Goal: Task Accomplishment & Management: Manage account settings

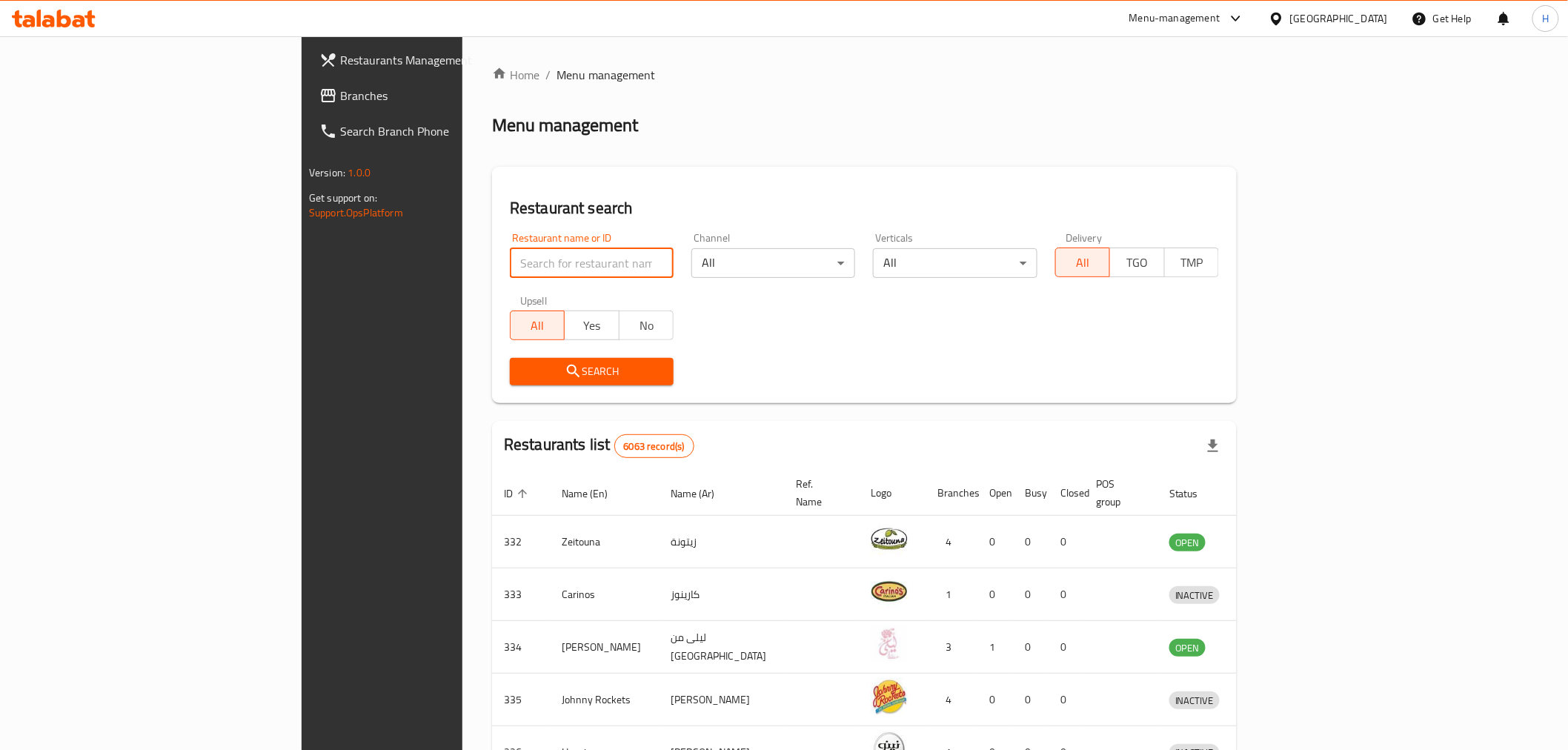
click at [510, 265] on input "search" at bounding box center [592, 263] width 164 height 30
type input "reviive"
click button "Search" at bounding box center [592, 371] width 164 height 27
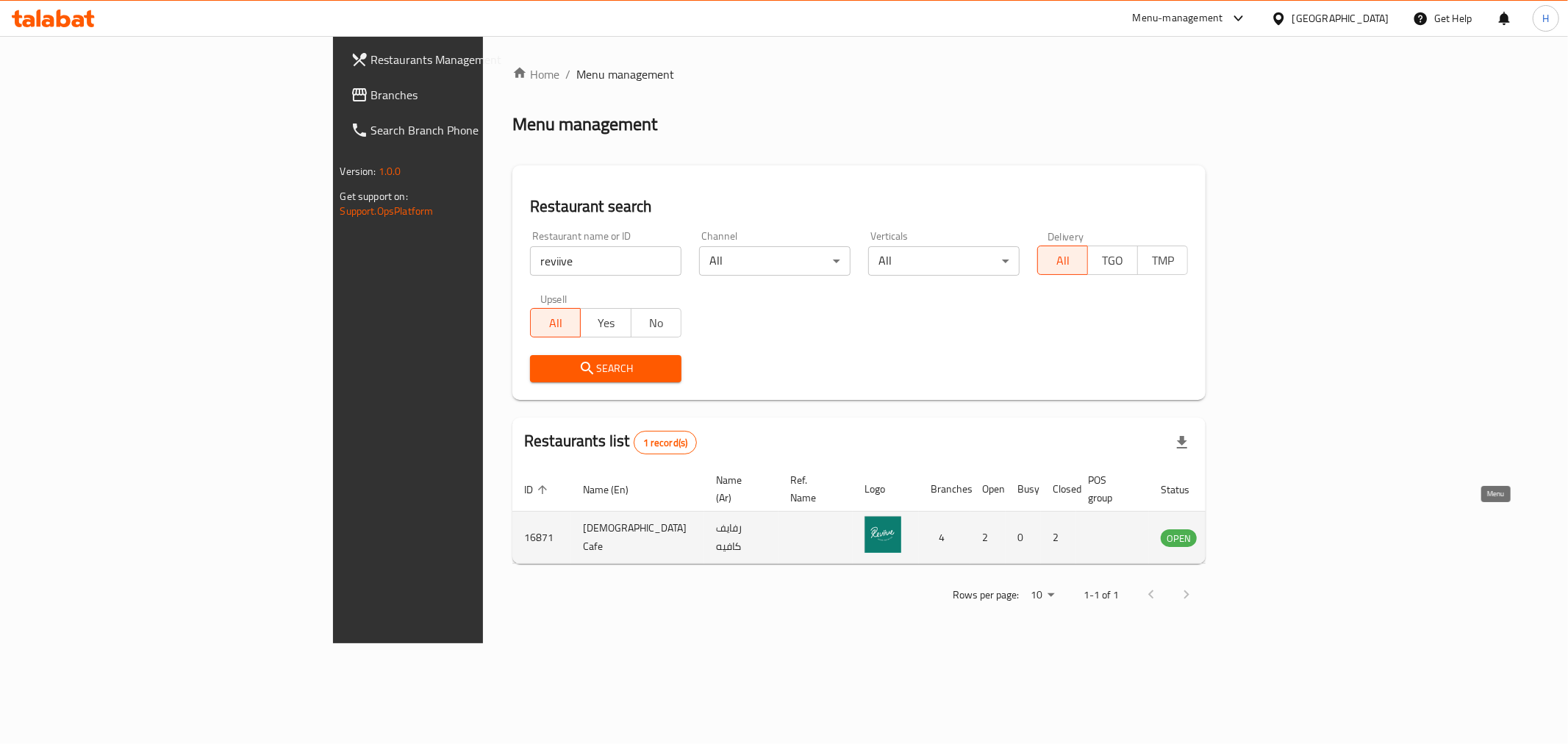
click at [1255, 532] on icon "enhanced table" at bounding box center [1247, 538] width 16 height 12
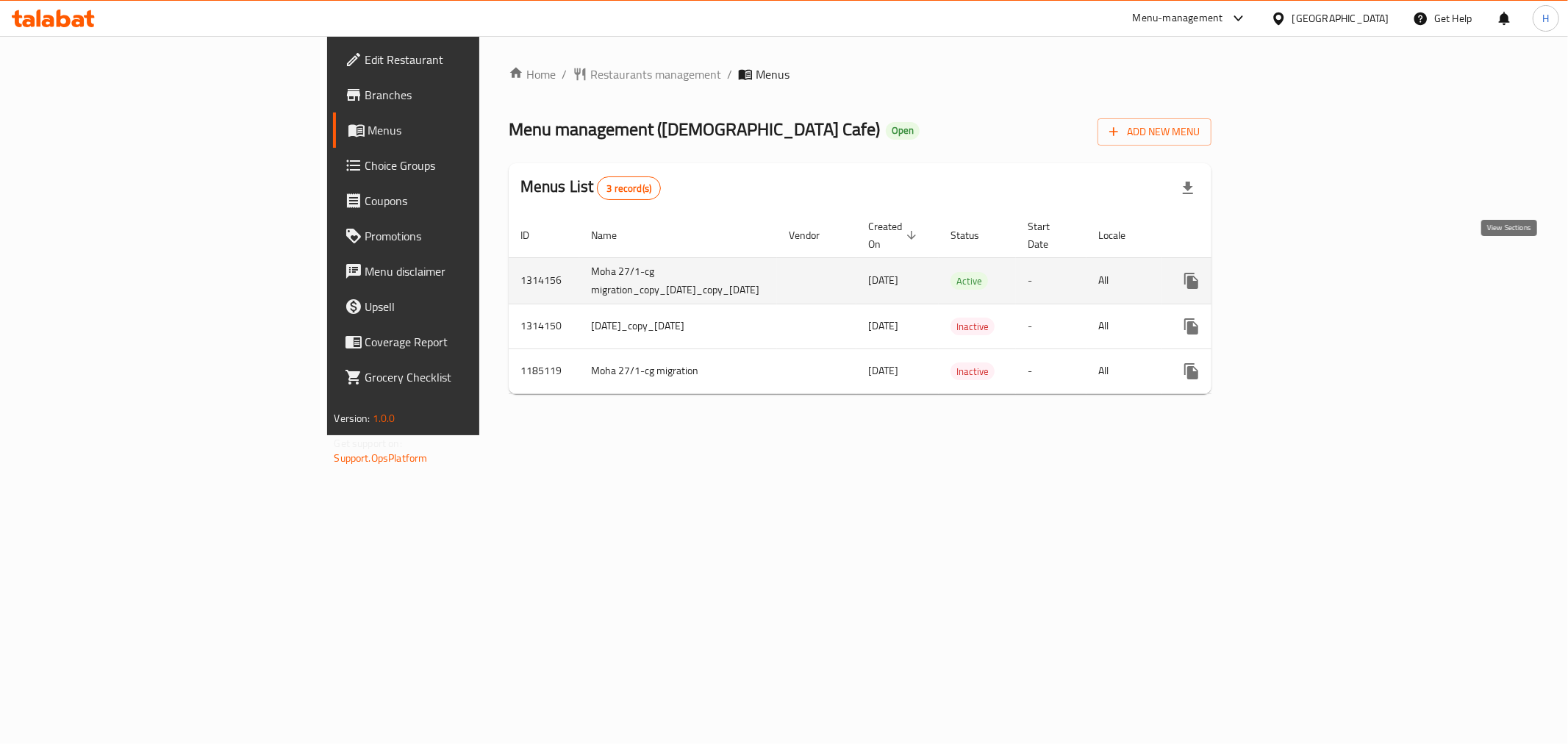
click at [1306, 272] on icon "enhanced table" at bounding box center [1298, 281] width 17 height 17
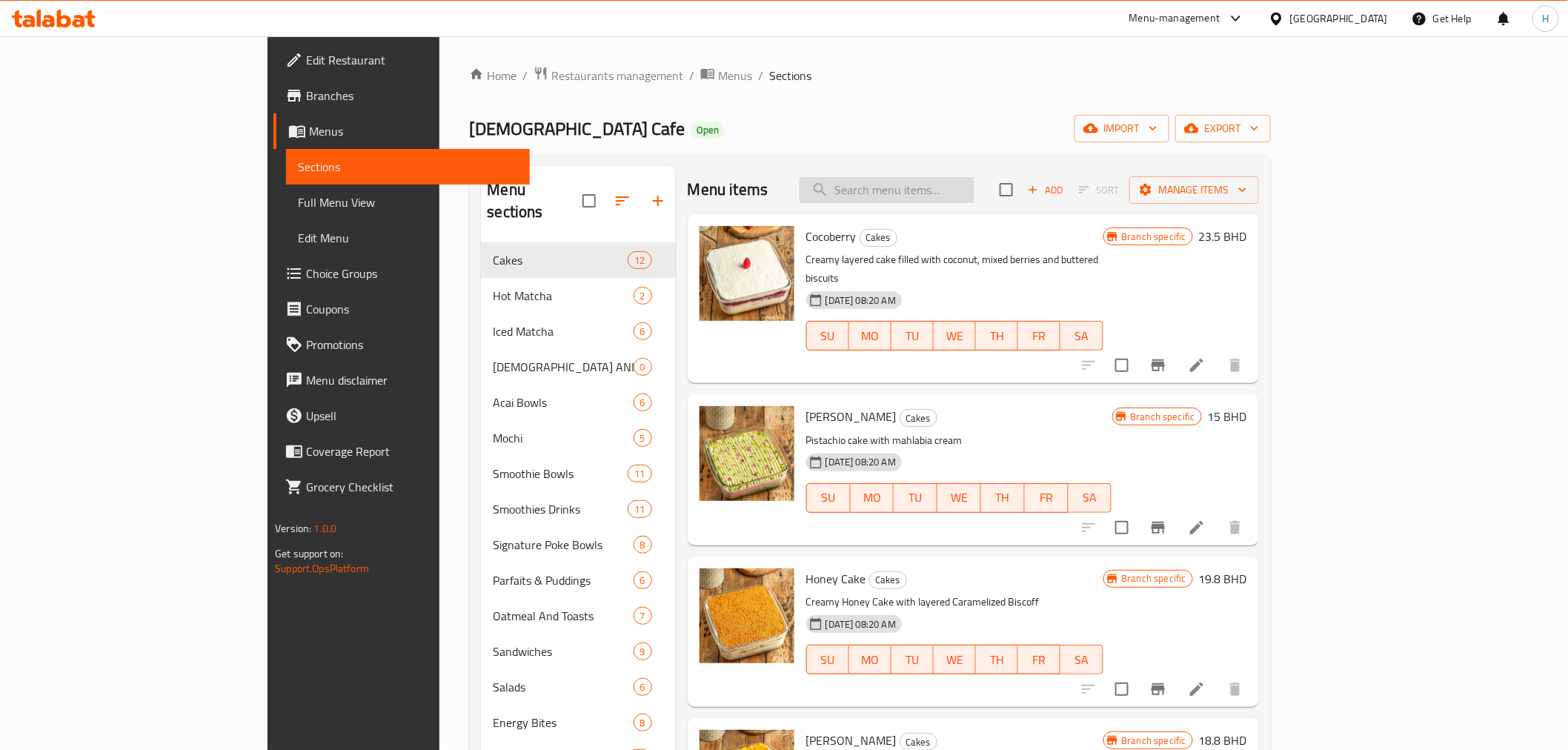
click at [949, 196] on input "search" at bounding box center [886, 190] width 175 height 26
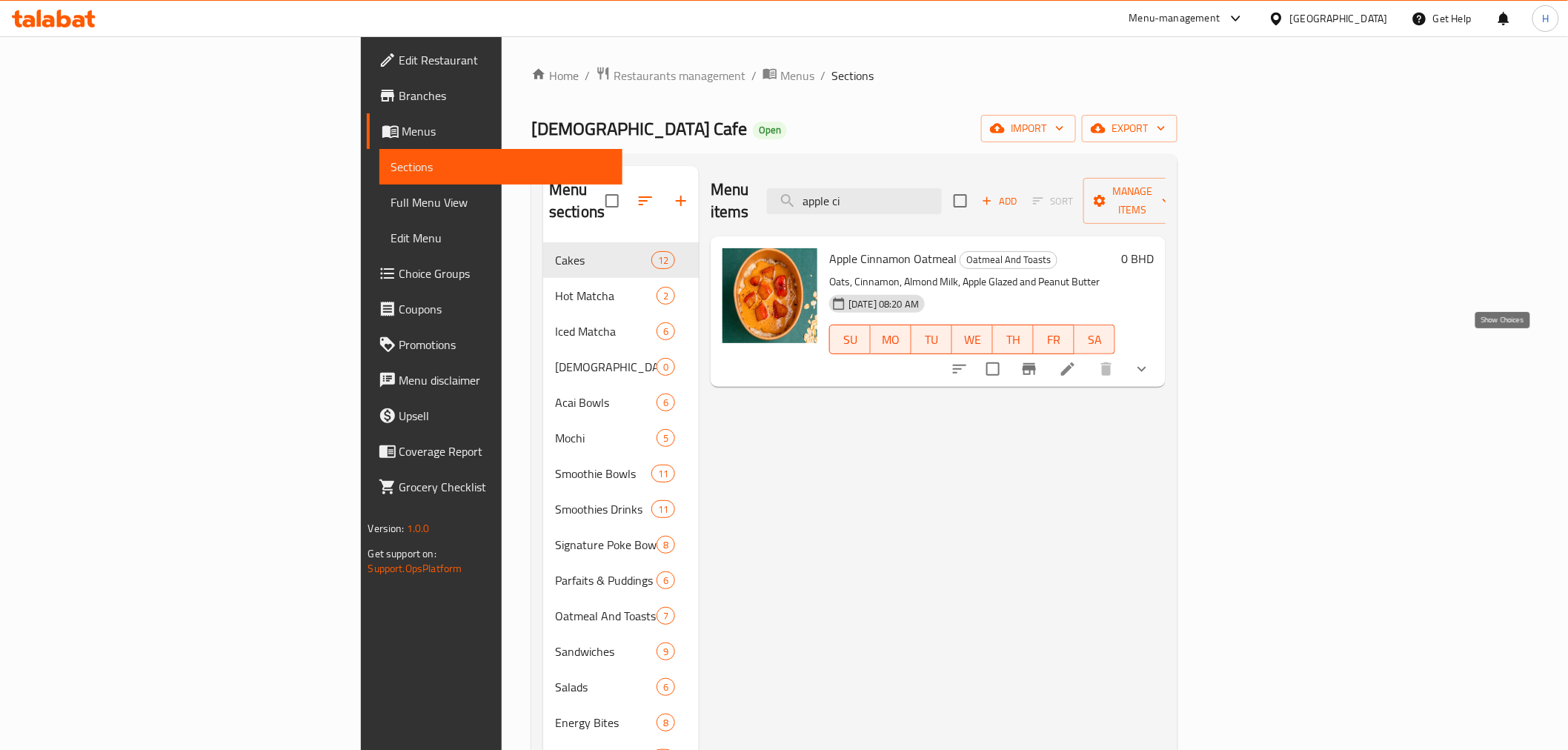
type input "apple ci"
click at [1151, 361] on icon "show more" at bounding box center [1141, 369] width 17 height 17
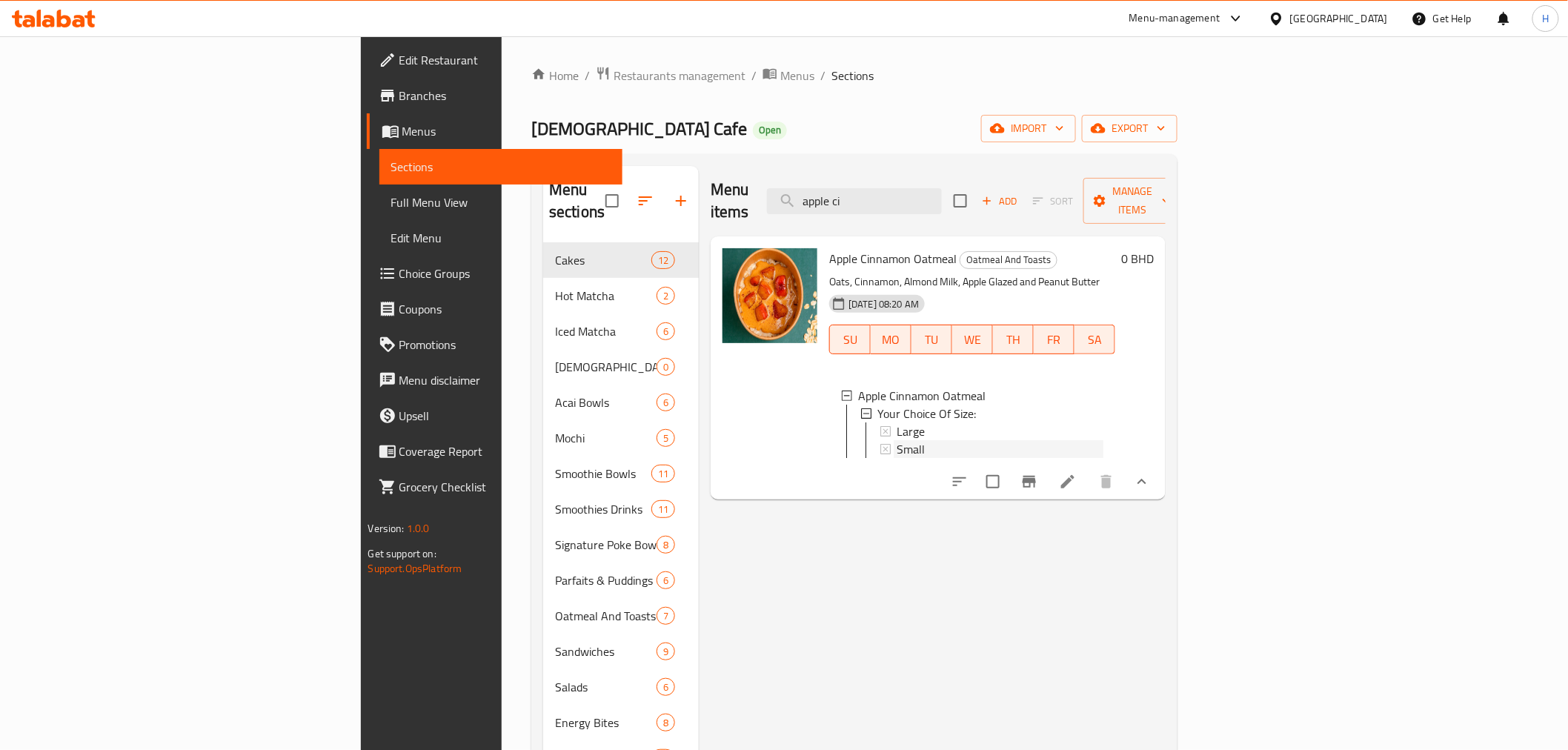
click at [897, 441] on span "Small" at bounding box center [911, 449] width 28 height 17
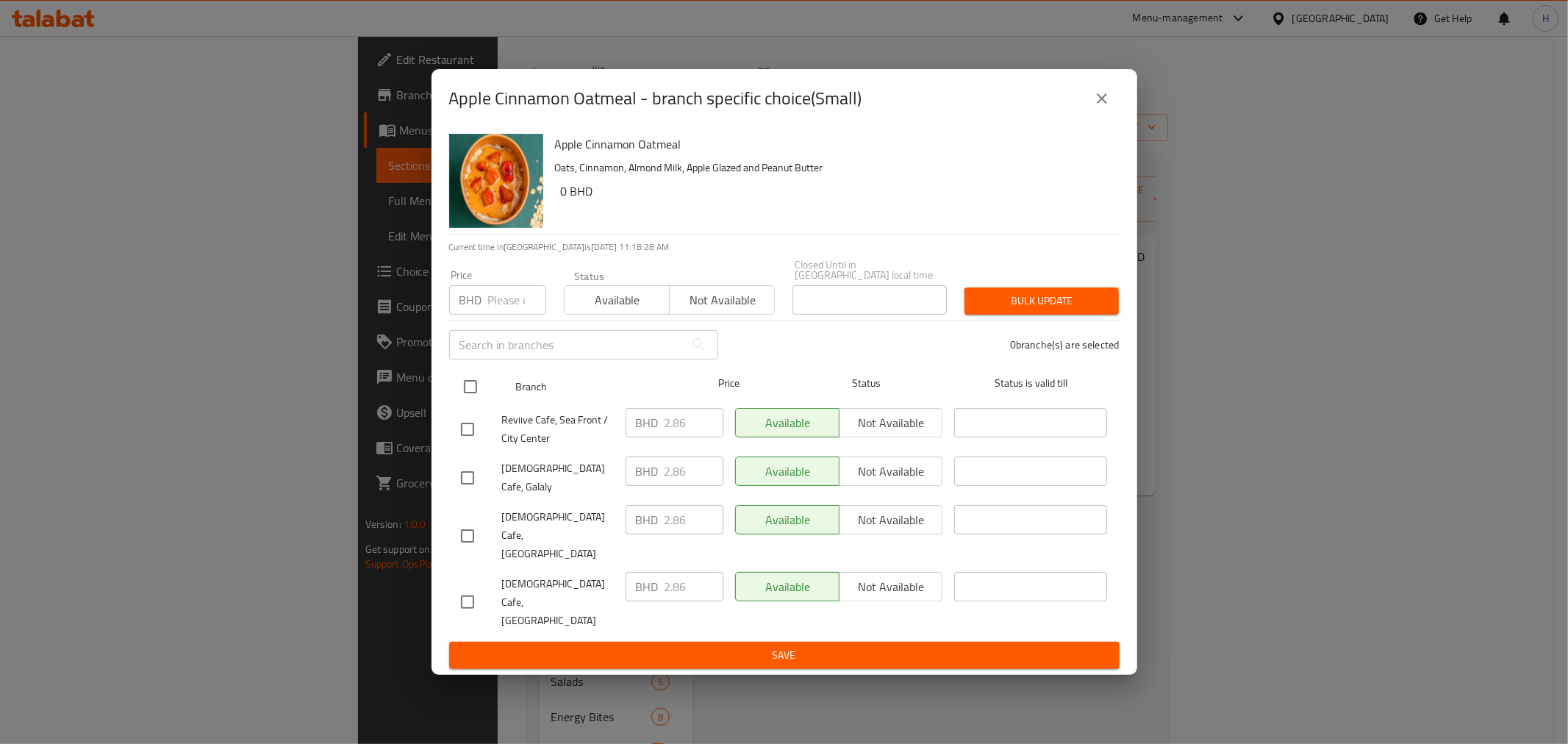
click at [472, 403] on input "checkbox" at bounding box center [471, 387] width 31 height 31
checkbox input "true"
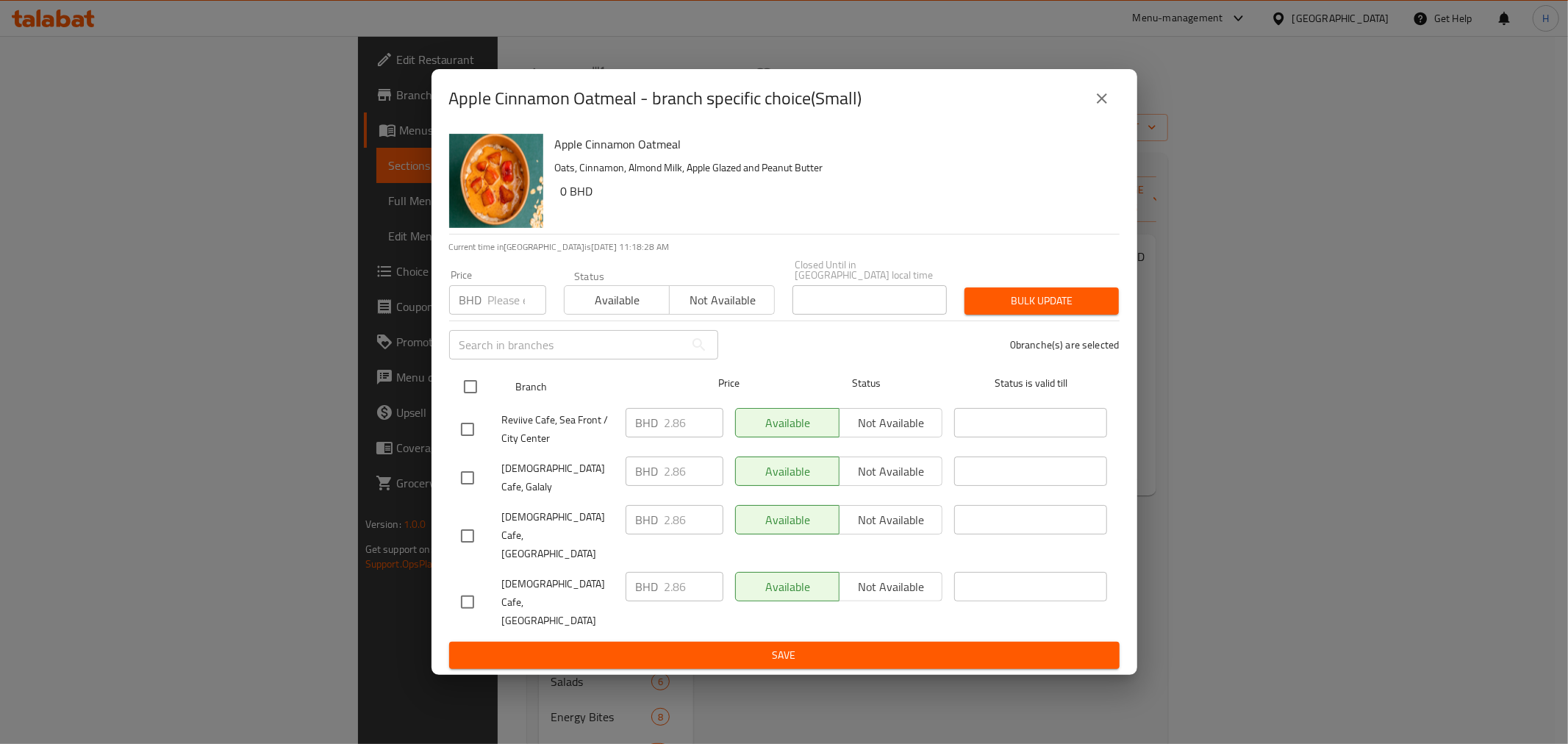
checkbox input "true"
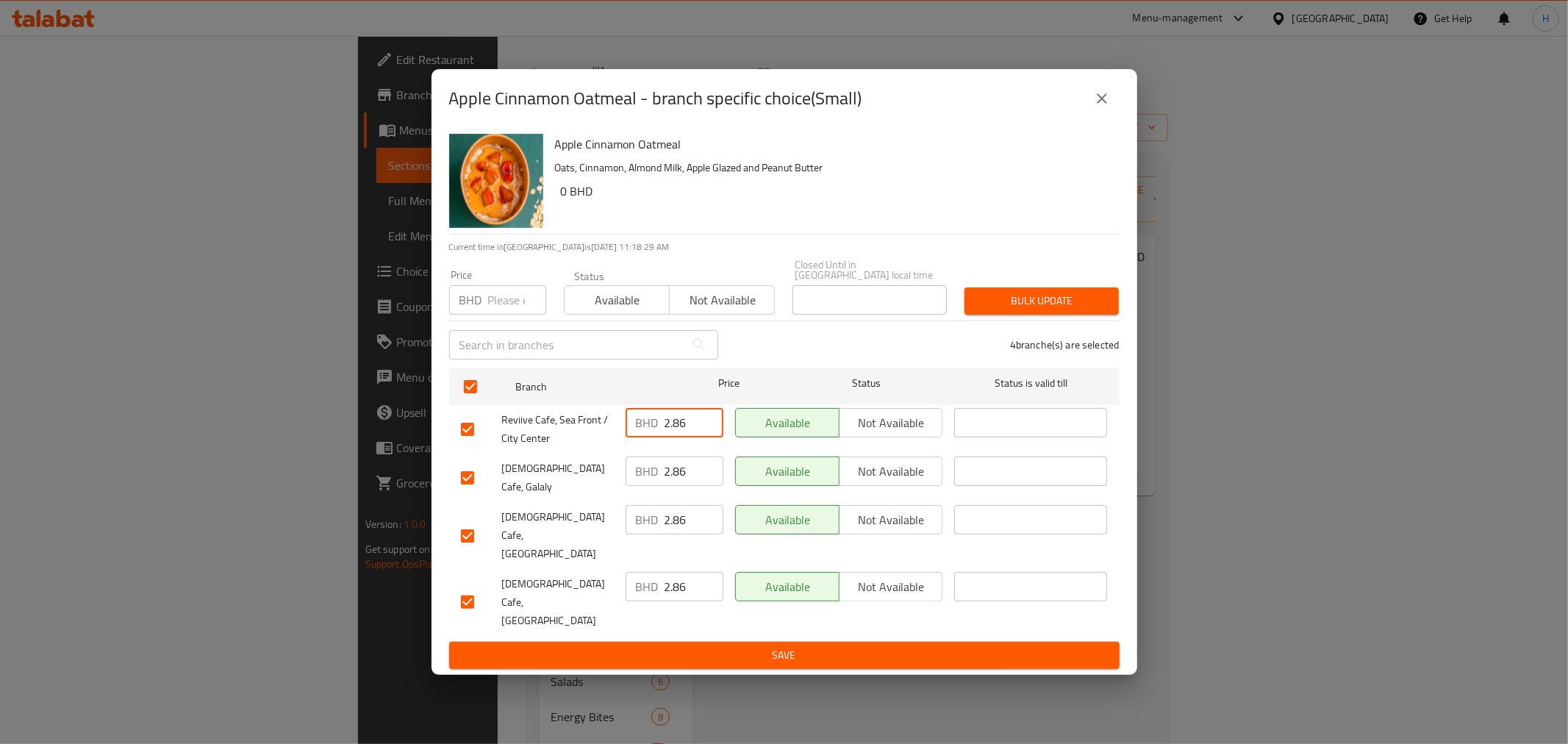
drag, startPoint x: 673, startPoint y: 452, endPoint x: 743, endPoint y: 461, distance: 70.6
click at [743, 457] on div "Reviive Cafe, Sea Front / City Center BHD 2.86 ​ Available Not available ​" at bounding box center [784, 429] width 659 height 54
type input "2.64"
paste input "2.64"
type input "2.64"
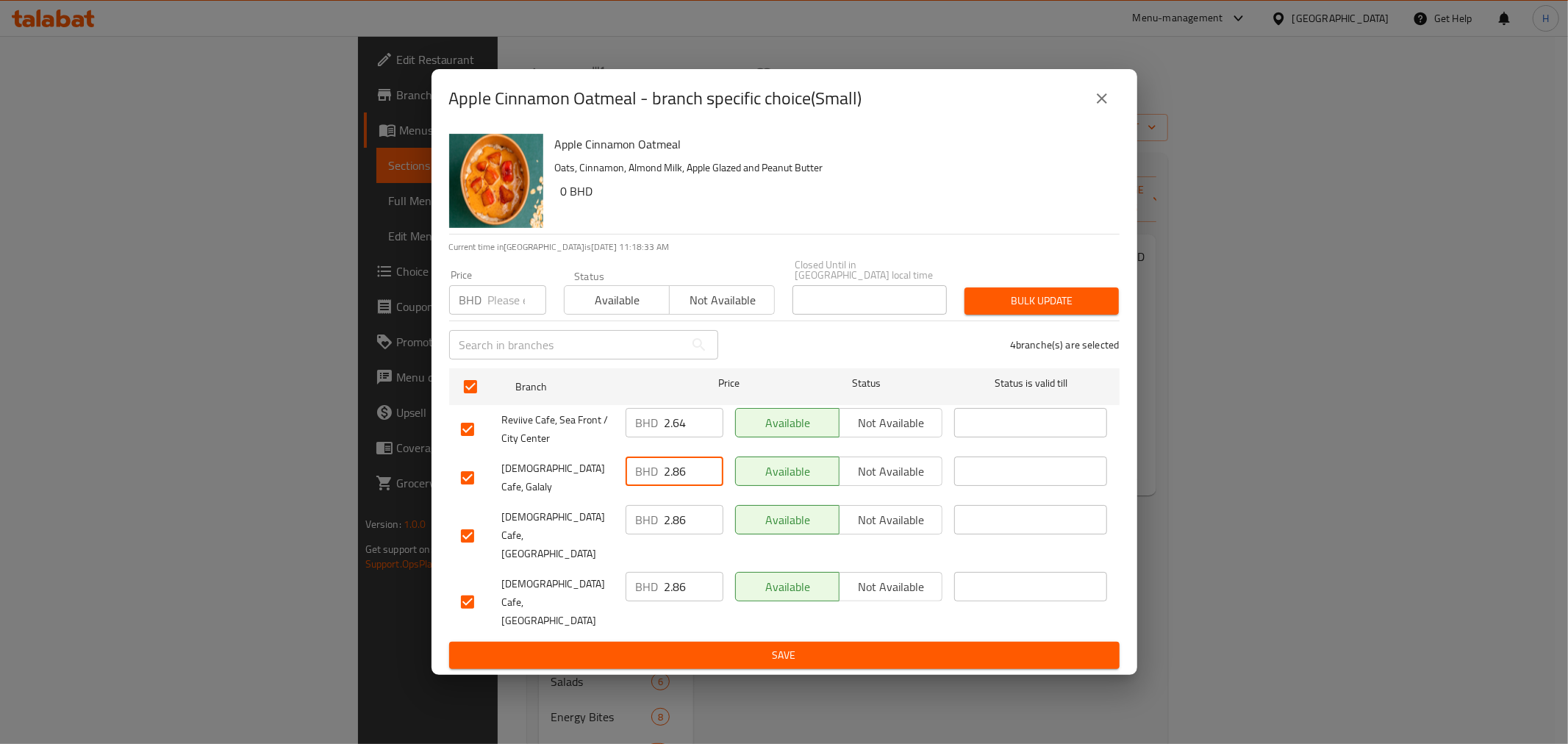
drag, startPoint x: 695, startPoint y: 506, endPoint x: 588, endPoint y: 507, distance: 107.0
click at [589, 506] on div "Reviive Cafe, Galaly BHD 2.86 ​ Available Not available ​" at bounding box center [784, 478] width 659 height 54
paste input "64"
type input "2.64"
drag, startPoint x: 677, startPoint y: 539, endPoint x: 625, endPoint y: 541, distance: 52.0
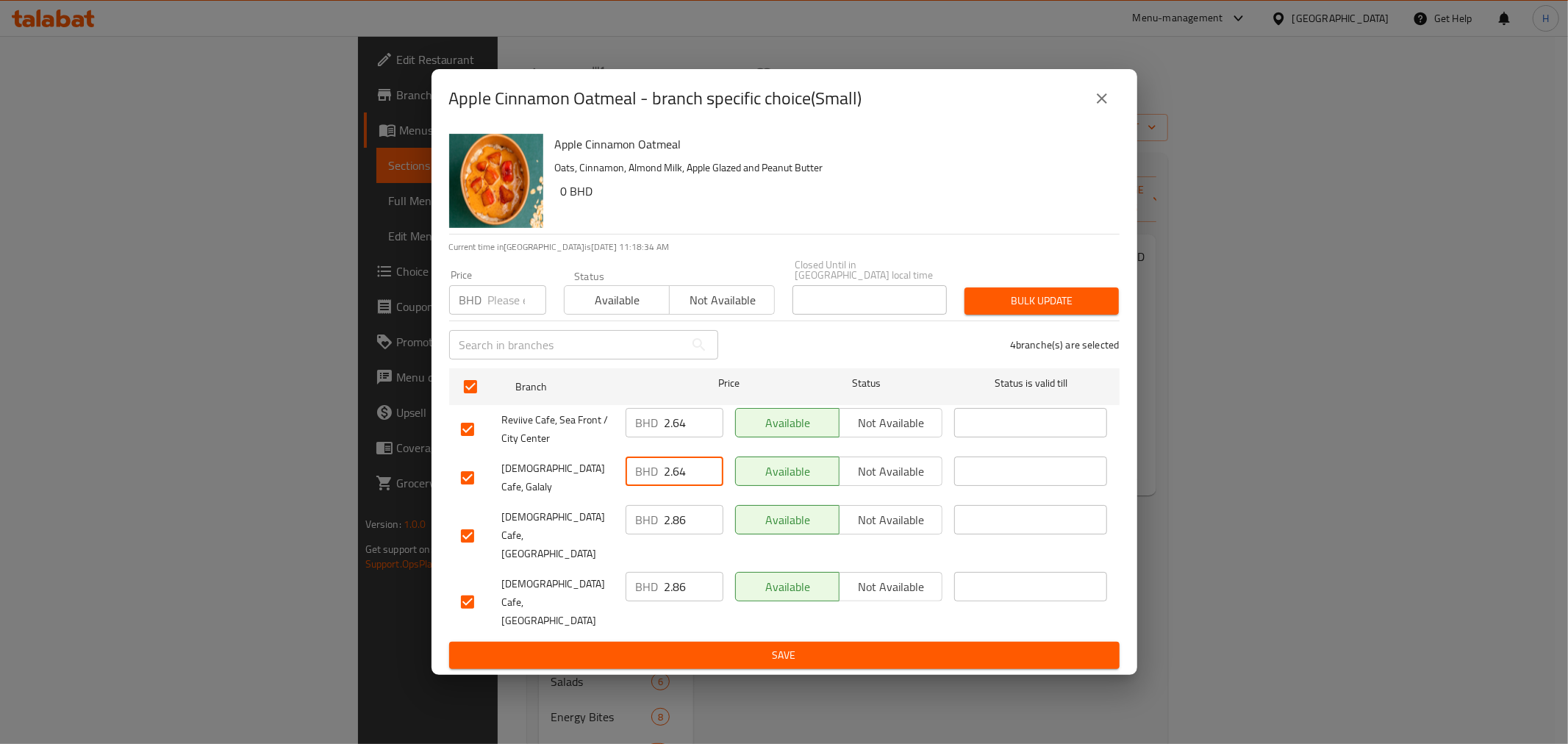
click at [625, 535] on div "BHD 2.86 ​" at bounding box center [674, 520] width 98 height 29
paste input "64"
type input "2.64"
drag, startPoint x: 687, startPoint y: 569, endPoint x: 593, endPoint y: 588, distance: 95.9
click at [619, 581] on div "BHD 2.86 ​" at bounding box center [674, 602] width 110 height 73
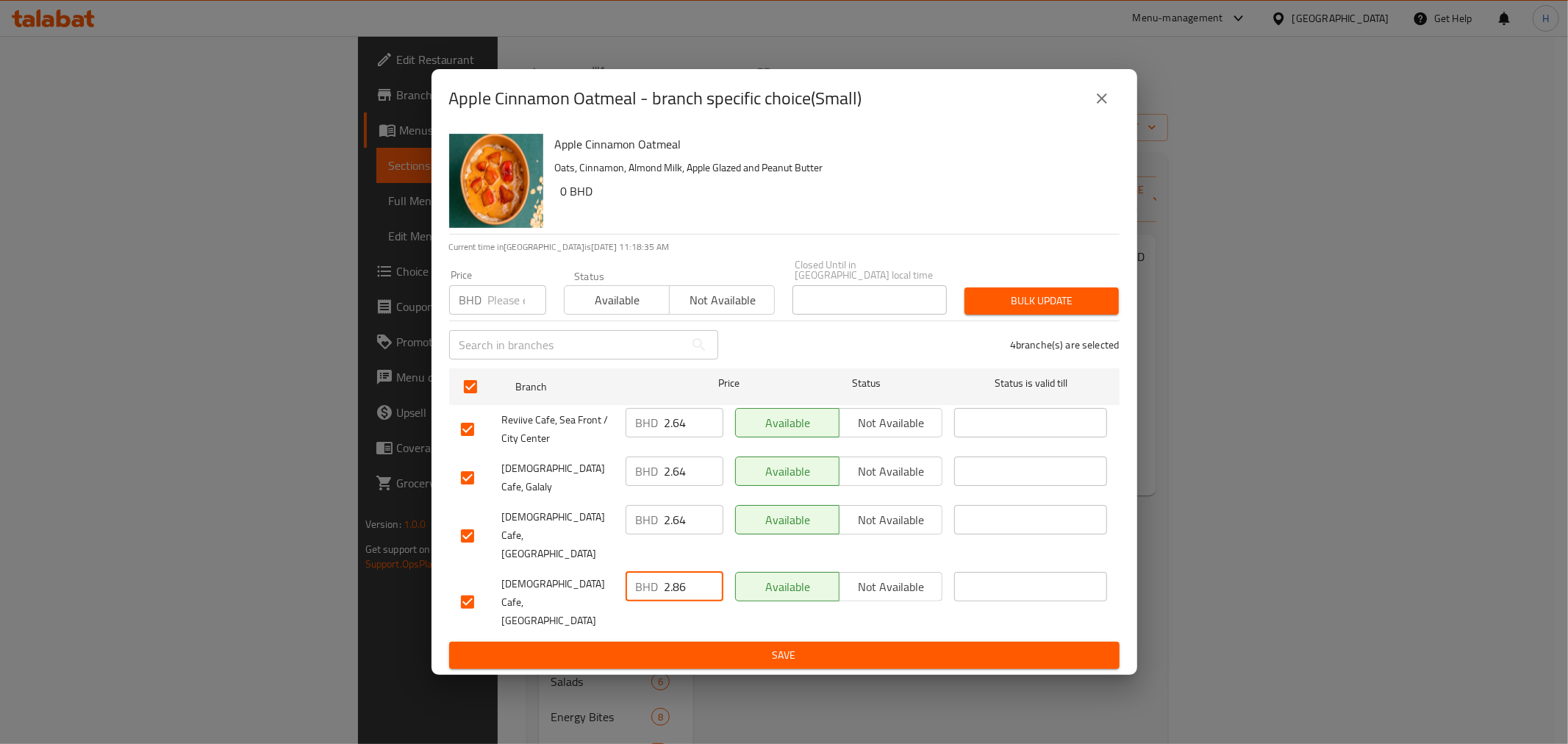
paste input "64"
type input "2.64"
click at [615, 646] on span "Save" at bounding box center [784, 655] width 647 height 18
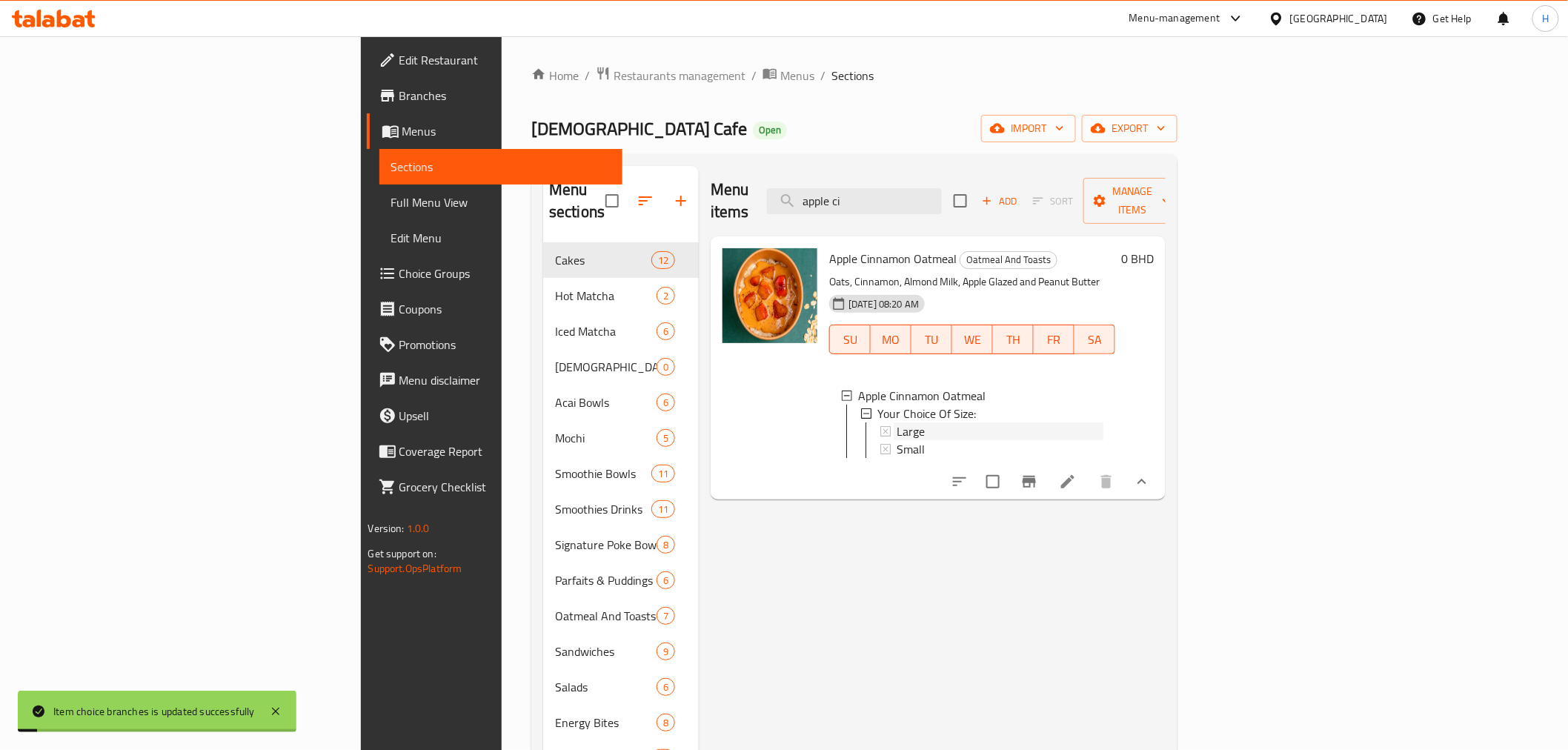
click at [897, 422] on span "Large" at bounding box center [911, 431] width 28 height 17
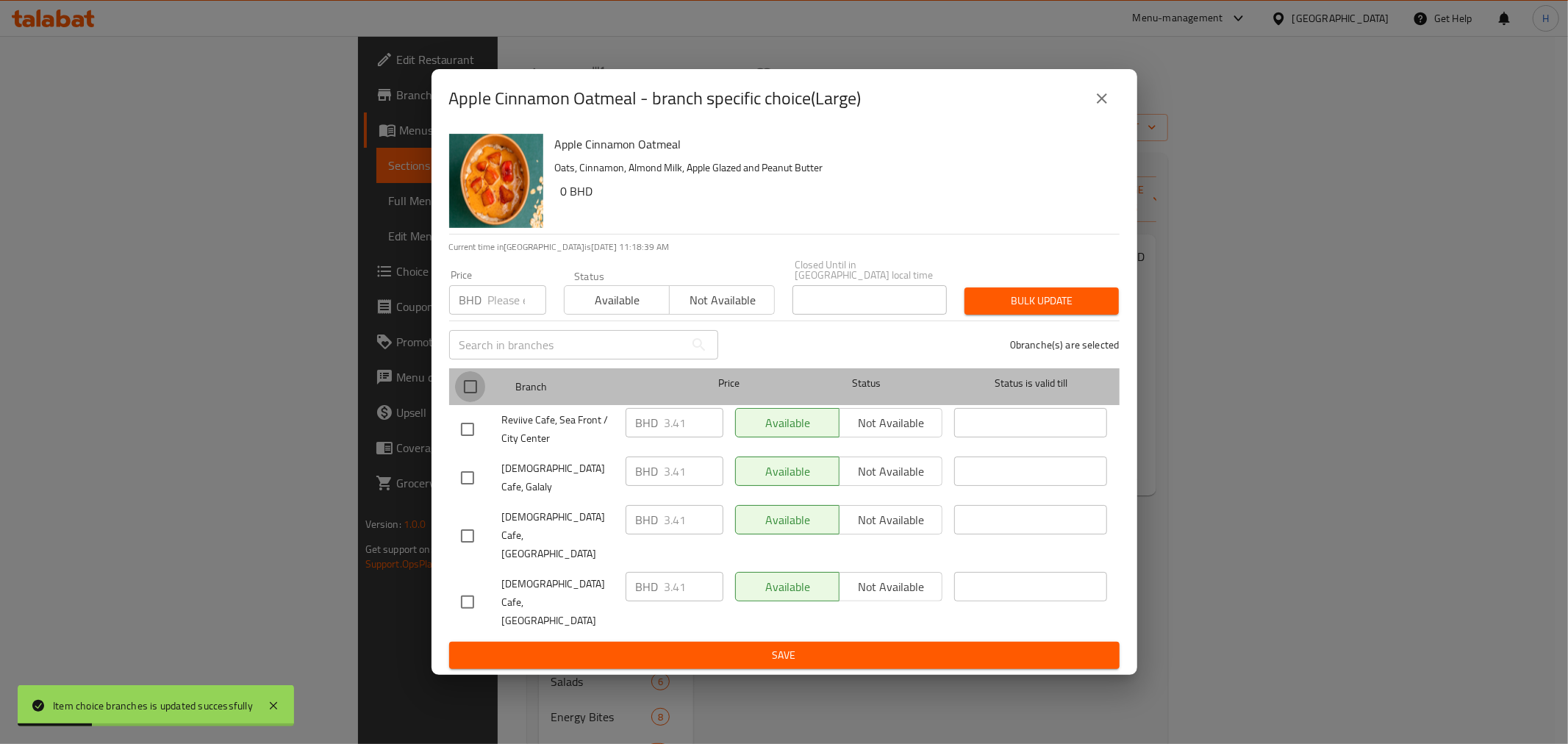
click at [465, 403] on input "checkbox" at bounding box center [471, 387] width 31 height 31
checkbox input "true"
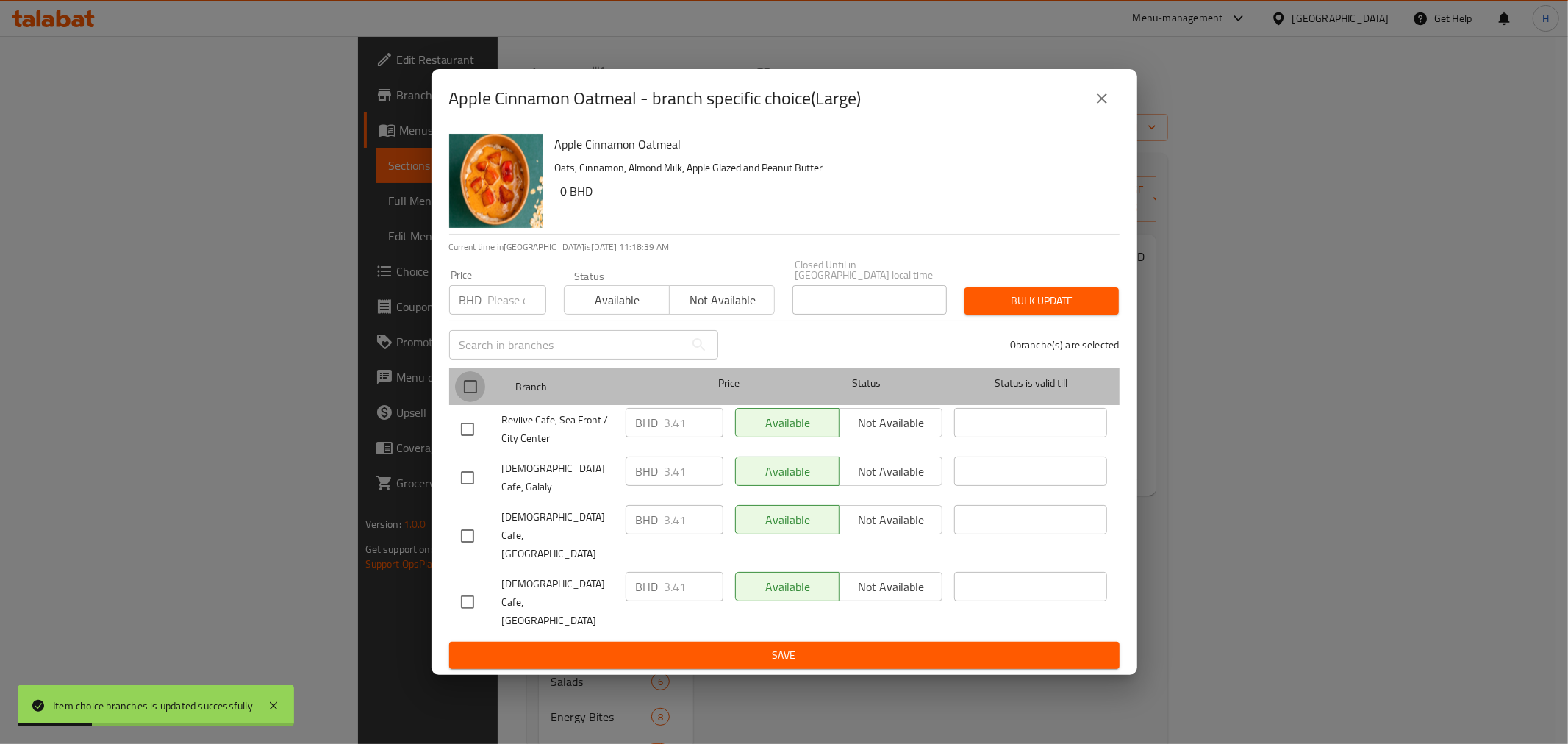
checkbox input "true"
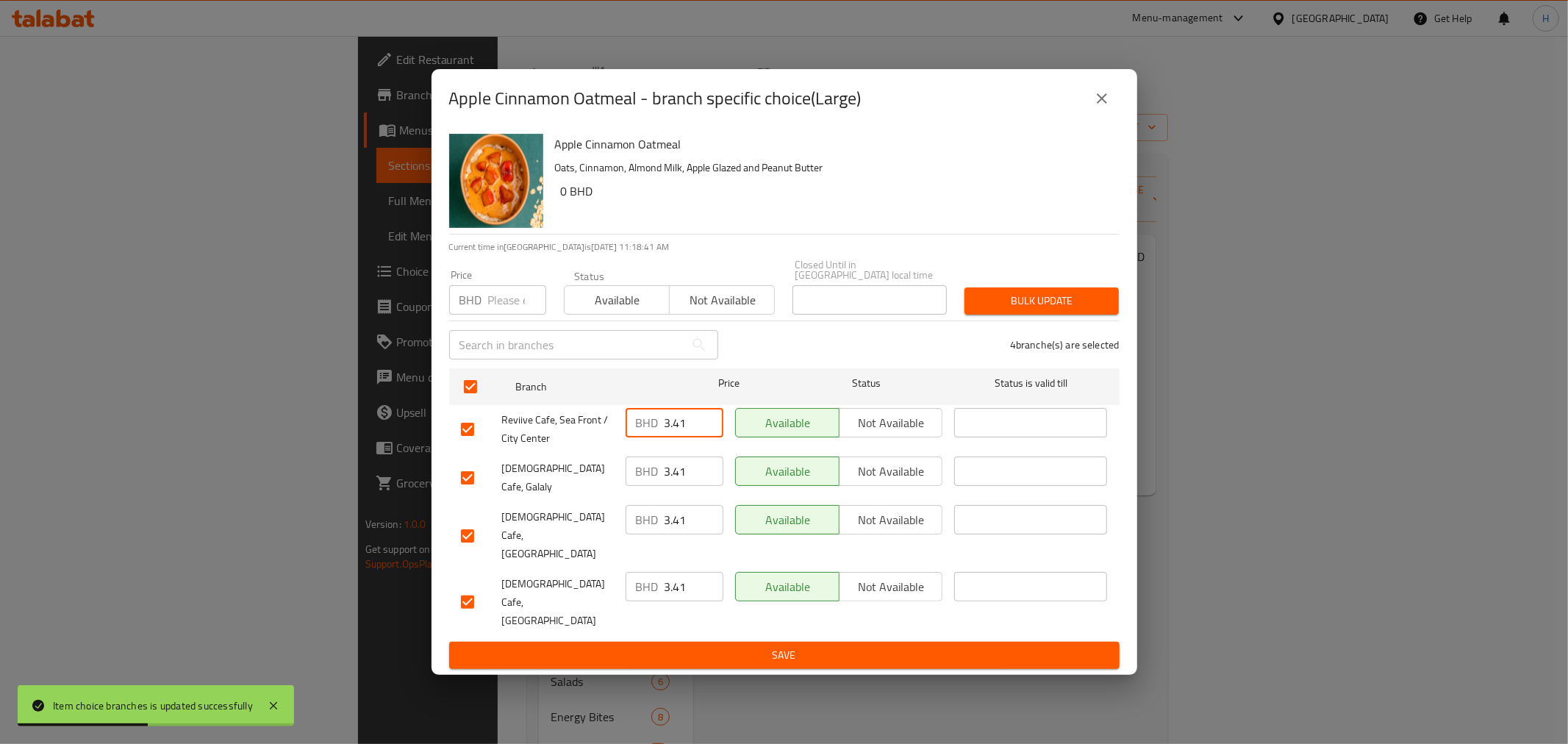
drag, startPoint x: 674, startPoint y: 452, endPoint x: 704, endPoint y: 453, distance: 30.0
click at [703, 437] on input "3.41" at bounding box center [694, 423] width 59 height 29
type input "3.190"
drag, startPoint x: 694, startPoint y: 457, endPoint x: 628, endPoint y: 453, distance: 66.1
click at [628, 437] on div "BHD 3.190 ​" at bounding box center [674, 423] width 98 height 29
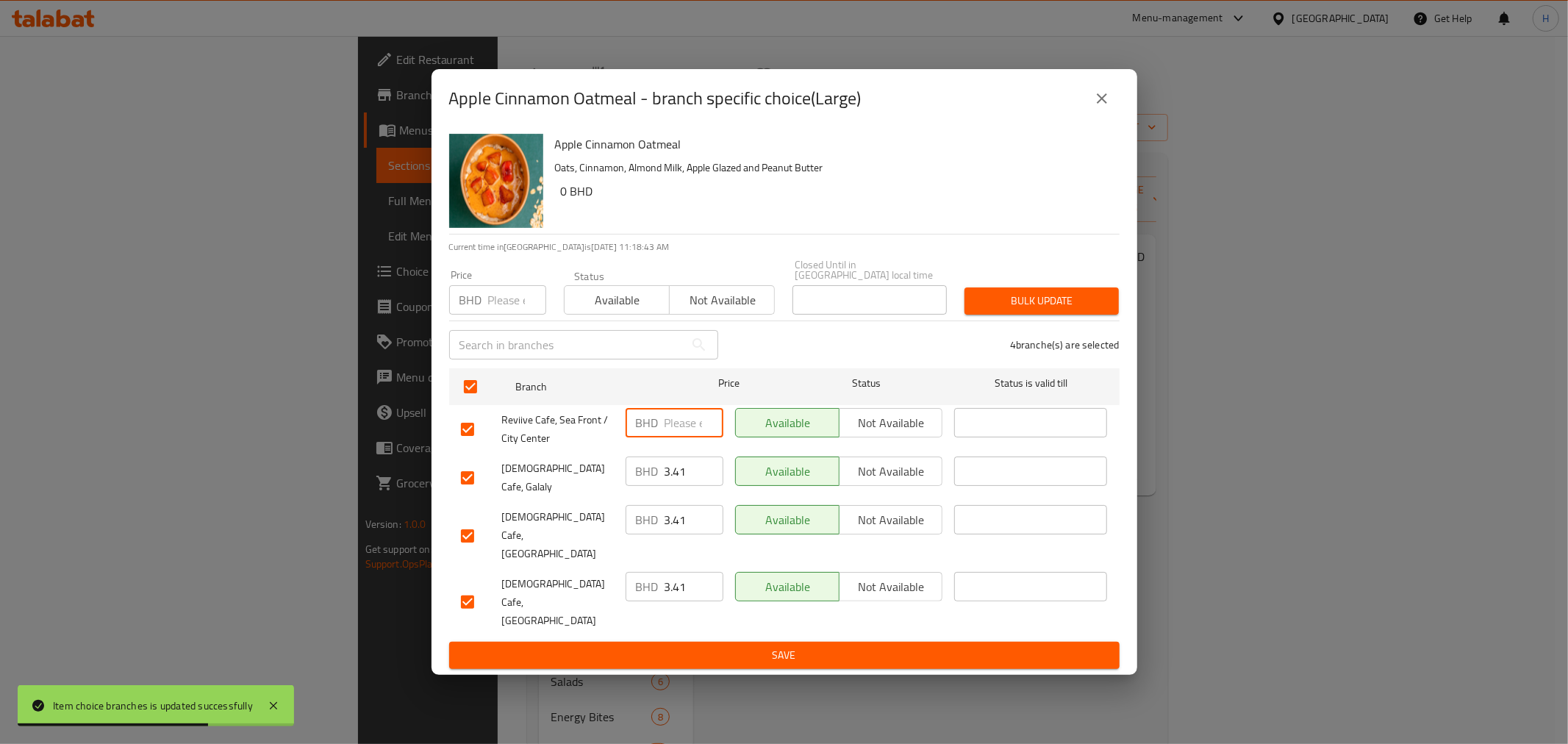
paste input "3.190"
type input "3.190"
click at [673, 486] on input "3.41" at bounding box center [694, 472] width 59 height 29
paste input "190"
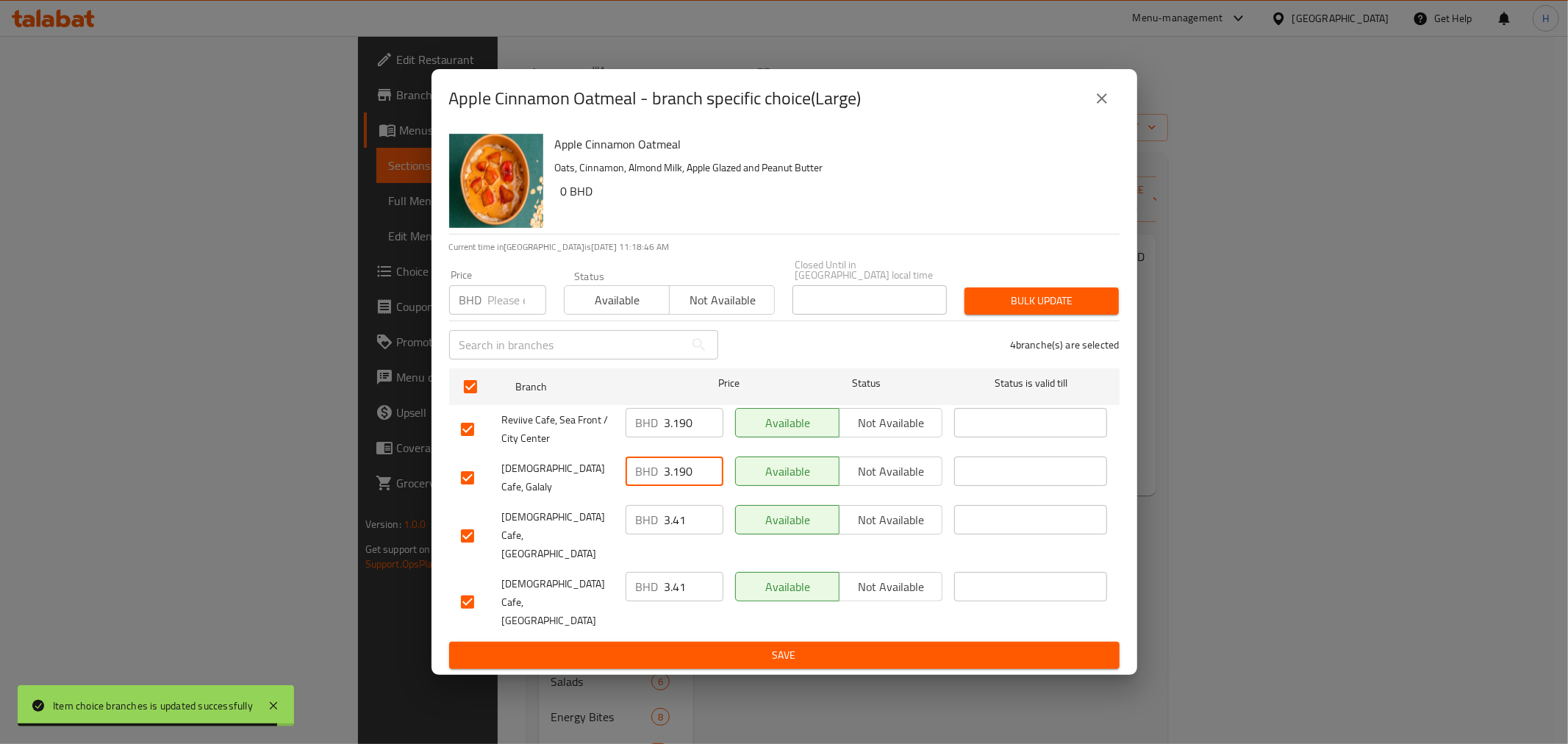
type input "3.190"
click at [674, 535] on input "3.41" at bounding box center [694, 520] width 59 height 29
paste input "190"
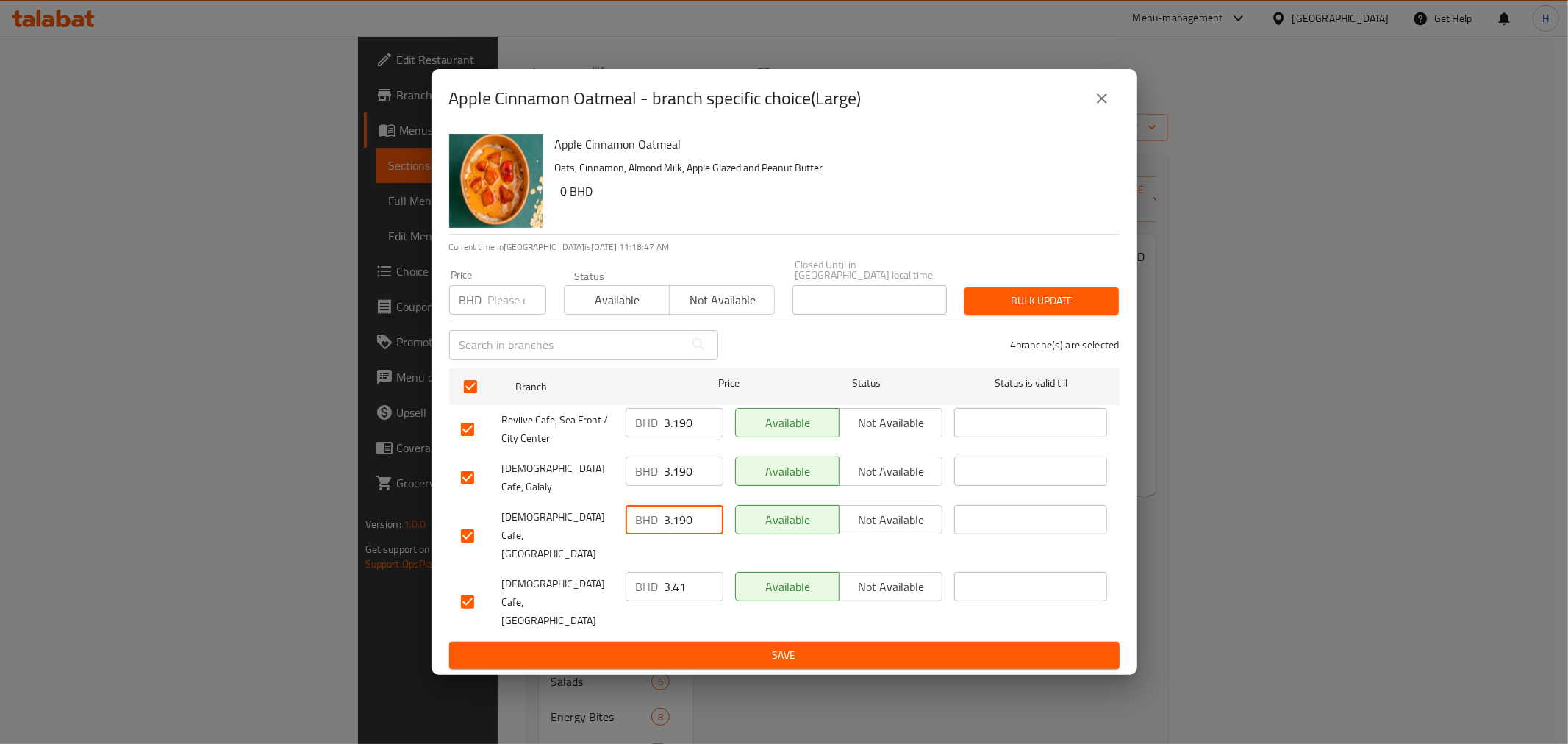
type input "3.190"
click at [663, 575] on div "BHD 3.41 ​" at bounding box center [674, 587] width 98 height 29
click at [664, 575] on input "3.41" at bounding box center [694, 587] width 59 height 29
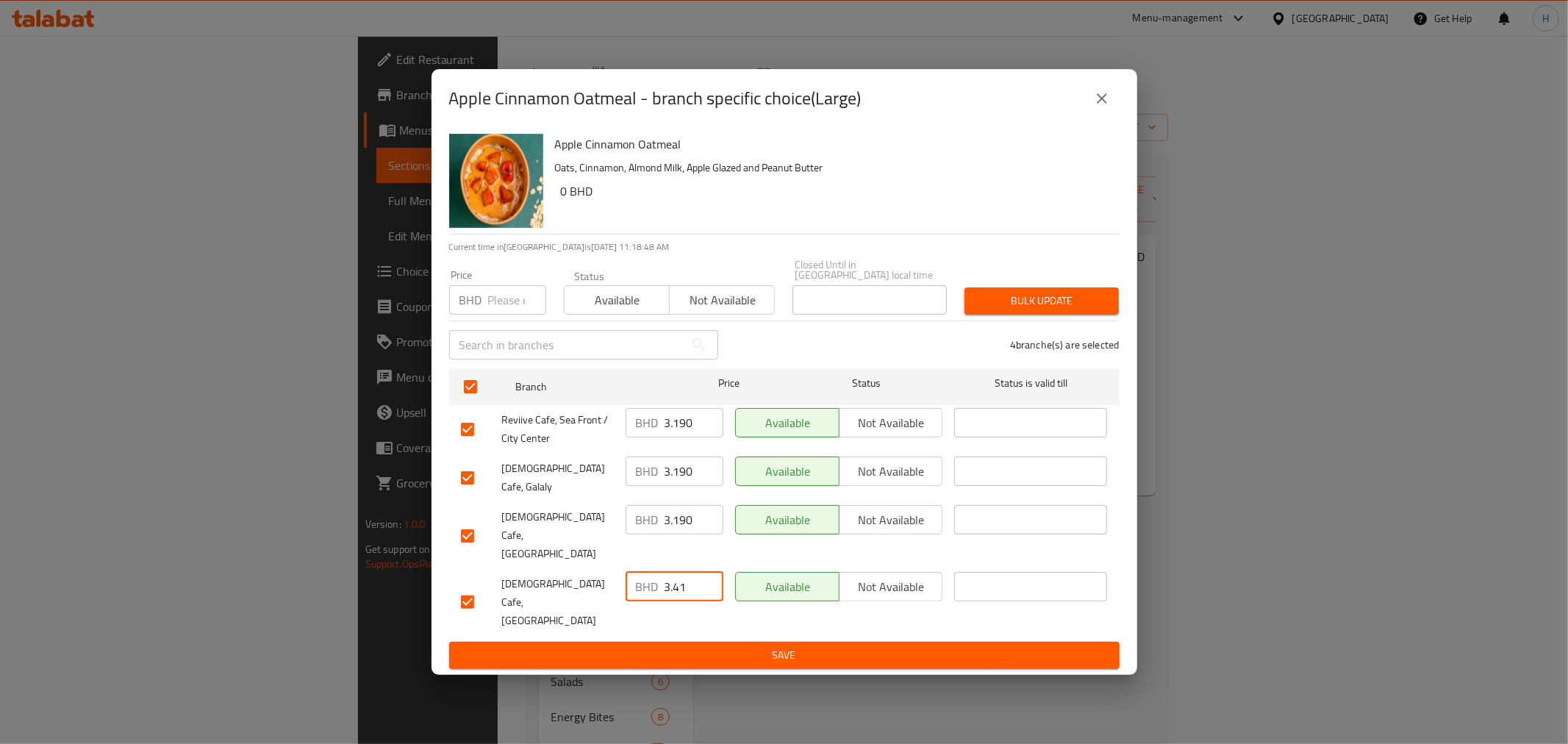
click at [664, 575] on input "3.41" at bounding box center [694, 587] width 59 height 29
paste input "190"
type input "3.190"
click at [629, 646] on span "Save" at bounding box center [784, 655] width 647 height 18
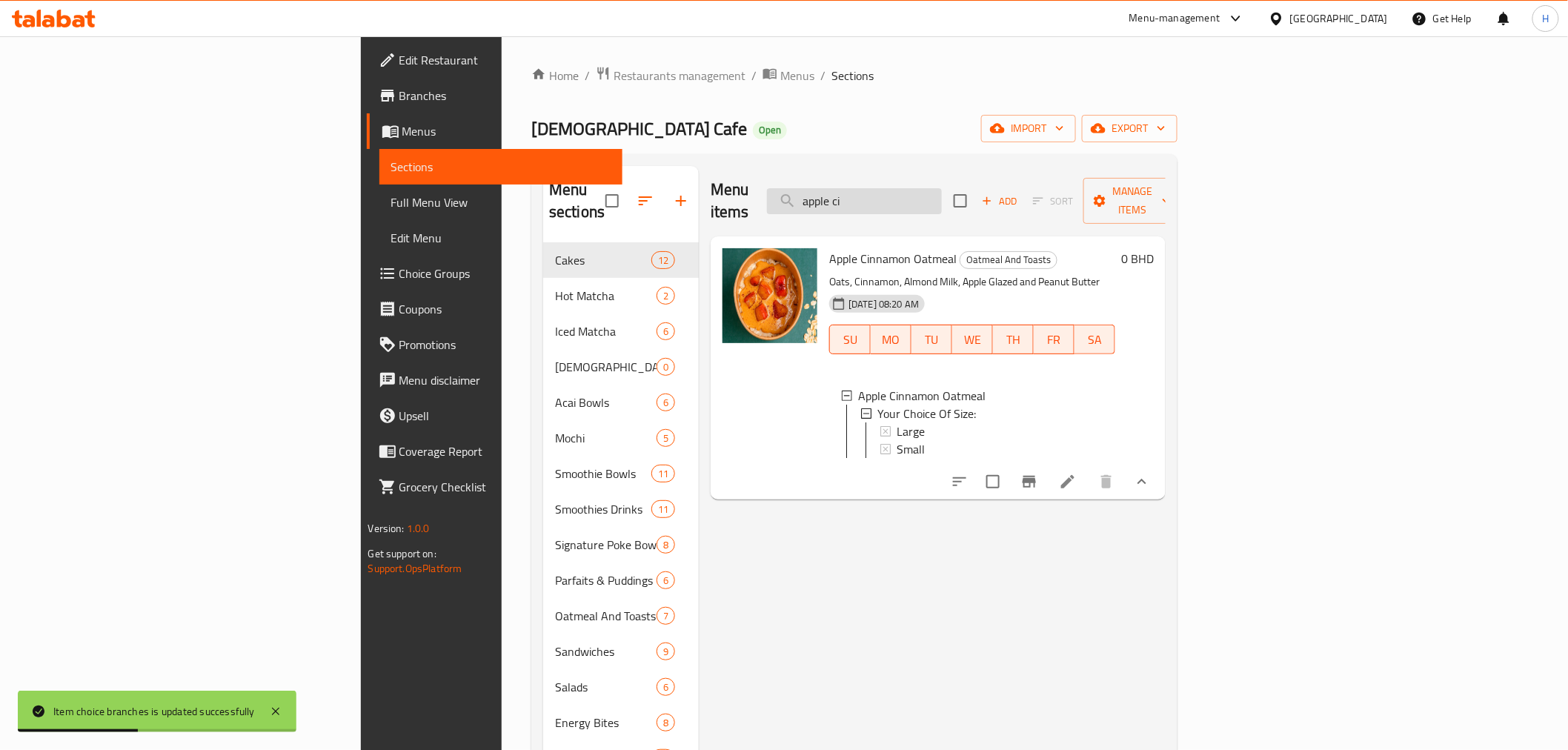
click at [942, 188] on input "apple ci" at bounding box center [854, 201] width 175 height 26
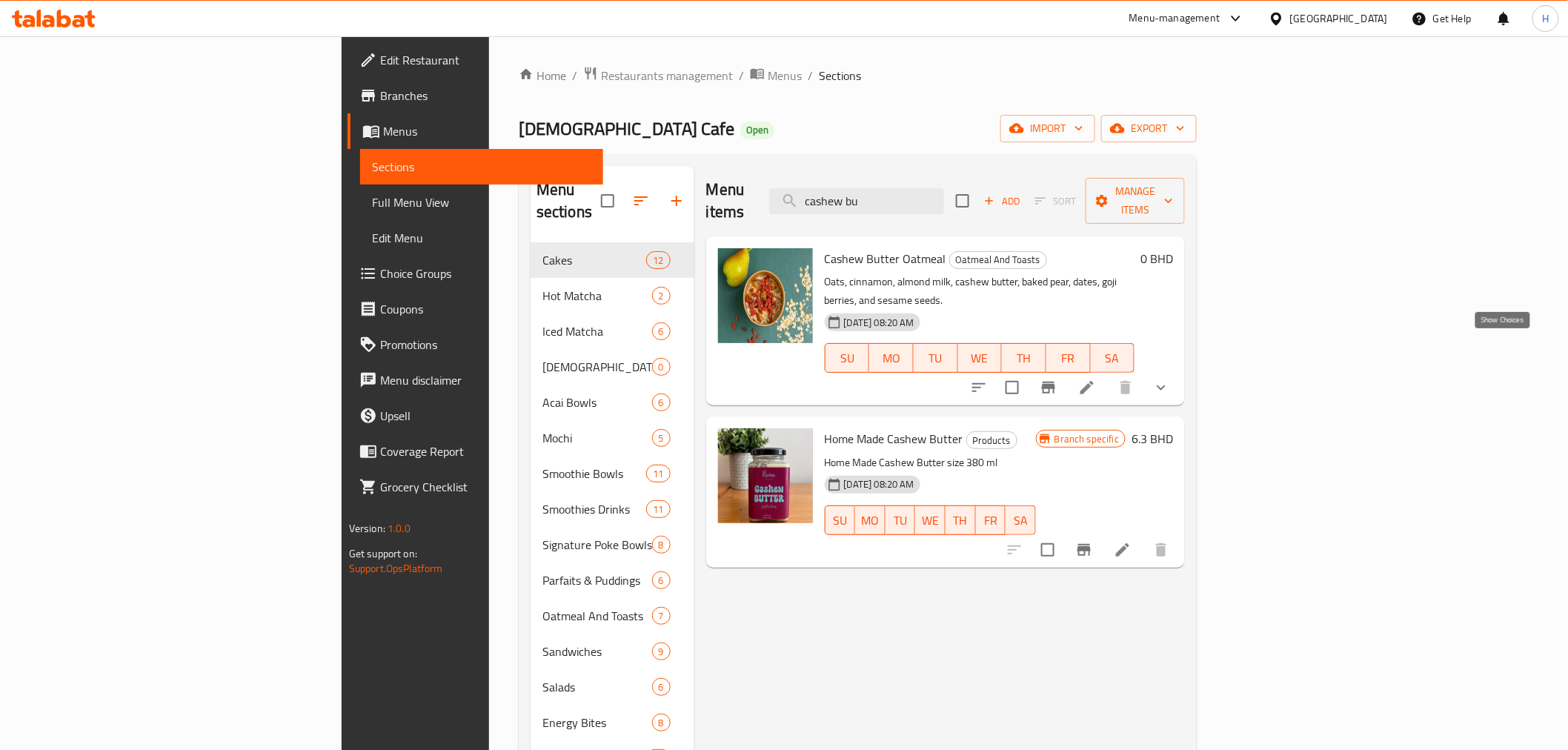
type input "cashew bu"
click at [1170, 379] on icon "show more" at bounding box center [1161, 388] width 17 height 17
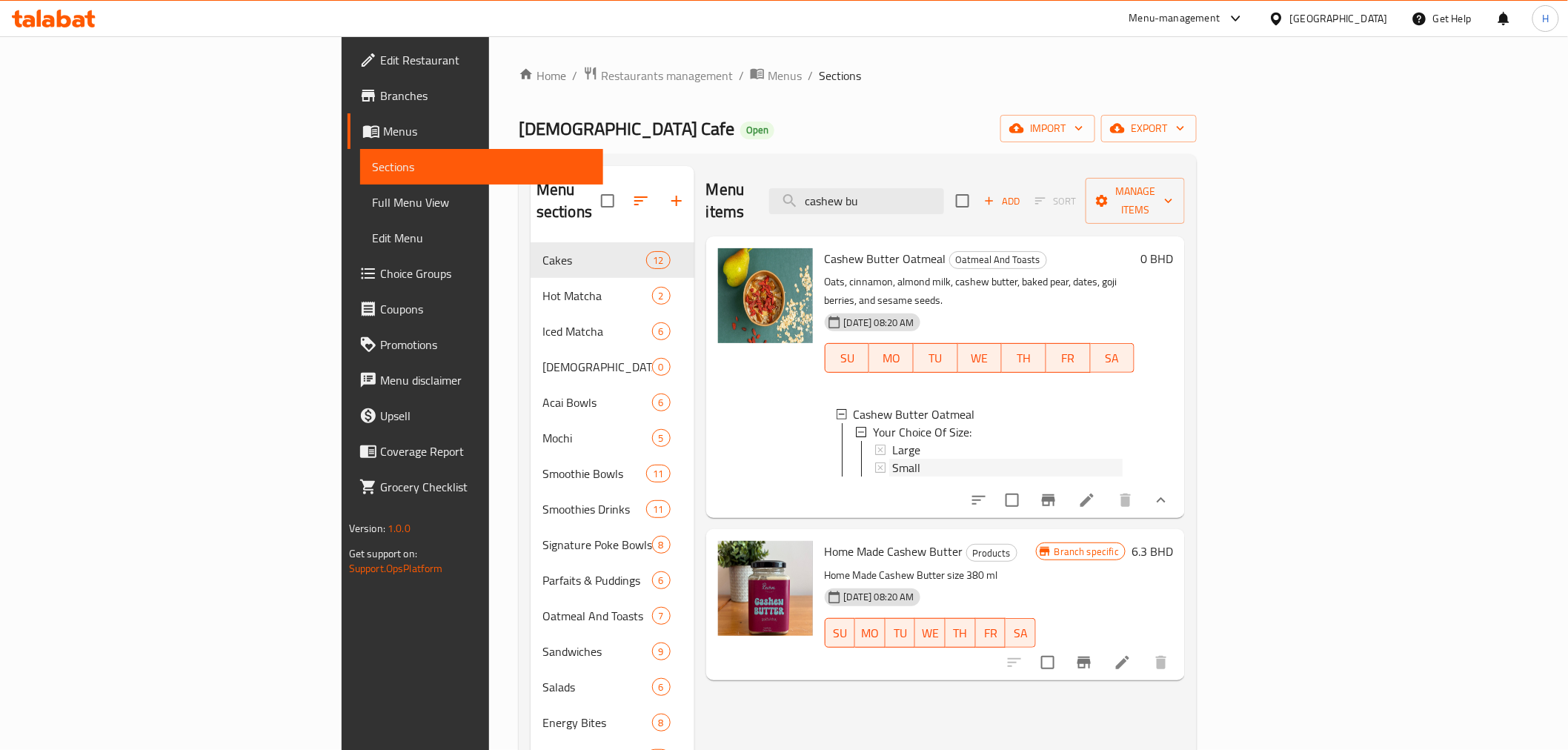
click at [892, 459] on span "Small" at bounding box center [906, 468] width 28 height 17
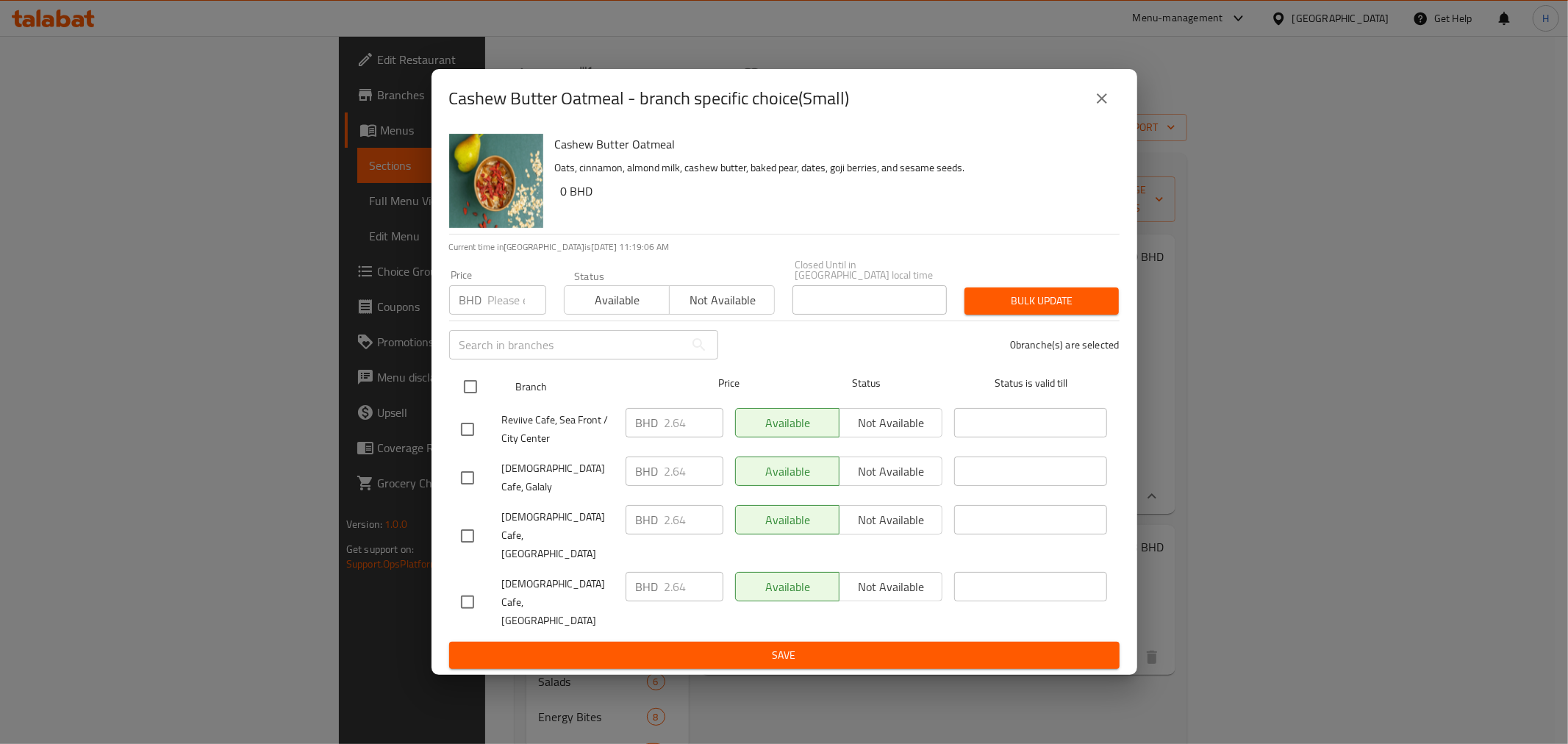
click at [460, 403] on input "checkbox" at bounding box center [471, 387] width 31 height 31
checkbox input "true"
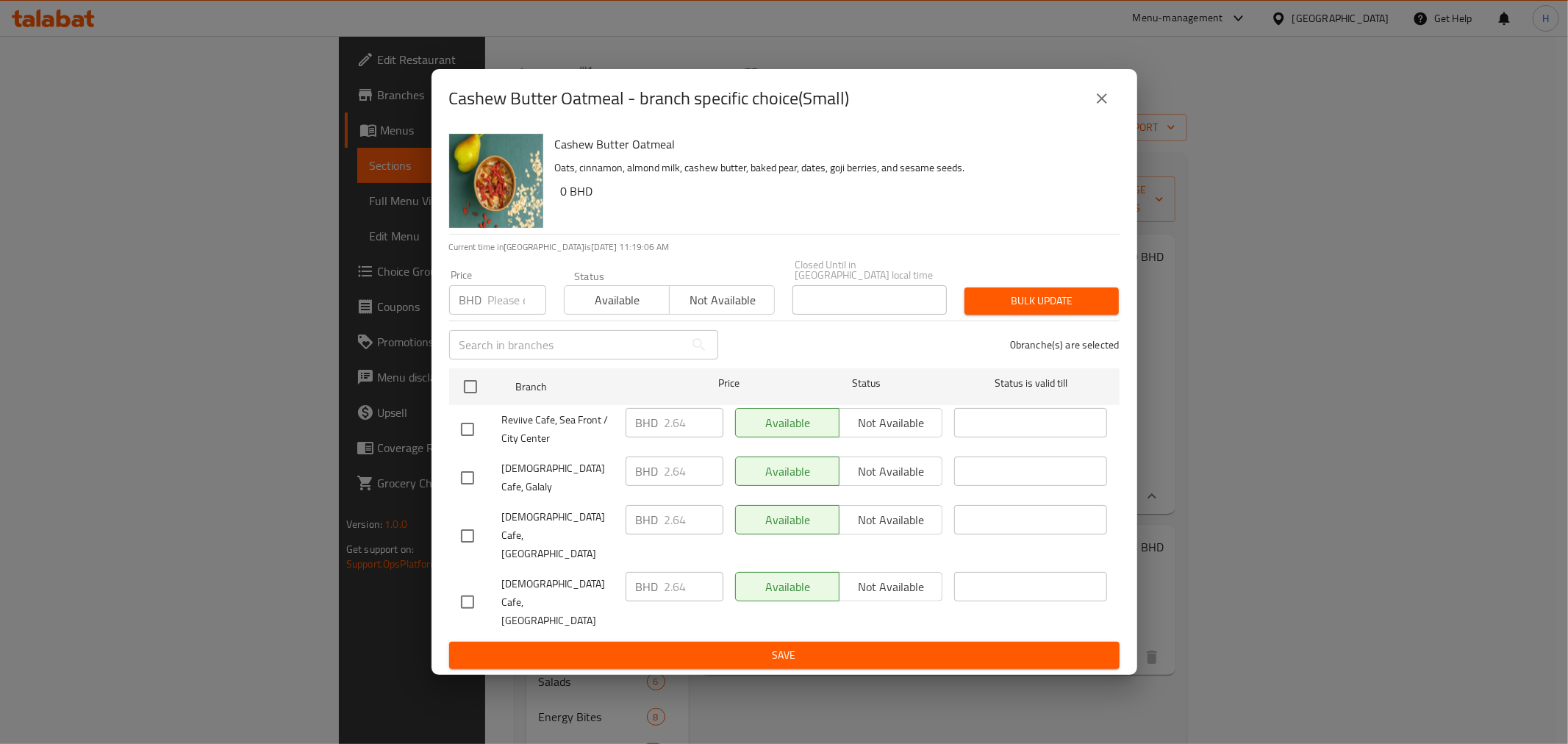
checkbox input "true"
drag, startPoint x: 674, startPoint y: 453, endPoint x: 718, endPoint y: 459, distance: 44.4
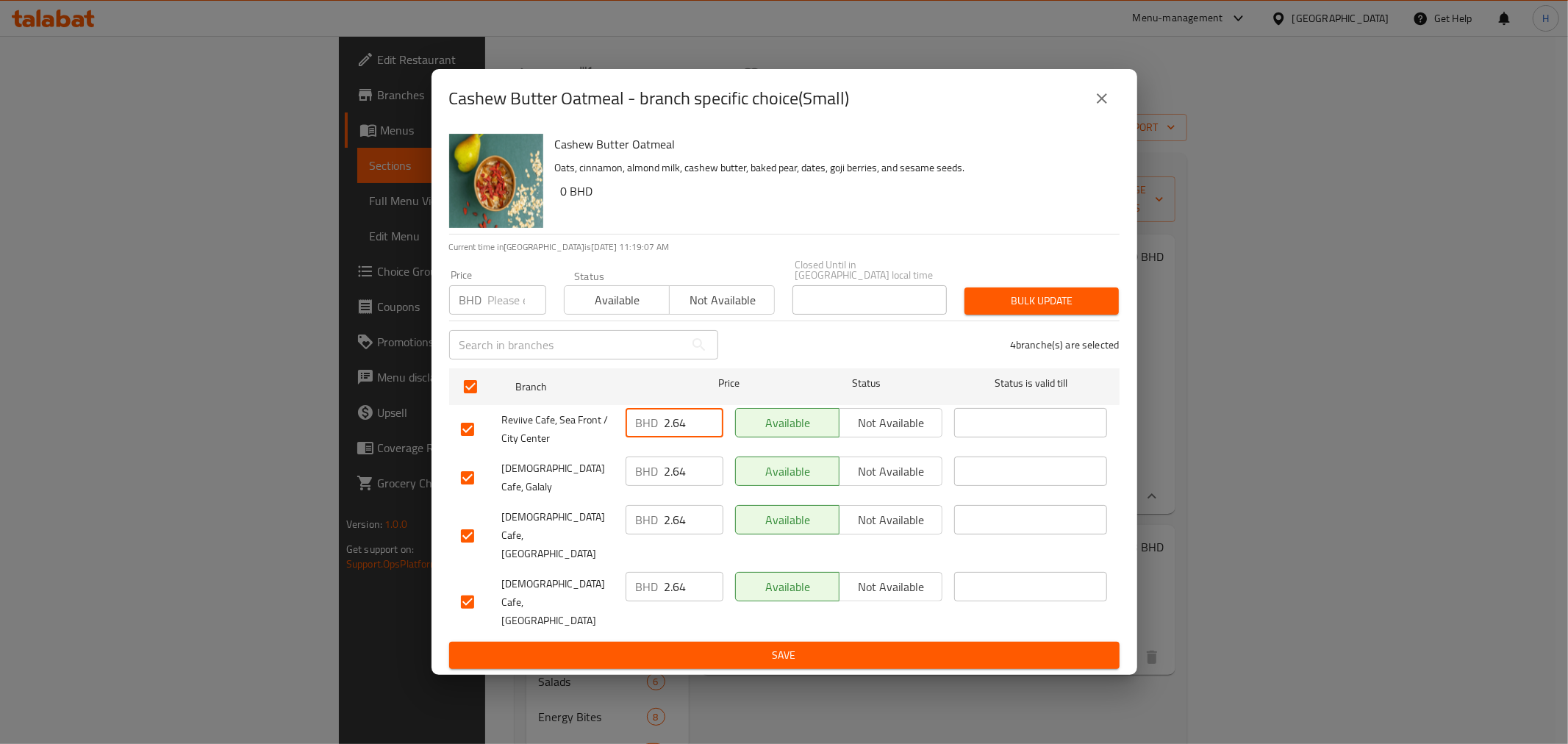
click at [716, 437] on input "2.64" at bounding box center [694, 423] width 59 height 29
type input "2.86"
paste input "2.86"
type input "2.86"
drag, startPoint x: 689, startPoint y: 501, endPoint x: 607, endPoint y: 505, distance: 82.1
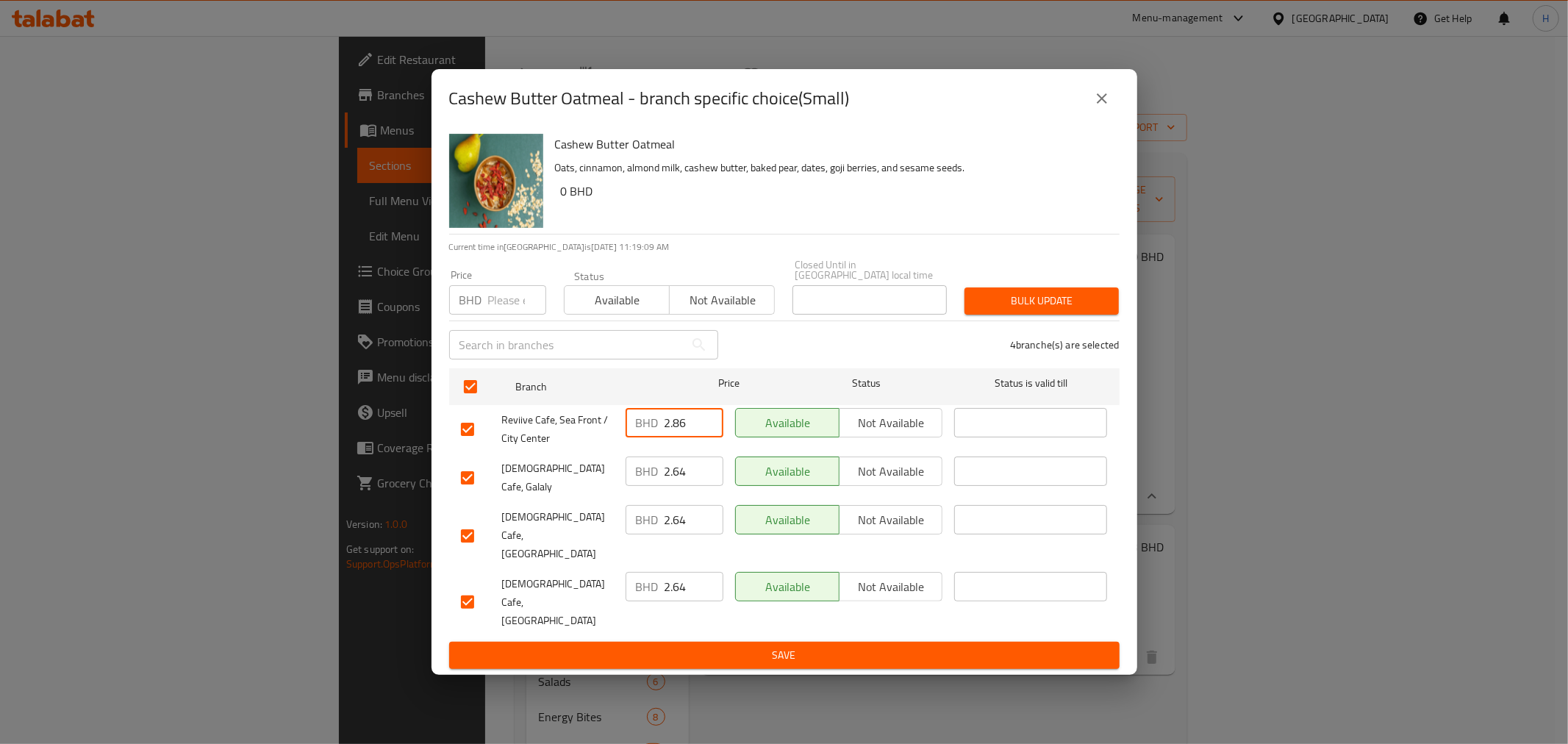
click at [607, 505] on div "Reviive Cafe, Galaly BHD 2.64 ​ Available Not available ​" at bounding box center [784, 478] width 659 height 54
paste input "86"
type input "2.86"
drag, startPoint x: 689, startPoint y: 544, endPoint x: 585, endPoint y: 543, distance: 104.0
click at [585, 543] on div "Reviive Cafe, West Riffa BHD 2.64 ​ Available Not available ​" at bounding box center [784, 536] width 659 height 73
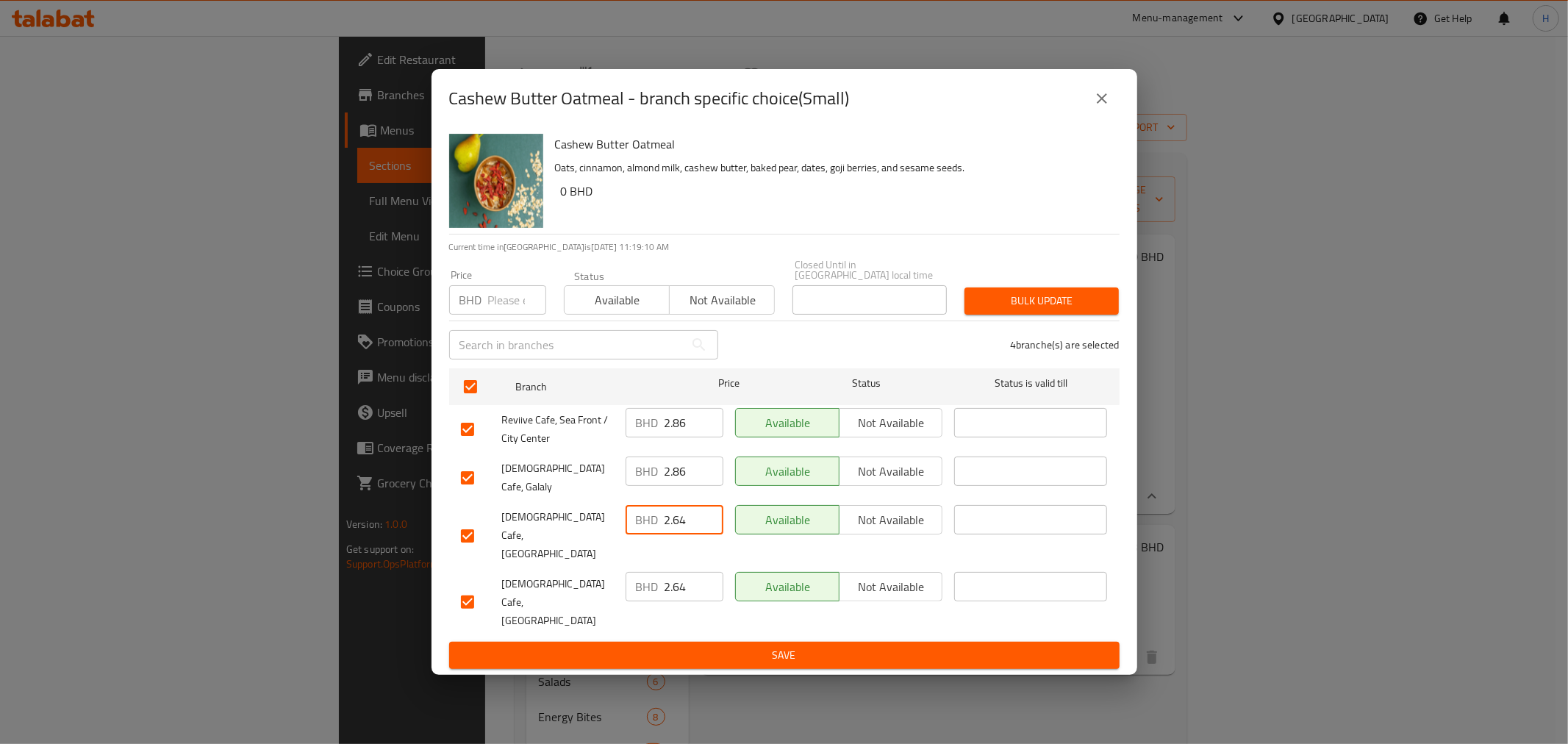
paste input "86"
type input "2.86"
drag, startPoint x: 689, startPoint y: 578, endPoint x: 553, endPoint y: 566, distance: 136.5
click at [554, 567] on div "Reviive Cafe, Muharraq BHD 2.64 ​ Available Not available ​" at bounding box center [784, 602] width 659 height 73
paste input "86"
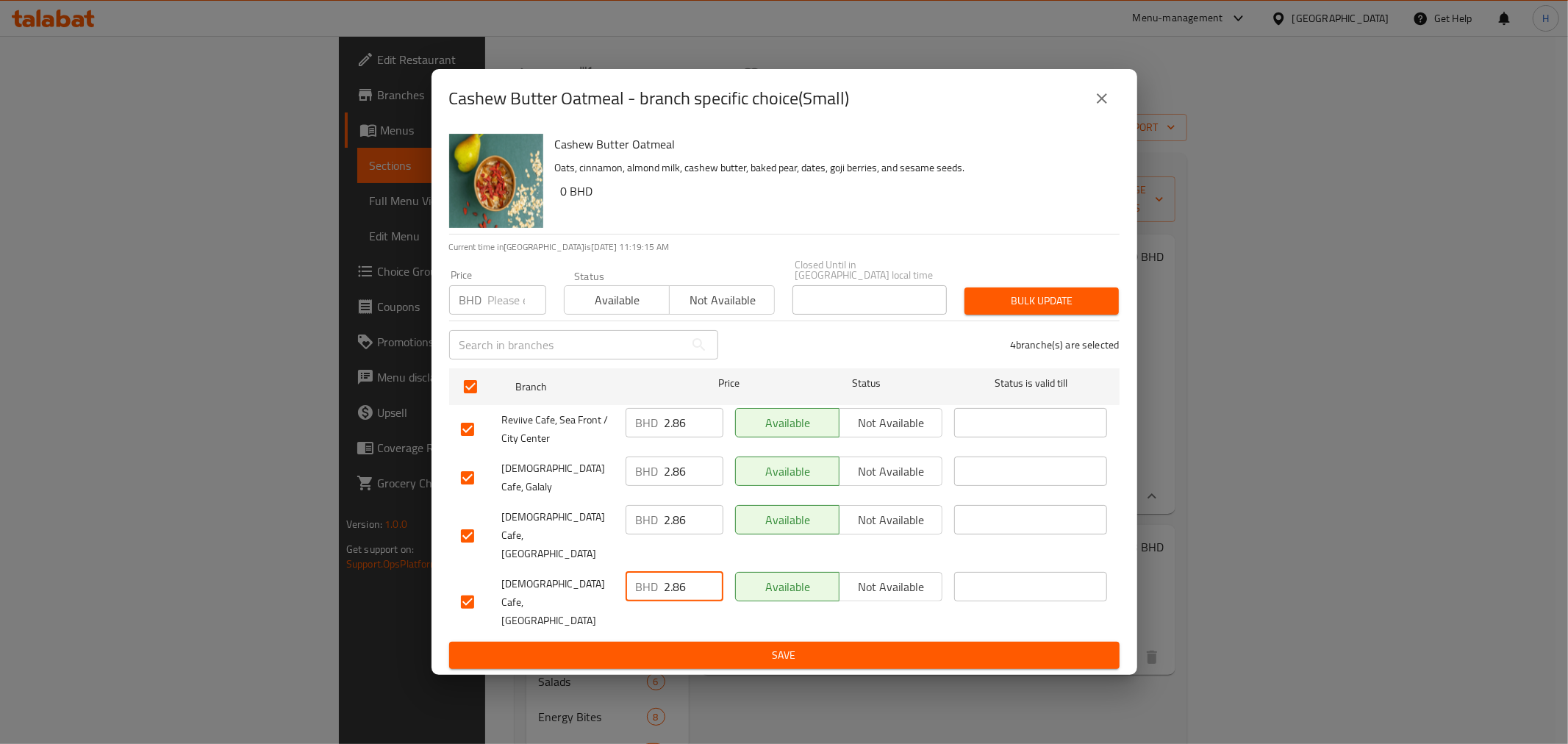
type input "2.86"
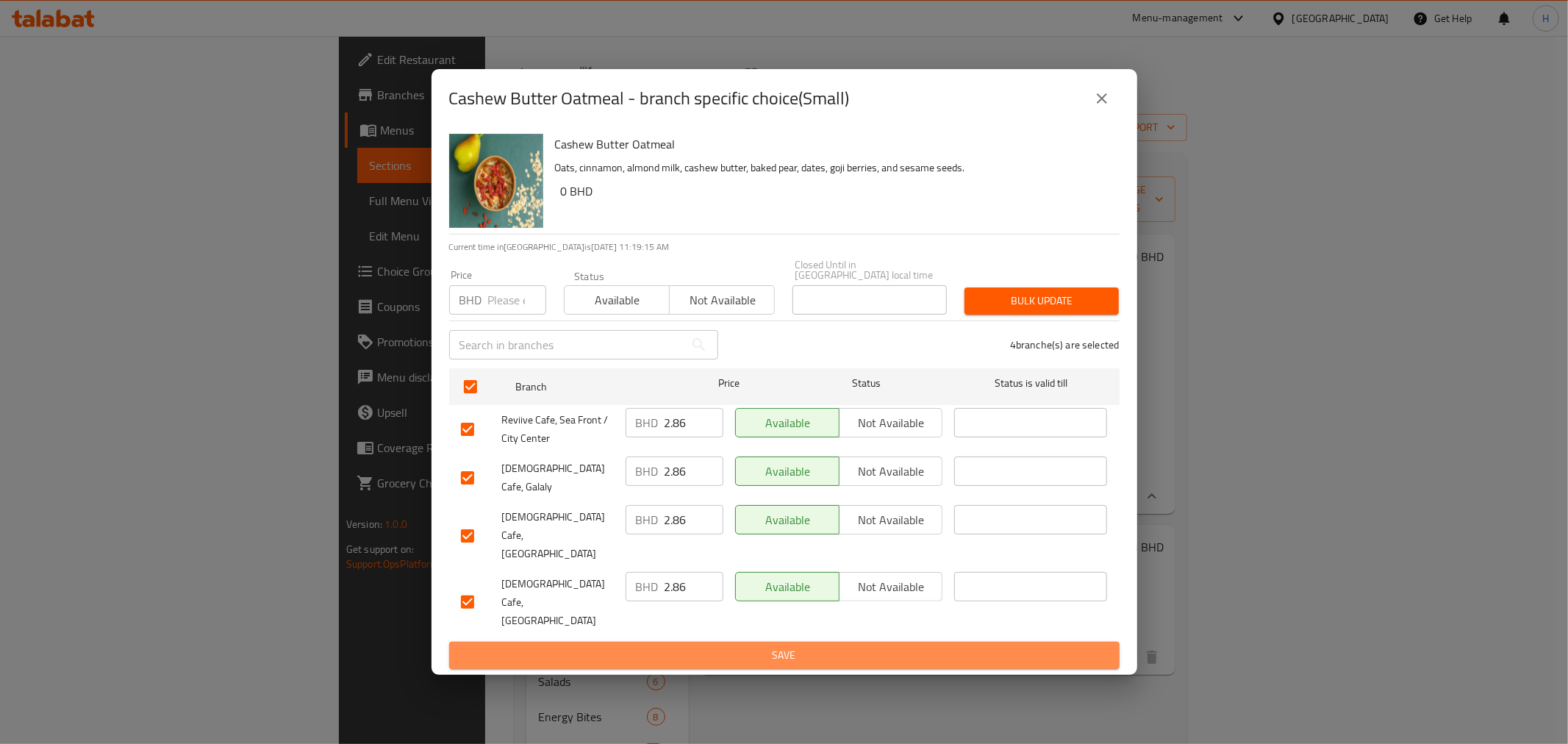
click at [675, 646] on span "Save" at bounding box center [784, 655] width 647 height 18
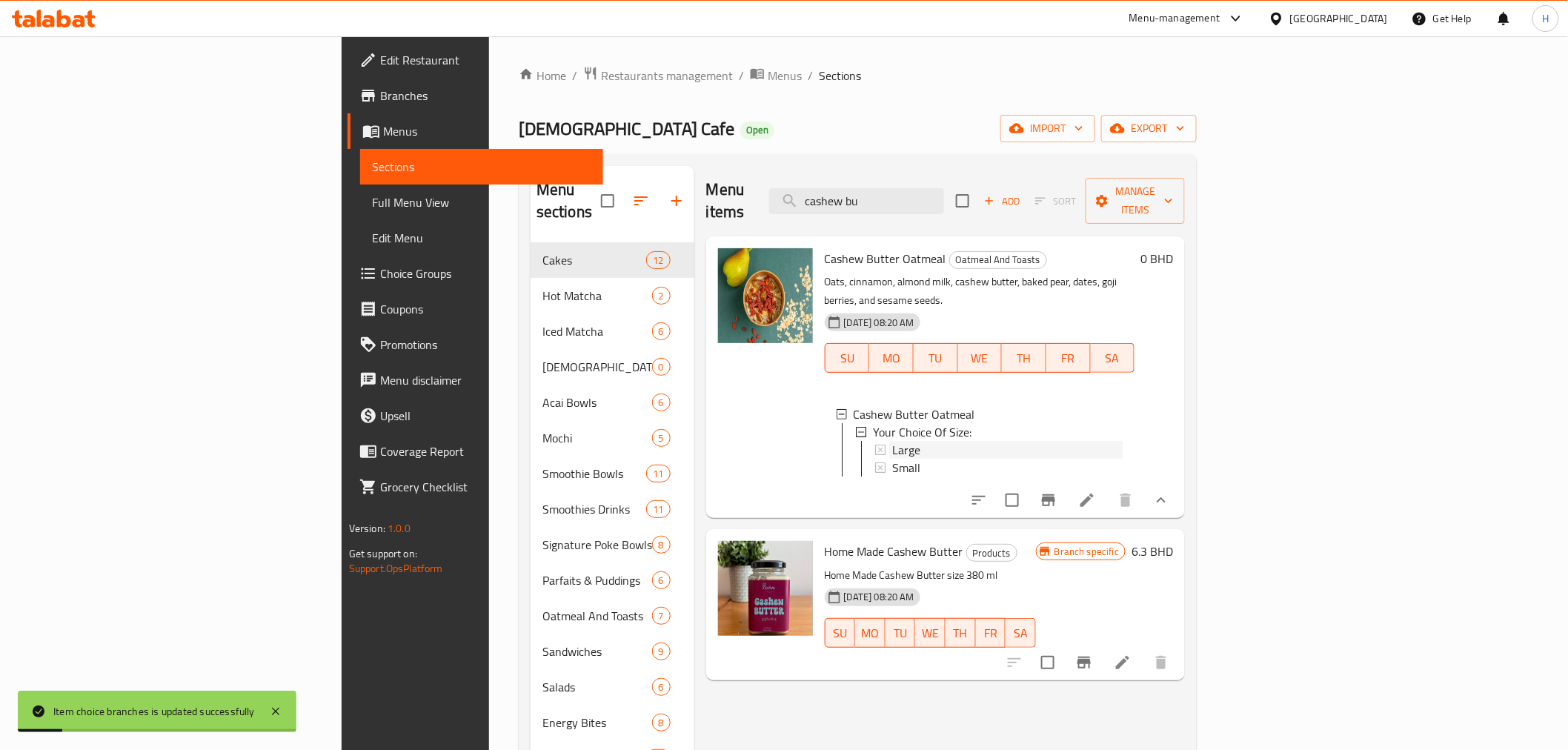
click at [892, 441] on span "Large" at bounding box center [906, 449] width 28 height 17
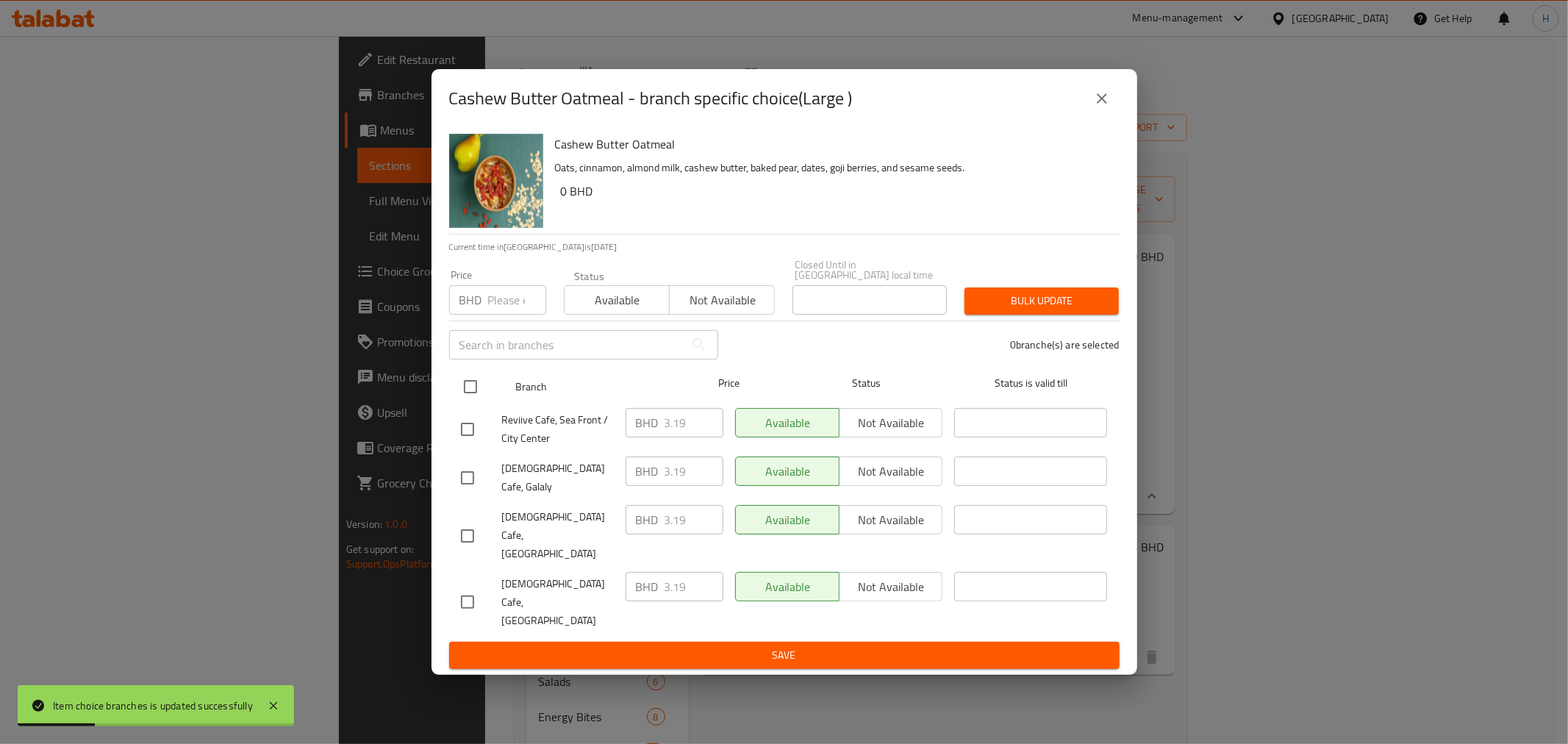
click at [467, 403] on input "checkbox" at bounding box center [471, 387] width 31 height 31
checkbox input "true"
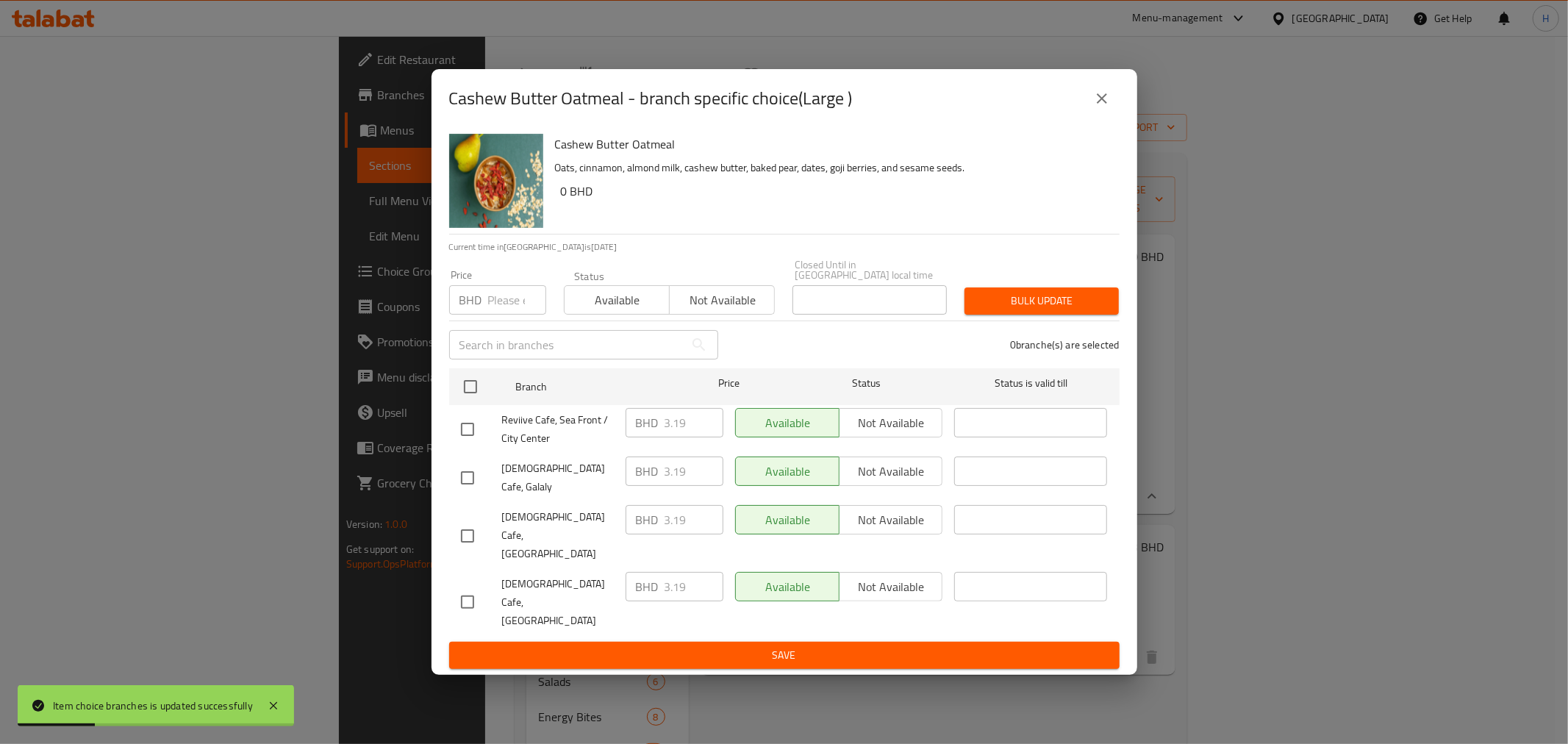
checkbox input "true"
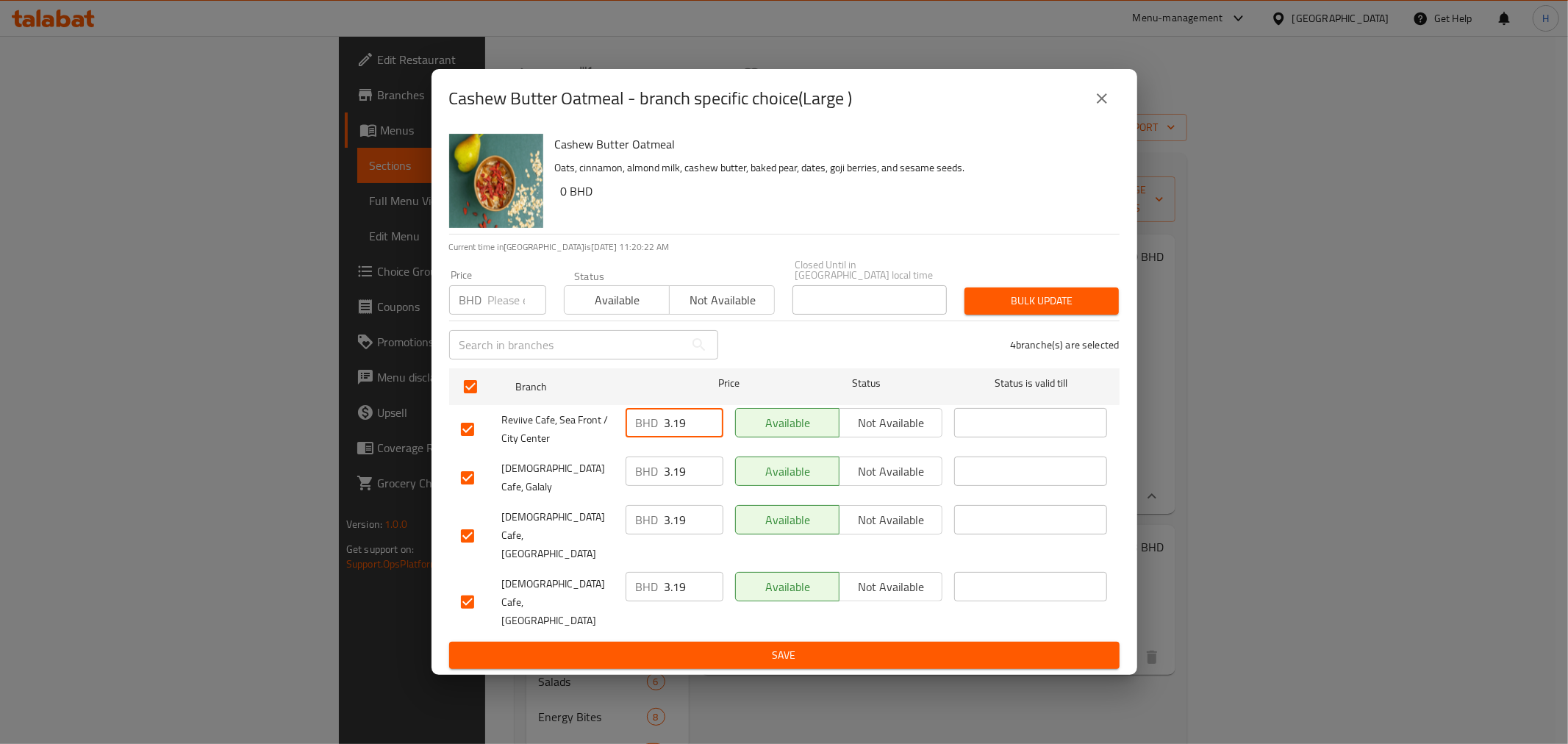
drag, startPoint x: 675, startPoint y: 461, endPoint x: 692, endPoint y: 457, distance: 17.5
click at [689, 437] on input "3.19" at bounding box center [694, 423] width 59 height 29
type input "3.41"
drag, startPoint x: 688, startPoint y: 461, endPoint x: 601, endPoint y: 456, distance: 87.1
click at [601, 456] on div "Reviive Cafe, Sea Front / City Center BHD 3.41 ​ Available Not available ​" at bounding box center [784, 429] width 659 height 54
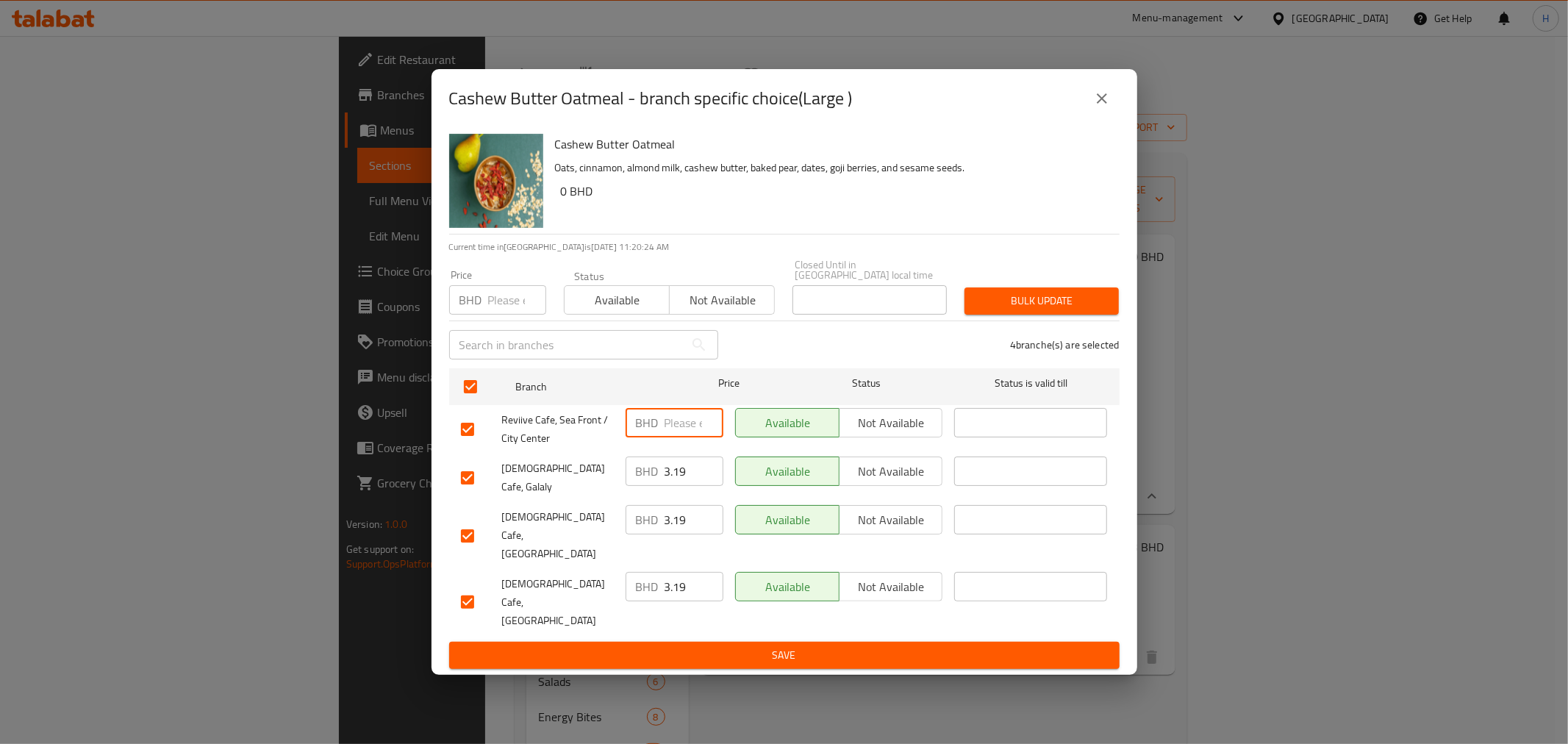
paste input "3.41"
type input "3.41"
drag, startPoint x: 686, startPoint y: 501, endPoint x: 482, endPoint y: 510, distance: 204.2
click at [486, 506] on div "Reviive Cafe, Galaly BHD 3.19 ​ Available Not available ​" at bounding box center [784, 478] width 659 height 54
paste input "41"
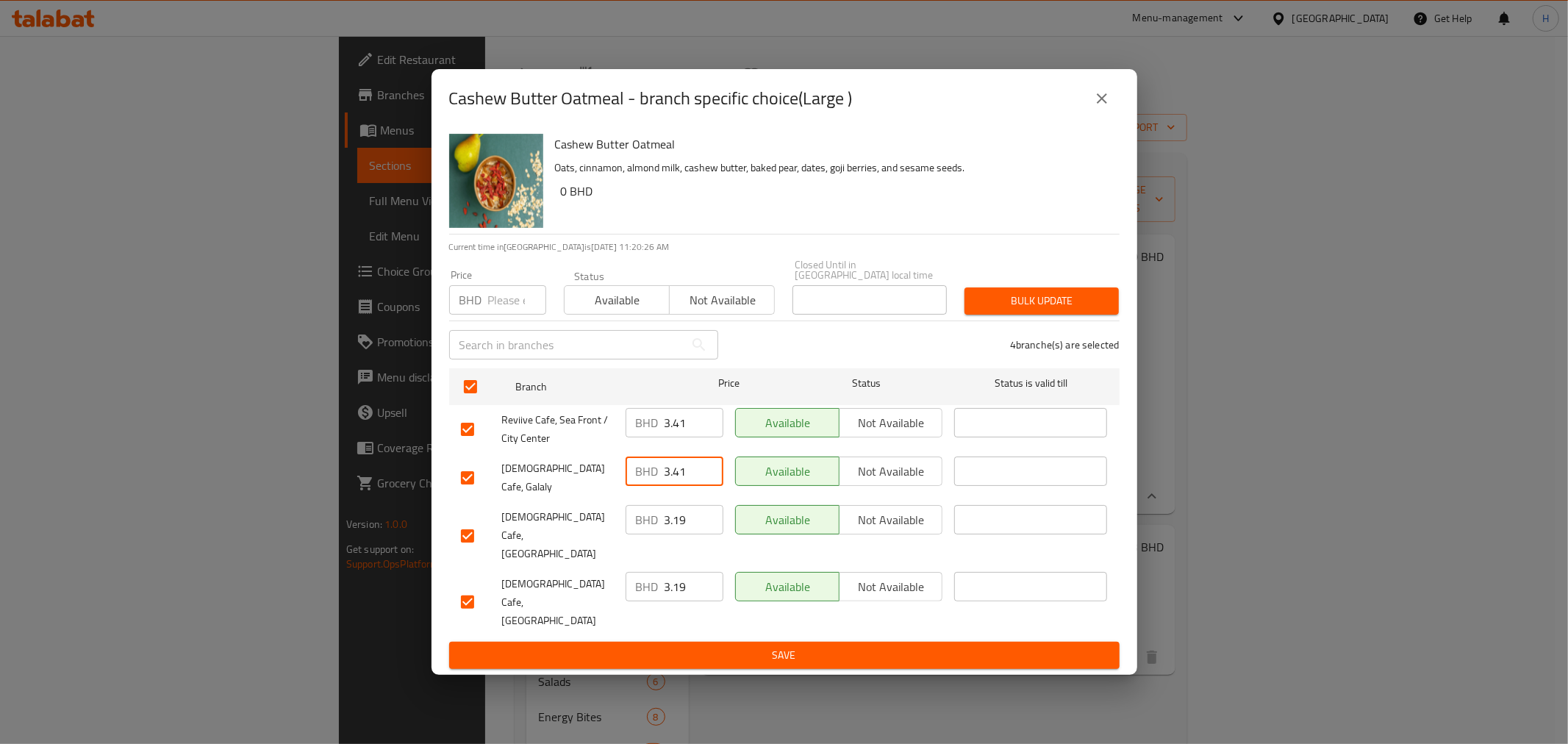
type input "3.41"
drag, startPoint x: 686, startPoint y: 537, endPoint x: 578, endPoint y: 532, distance: 108.1
click at [580, 532] on div "Reviive Cafe, West Riffa BHD 3.19 ​ Available Not available ​" at bounding box center [784, 536] width 659 height 73
paste input "41"
type input "3.41"
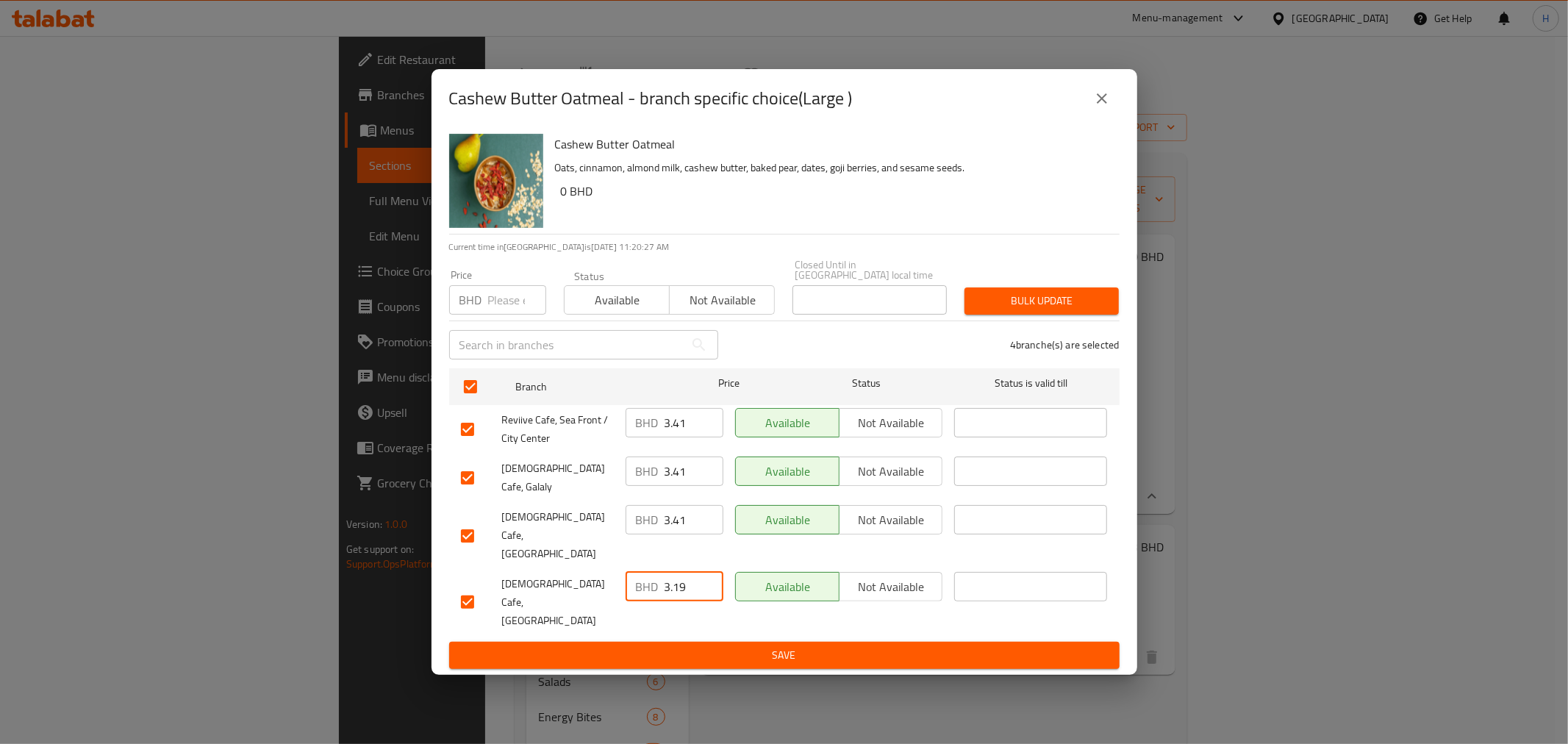
drag, startPoint x: 687, startPoint y: 575, endPoint x: 590, endPoint y: 562, distance: 97.9
click at [590, 566] on div "Reviive Cafe, Muharraq BHD 3.19 ​ Available Not available ​" at bounding box center [784, 602] width 659 height 73
paste input "41"
type input "3.41"
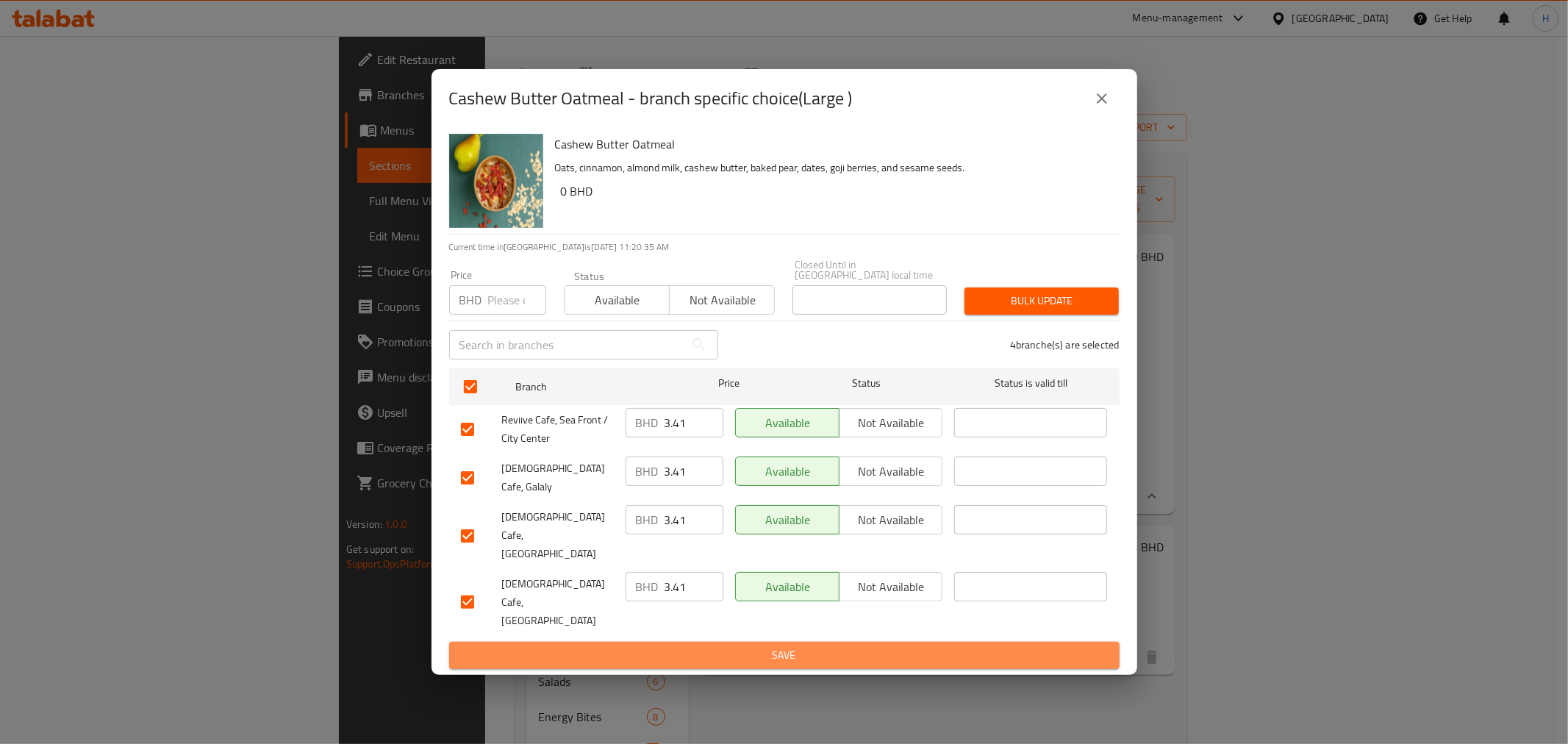
click at [623, 646] on span "Save" at bounding box center [784, 655] width 647 height 18
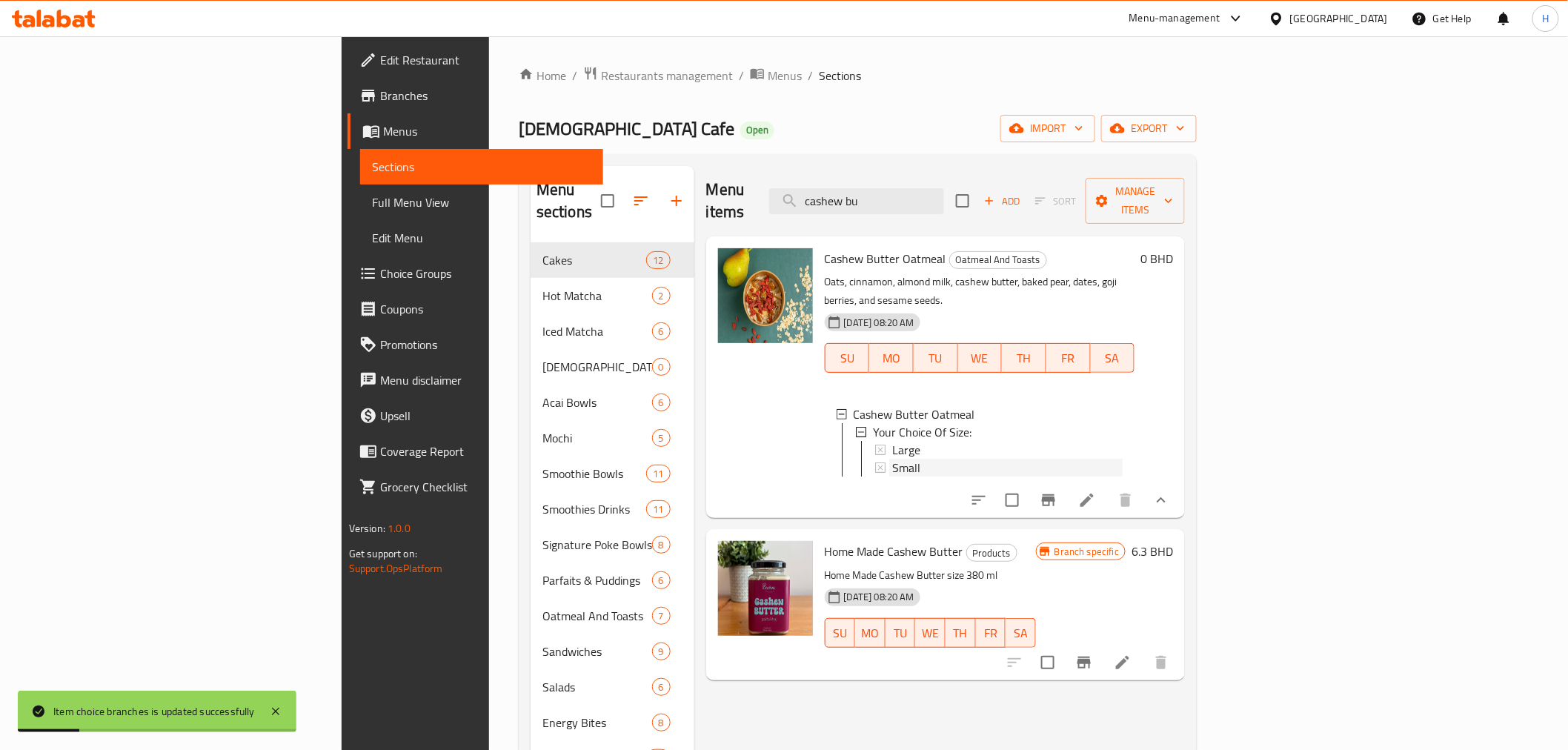
click at [892, 459] on span "Small" at bounding box center [906, 468] width 28 height 17
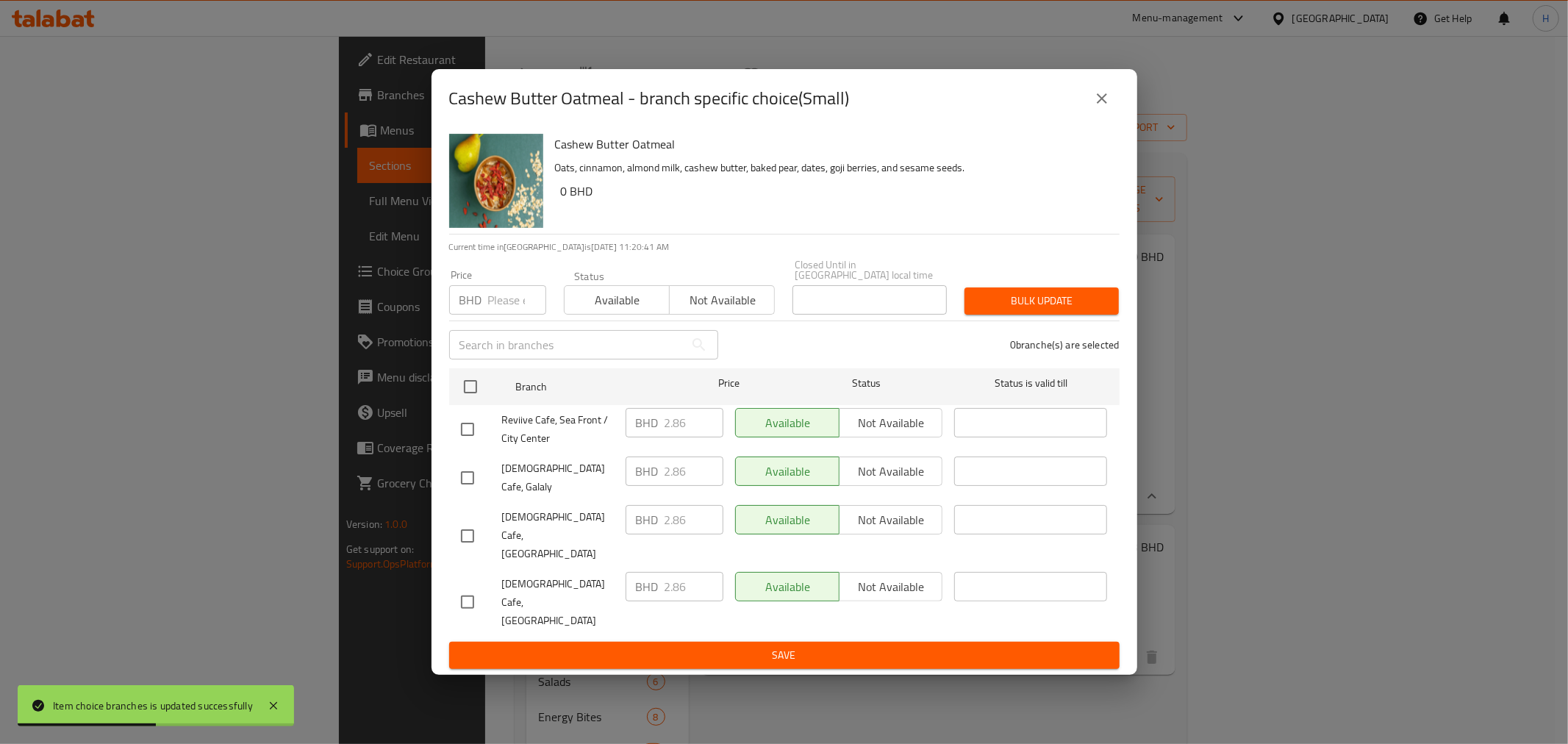
click at [1108, 107] on icon "close" at bounding box center [1102, 99] width 17 height 17
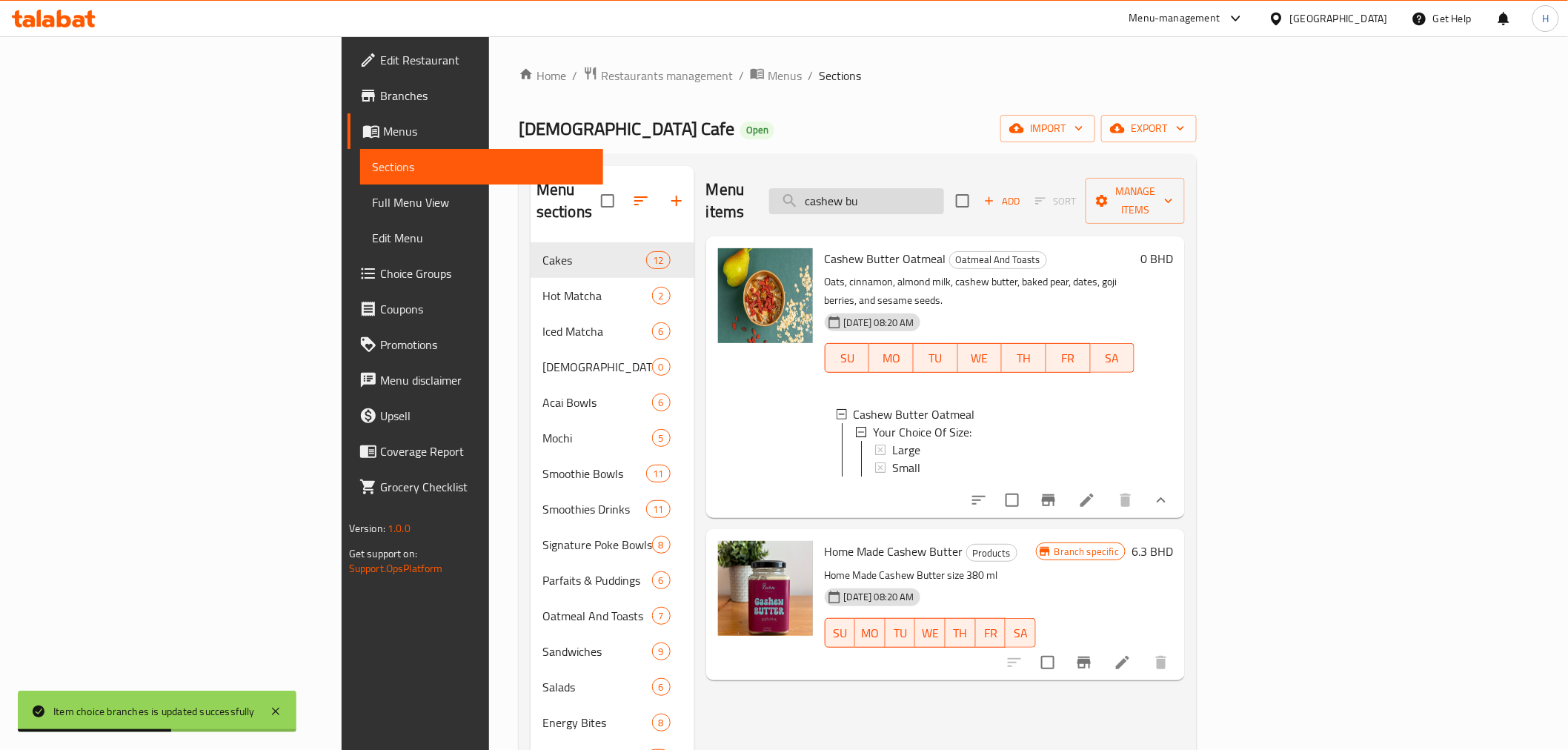
click at [937, 197] on input "cashew bu" at bounding box center [856, 201] width 175 height 26
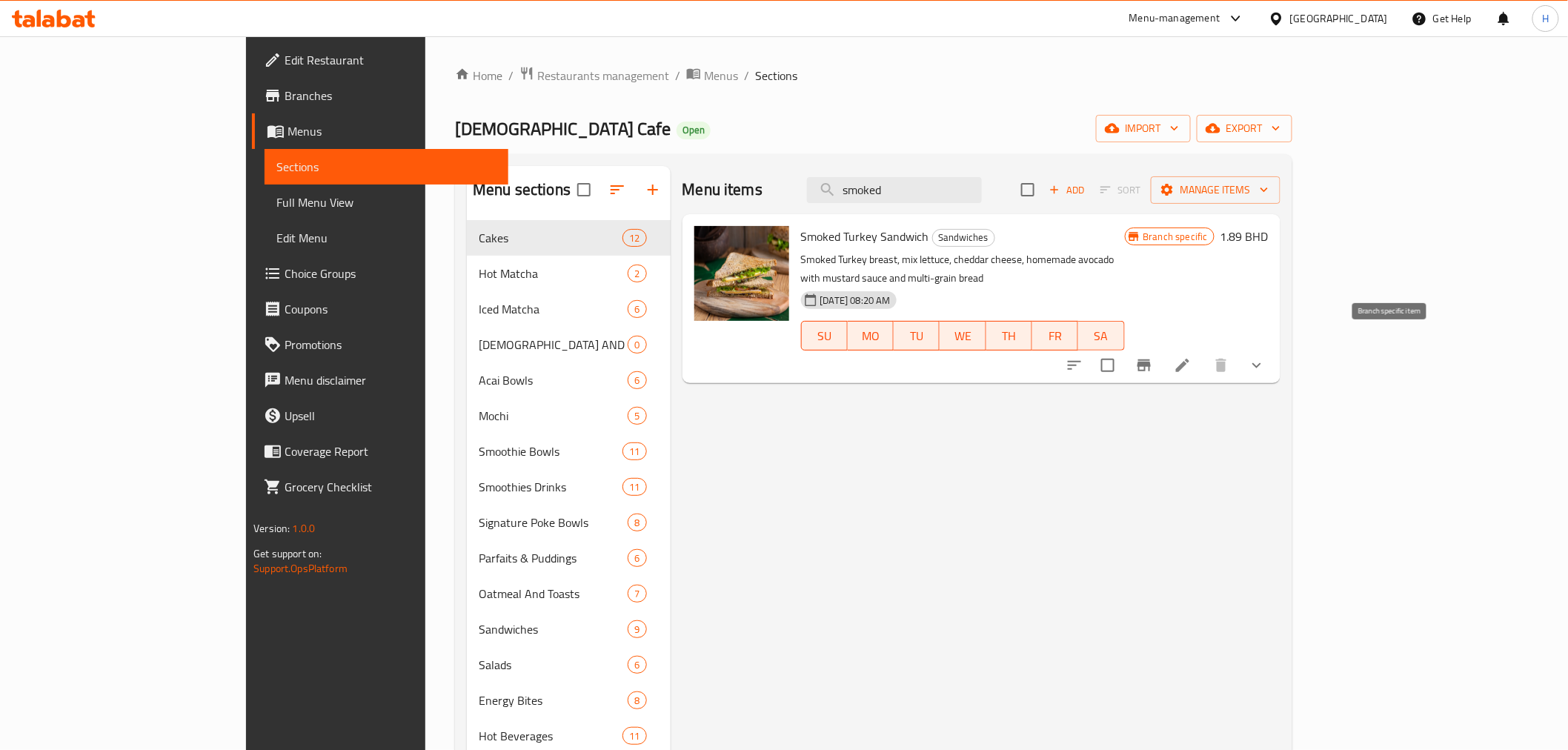
type input "smoked"
click at [1151, 360] on icon "Branch-specific-item" at bounding box center [1143, 366] width 13 height 12
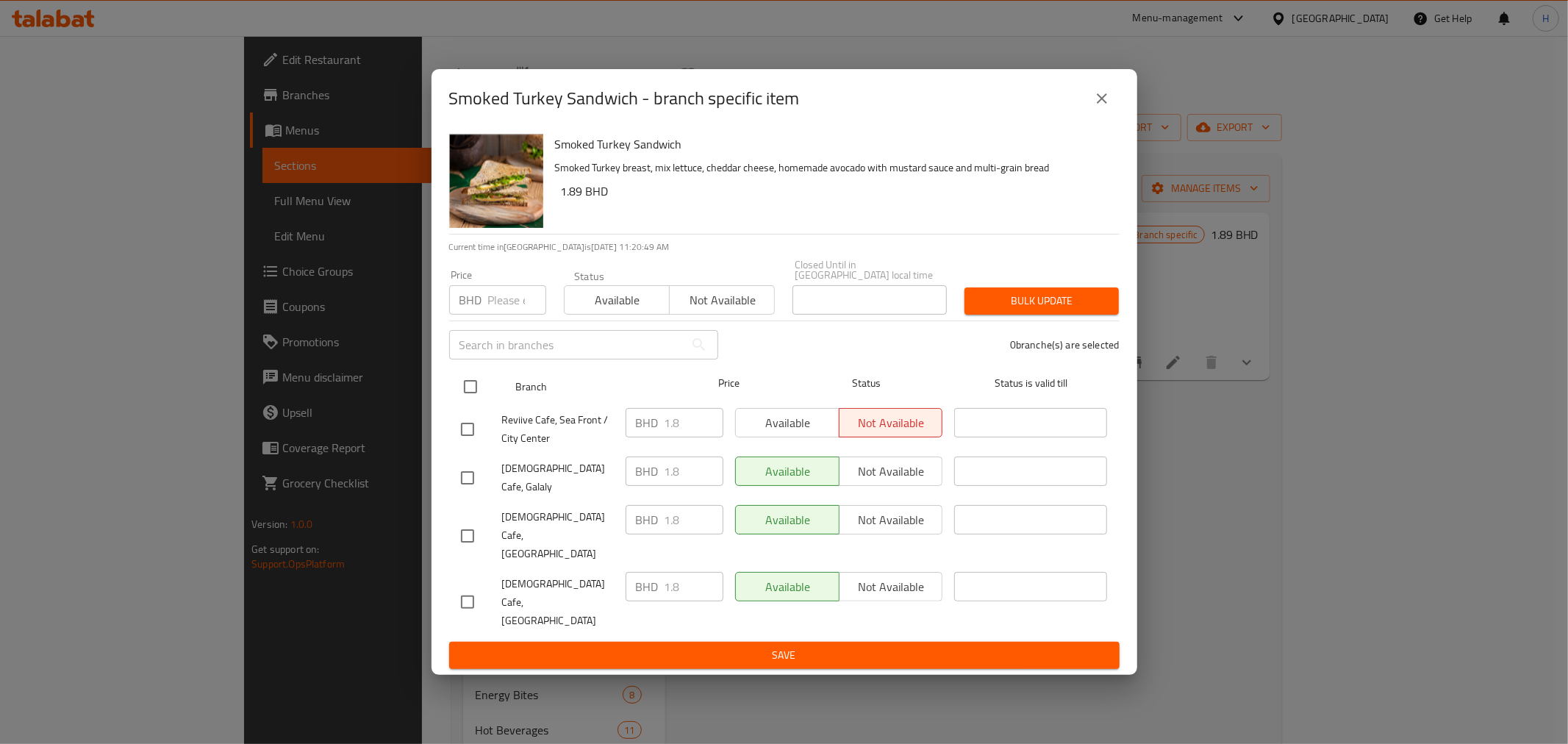
click at [476, 403] on input "checkbox" at bounding box center [471, 387] width 31 height 31
checkbox input "true"
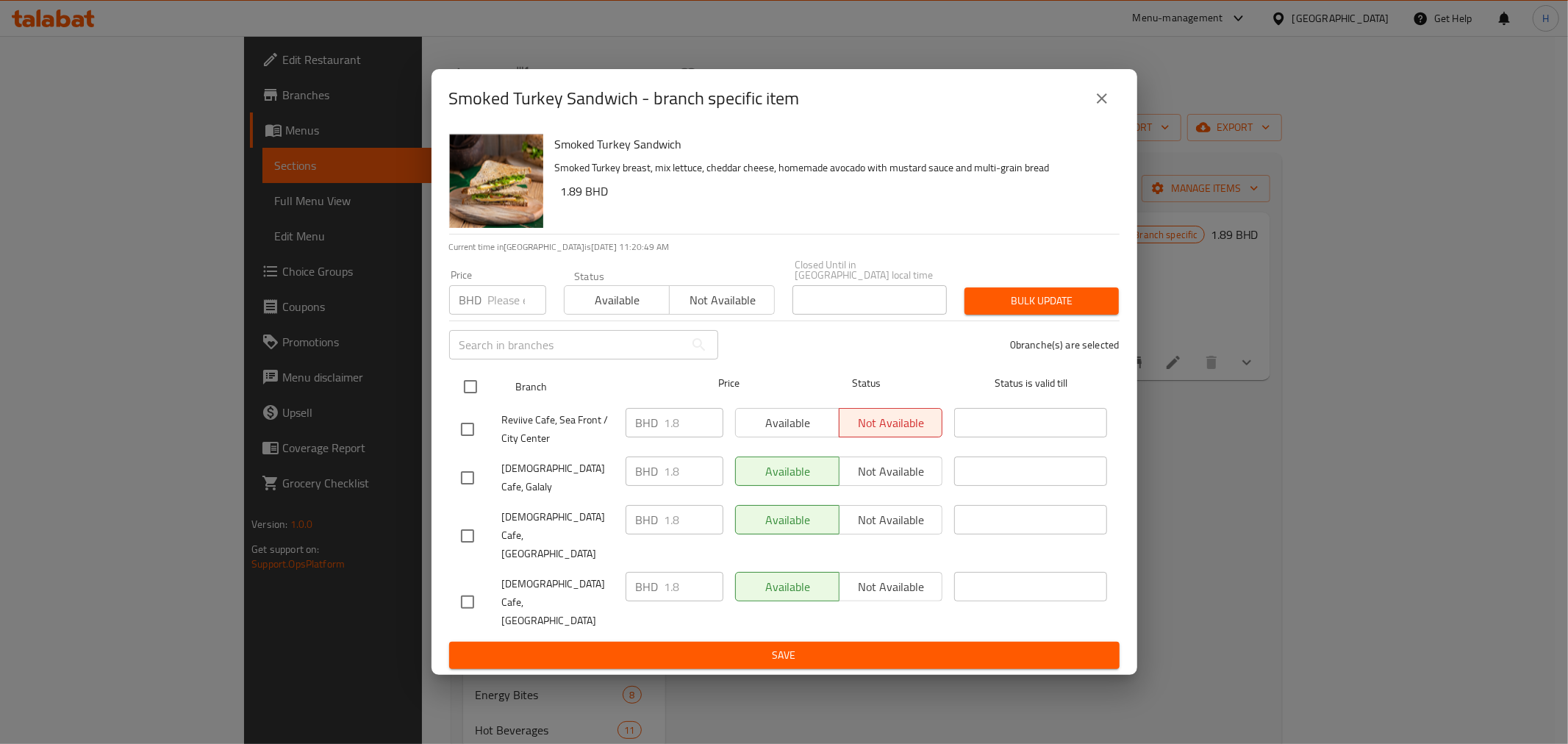
checkbox input "true"
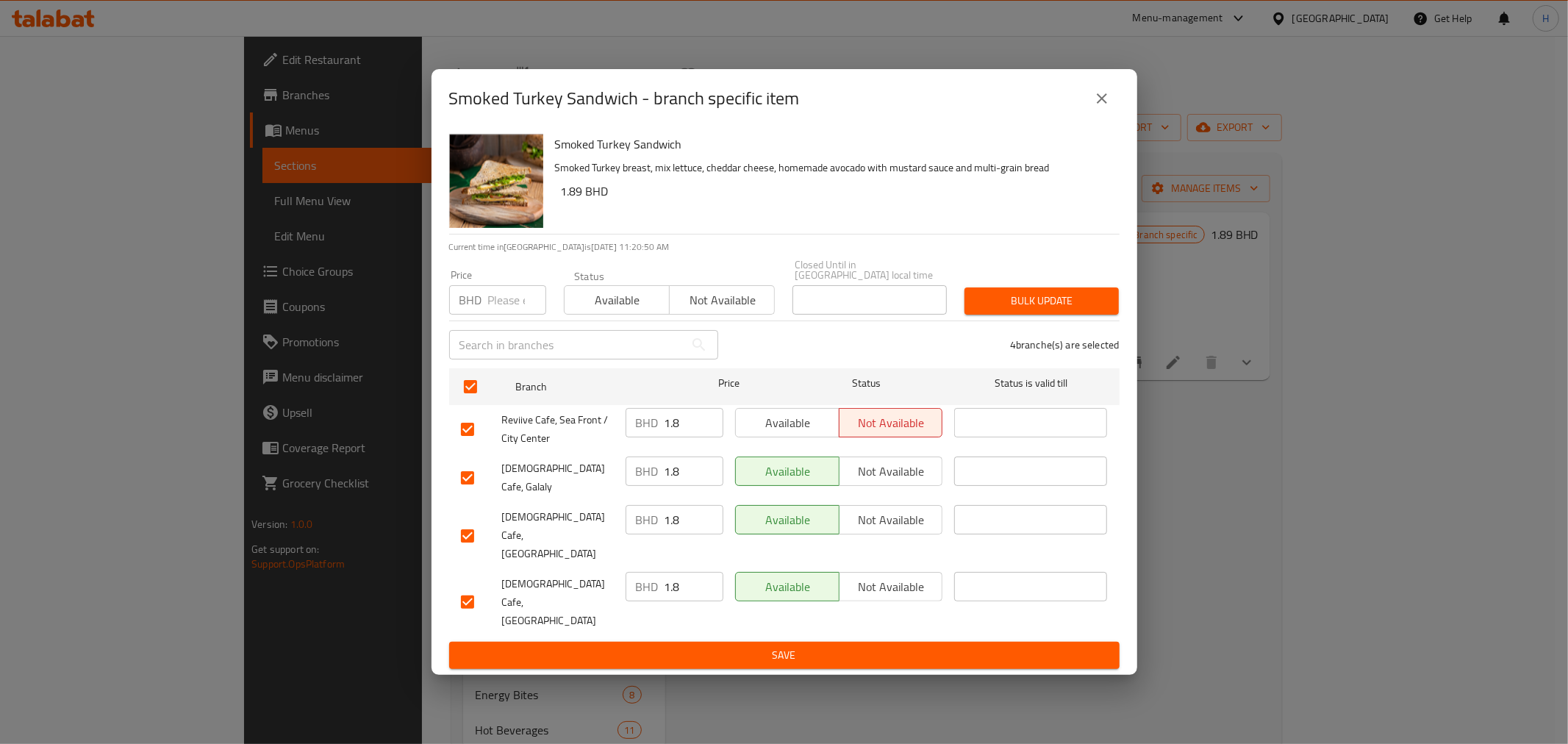
click at [695, 437] on input "1.8" at bounding box center [694, 423] width 59 height 29
type input "1.89"
paste input "1.89"
type input "1.89"
drag, startPoint x: 689, startPoint y: 501, endPoint x: 572, endPoint y: 496, distance: 117.1
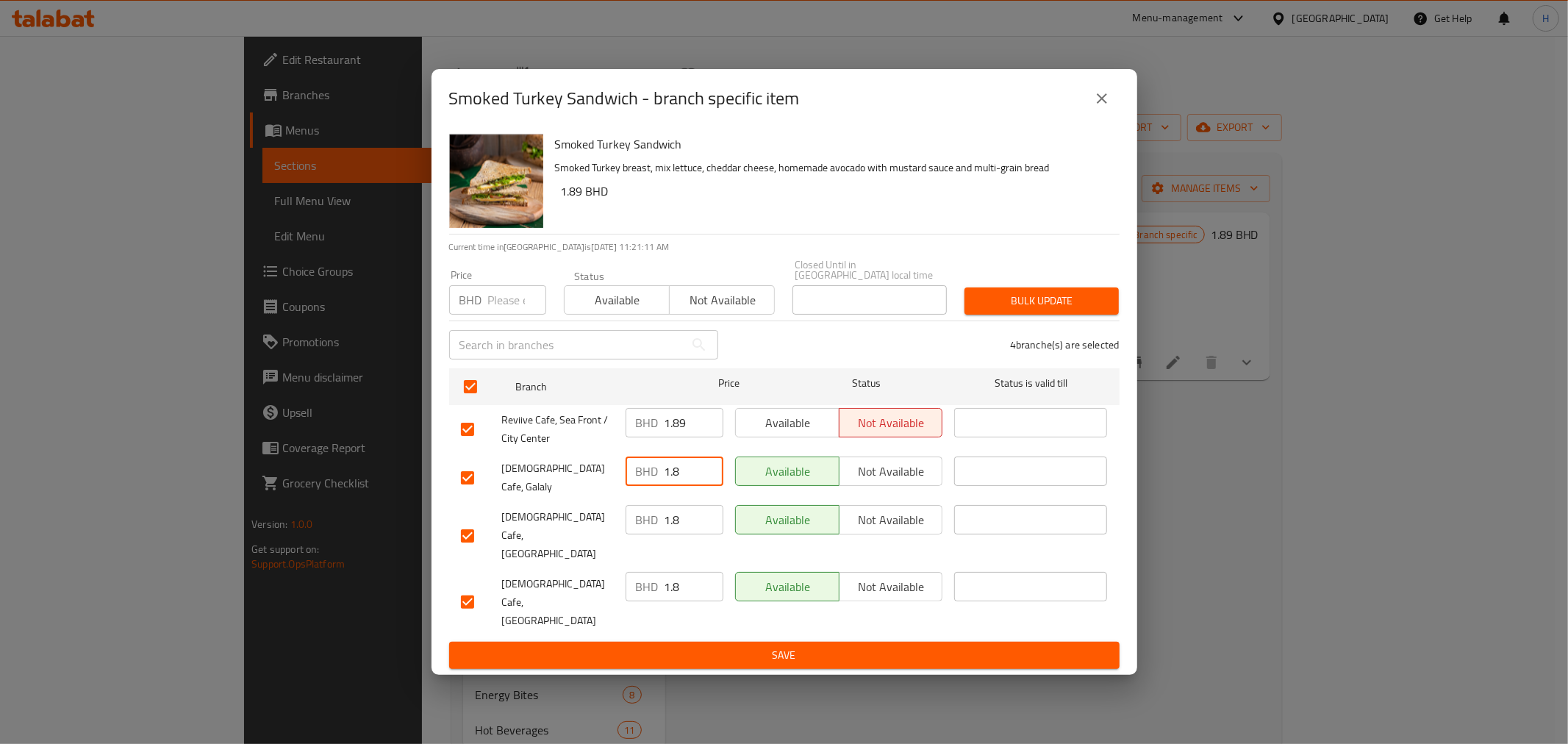
click at [574, 496] on div "Reviive Cafe, Galaly BHD 1.8 ​ Available Not available ​" at bounding box center [784, 478] width 659 height 54
paste input "9"
type input "1.89"
drag, startPoint x: 686, startPoint y: 537, endPoint x: 575, endPoint y: 520, distance: 112.3
click at [585, 523] on div "Reviive Cafe, West Riffa BHD 1.8 ​ Available Not available ​" at bounding box center [784, 536] width 659 height 73
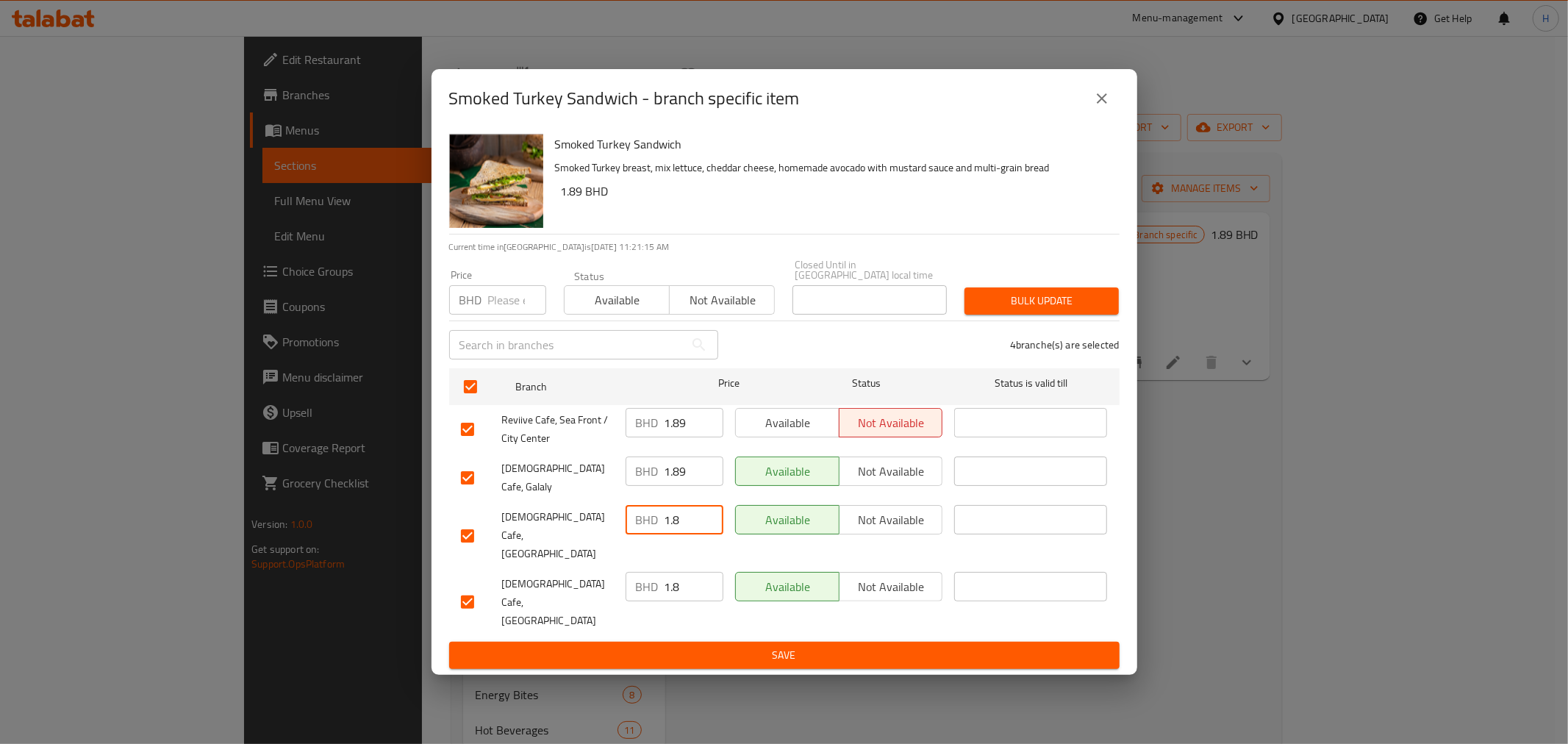
paste input "9"
type input "1.89"
drag, startPoint x: 682, startPoint y: 569, endPoint x: 517, endPoint y: 572, distance: 165.0
click at [526, 572] on div "Reviive Cafe, Muharraq BHD 1.8 ​ Available Not available ​" at bounding box center [784, 602] width 659 height 73
paste input "9"
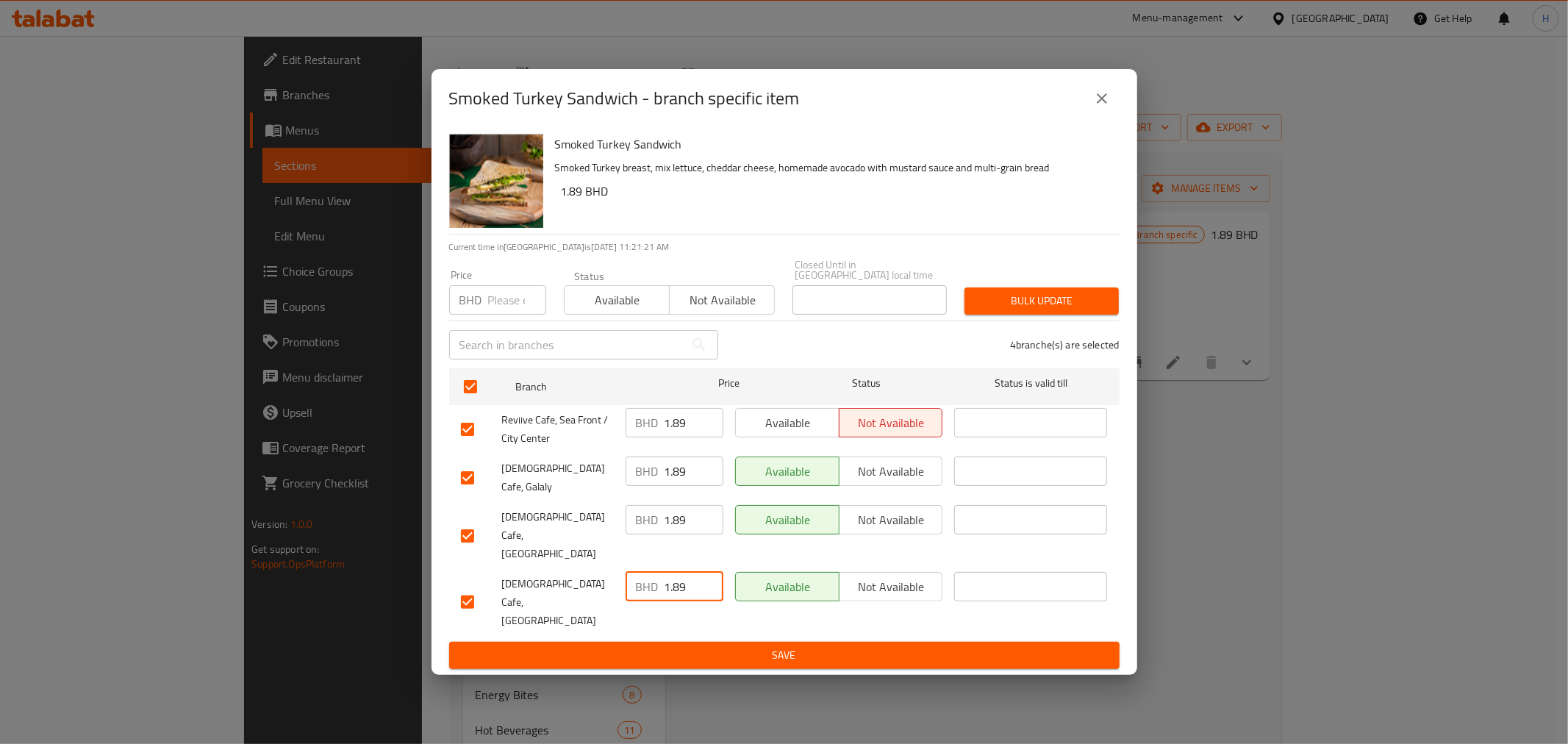
type input "1.89"
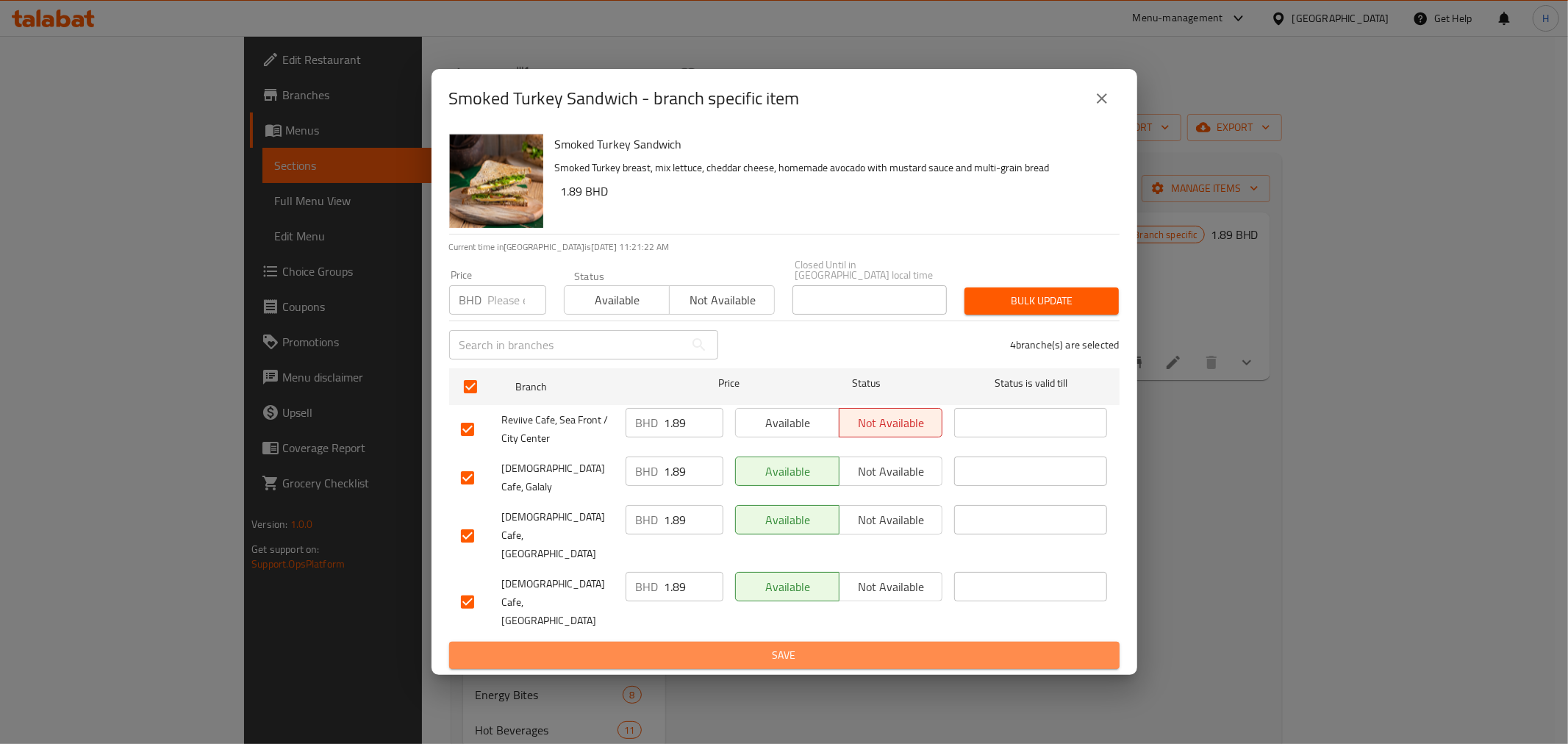
click at [759, 646] on span "Save" at bounding box center [784, 655] width 647 height 18
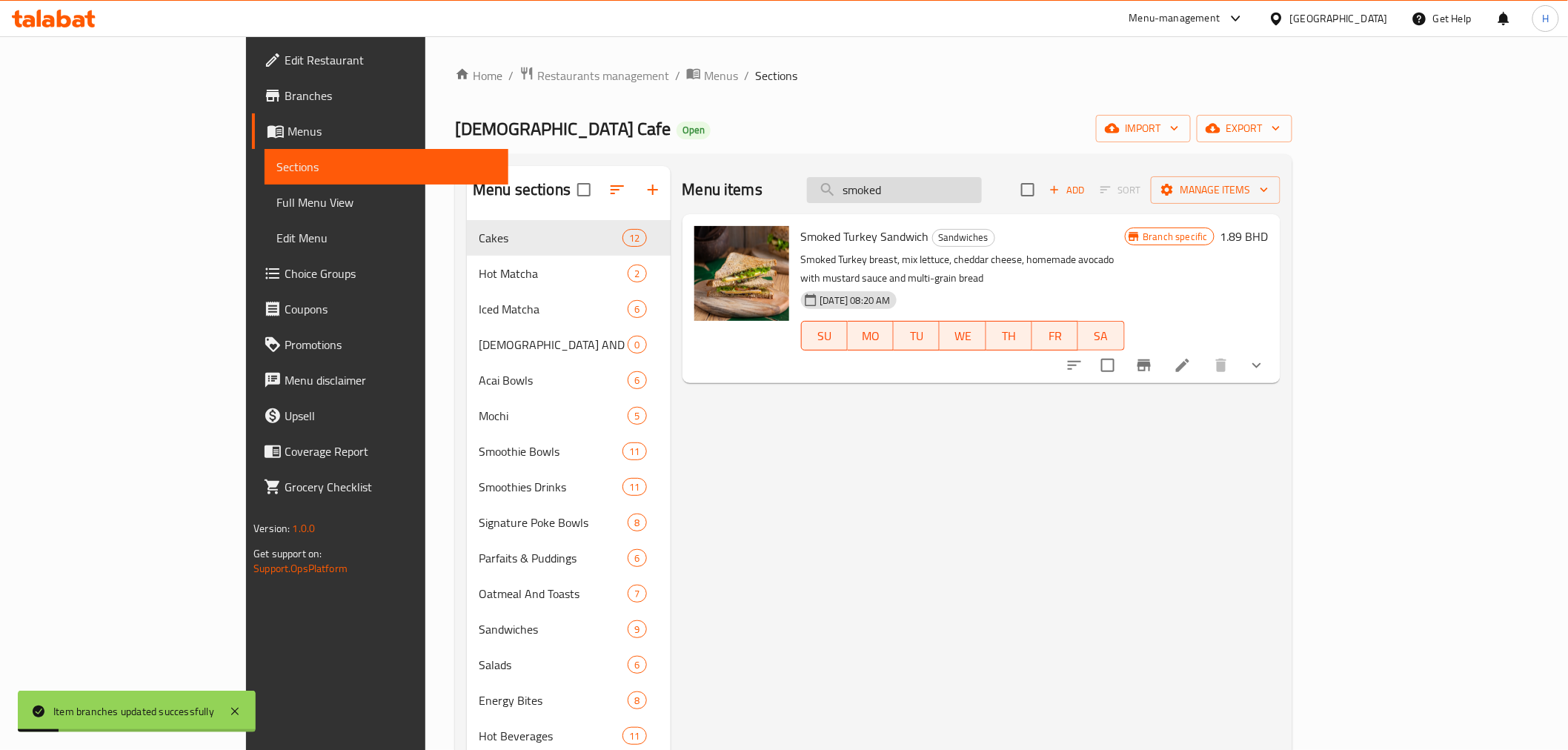
click at [937, 196] on input "smoked" at bounding box center [894, 190] width 175 height 26
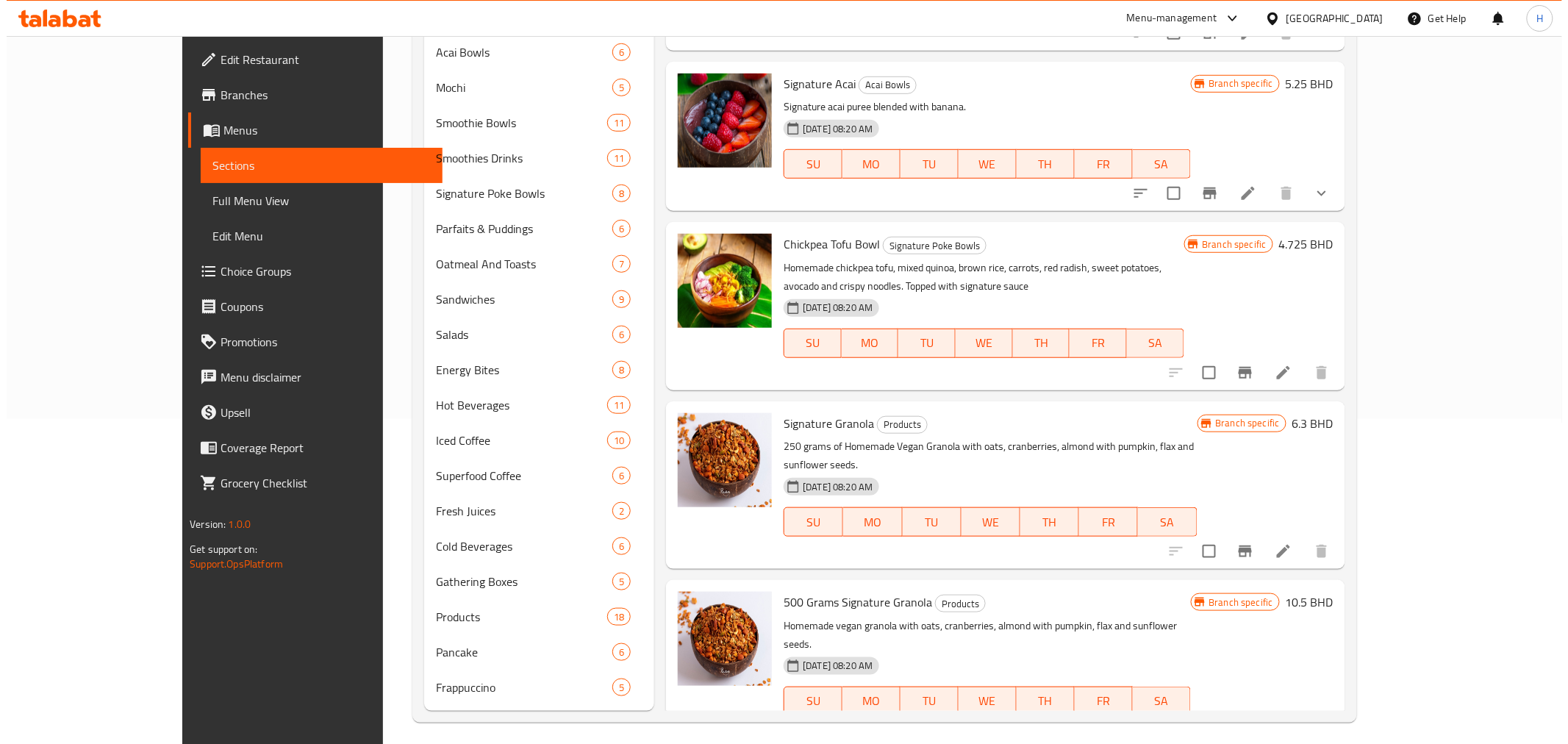
scroll to position [333, 0]
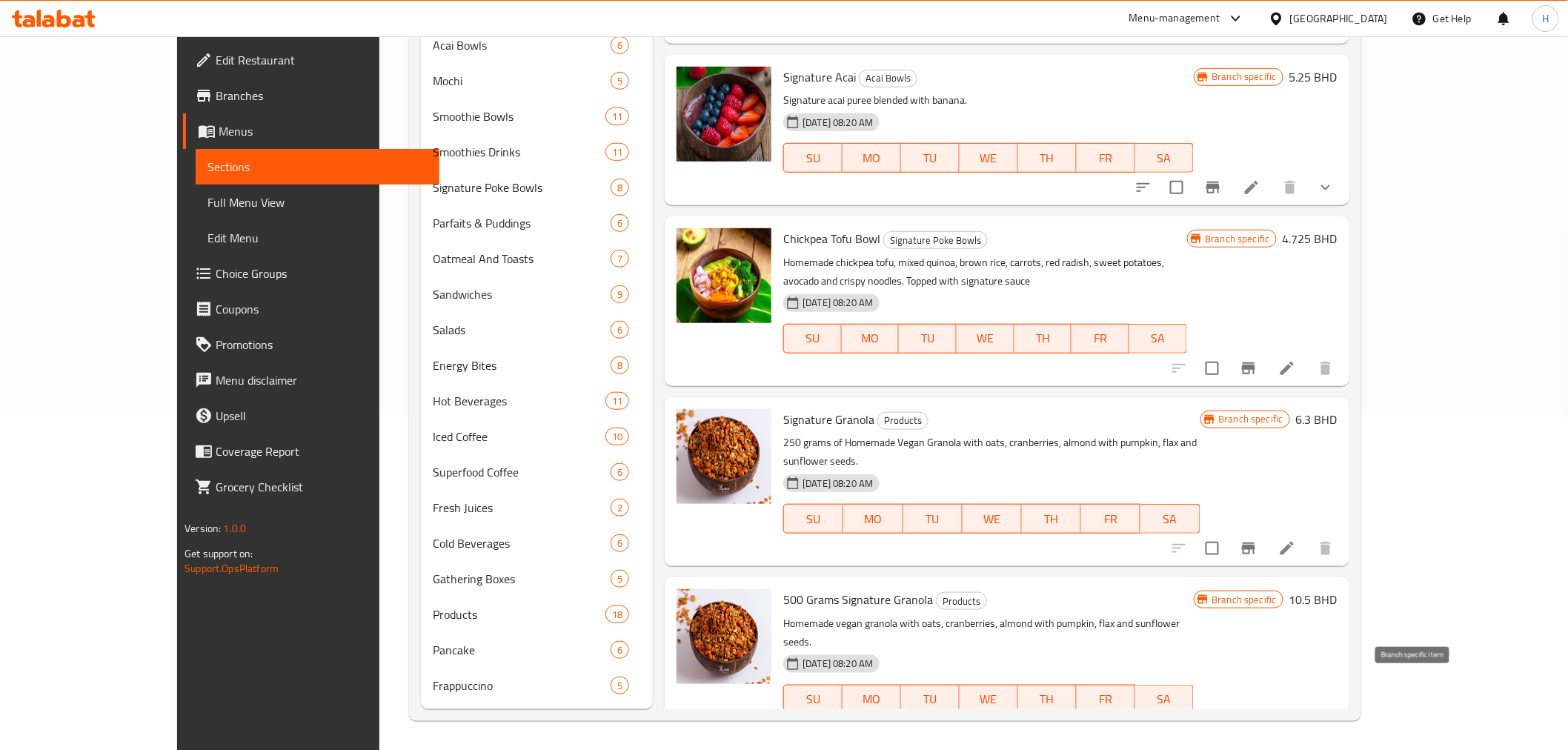
type input "signatu"
click at [1257, 720] on icon "Branch-specific-item" at bounding box center [1248, 729] width 17 height 17
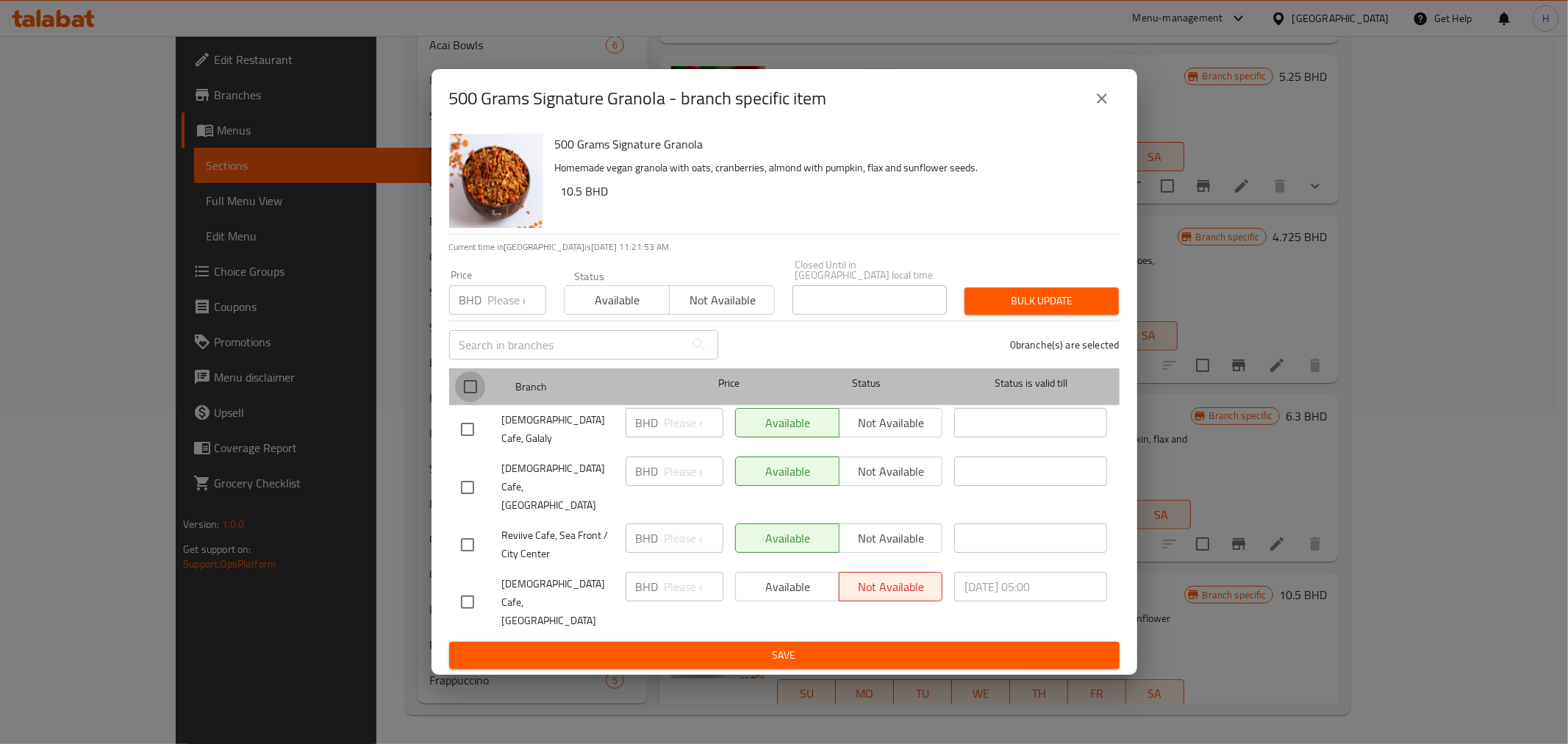
click at [473, 403] on input "checkbox" at bounding box center [471, 387] width 31 height 31
checkbox input "true"
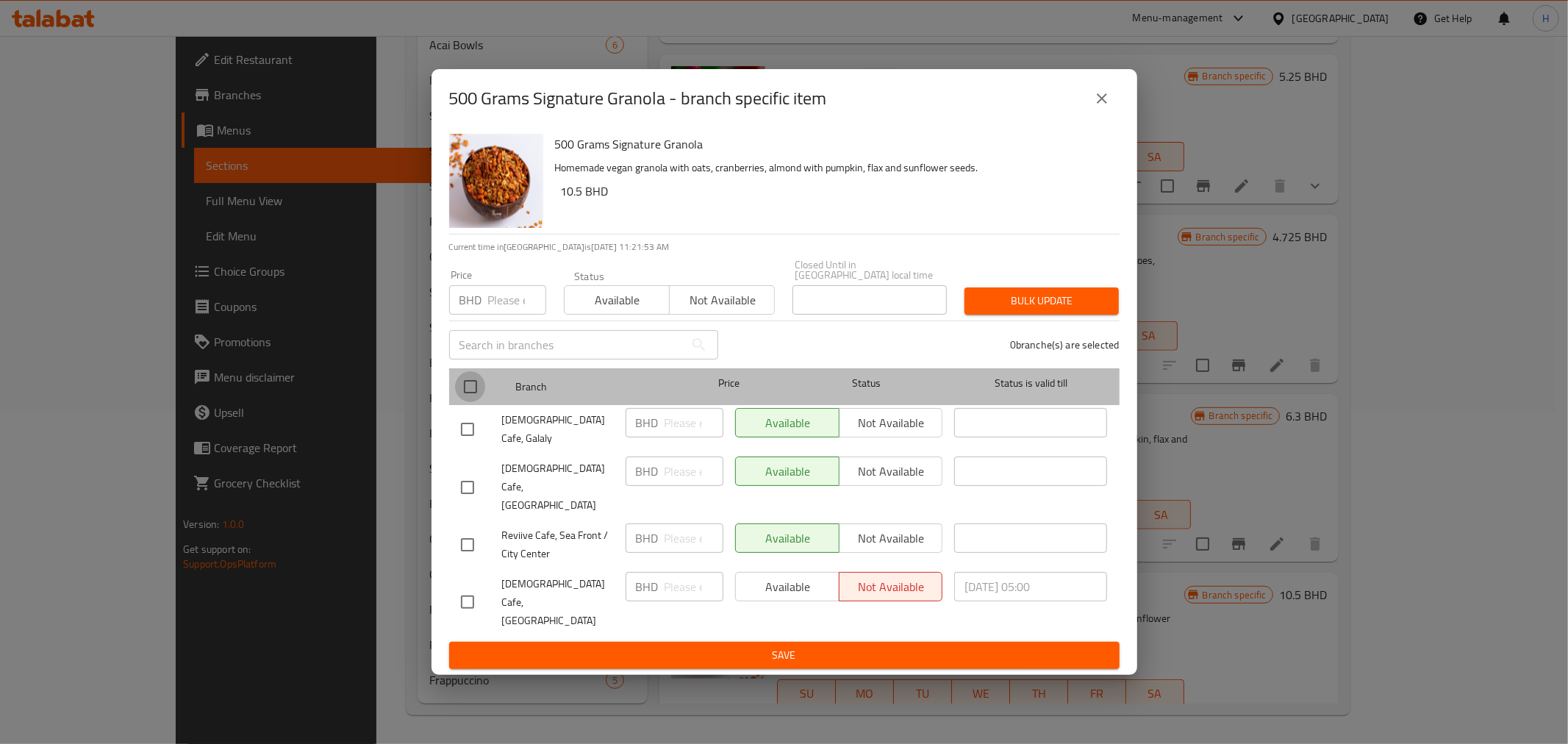
checkbox input "true"
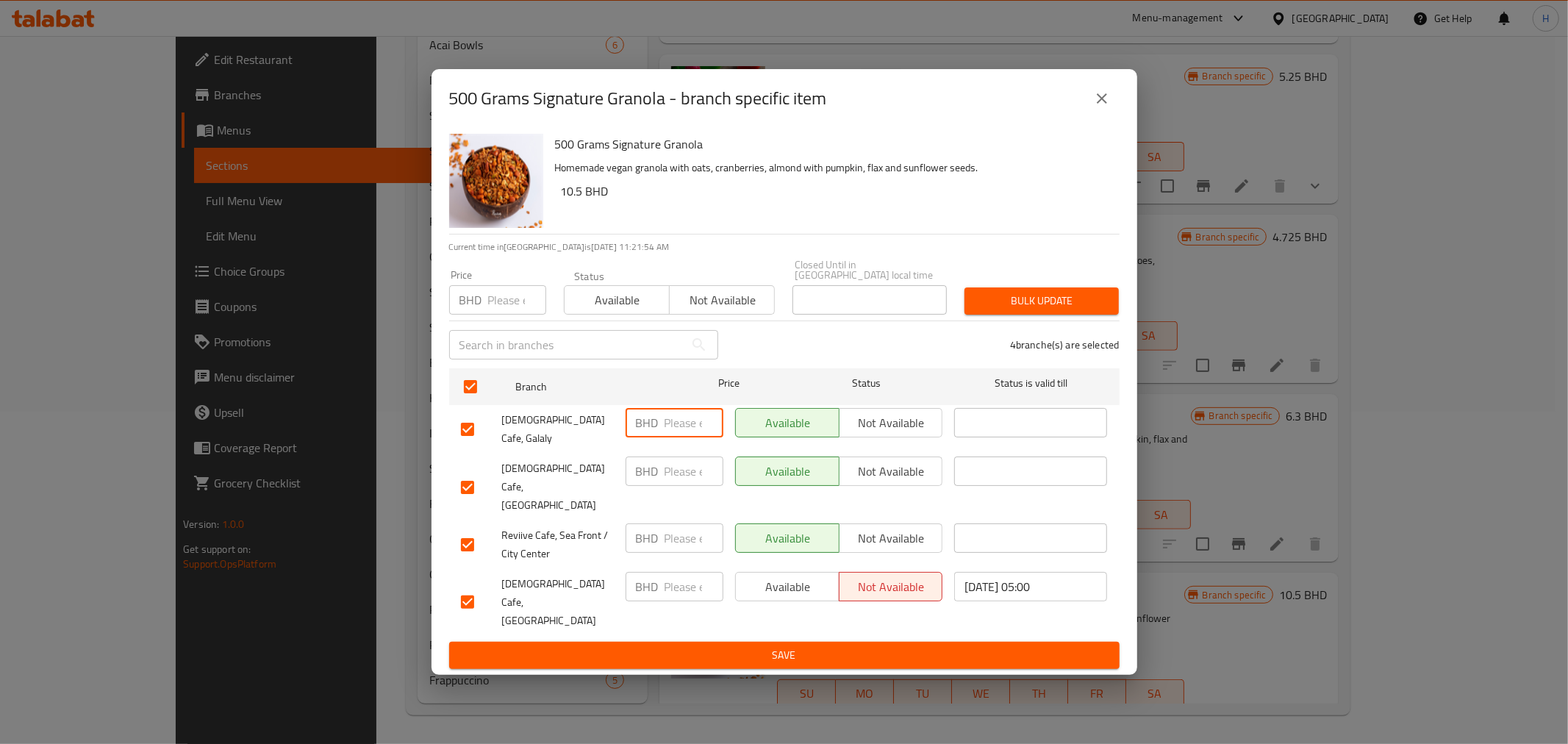
click at [673, 437] on input "number" at bounding box center [694, 423] width 59 height 29
type input "13.2"
click at [669, 482] on input "number" at bounding box center [694, 472] width 59 height 29
paste input "13.2"
type input "13.2"
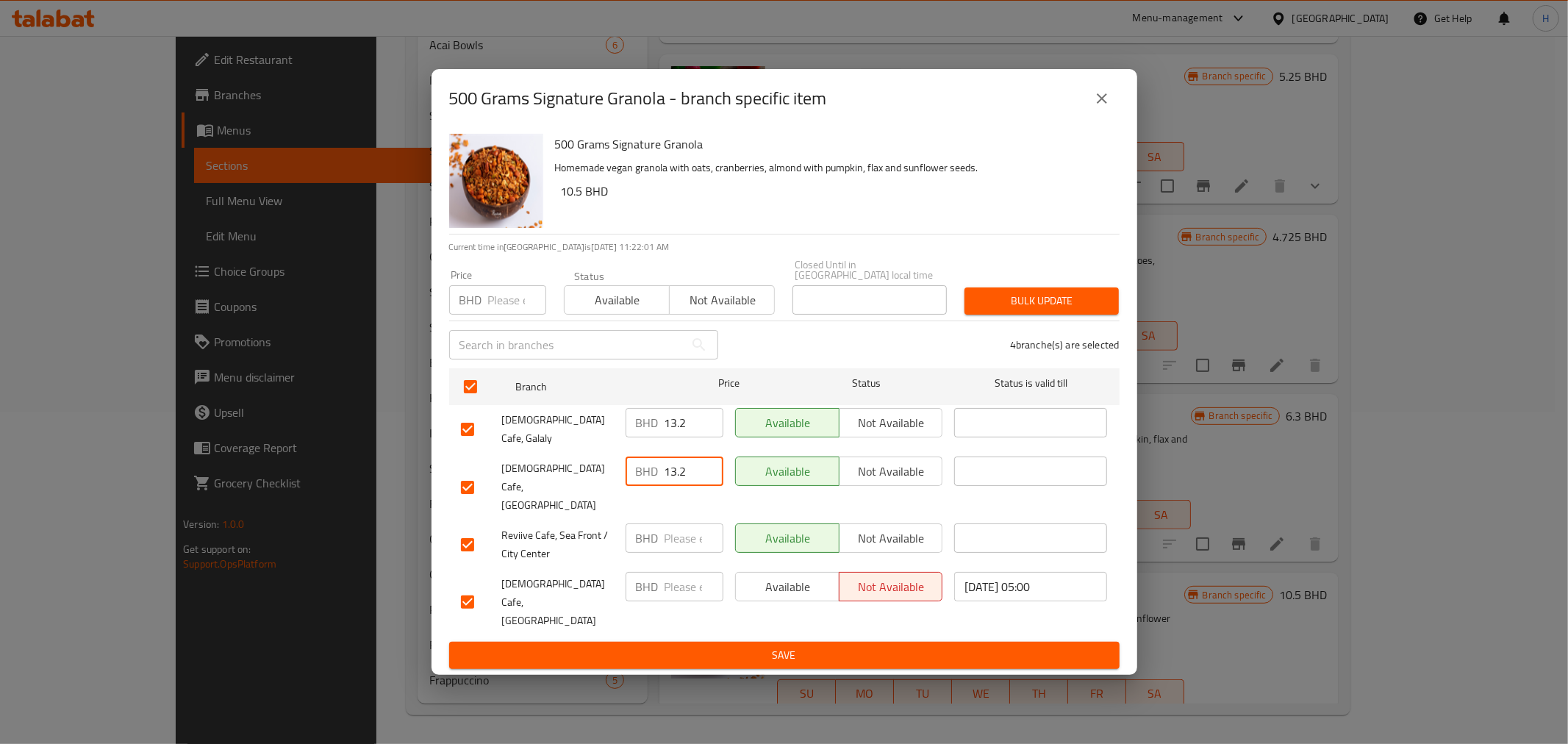
click at [673, 526] on input "number" at bounding box center [694, 538] width 59 height 29
paste input "13.2"
type input "13.2"
click at [672, 572] on input "number" at bounding box center [694, 587] width 59 height 29
paste input "13.2"
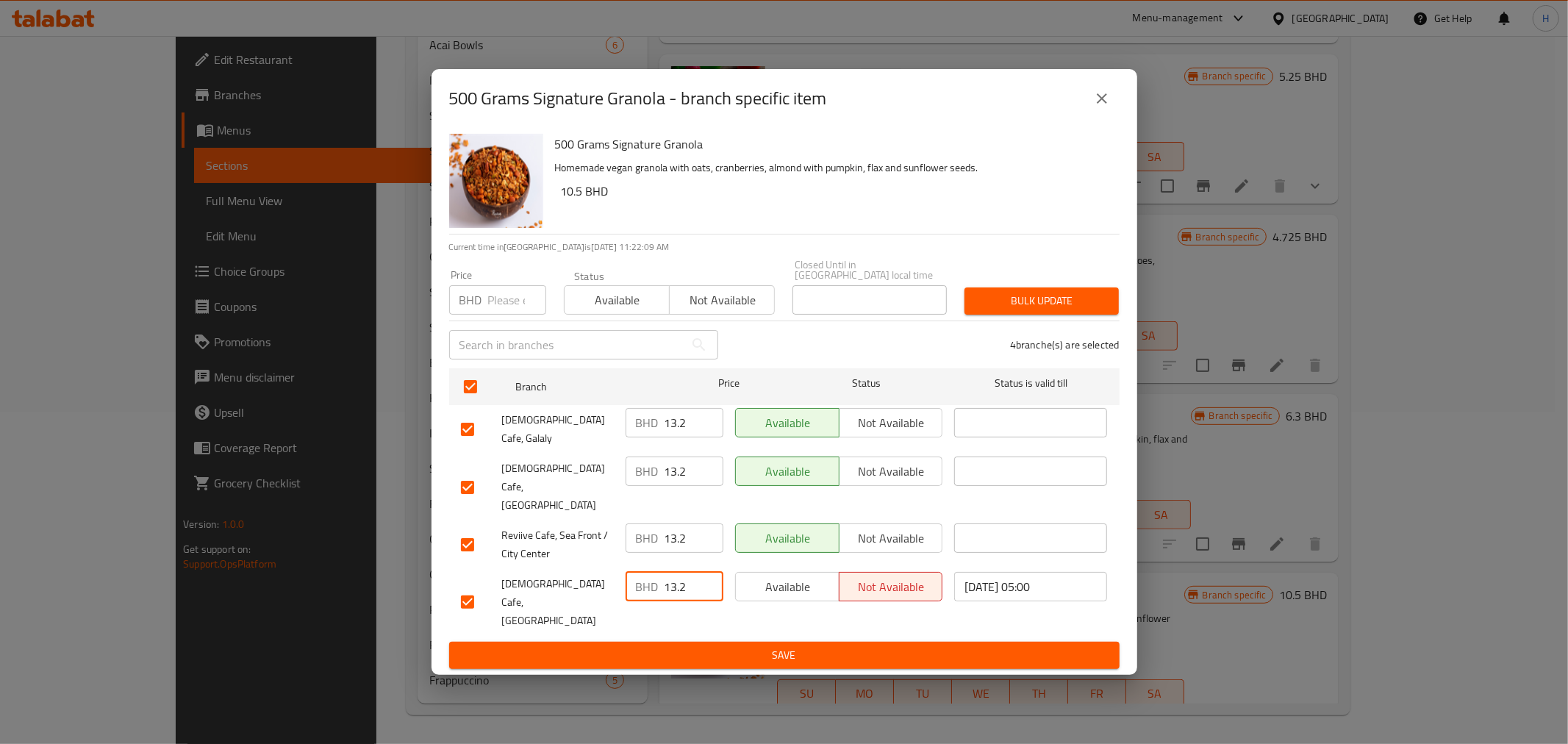
type input "13.2"
click at [675, 646] on span "Save" at bounding box center [784, 655] width 647 height 18
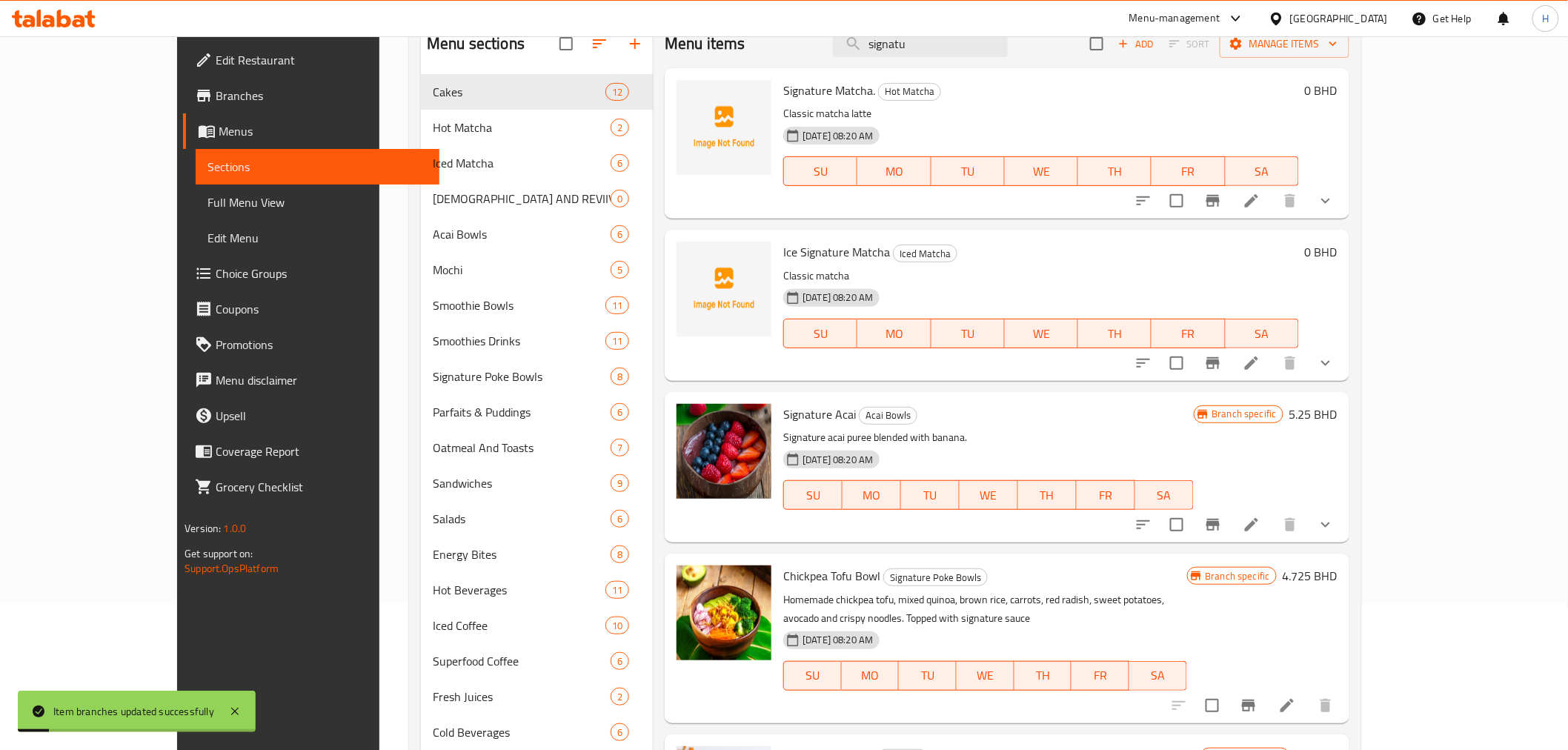
scroll to position [0, 0]
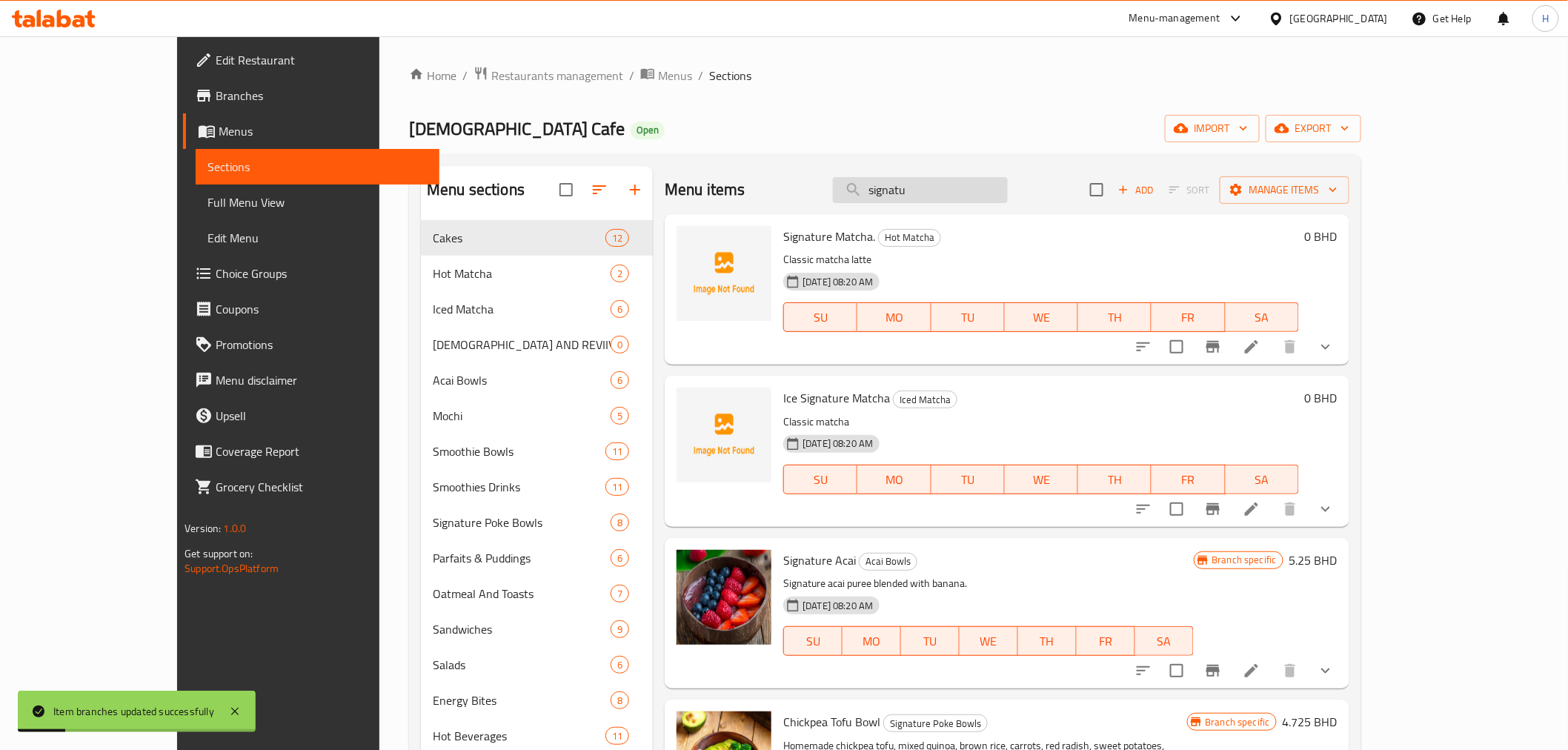
click at [934, 195] on input "signatu" at bounding box center [920, 190] width 175 height 26
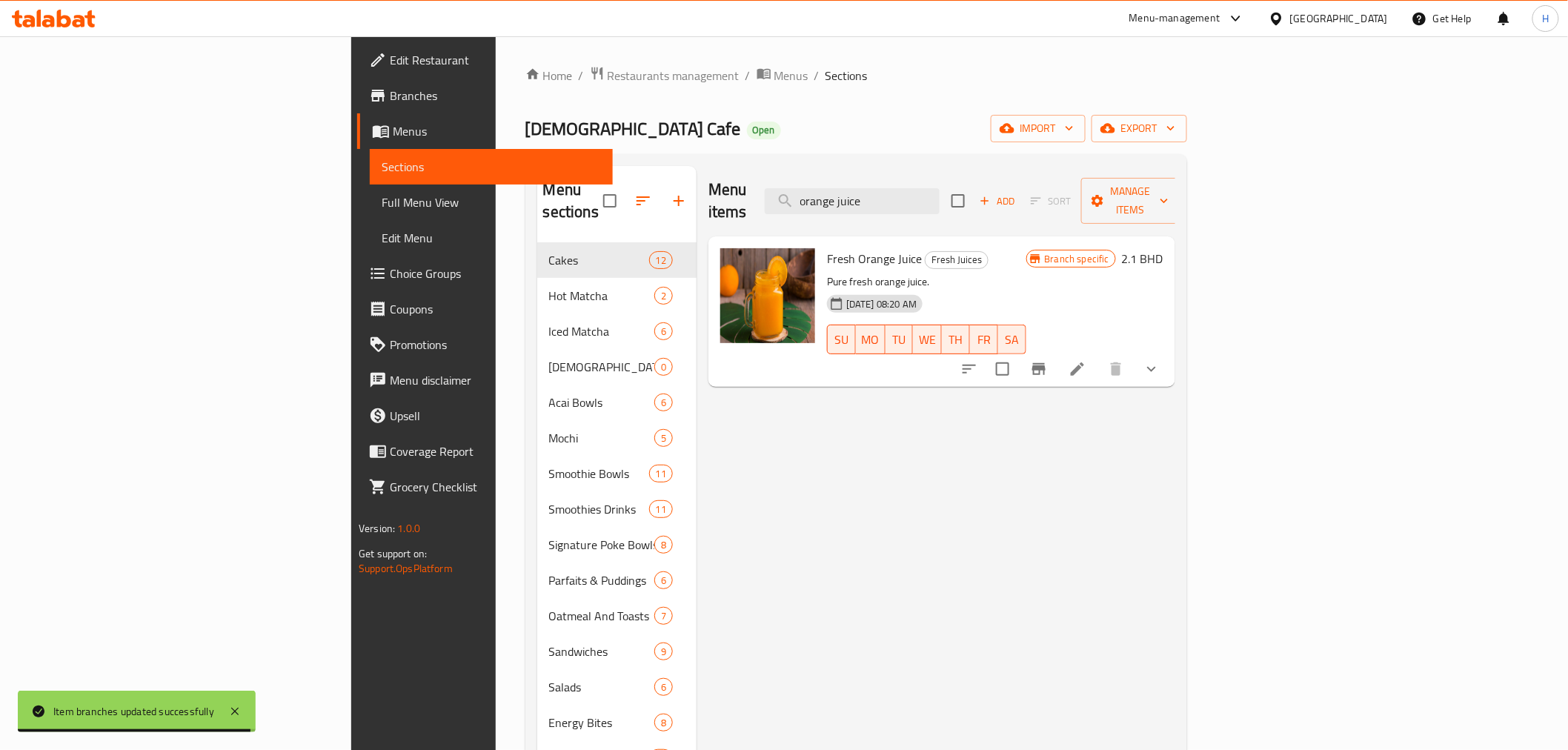
type input "orange juice"
click at [1169, 351] on button "show more" at bounding box center [1151, 368] width 36 height 36
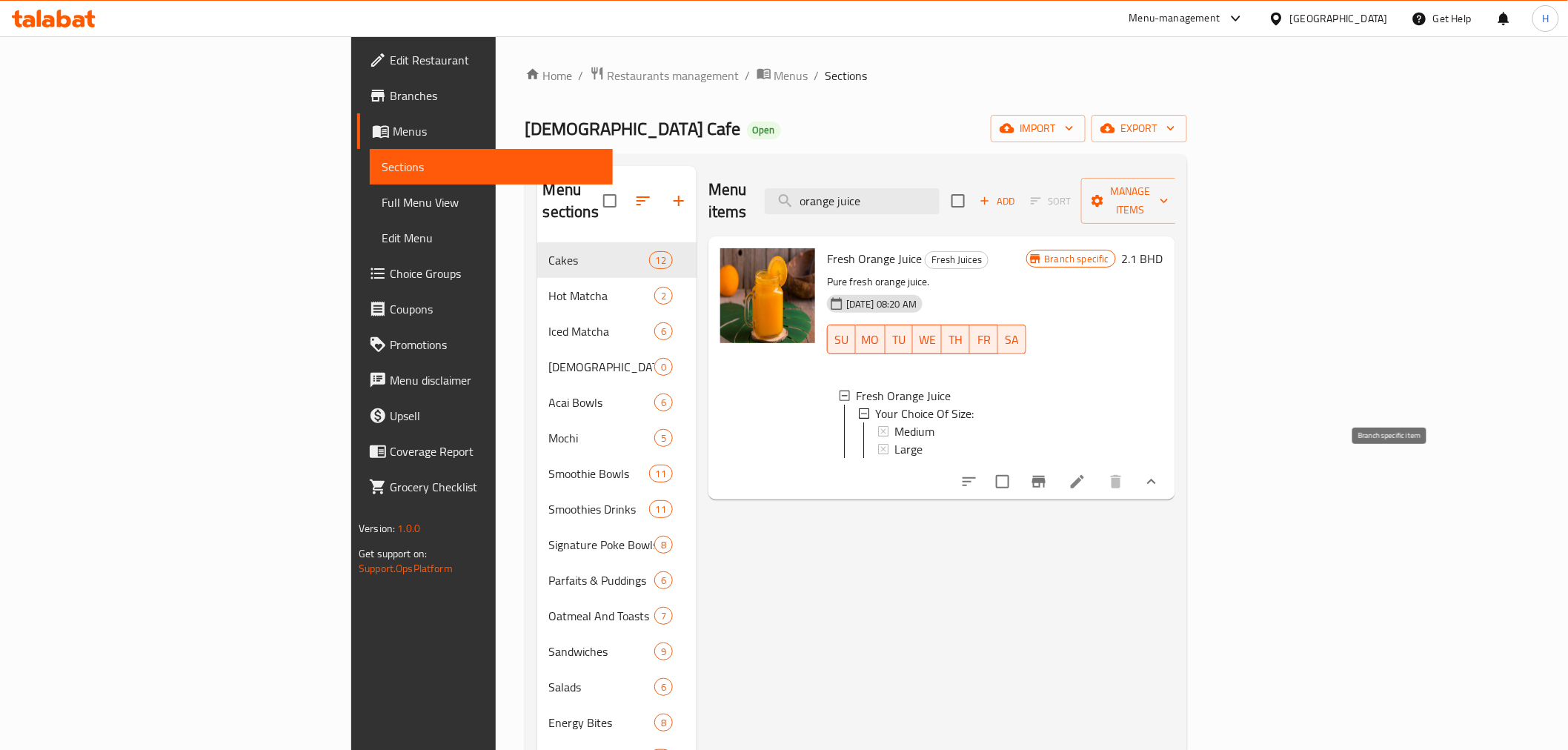
click at [1047, 476] on icon "Branch-specific-item" at bounding box center [1039, 482] width 17 height 17
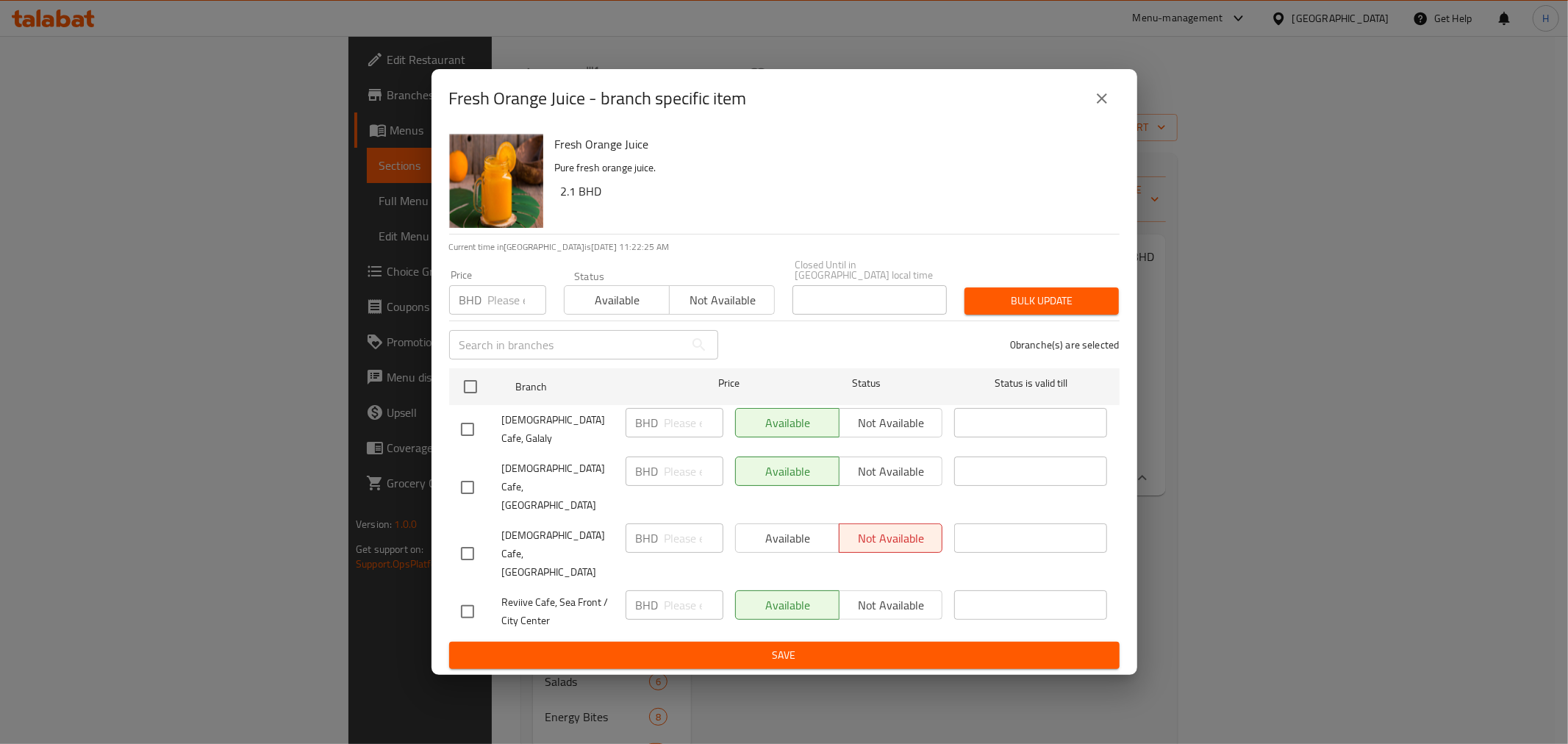
click at [1108, 107] on icon "close" at bounding box center [1102, 99] width 17 height 17
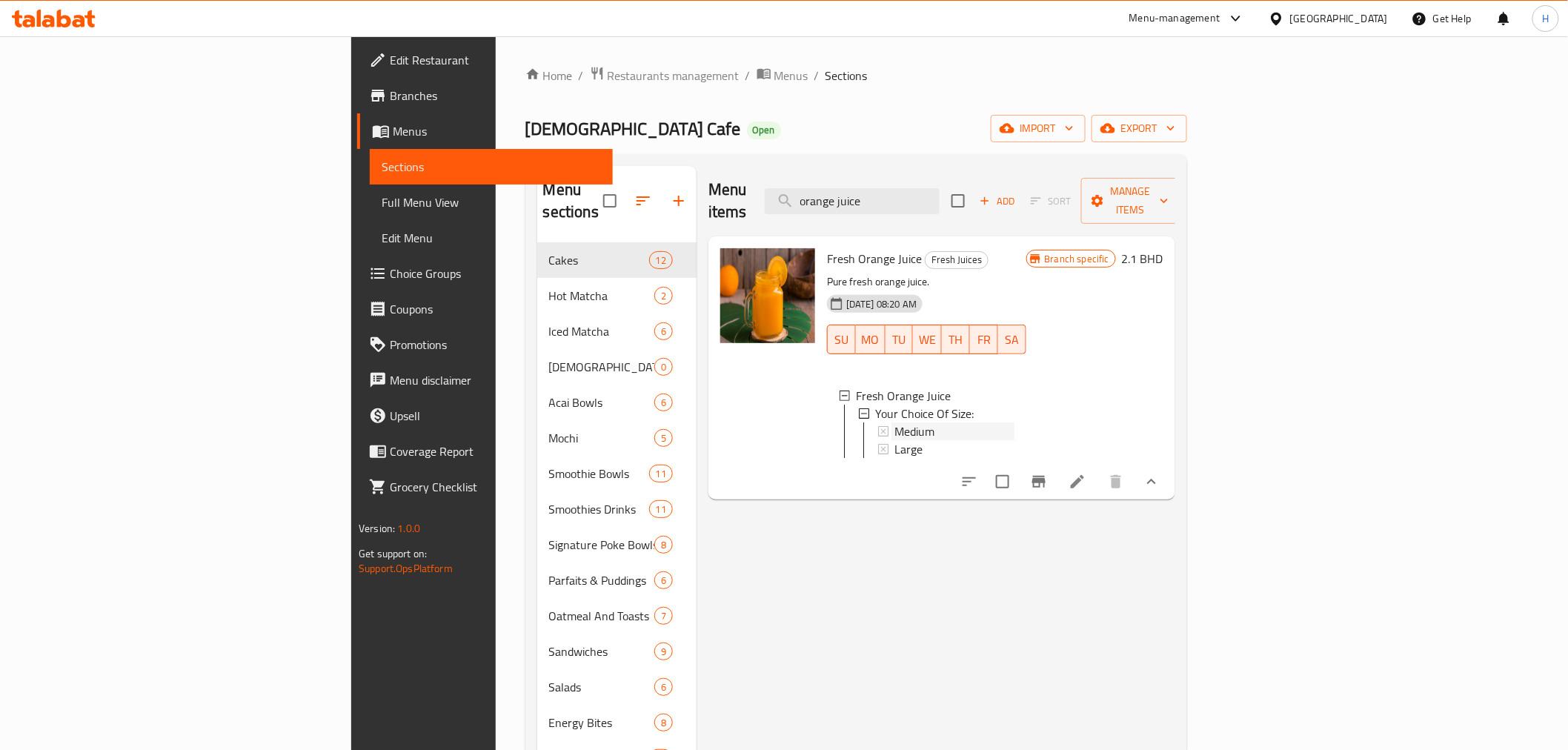
click at [894, 422] on span "Medium" at bounding box center [914, 431] width 40 height 17
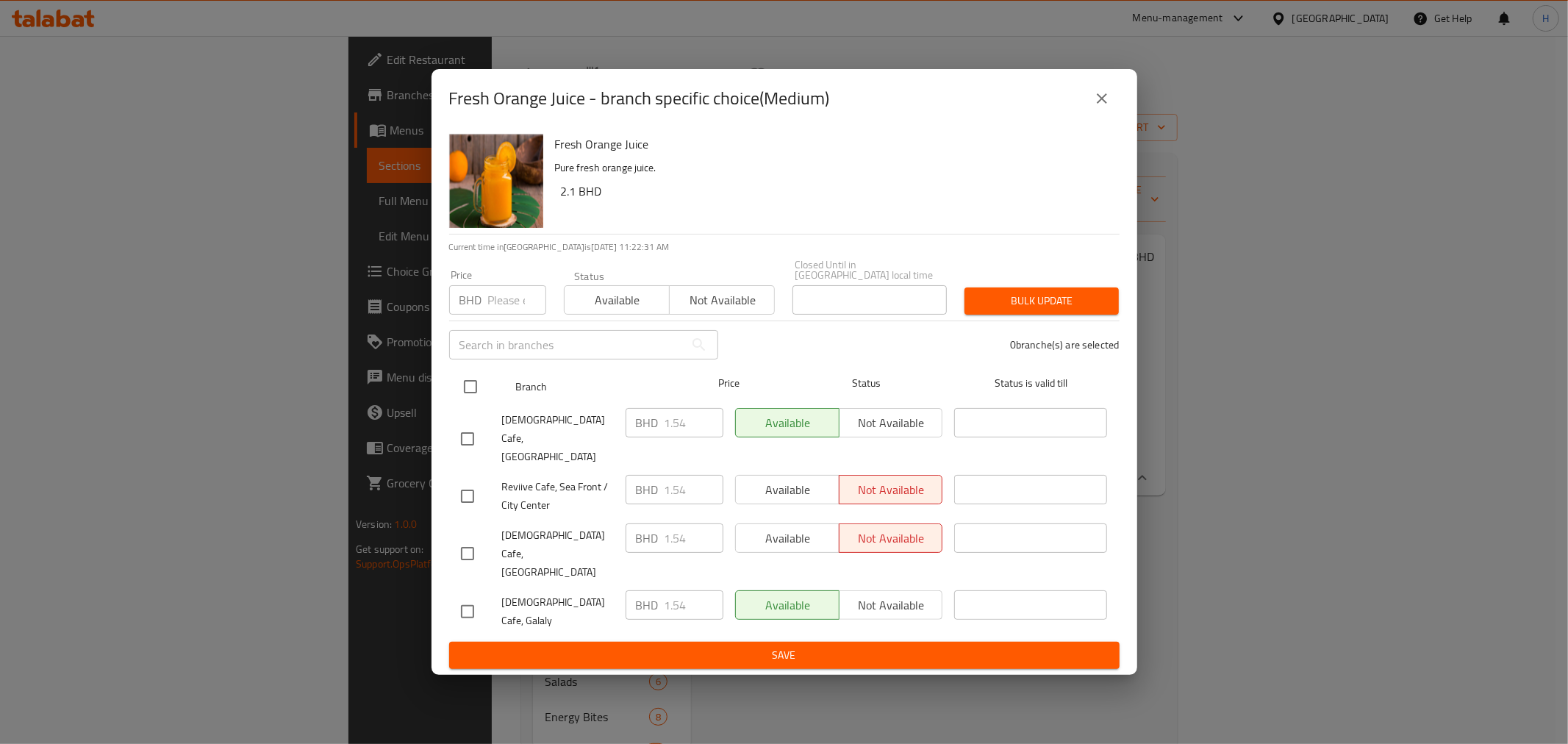
click at [479, 403] on input "checkbox" at bounding box center [471, 387] width 31 height 31
checkbox input "true"
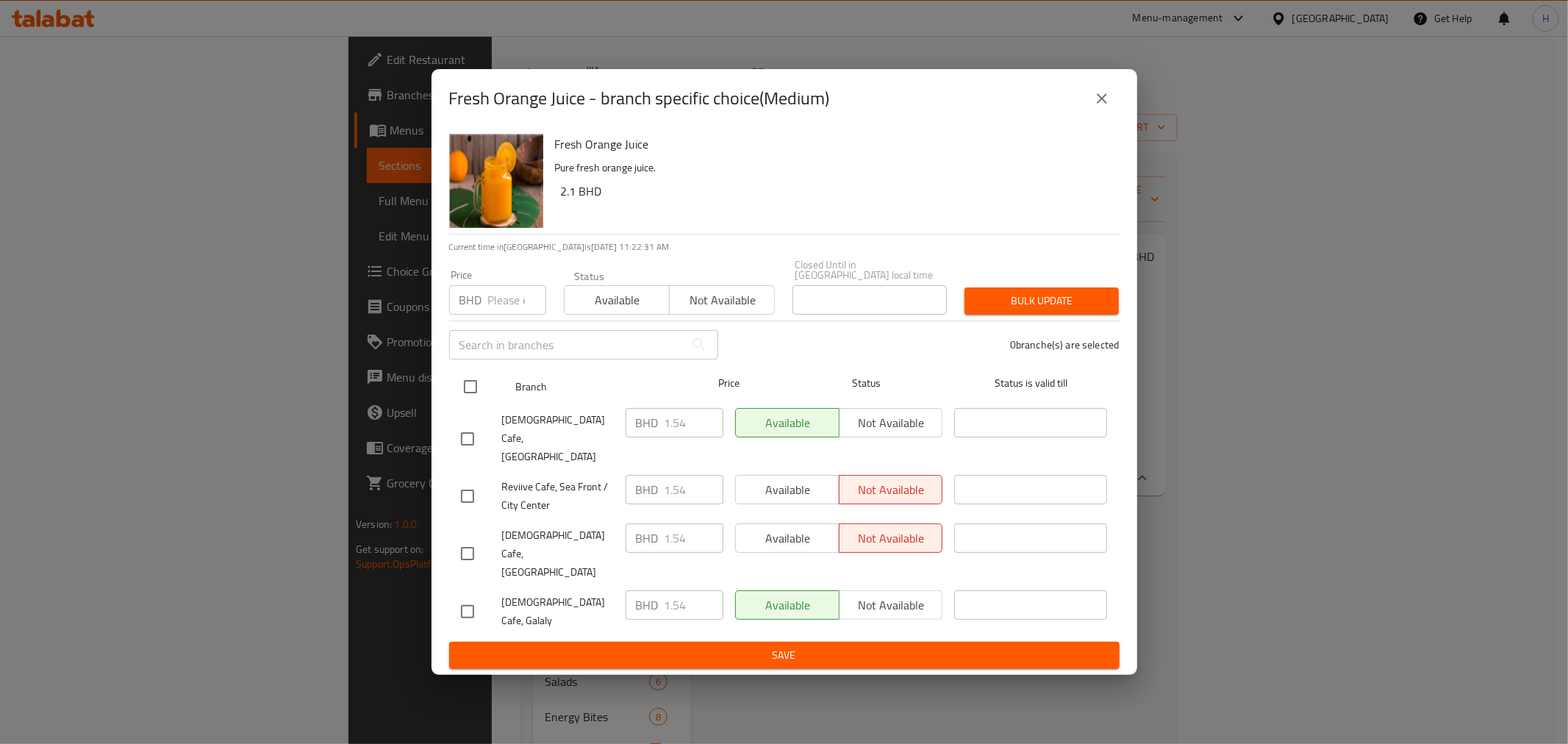
checkbox input "true"
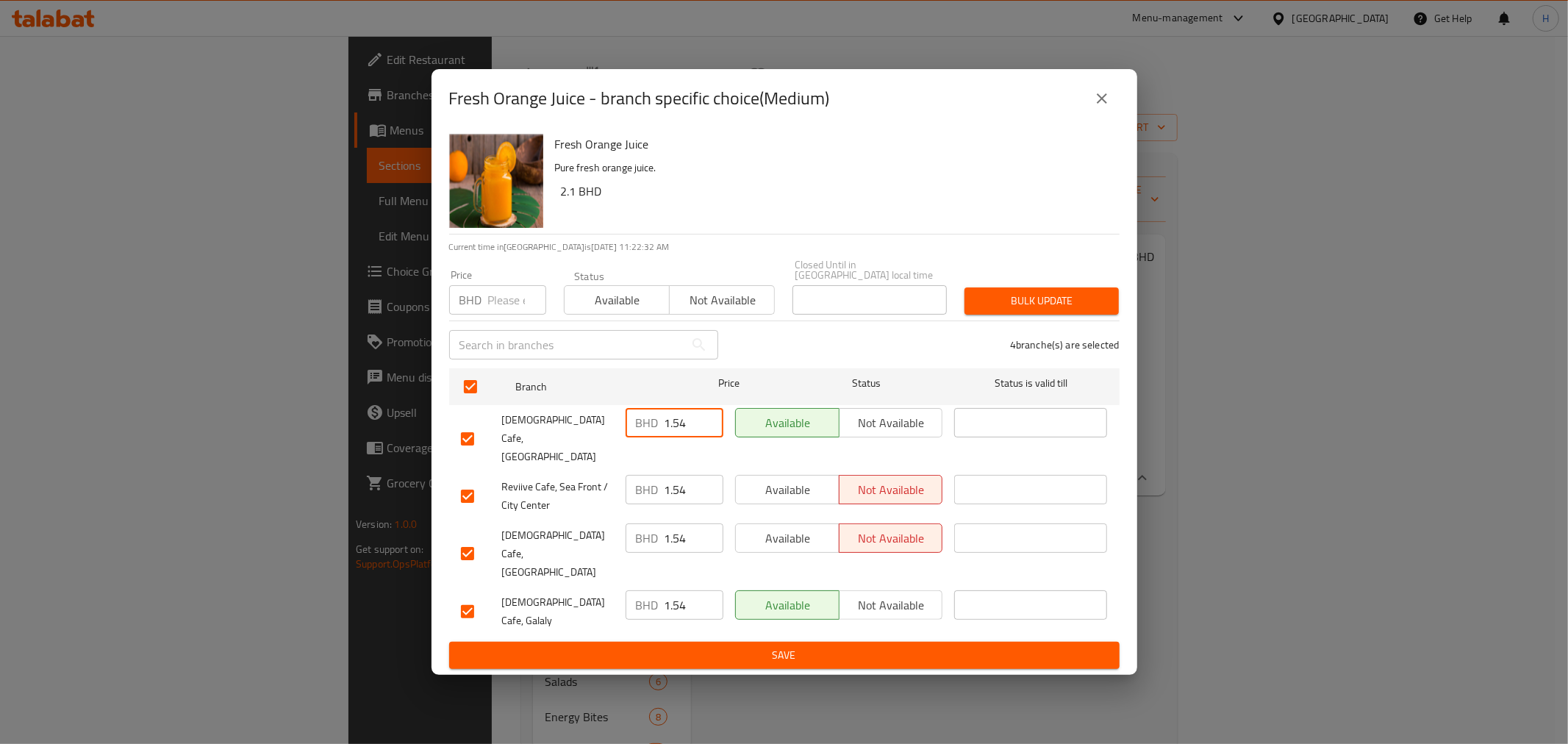
drag, startPoint x: 676, startPoint y: 453, endPoint x: 738, endPoint y: 452, distance: 62.0
click at [738, 452] on div "Reviive Cafe, Muharraq BHD 1.54 ​ Available Not available ​" at bounding box center [784, 439] width 659 height 73
type input "1.98"
drag, startPoint x: 698, startPoint y: 493, endPoint x: 603, endPoint y: 493, distance: 95.0
click at [603, 493] on div "Reviive Cafe, Sea Front / City Center BHD 1.54 ​ Available Not available ​" at bounding box center [784, 496] width 659 height 54
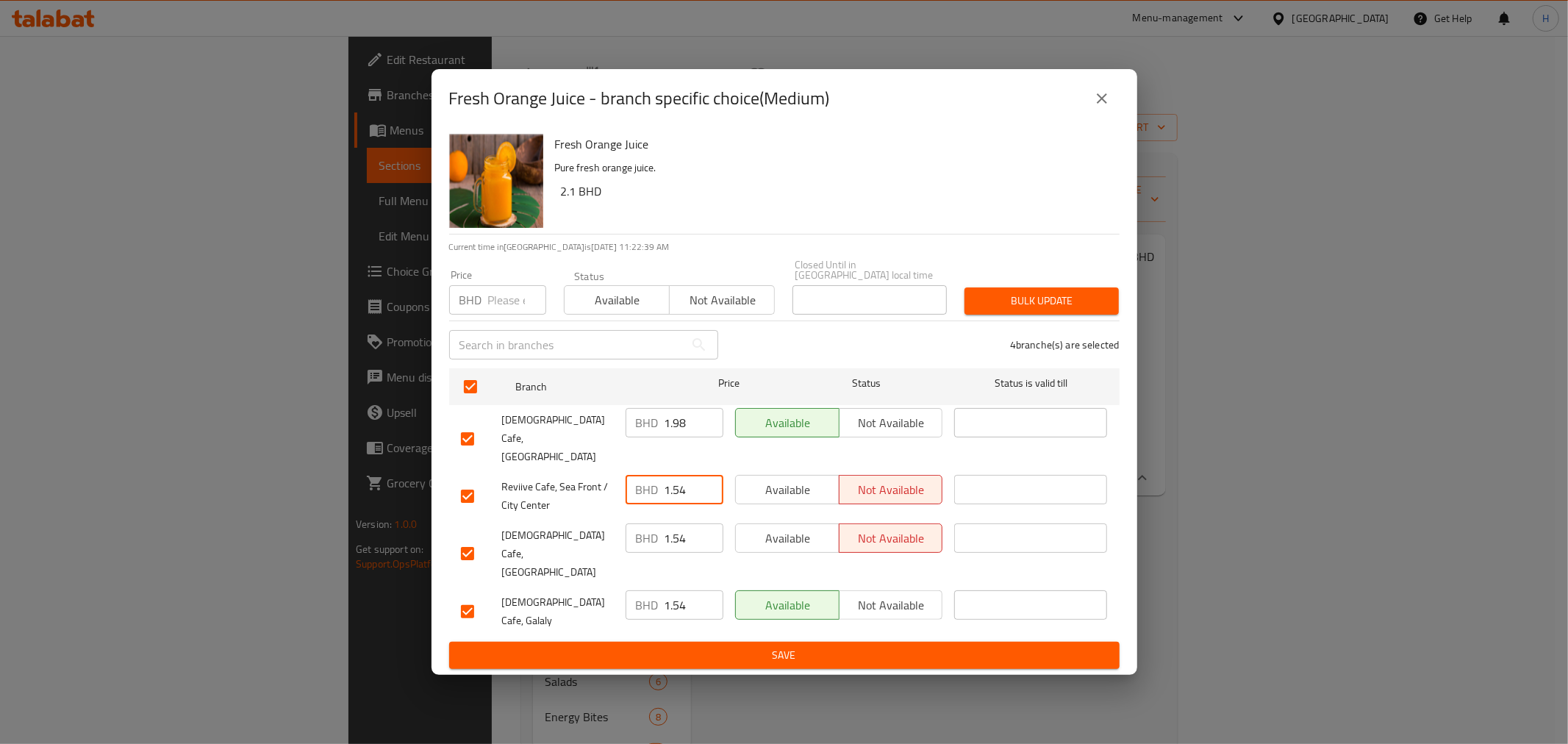
paste input "98"
type input "1.98"
drag, startPoint x: 679, startPoint y: 542, endPoint x: 615, endPoint y: 539, distance: 64.1
click at [618, 539] on div "Reviive Cafe, West Riffa BHD 1.54 ​ Available Not available ​" at bounding box center [784, 554] width 659 height 73
paste input "98"
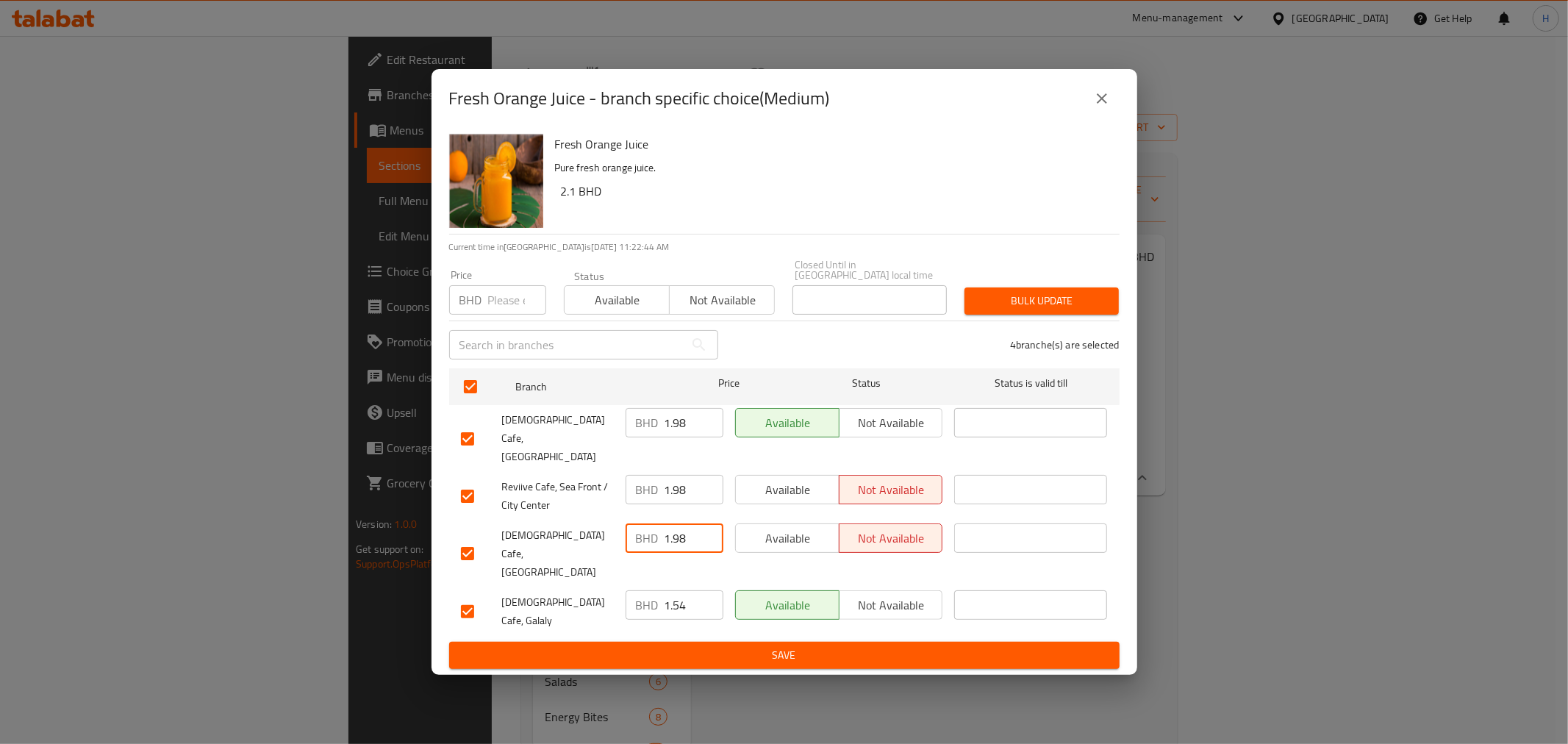
type input "1.98"
drag, startPoint x: 666, startPoint y: 574, endPoint x: 596, endPoint y: 563, distance: 70.9
click at [598, 585] on div "Reviive Cafe, Galaly BHD 1.54 ​ Available Not available ​" at bounding box center [784, 612] width 659 height 54
paste input "98"
type input "1.98"
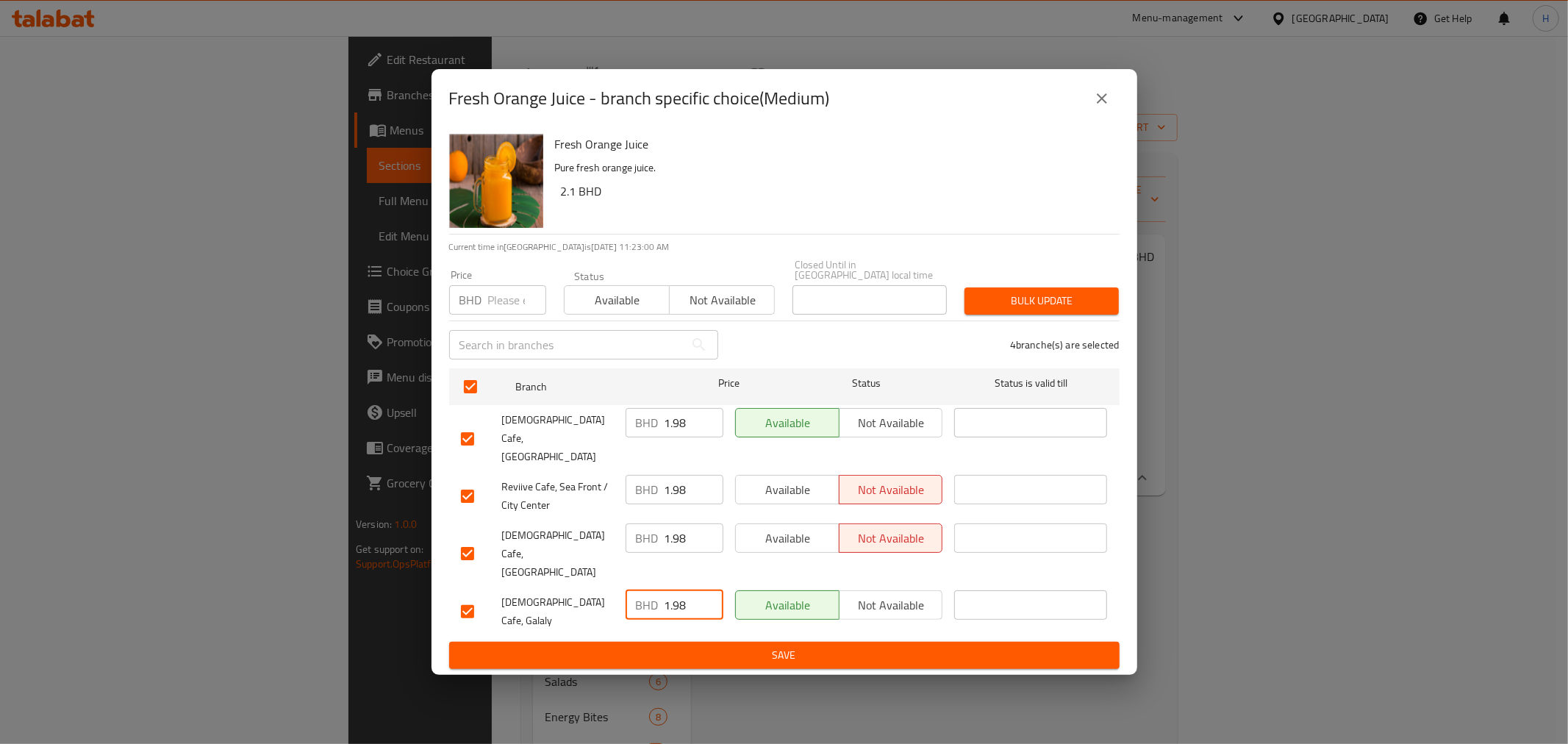
click at [666, 646] on span "Save" at bounding box center [784, 655] width 647 height 18
click at [1108, 116] on div "Fresh Orange Juice - branch specific choice(Medium)" at bounding box center [784, 99] width 670 height 35
click at [1107, 116] on button "close" at bounding box center [1101, 99] width 35 height 35
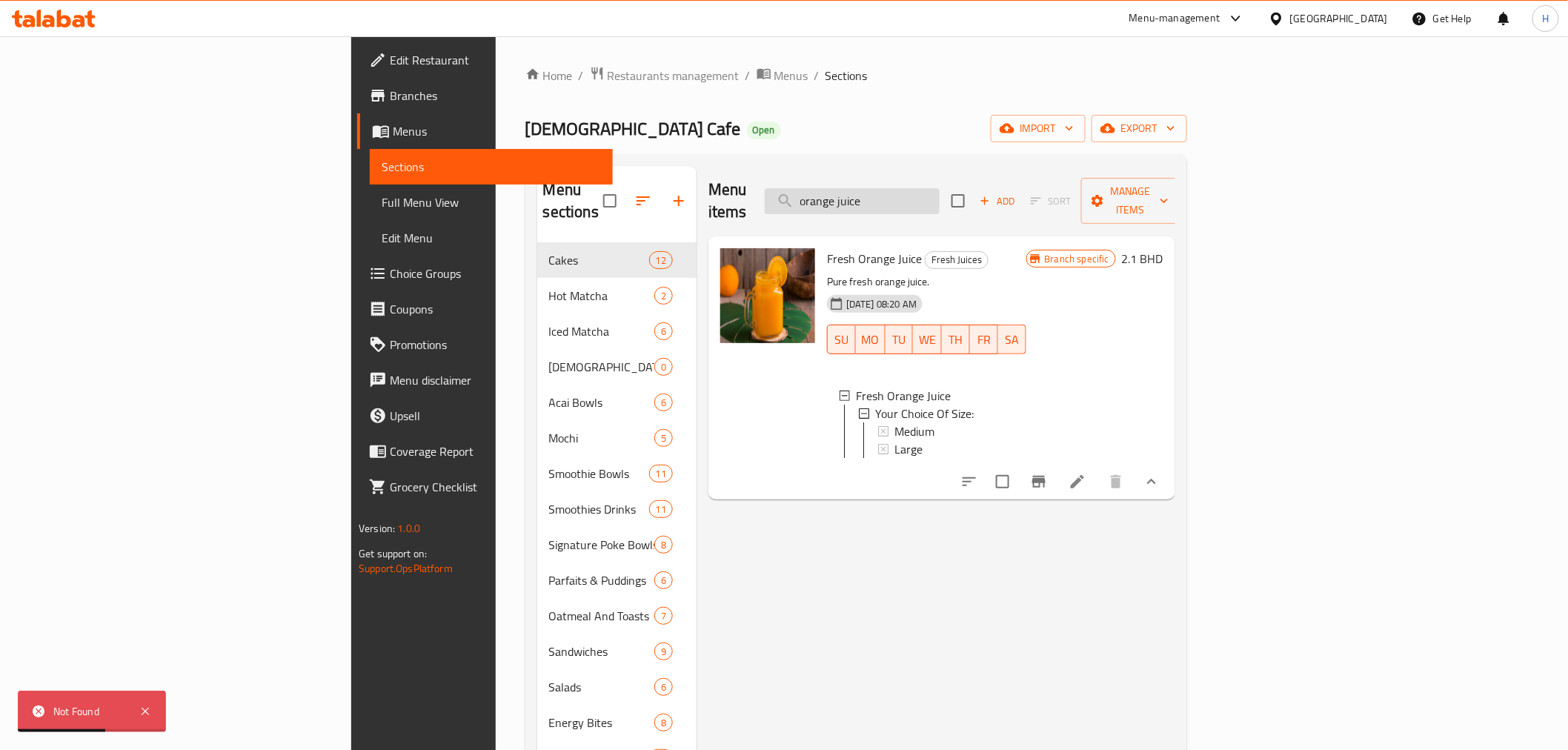
click at [939, 191] on input "orange juice" at bounding box center [851, 201] width 175 height 26
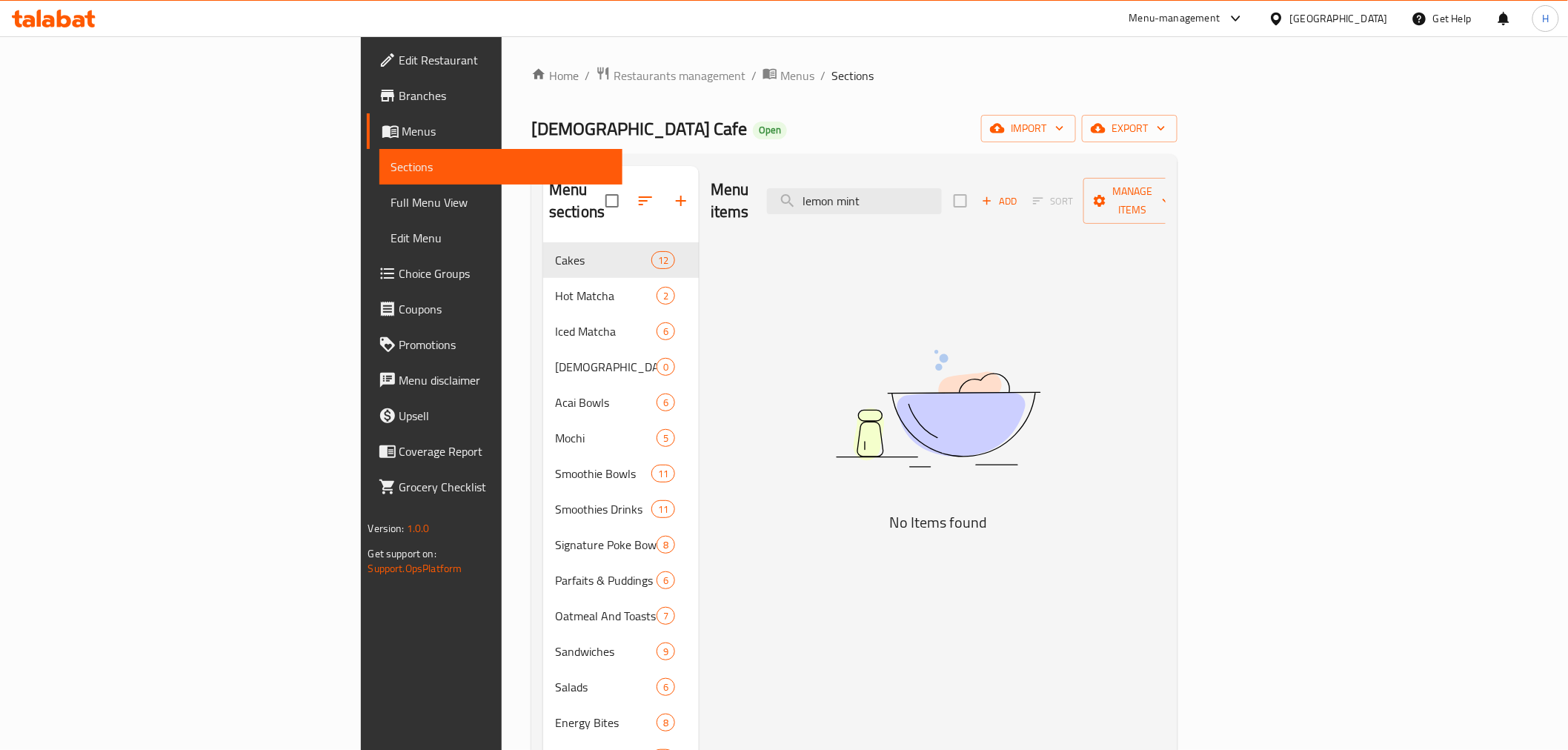
drag, startPoint x: 996, startPoint y: 194, endPoint x: 754, endPoint y: 159, distance: 244.5
click at [759, 156] on div "Menu sections Cakes 12 Hot Matcha 2 Iced Matcha 6 MOISHI AND REVIIVE 0 Acai Bow…" at bounding box center [854, 616] width 646 height 924
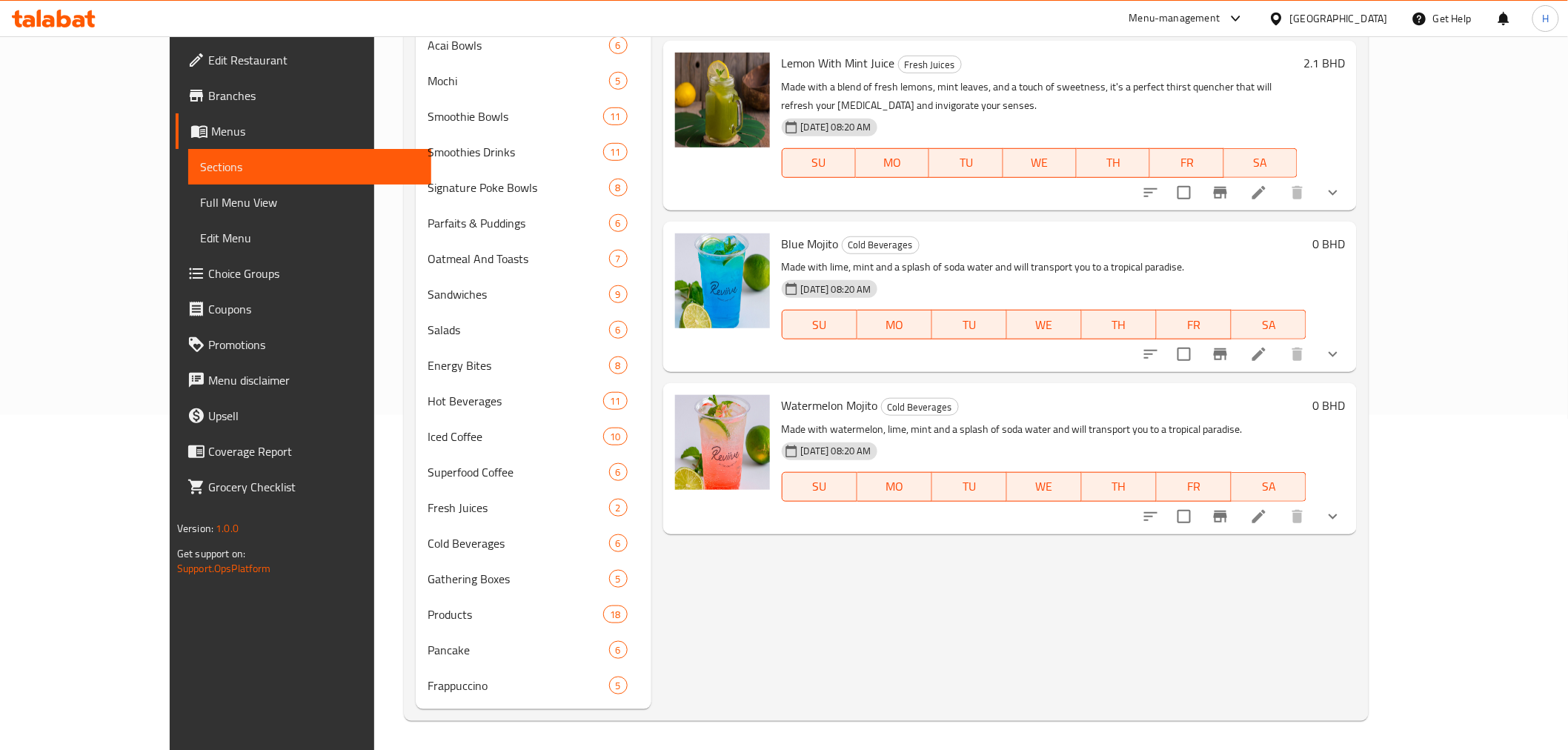
scroll to position [5, 0]
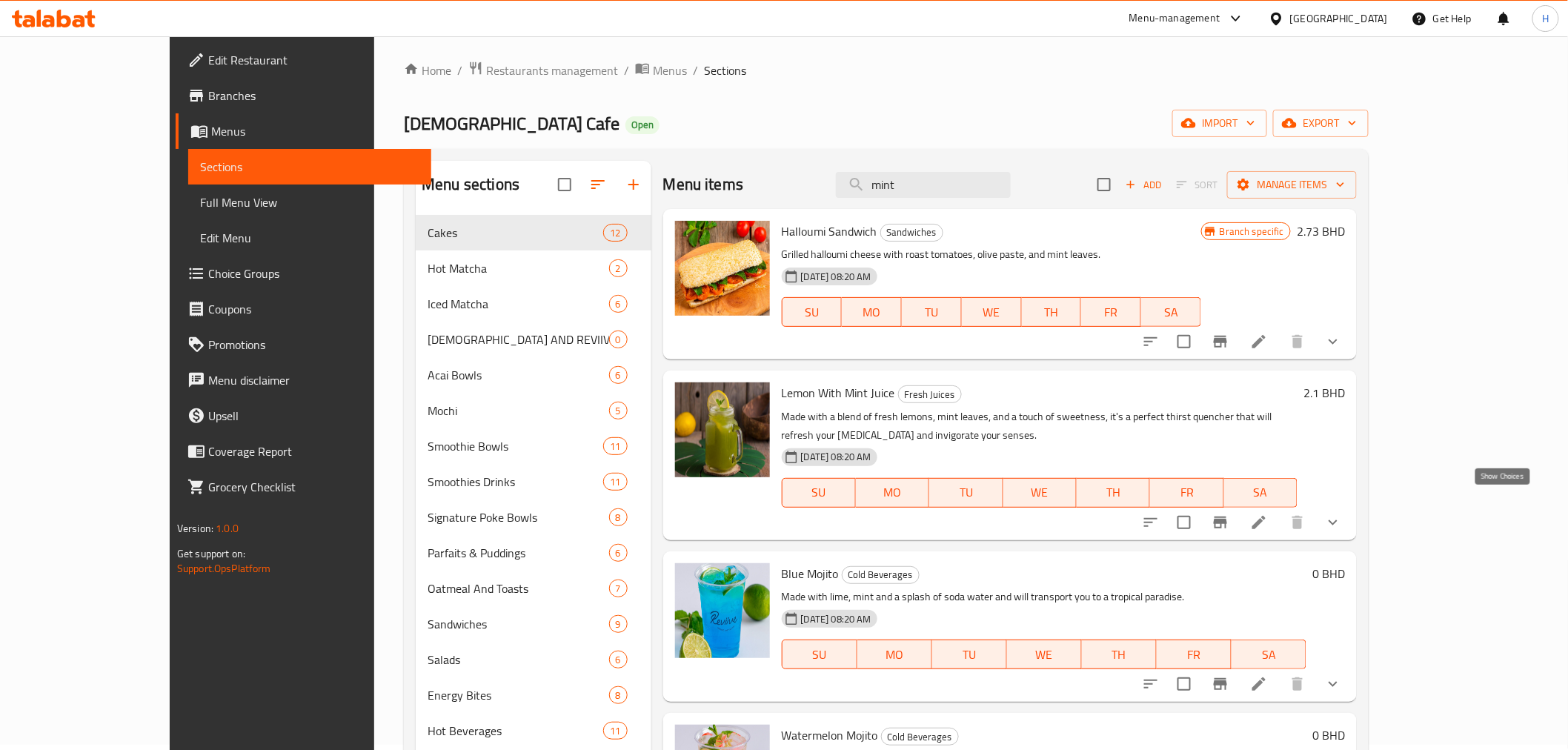
type input "mint"
click at [1342, 514] on icon "show more" at bounding box center [1333, 523] width 17 height 17
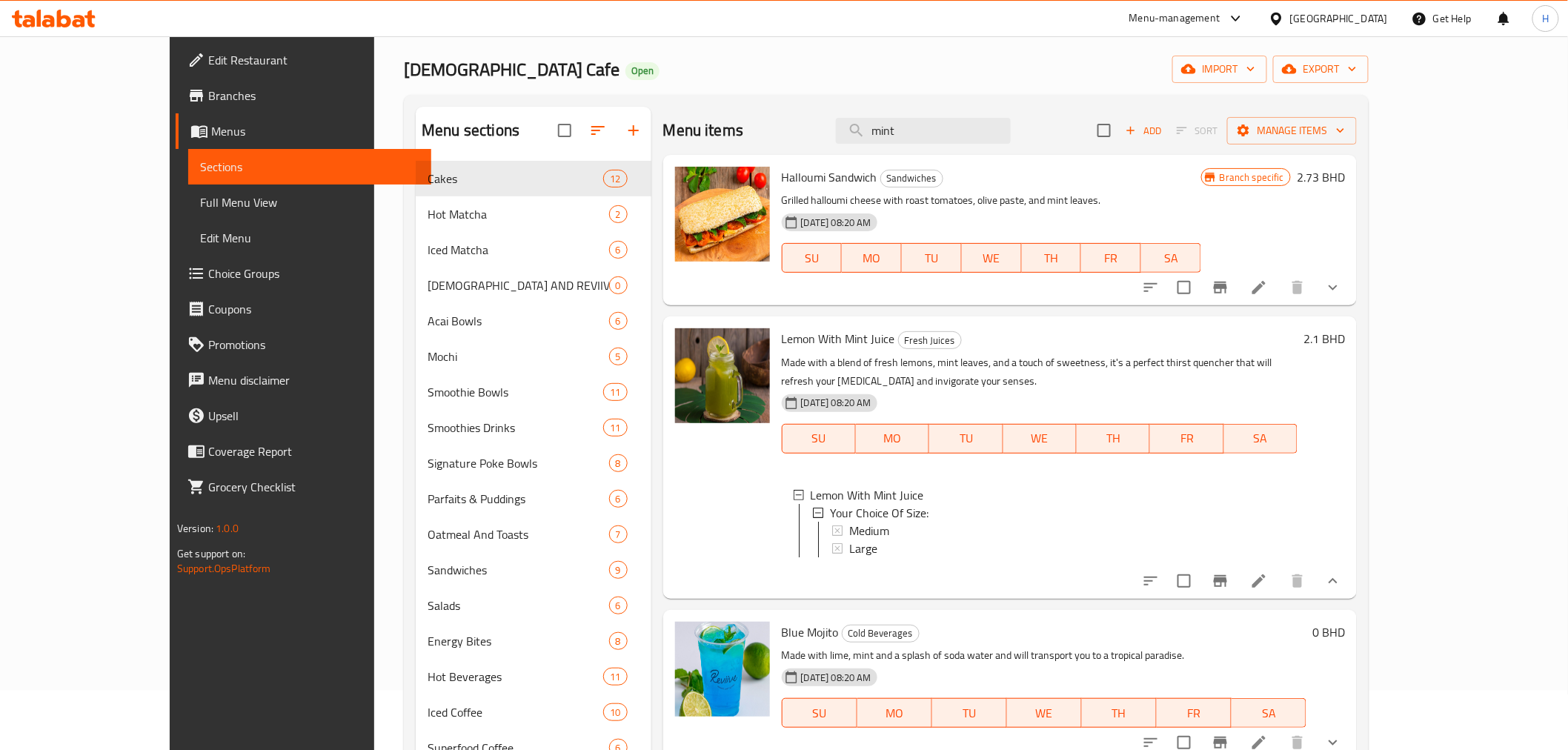
scroll to position [87, 0]
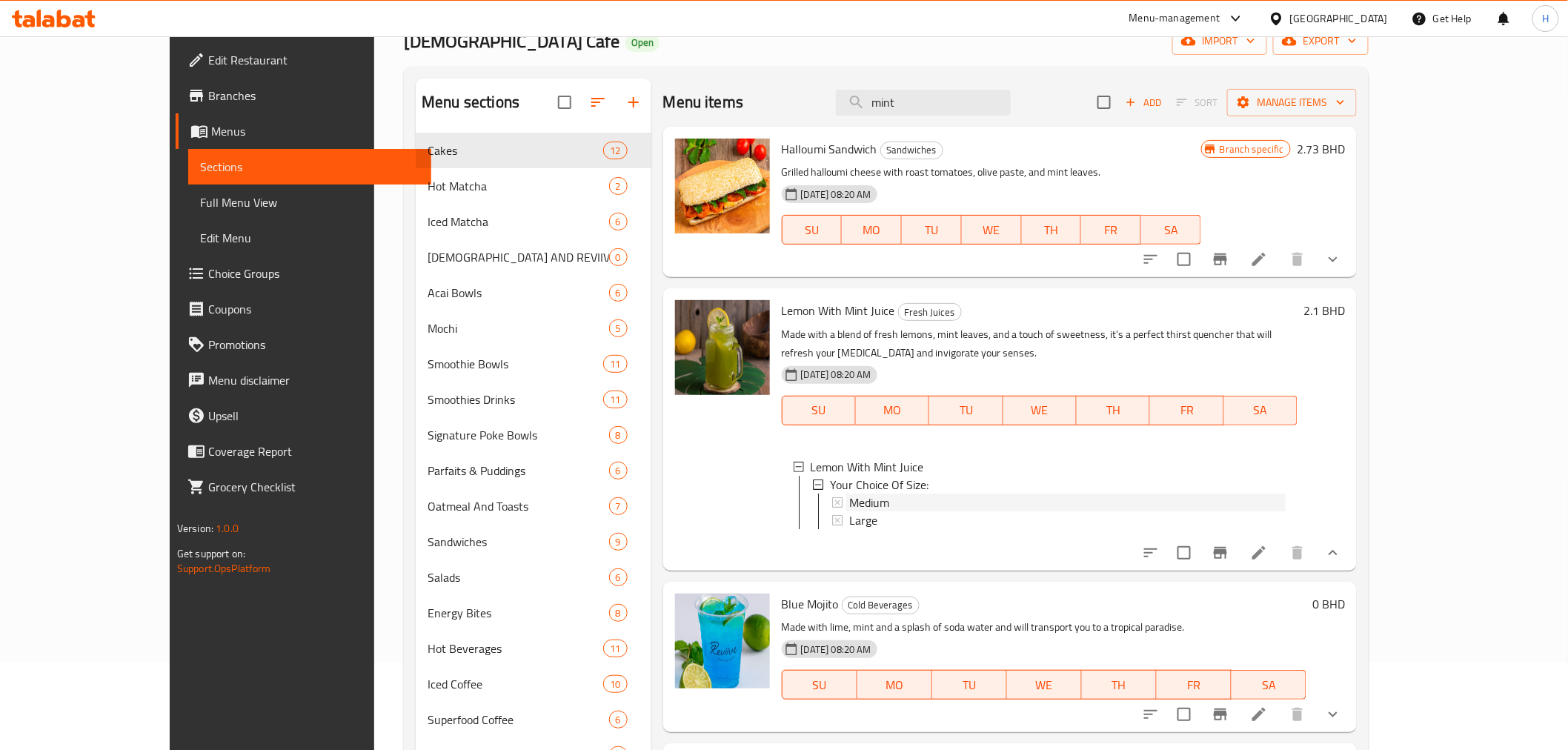
click at [849, 494] on span "Medium" at bounding box center [869, 503] width 40 height 17
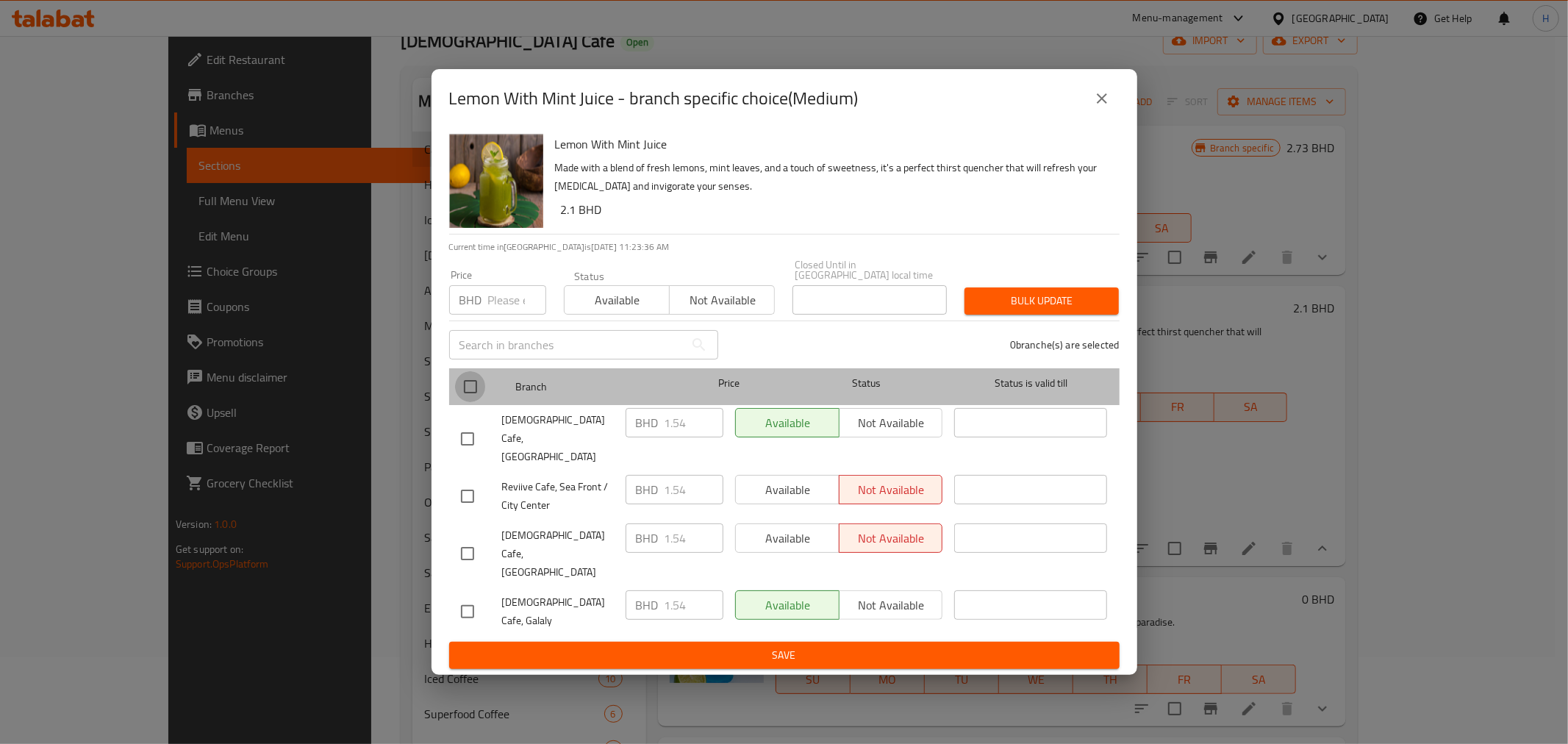
click at [461, 403] on input "checkbox" at bounding box center [471, 387] width 31 height 31
checkbox input "true"
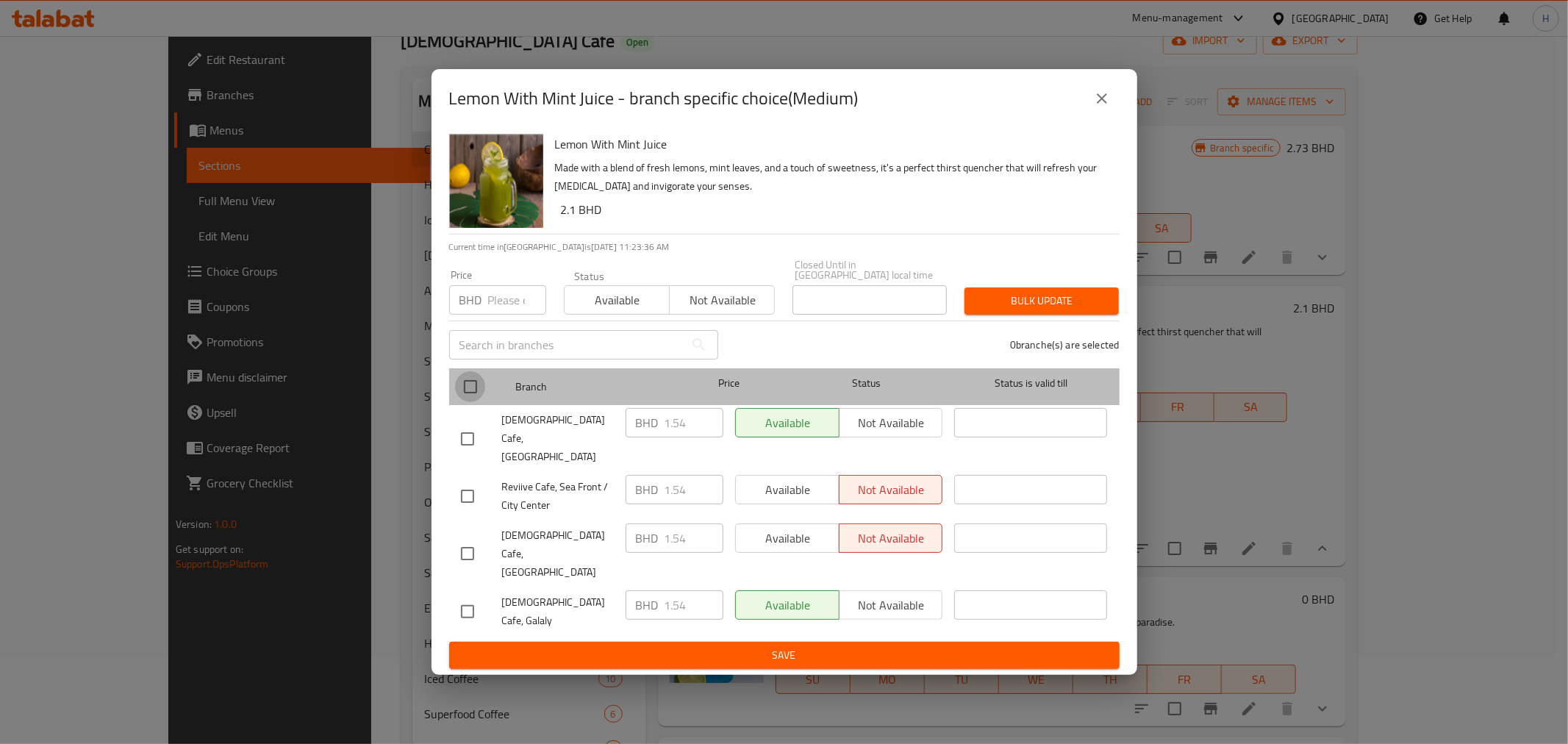
checkbox input "true"
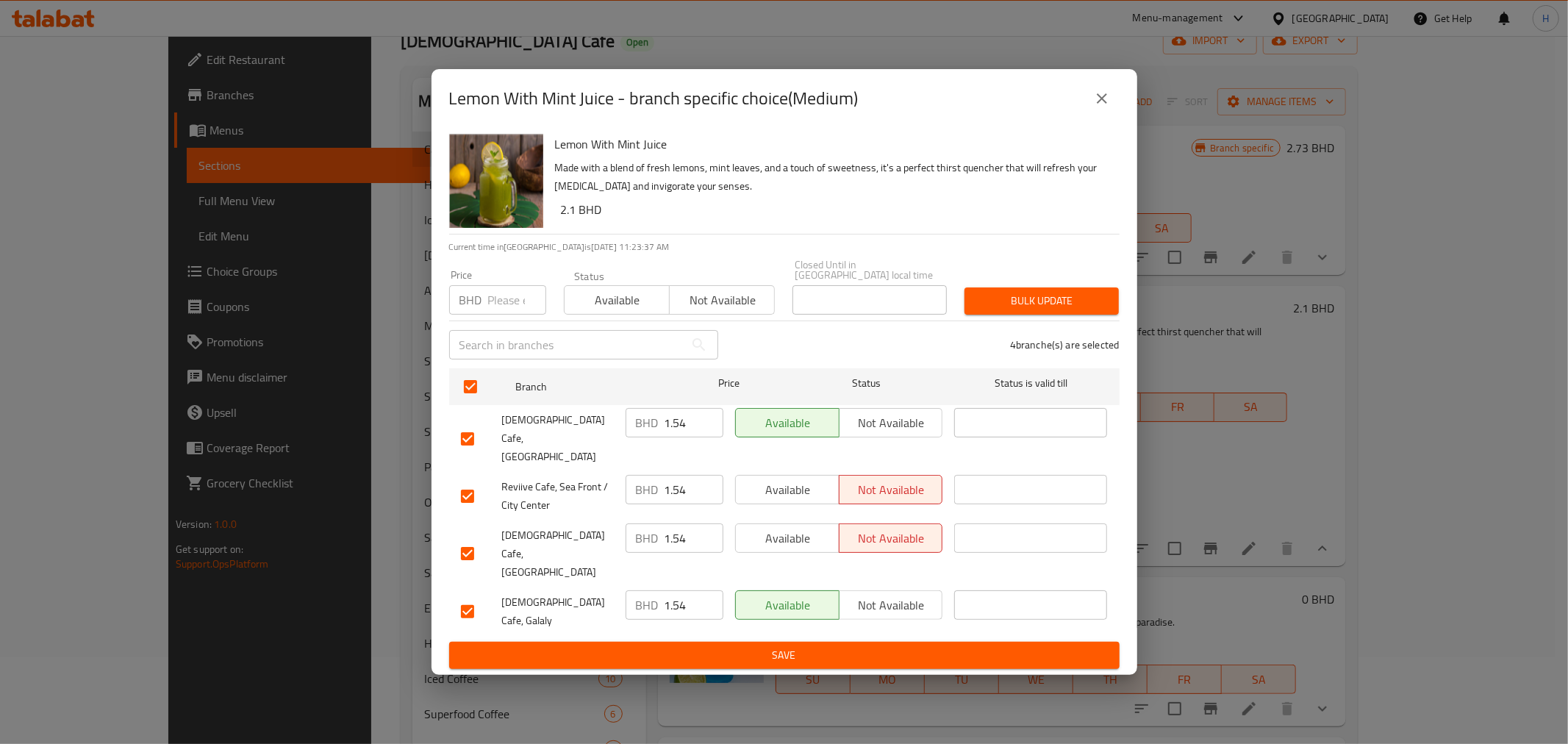
click at [681, 437] on input "1.54" at bounding box center [694, 423] width 59 height 29
type input "2.2"
click at [681, 483] on input "1.54" at bounding box center [694, 490] width 59 height 29
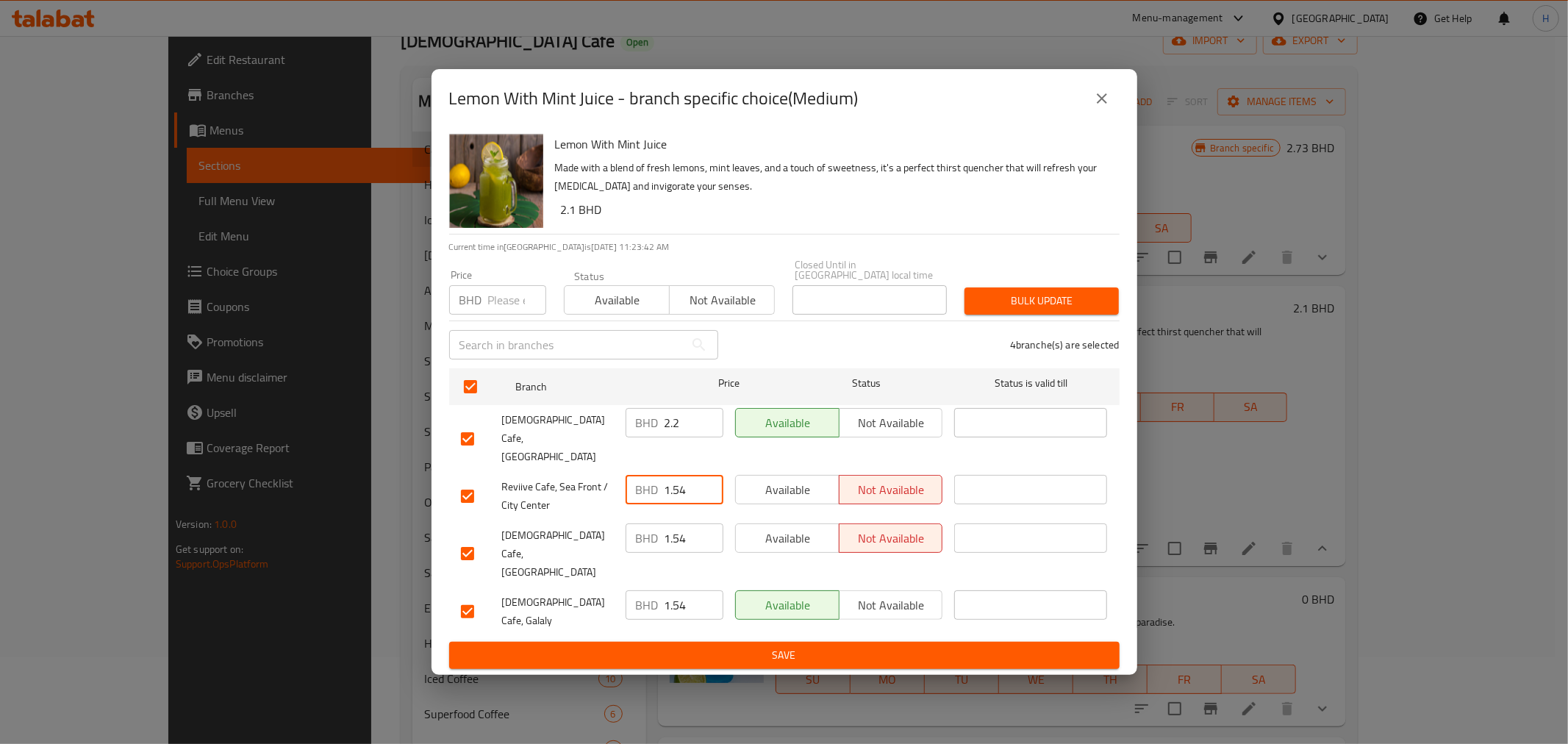
click at [681, 483] on input "1.54" at bounding box center [694, 490] width 59 height 29
paste input "2.2"
type input "2.2"
click at [673, 539] on input "1.54" at bounding box center [694, 538] width 59 height 29
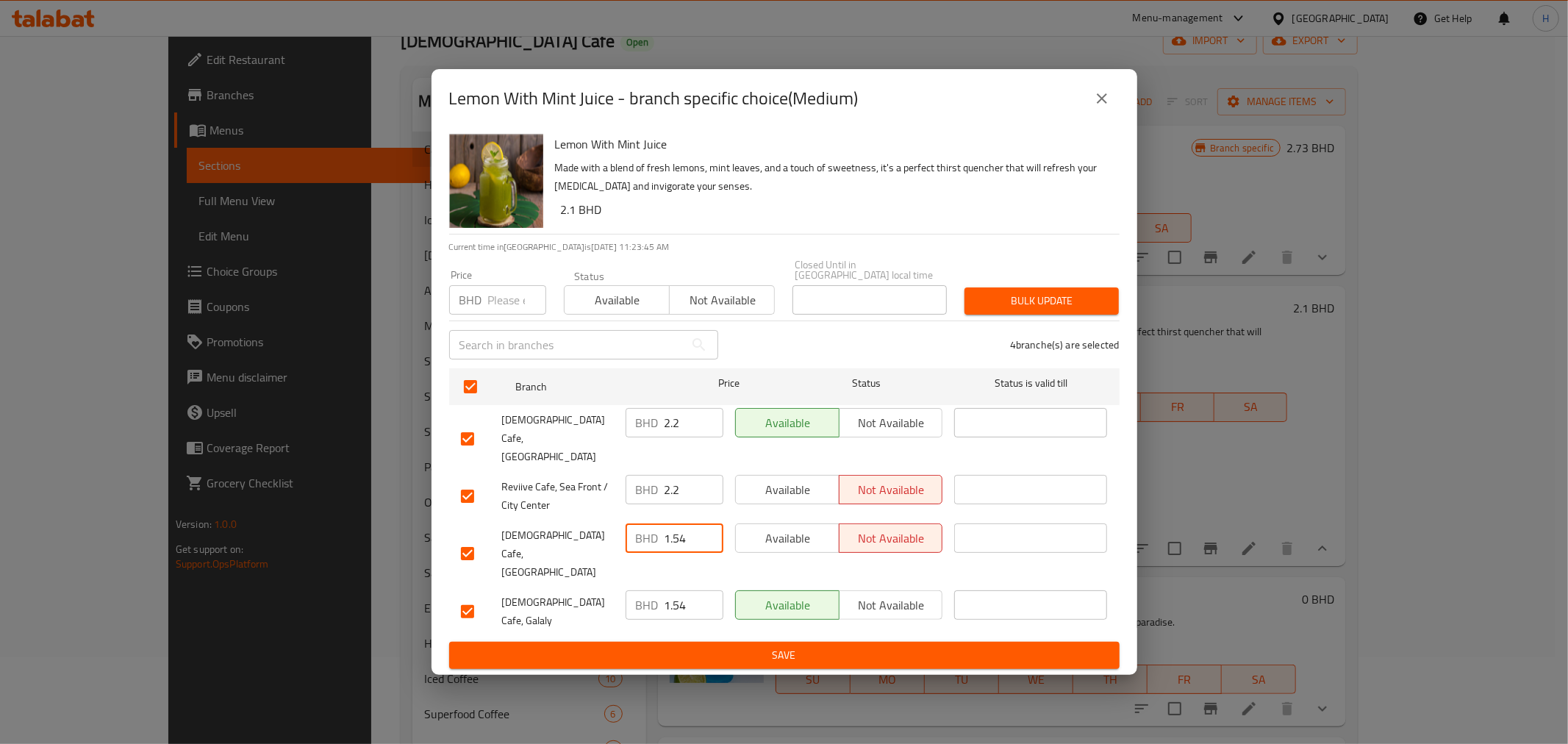
paste input "2.2"
type input "2.2"
click at [667, 590] on input "1.54" at bounding box center [694, 605] width 59 height 29
paste input "2.2"
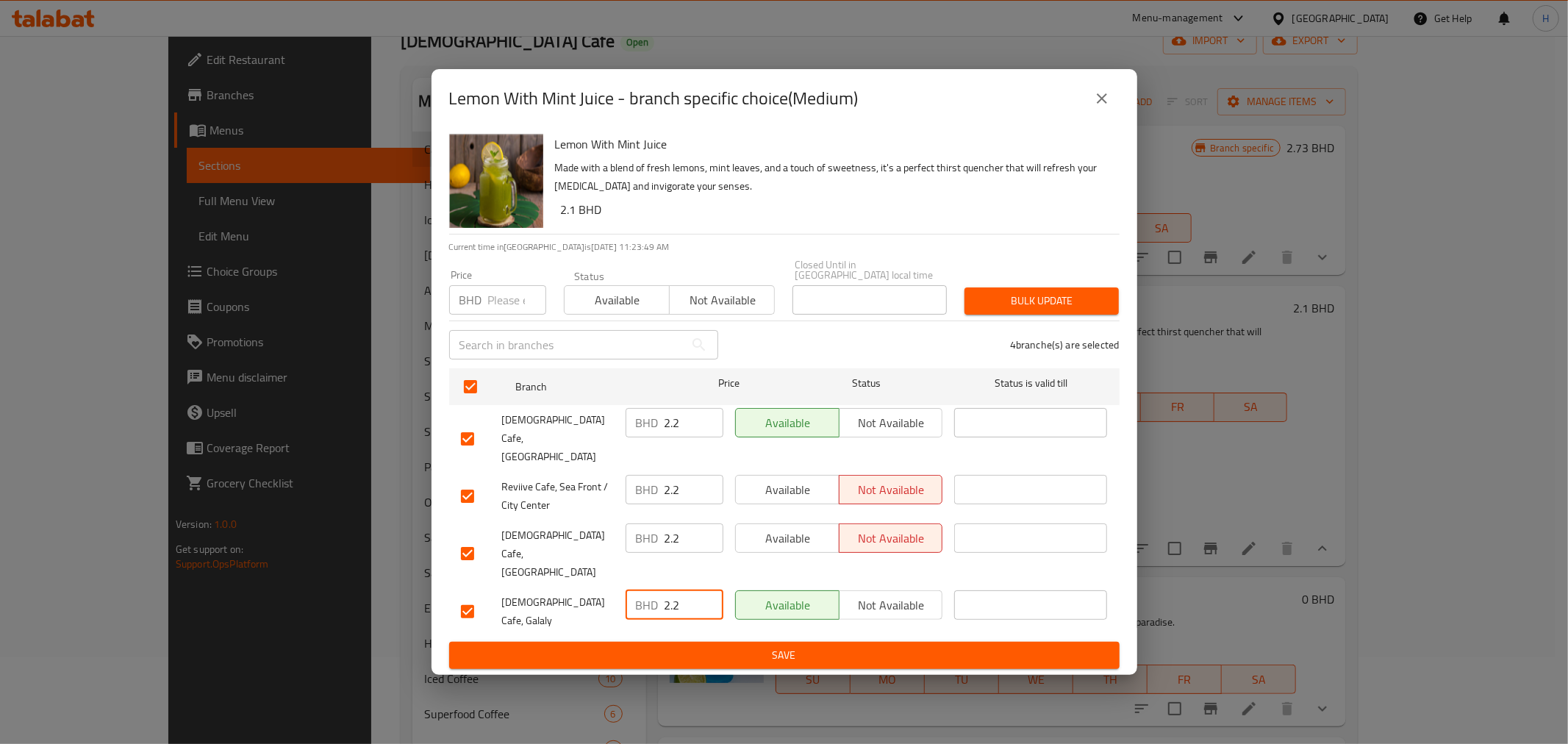
type input "2.2"
click at [664, 646] on span "Save" at bounding box center [784, 655] width 647 height 18
click at [1099, 107] on icon "close" at bounding box center [1102, 99] width 17 height 17
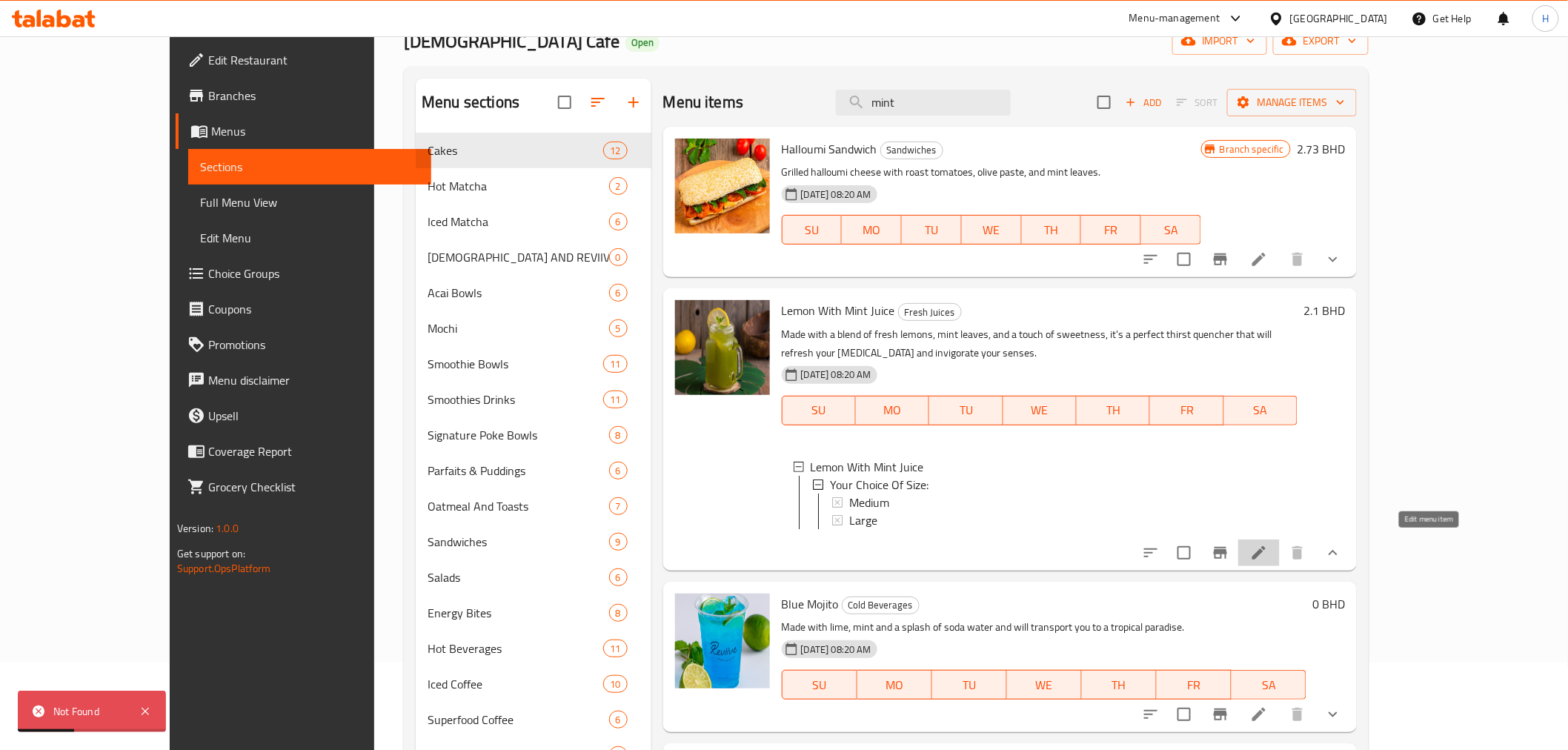
click at [1266, 550] on icon at bounding box center [1258, 552] width 13 height 13
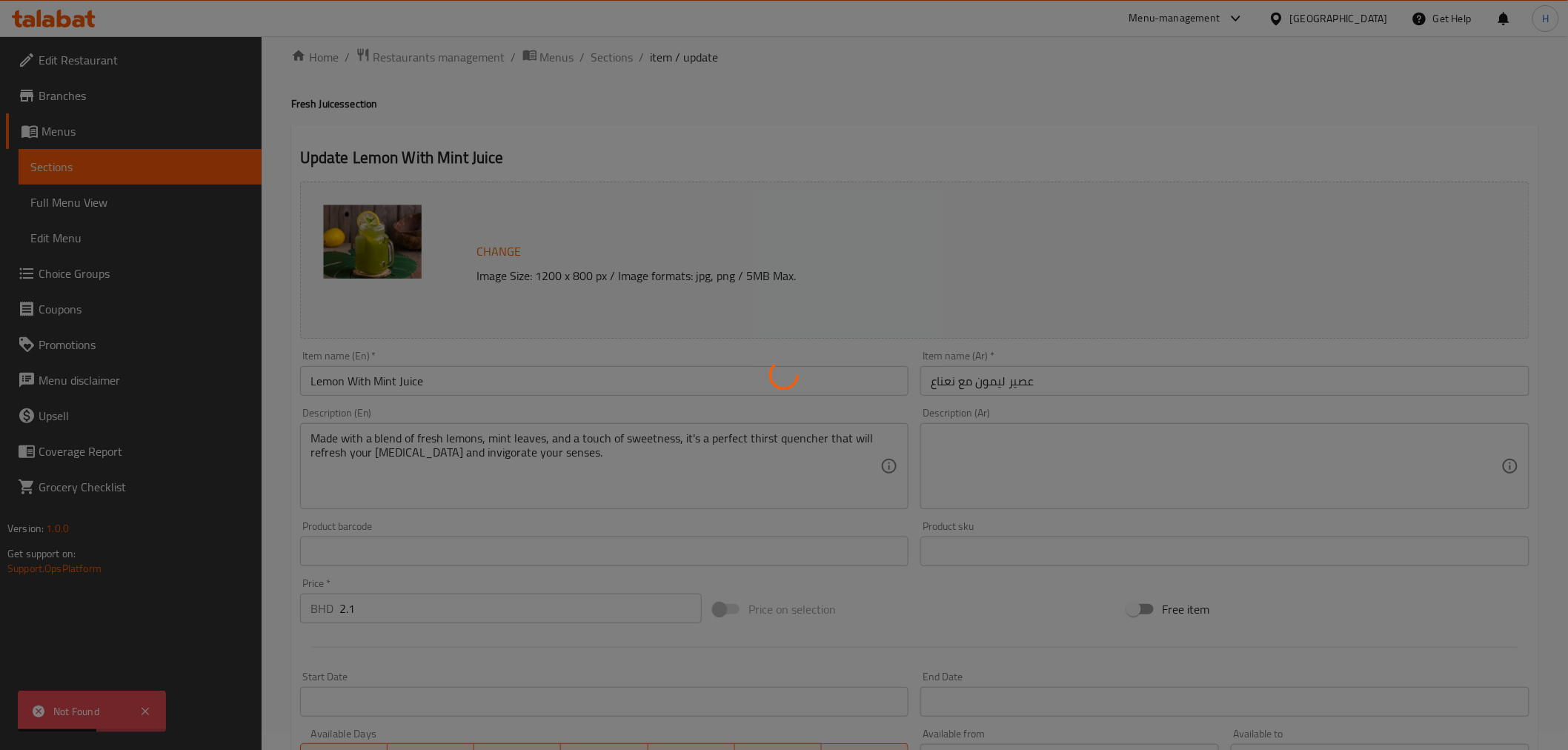
type input "إختيارك من الحجم:"
type input "1"
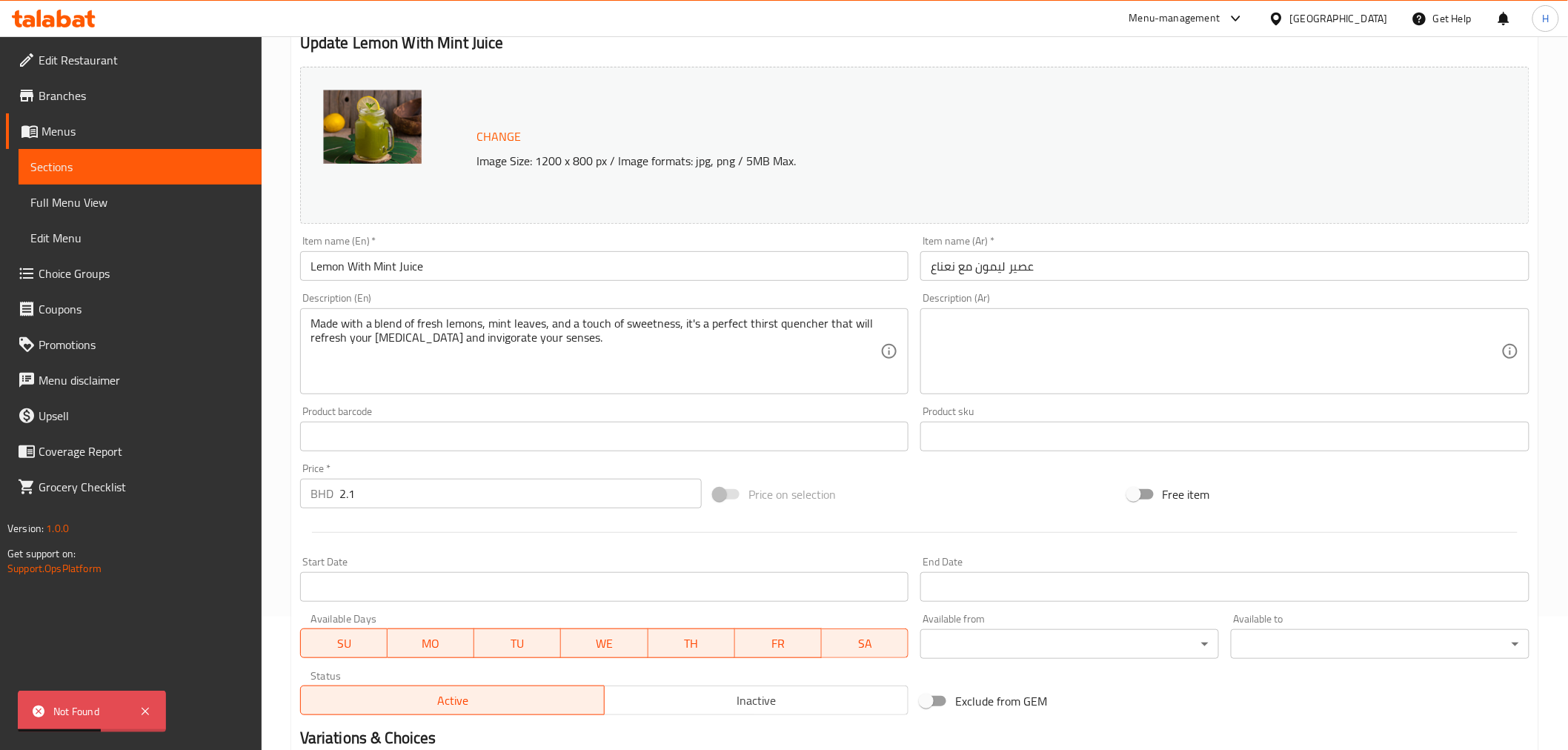
scroll to position [341, 0]
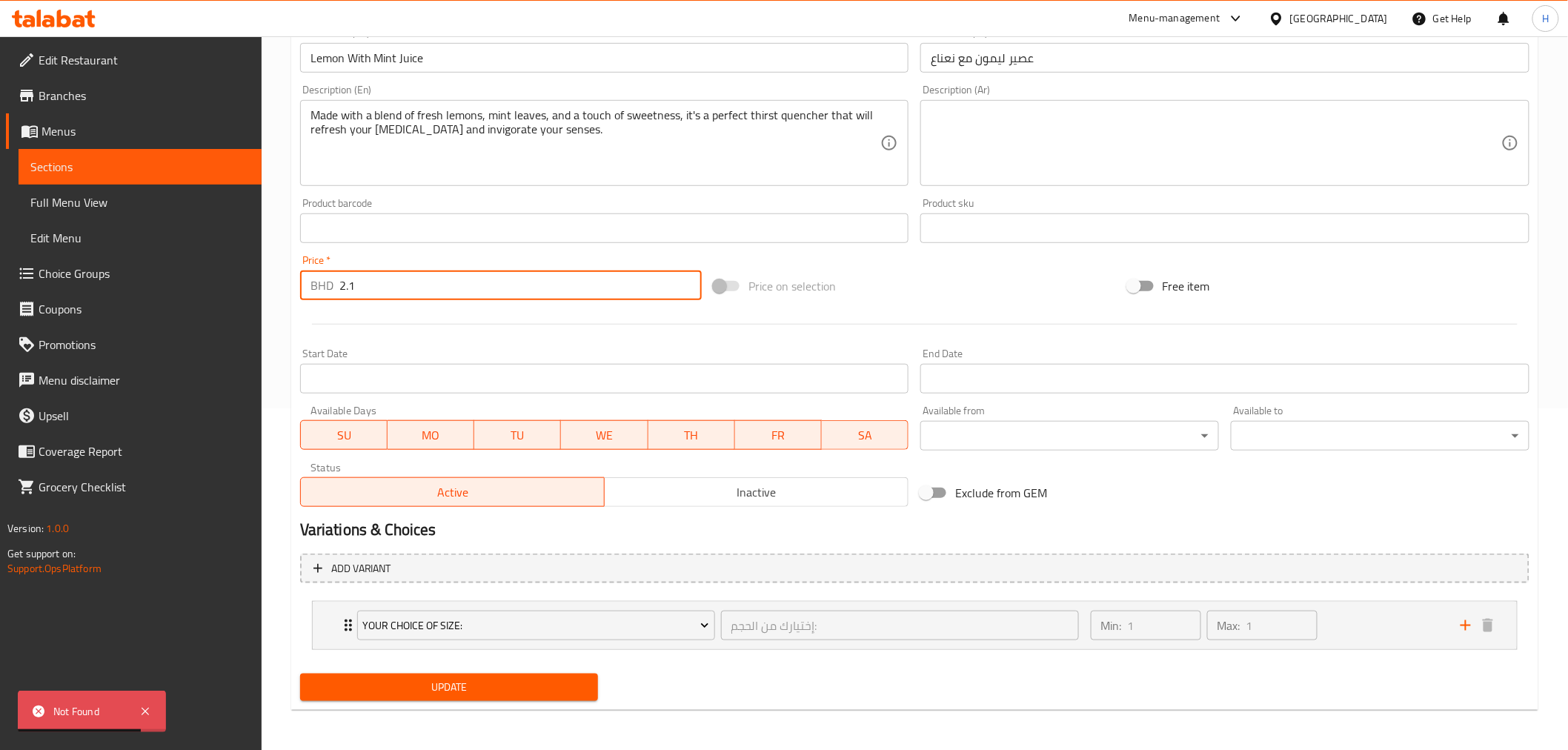
drag, startPoint x: 384, startPoint y: 285, endPoint x: 339, endPoint y: 281, distance: 45.2
click at [340, 281] on input "2.1" at bounding box center [521, 286] width 362 height 30
type input "0"
click at [314, 324] on hr at bounding box center [914, 324] width 1206 height 1
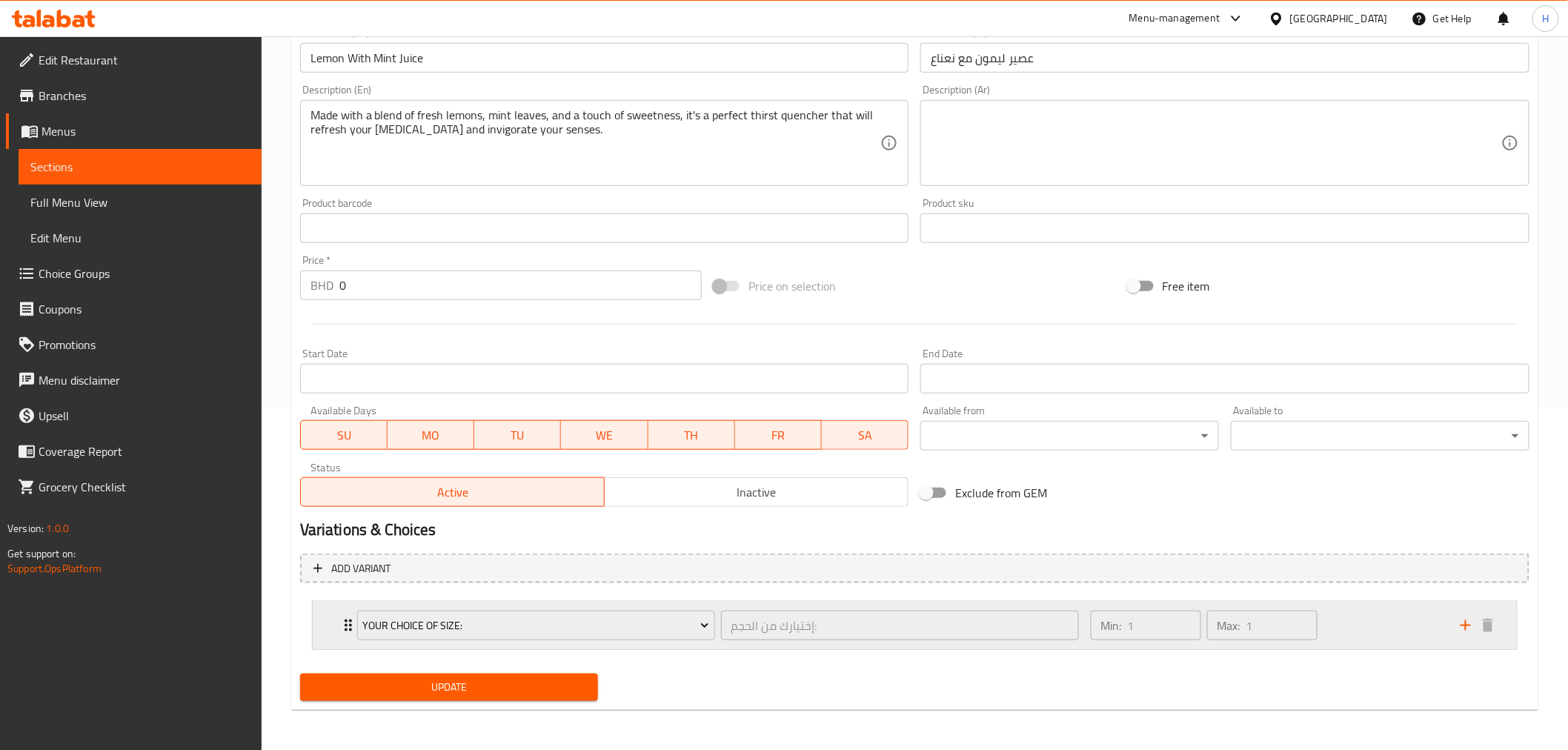
click at [343, 614] on div "Your Choice Of Size: إختيارك من الحجم: ​ Min: 1 ​ Max: 1 ​" at bounding box center [919, 625] width 1160 height 47
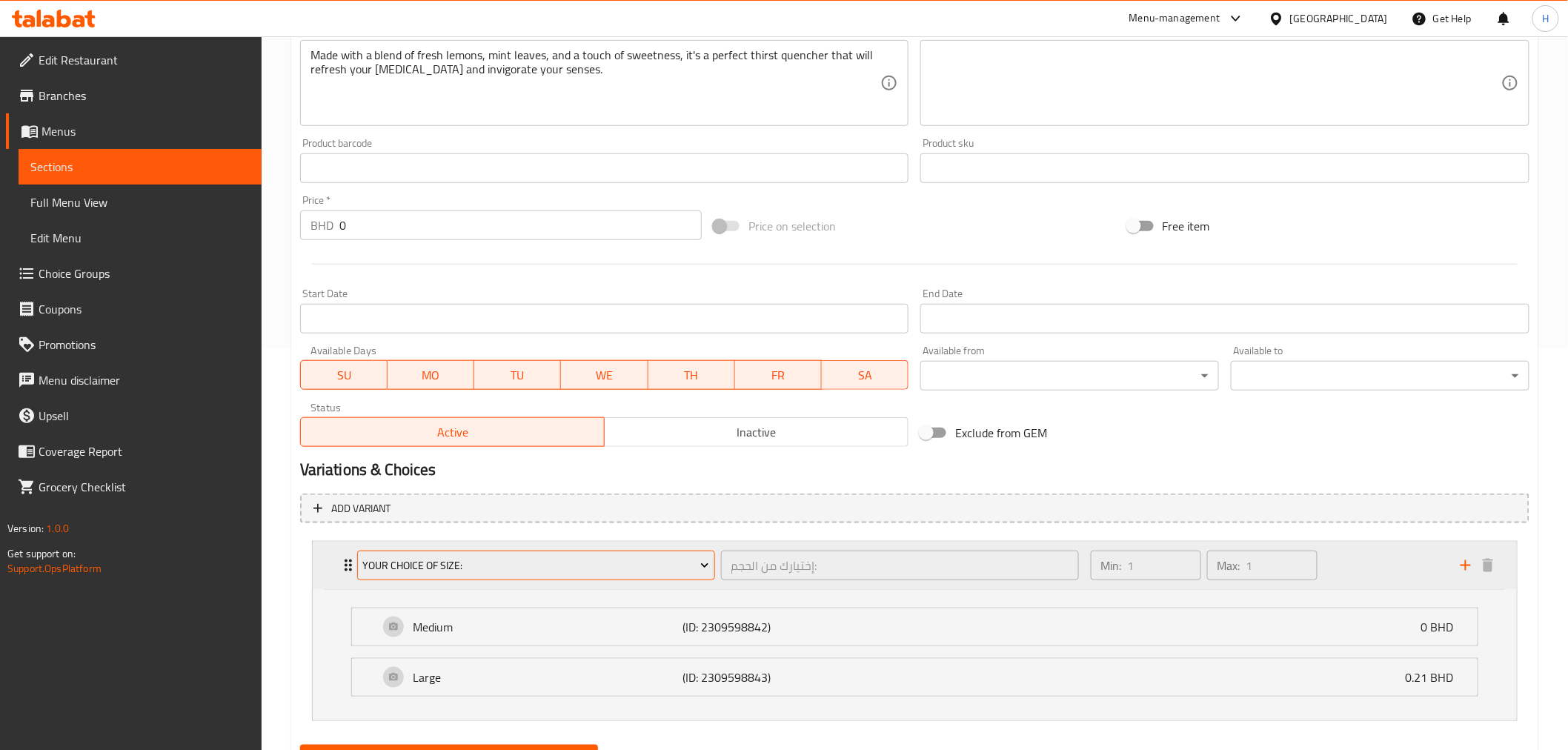
scroll to position [473, 0]
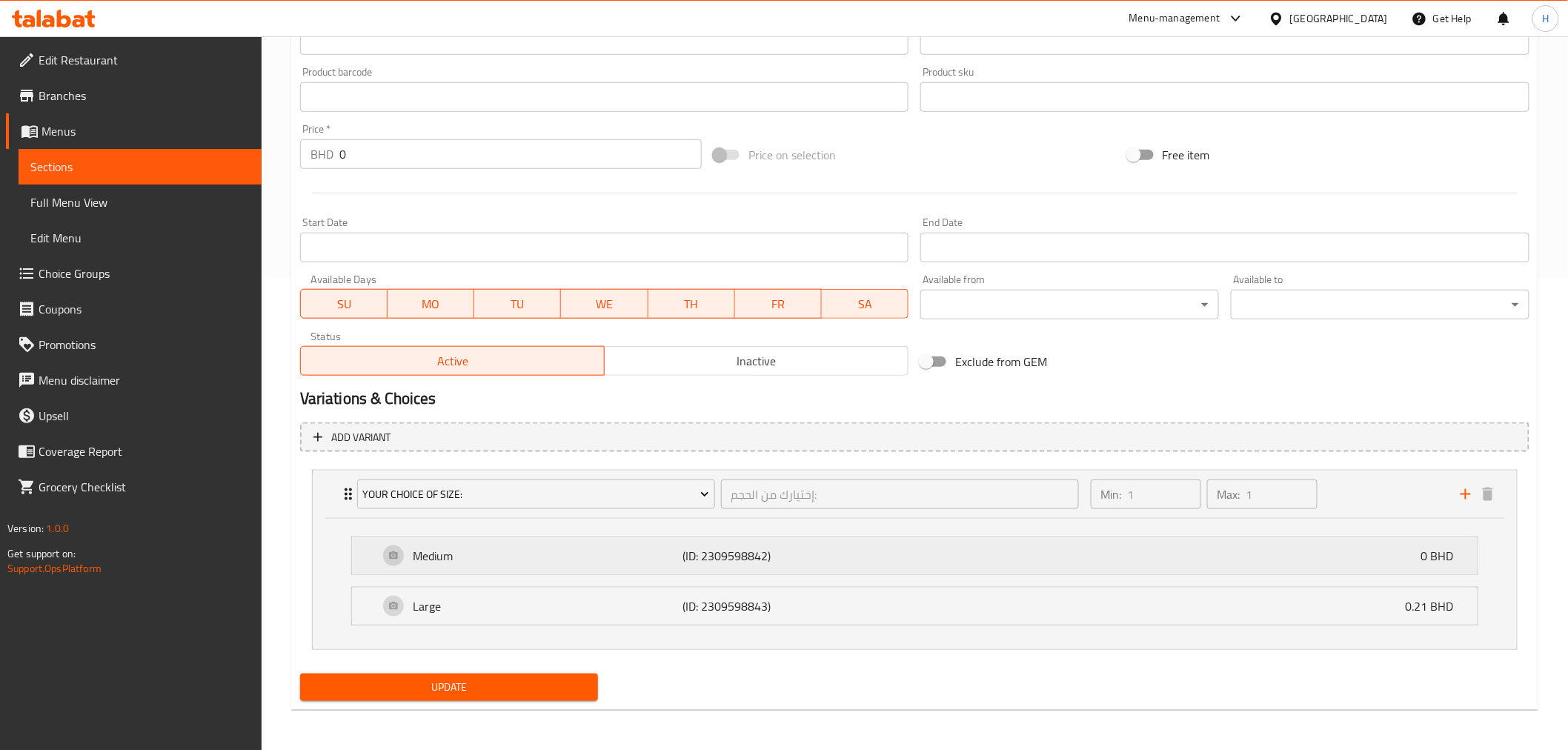
click at [1408, 560] on div "Medium (ID: 2309598842) 0 BHD" at bounding box center [919, 556] width 1081 height 37
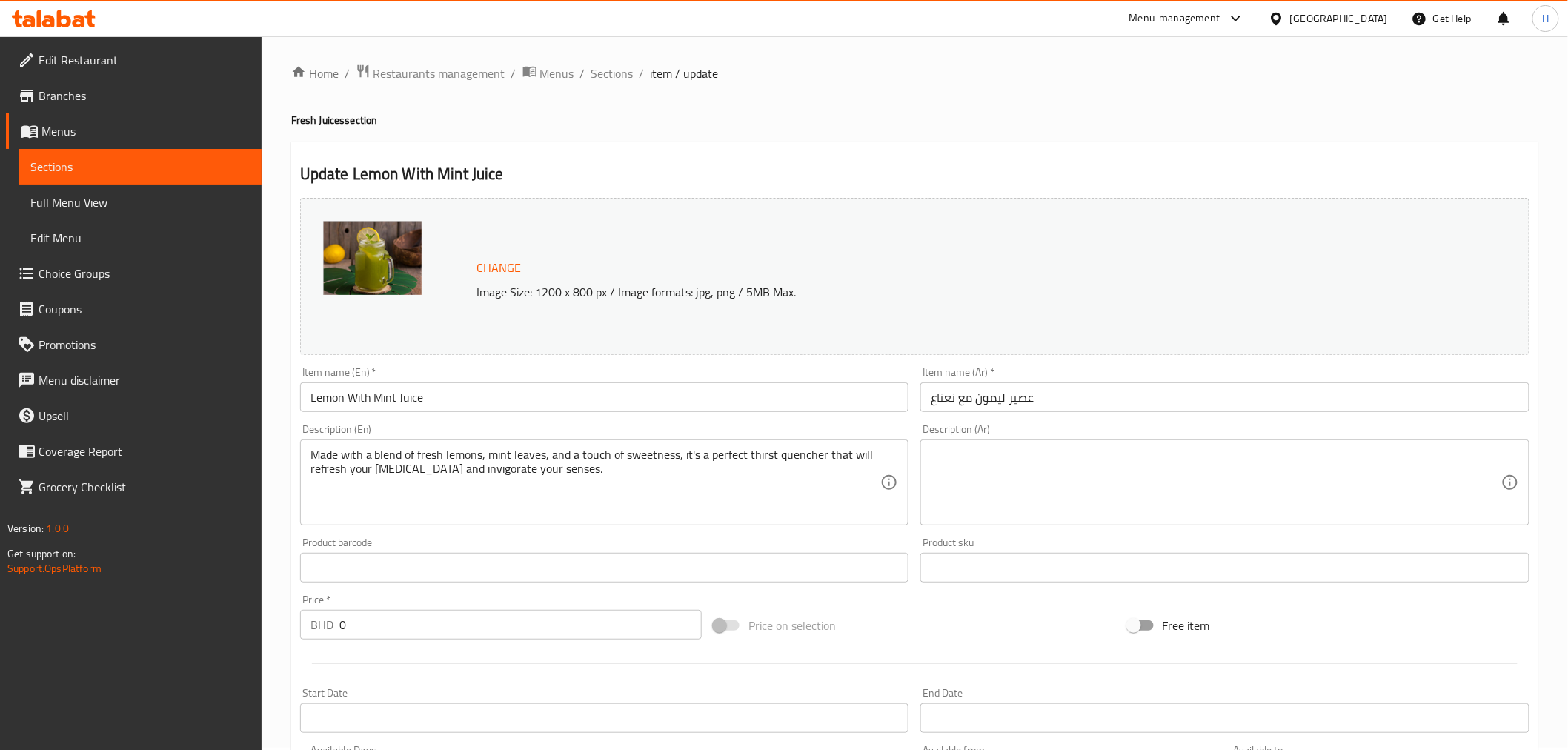
scroll to position [0, 0]
click at [57, 273] on span "Choice Groups" at bounding box center [144, 274] width 212 height 17
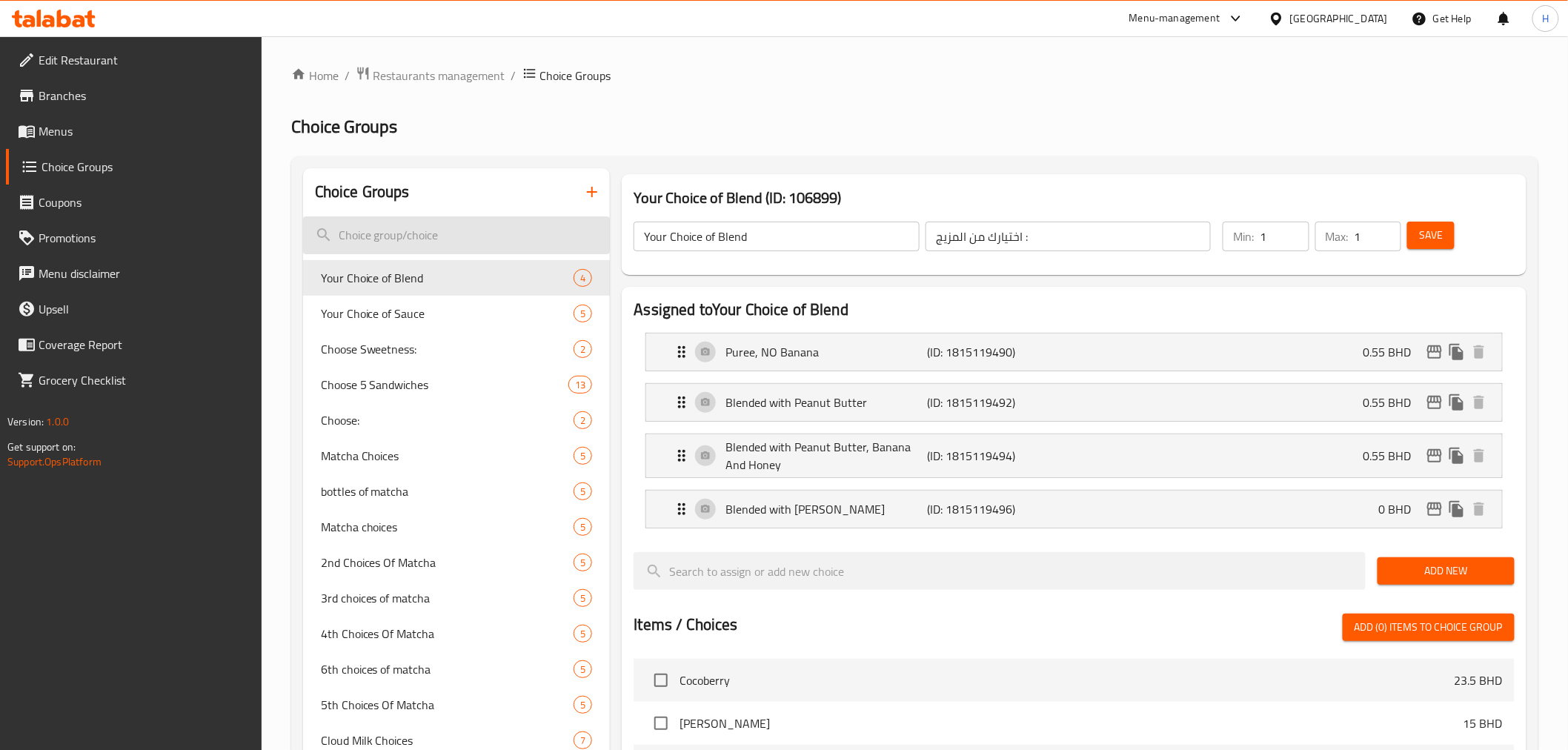
click at [398, 232] on input "search" at bounding box center [456, 235] width 307 height 37
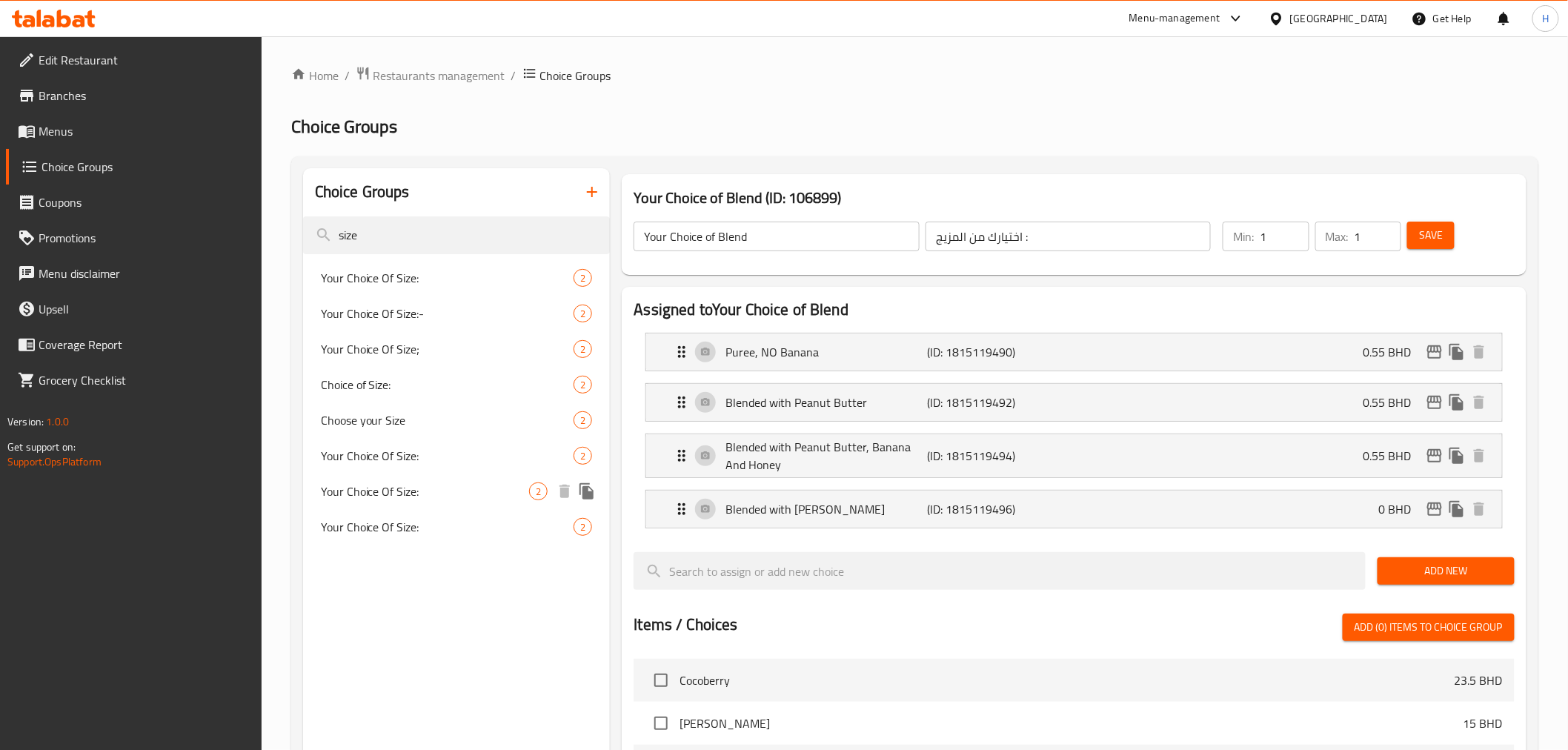
type input "size"
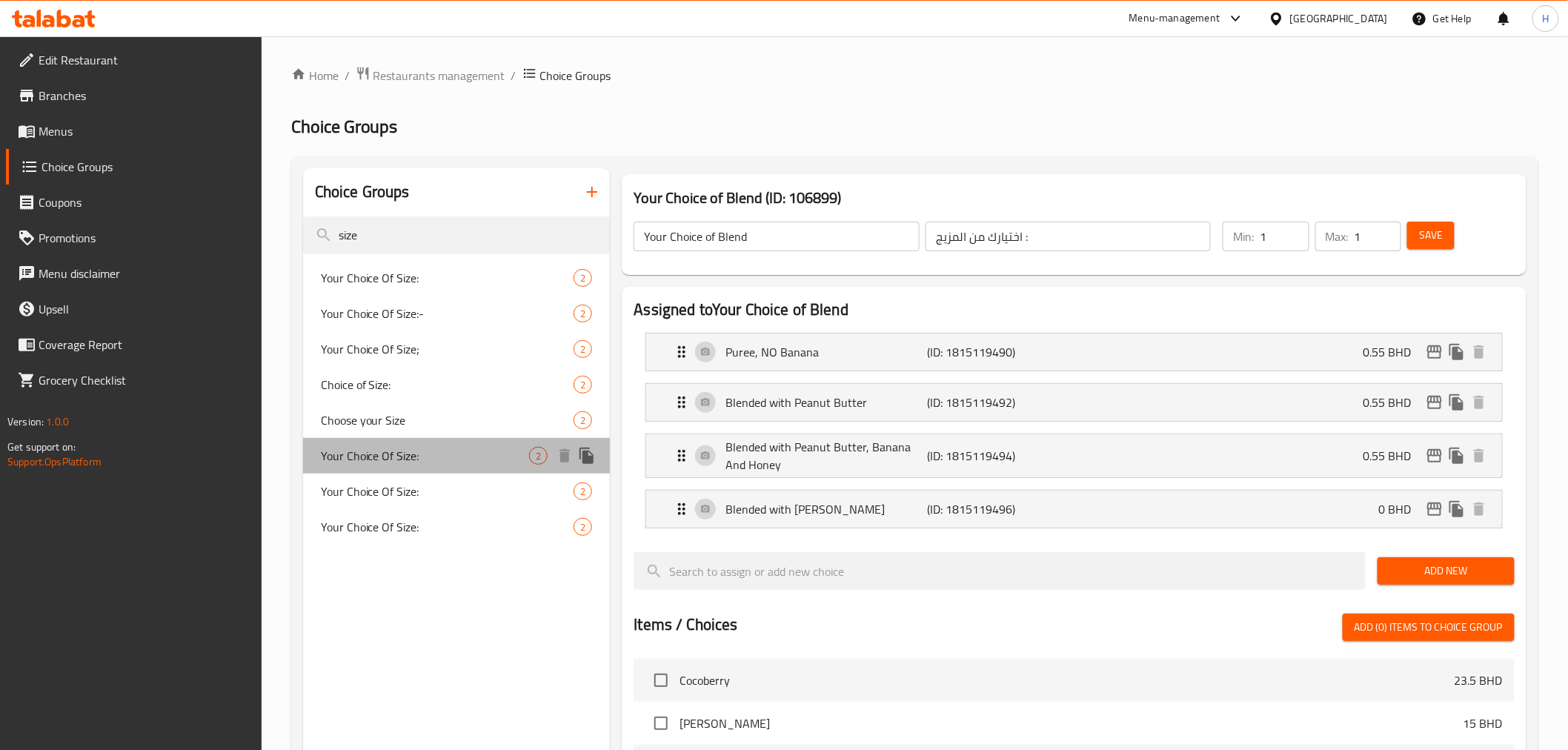
click at [374, 457] on span "Your Choice Of Size:" at bounding box center [426, 456] width 209 height 17
type input "Your Choice Of Size:"
type input "إختيارك من الحجم:"
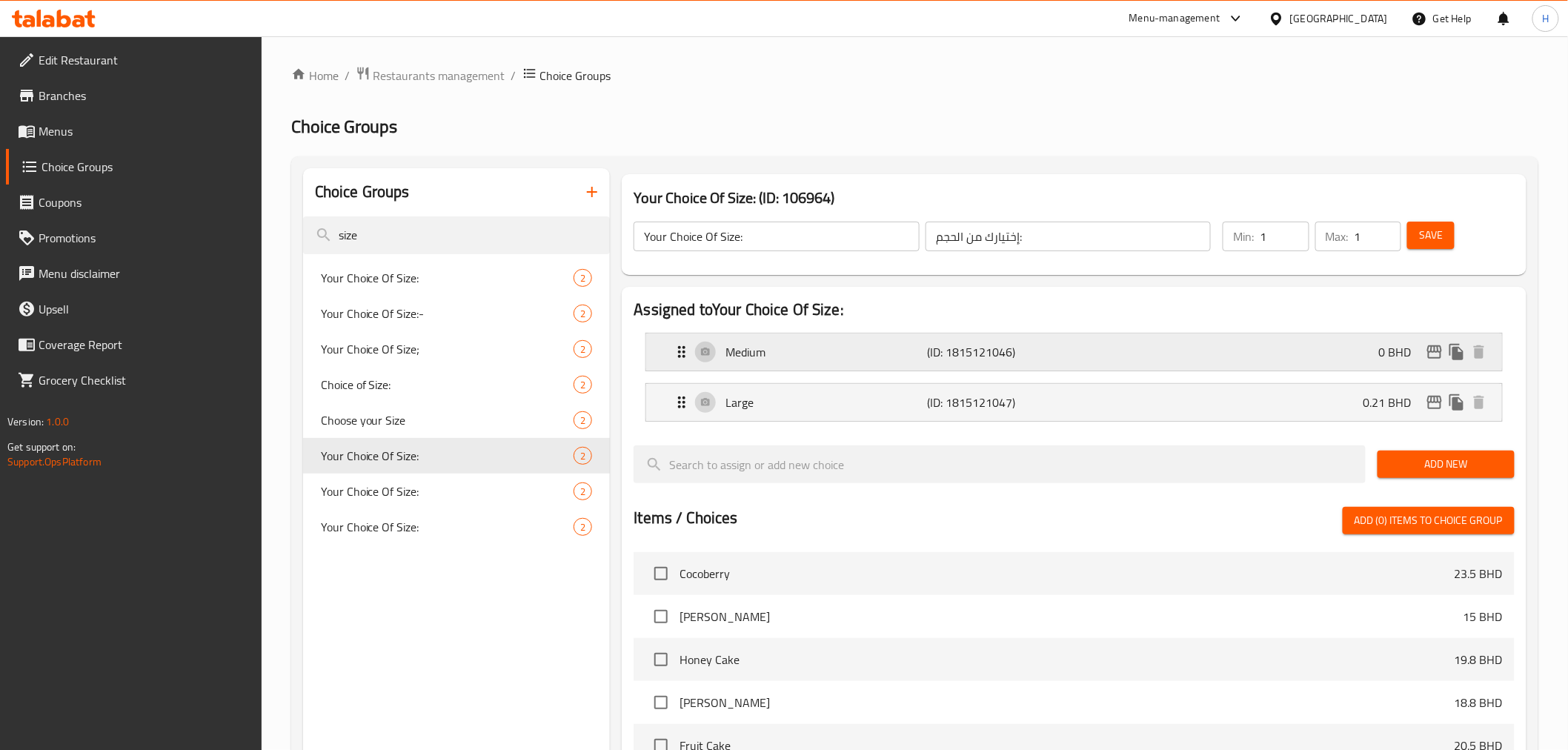
click at [880, 350] on p "Medium" at bounding box center [825, 352] width 201 height 17
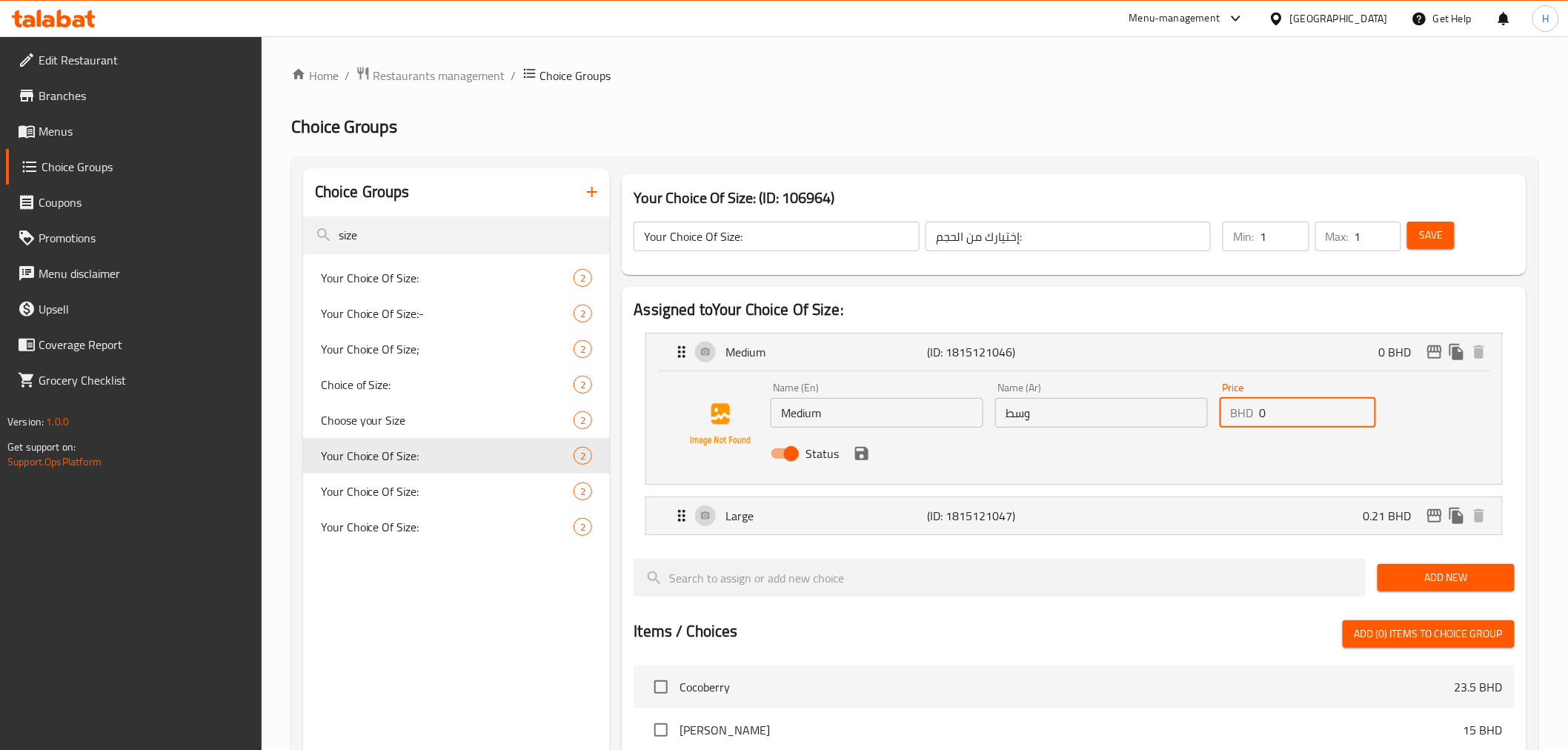
click at [1276, 410] on input "0" at bounding box center [1317, 413] width 117 height 30
drag, startPoint x: 1276, startPoint y: 410, endPoint x: 1179, endPoint y: 410, distance: 97.0
click at [1179, 410] on div "Name (En) Medium Name (En) Name (Ar) وسط Name (Ar) Price BHD 0 Price Status" at bounding box center [1101, 424] width 674 height 97
click at [1246, 505] on div "Large (ID: 1815121047) 0.21 BHD" at bounding box center [1078, 516] width 811 height 37
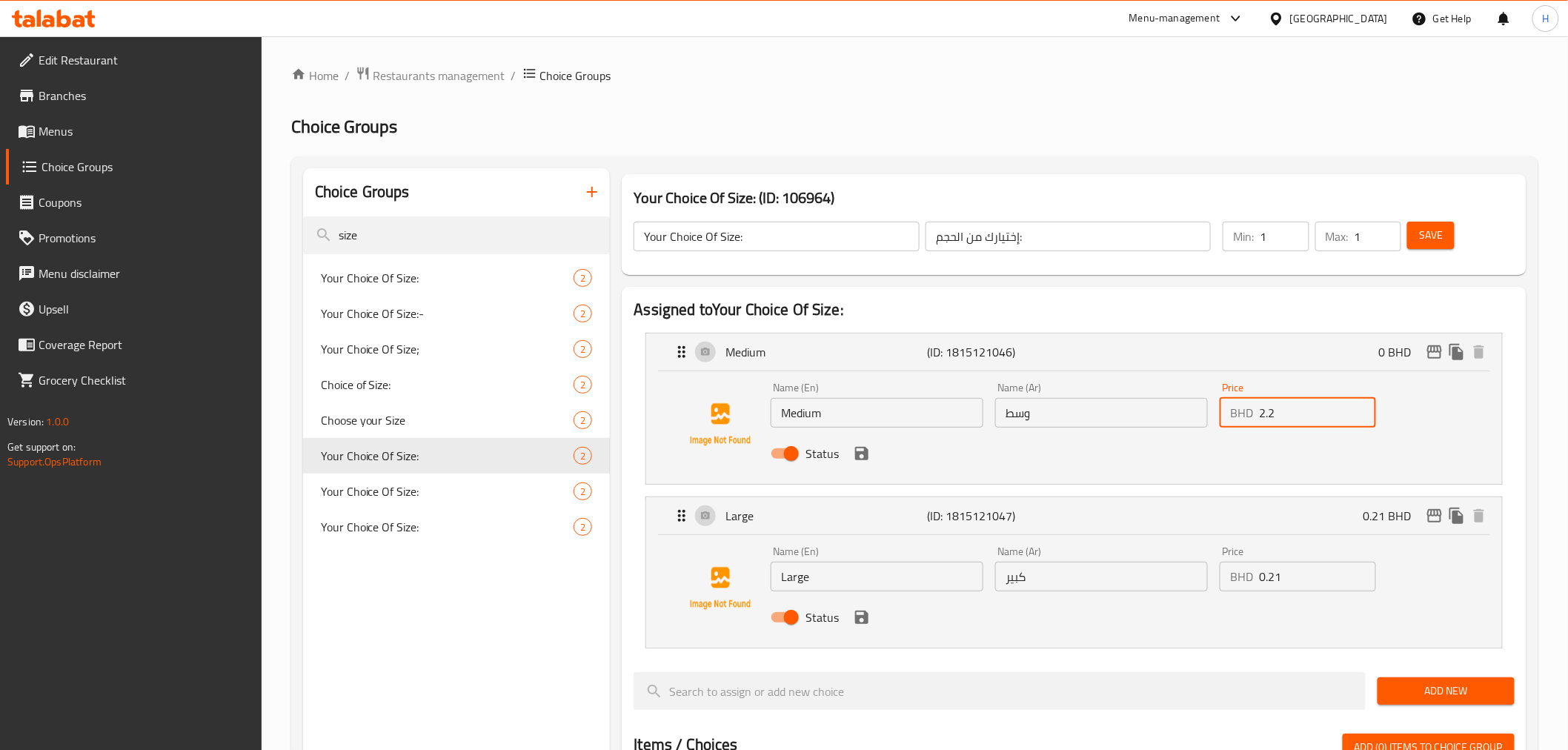
type input "2.2"
drag, startPoint x: 1298, startPoint y: 584, endPoint x: 1188, endPoint y: 569, distance: 111.0
click at [1188, 569] on div "Name (En) Large Name (En) Name (Ar) كبير Name (Ar) Price BHD 0.21 Price Status" at bounding box center [1101, 588] width 674 height 97
click at [863, 618] on icon "save" at bounding box center [861, 617] width 13 height 13
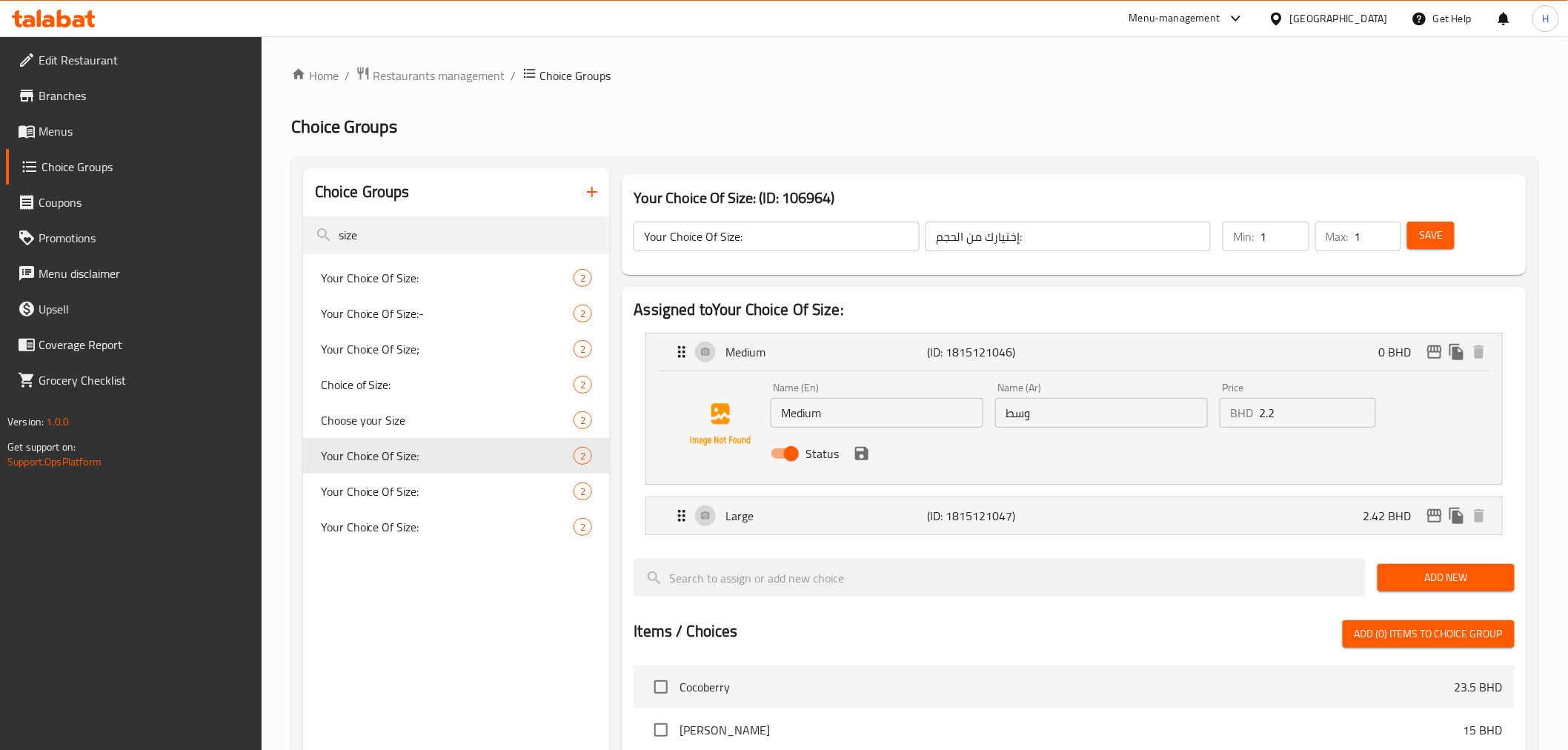
type input "2.42"
click at [862, 454] on icon "save" at bounding box center [861, 453] width 13 height 13
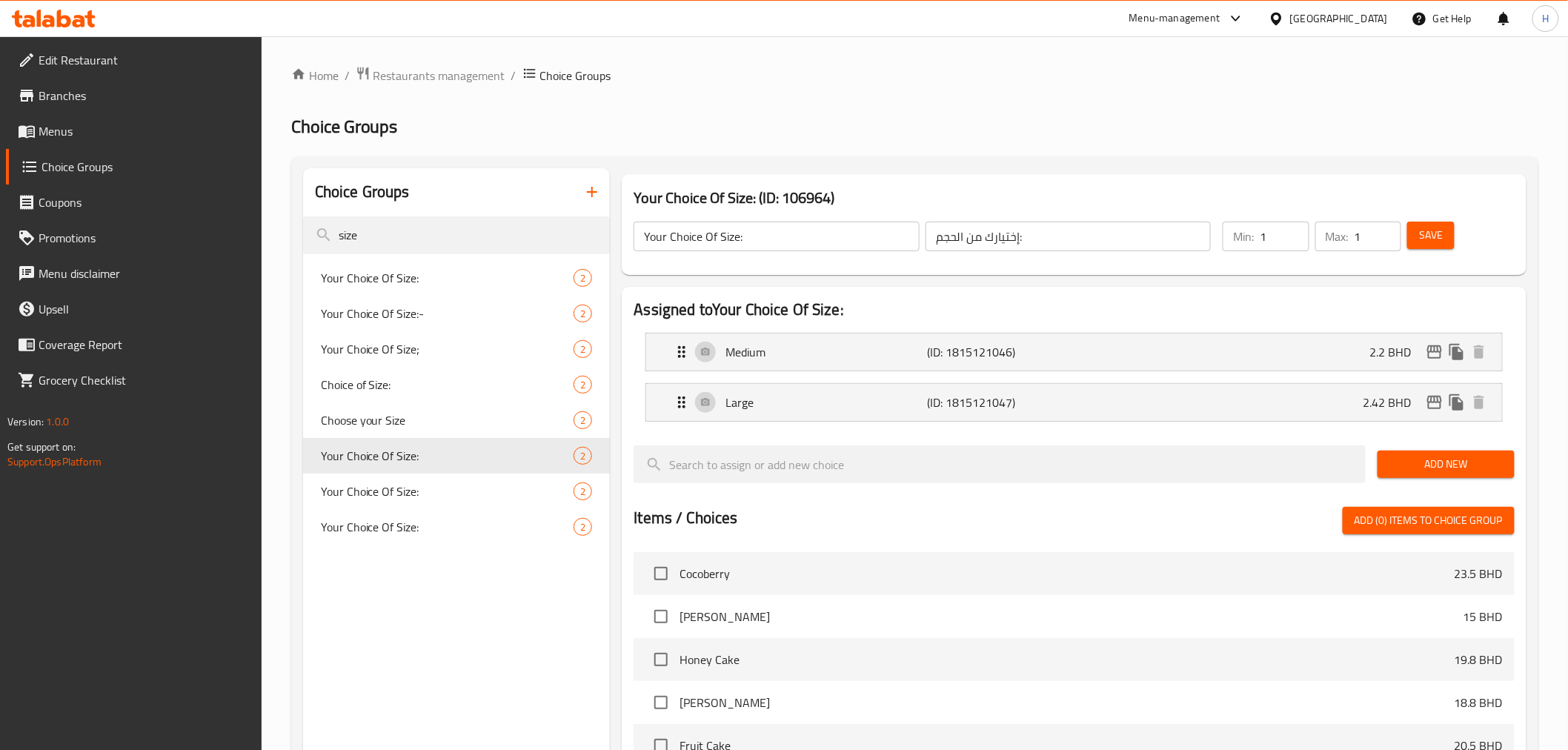
click at [1445, 239] on button "Save" at bounding box center [1430, 234] width 47 height 27
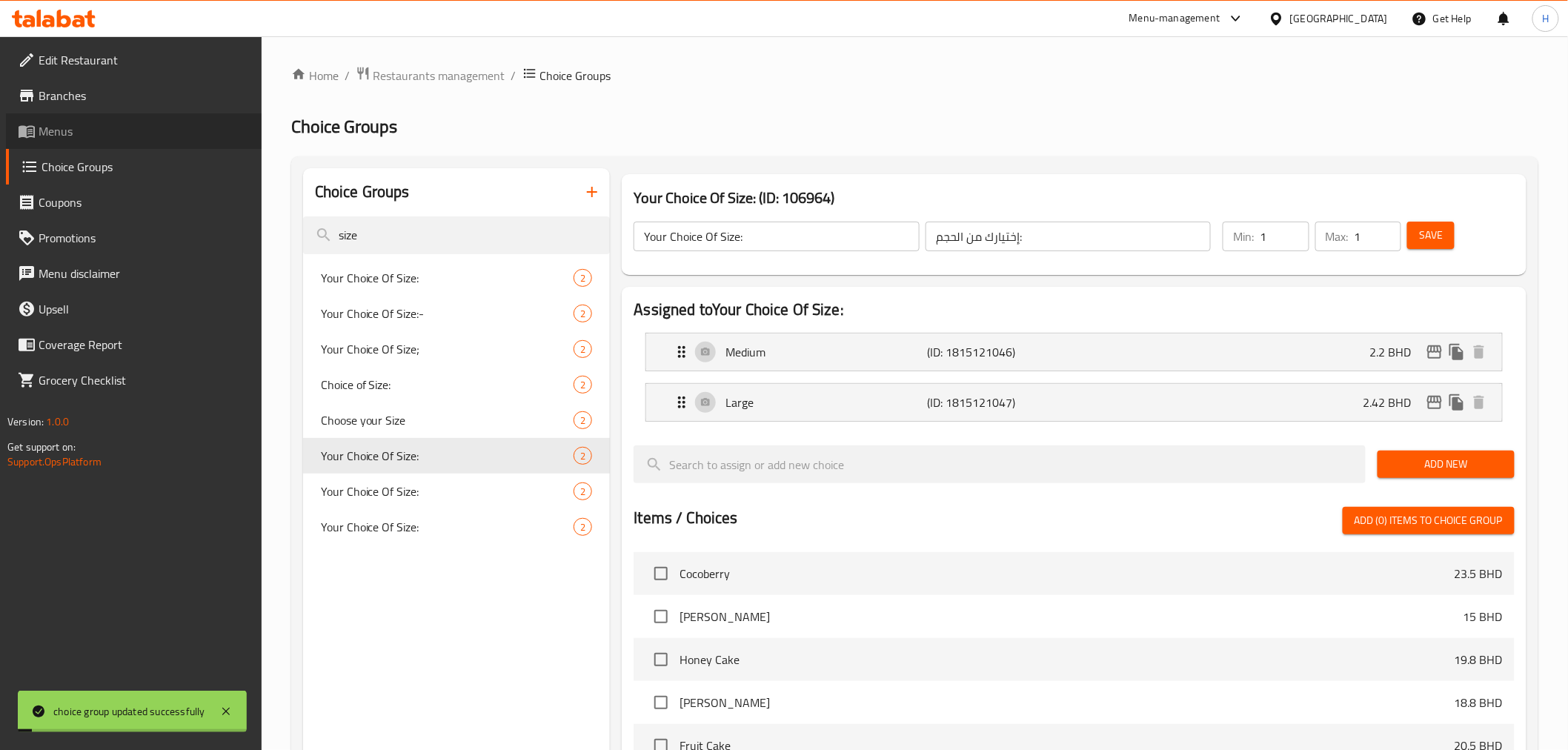
click at [63, 134] on span "Menus" at bounding box center [144, 131] width 212 height 17
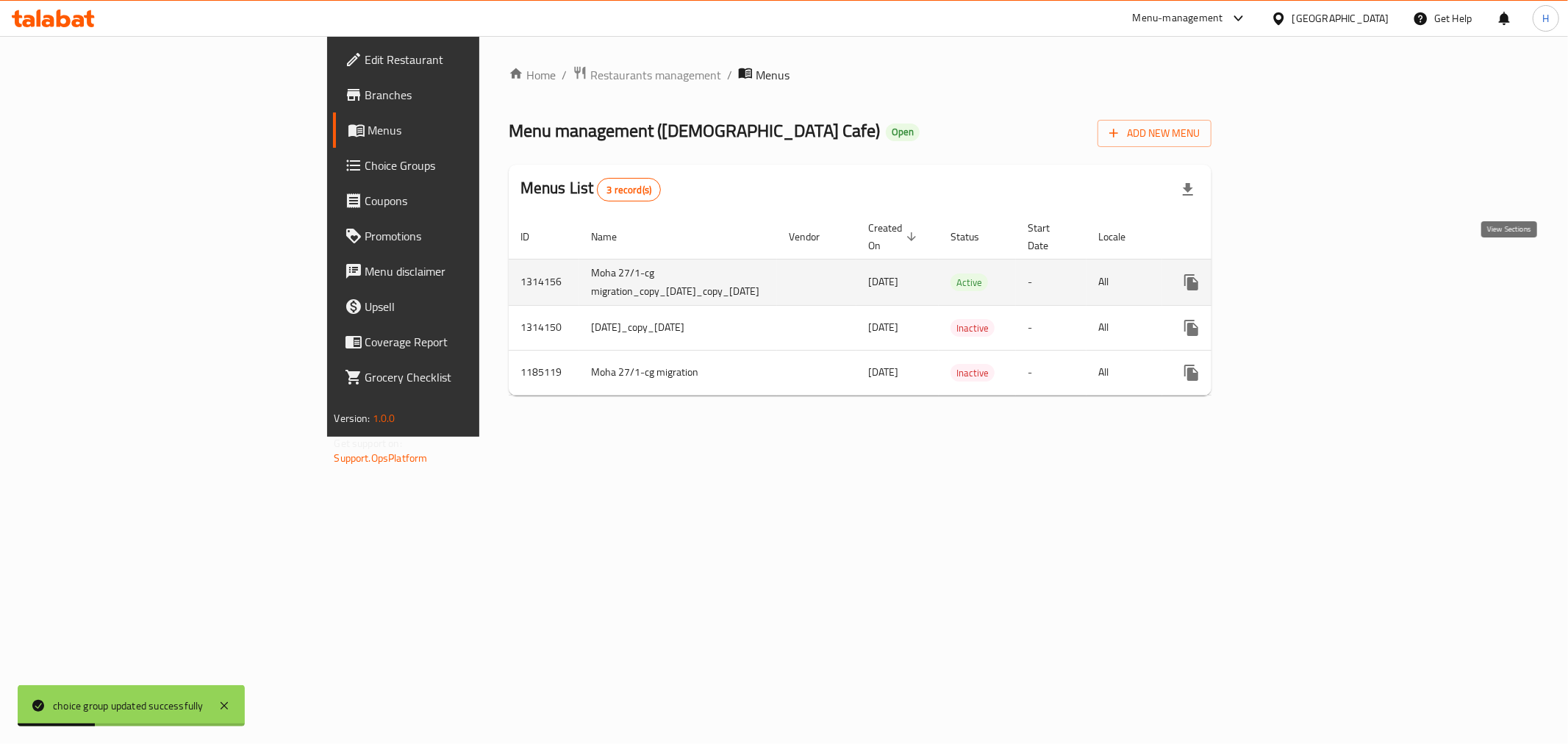
click at [1306, 274] on icon "enhanced table" at bounding box center [1298, 283] width 17 height 17
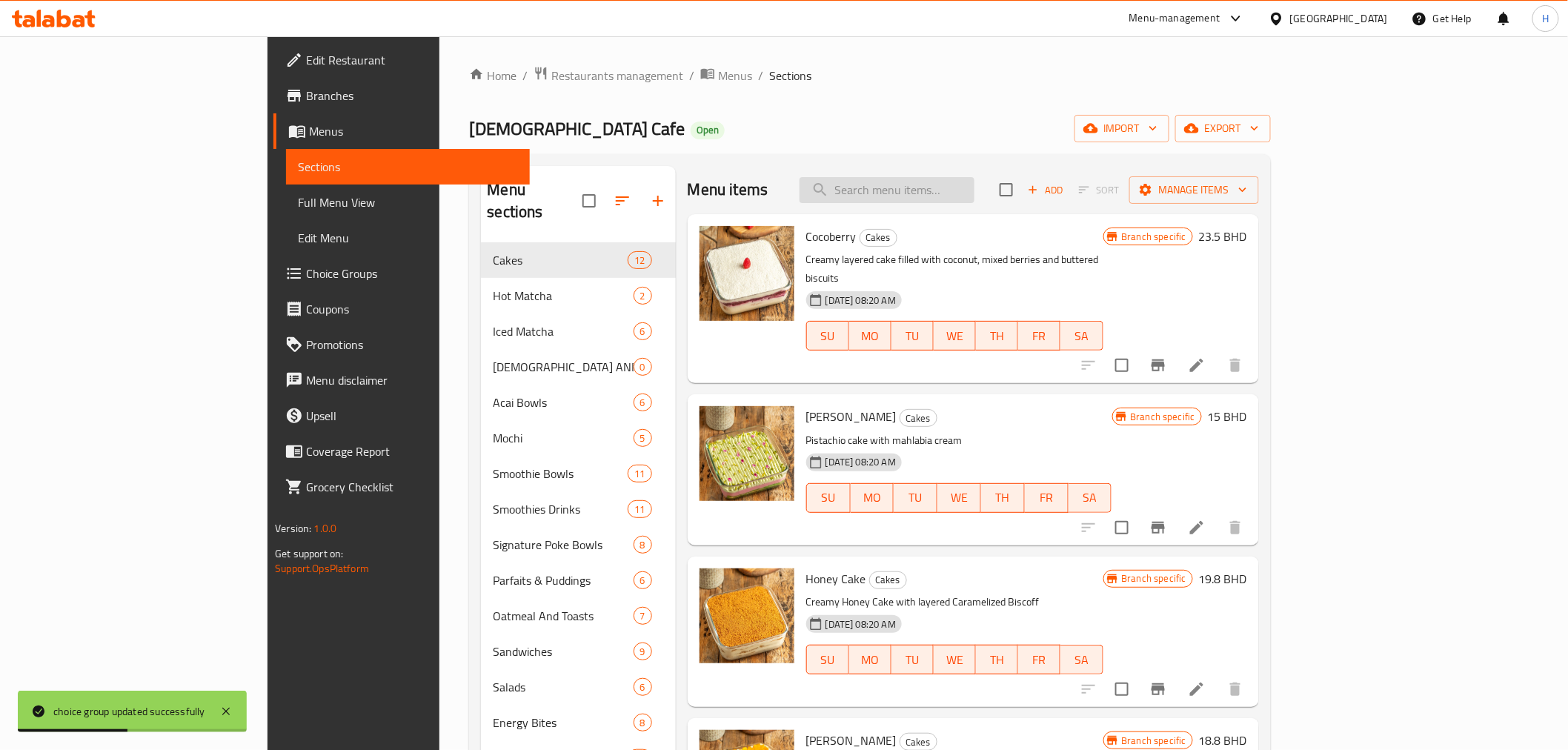
click at [947, 191] on input "search" at bounding box center [886, 190] width 175 height 26
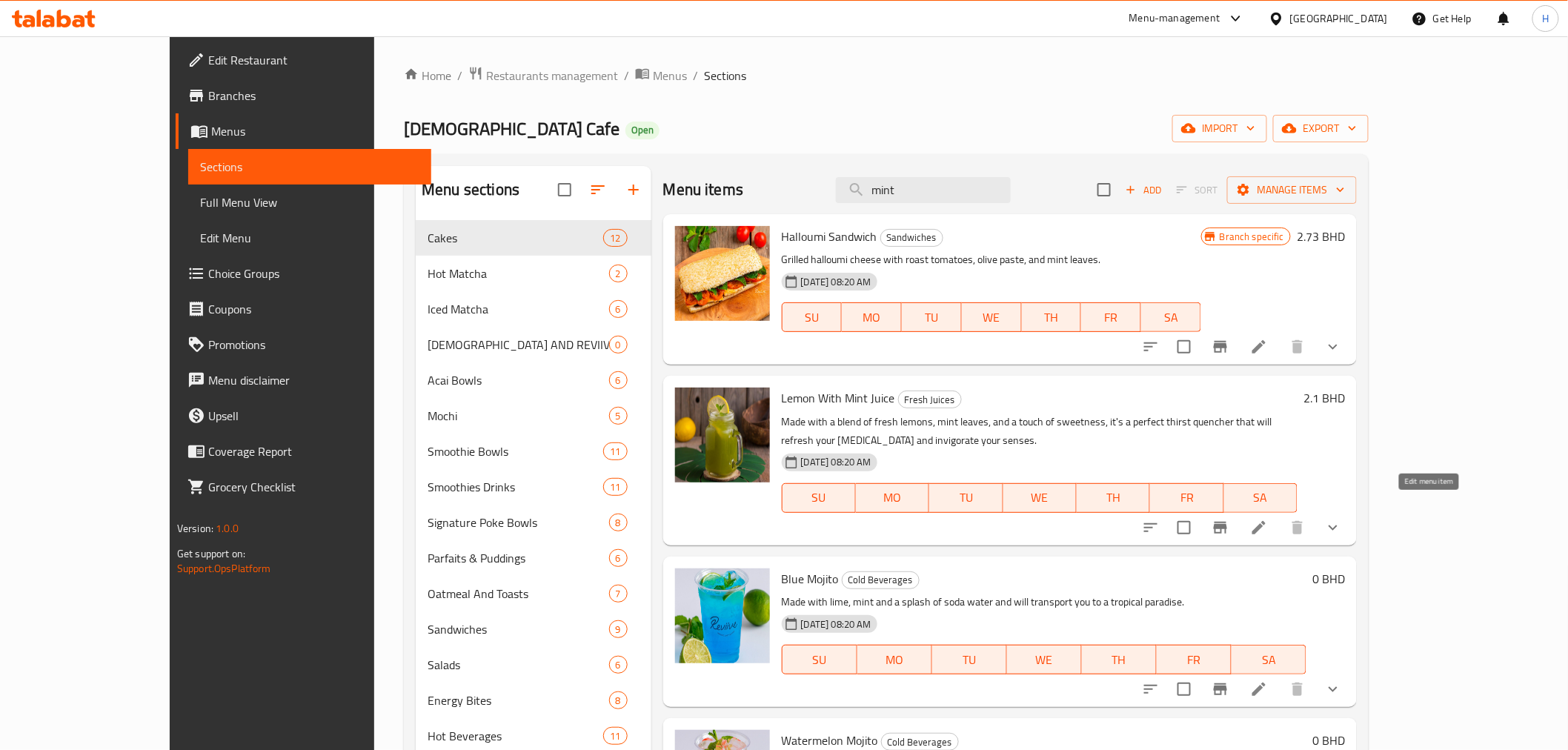
type input "mint"
click at [1268, 519] on icon at bounding box center [1259, 528] width 17 height 17
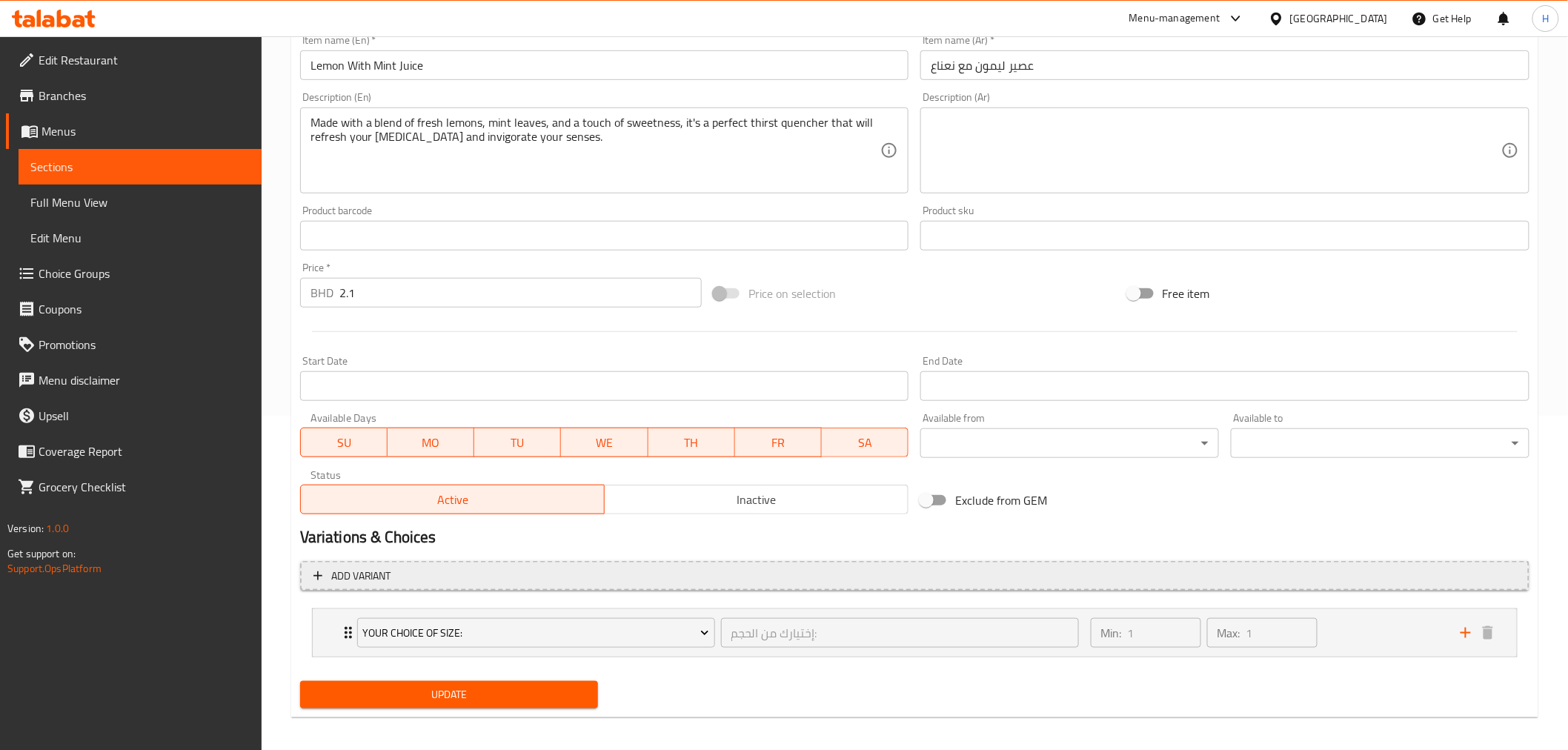
scroll to position [341, 0]
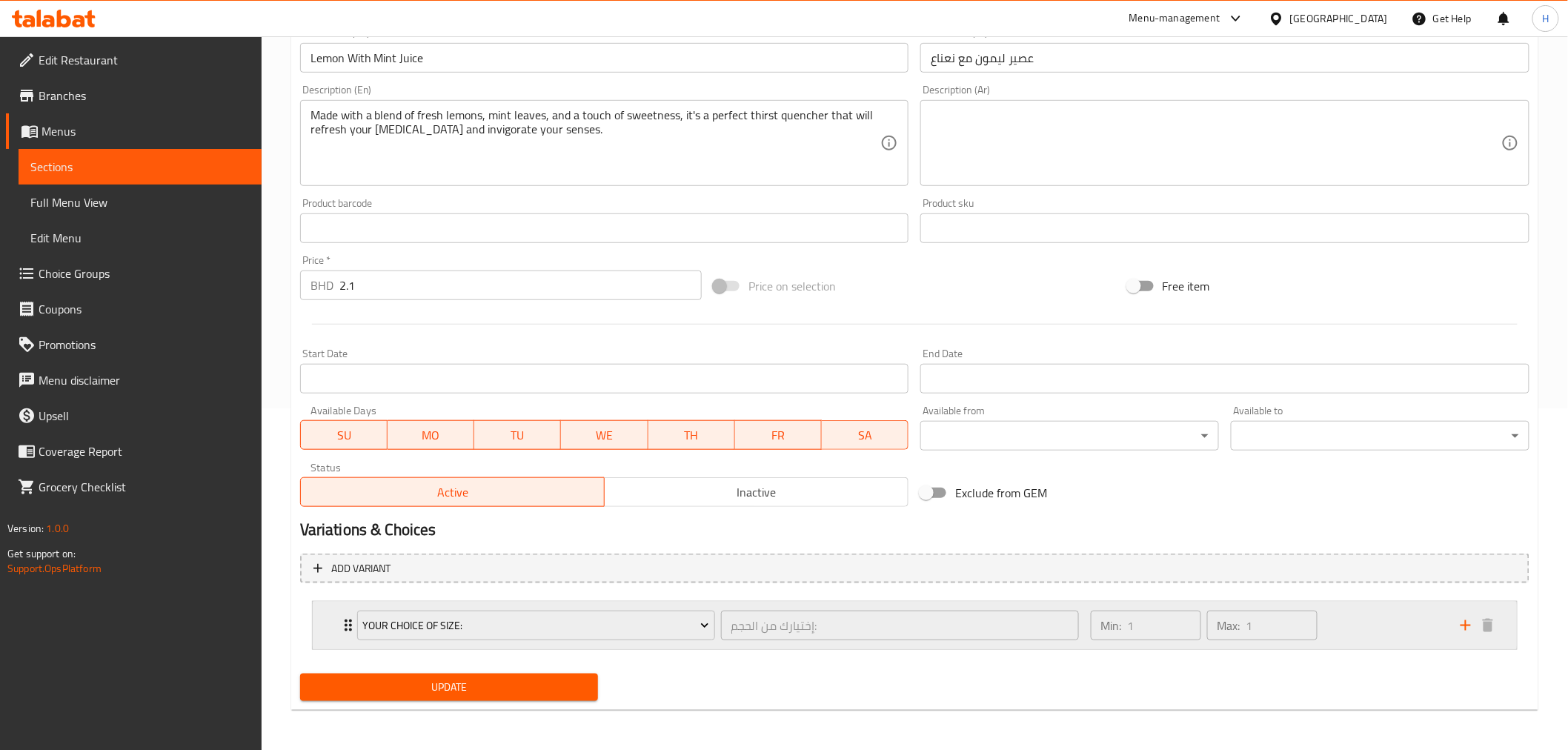
click at [343, 626] on icon "Expand" at bounding box center [348, 625] width 17 height 17
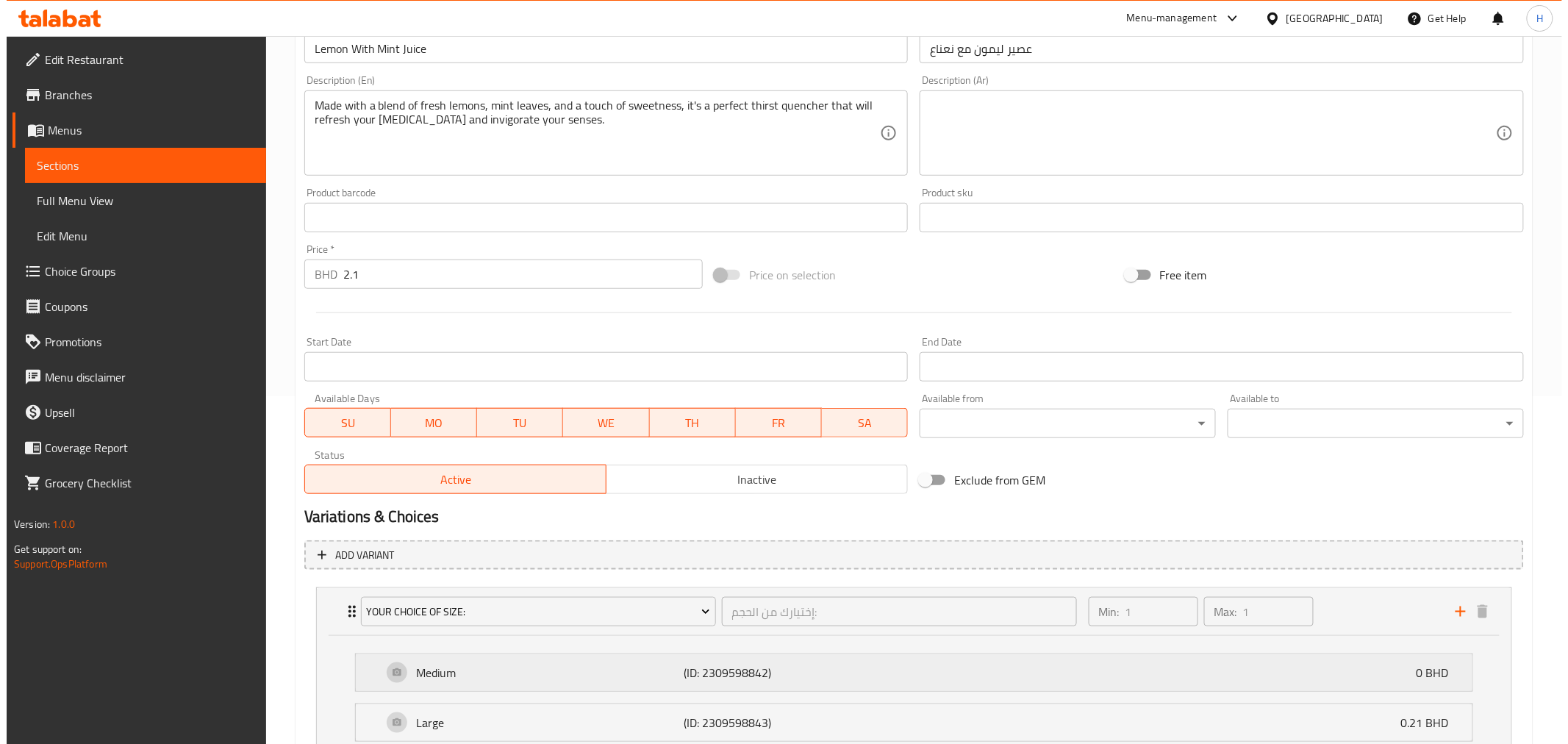
scroll to position [469, 0]
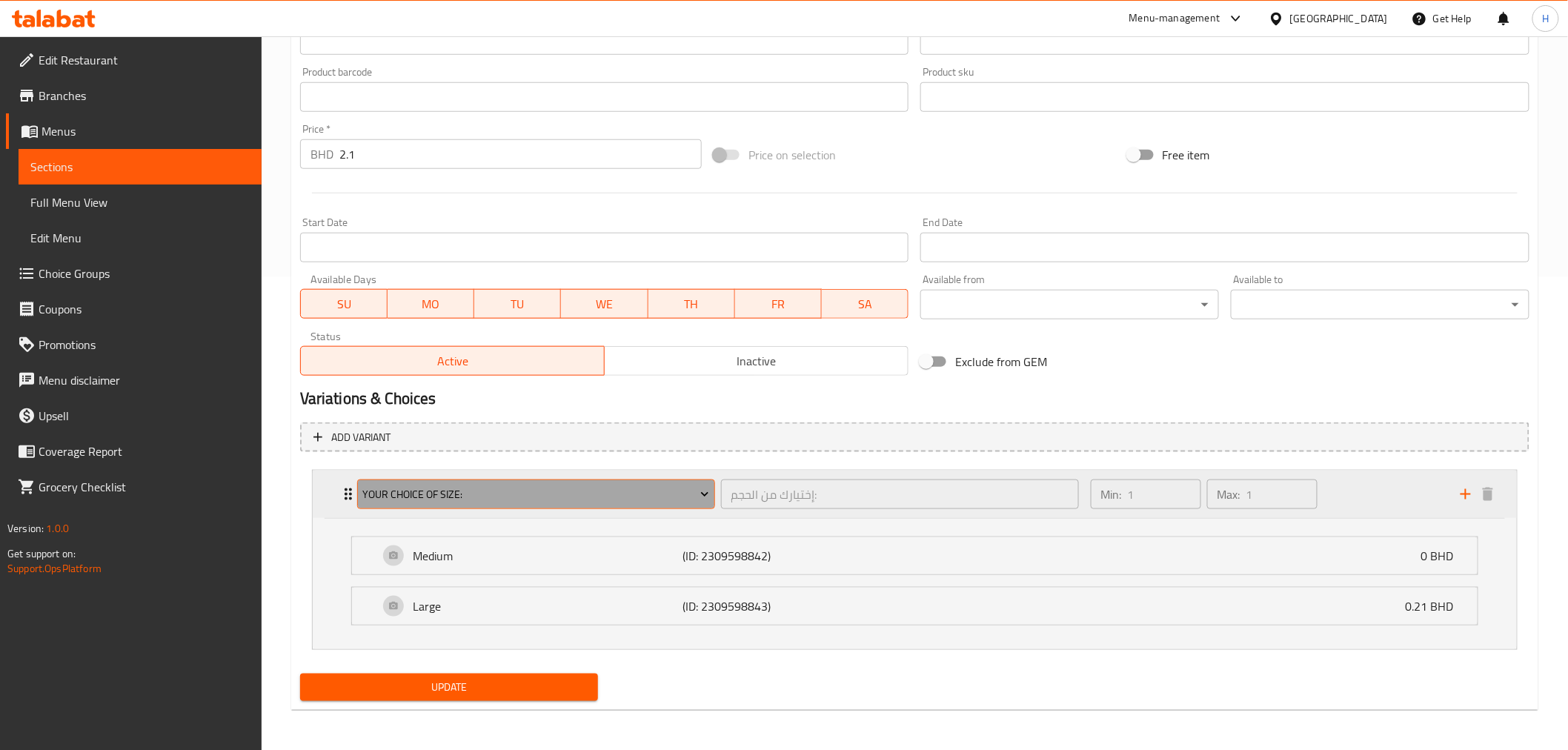
click at [408, 490] on span "Your Choice Of Size:" at bounding box center [535, 494] width 347 height 18
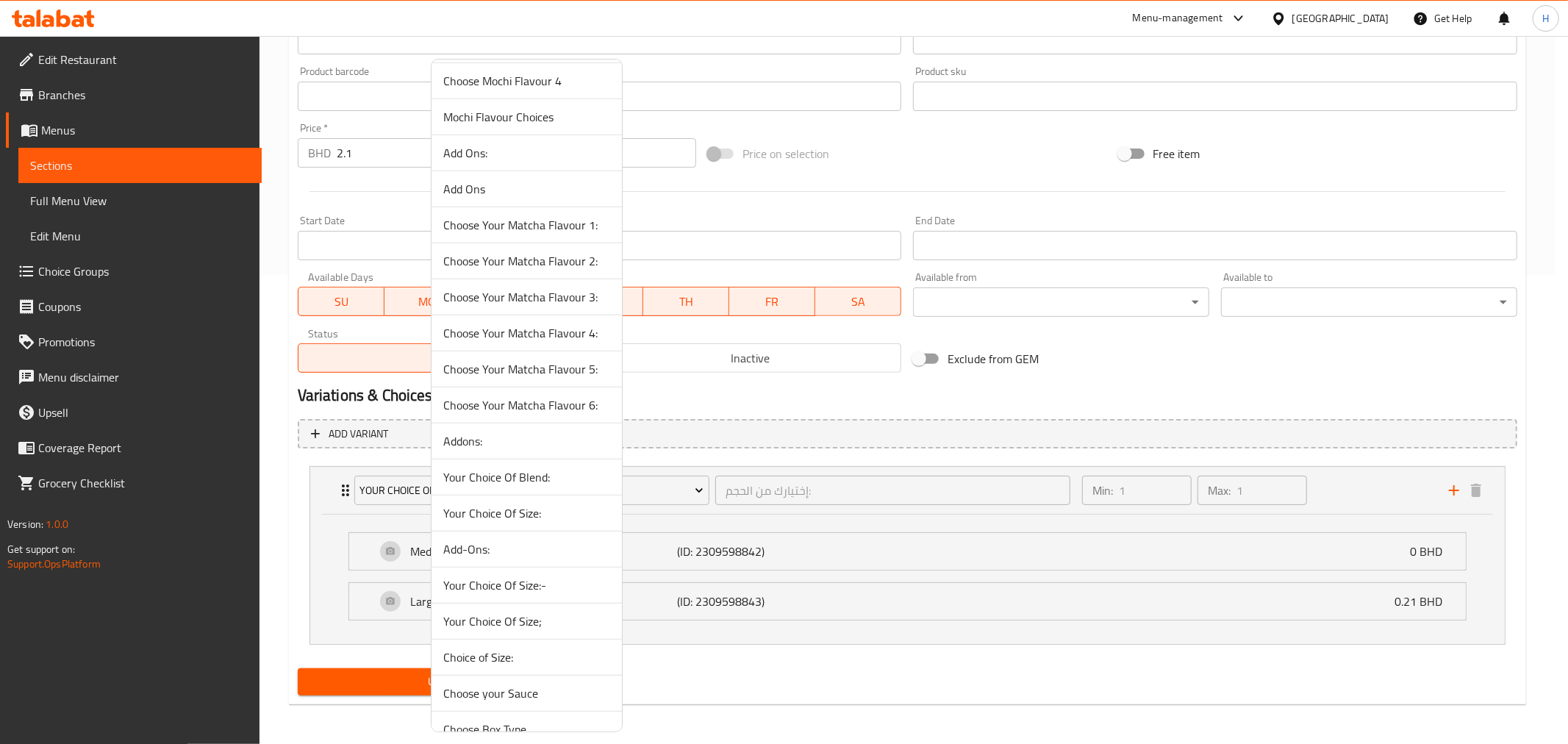
scroll to position [899, 0]
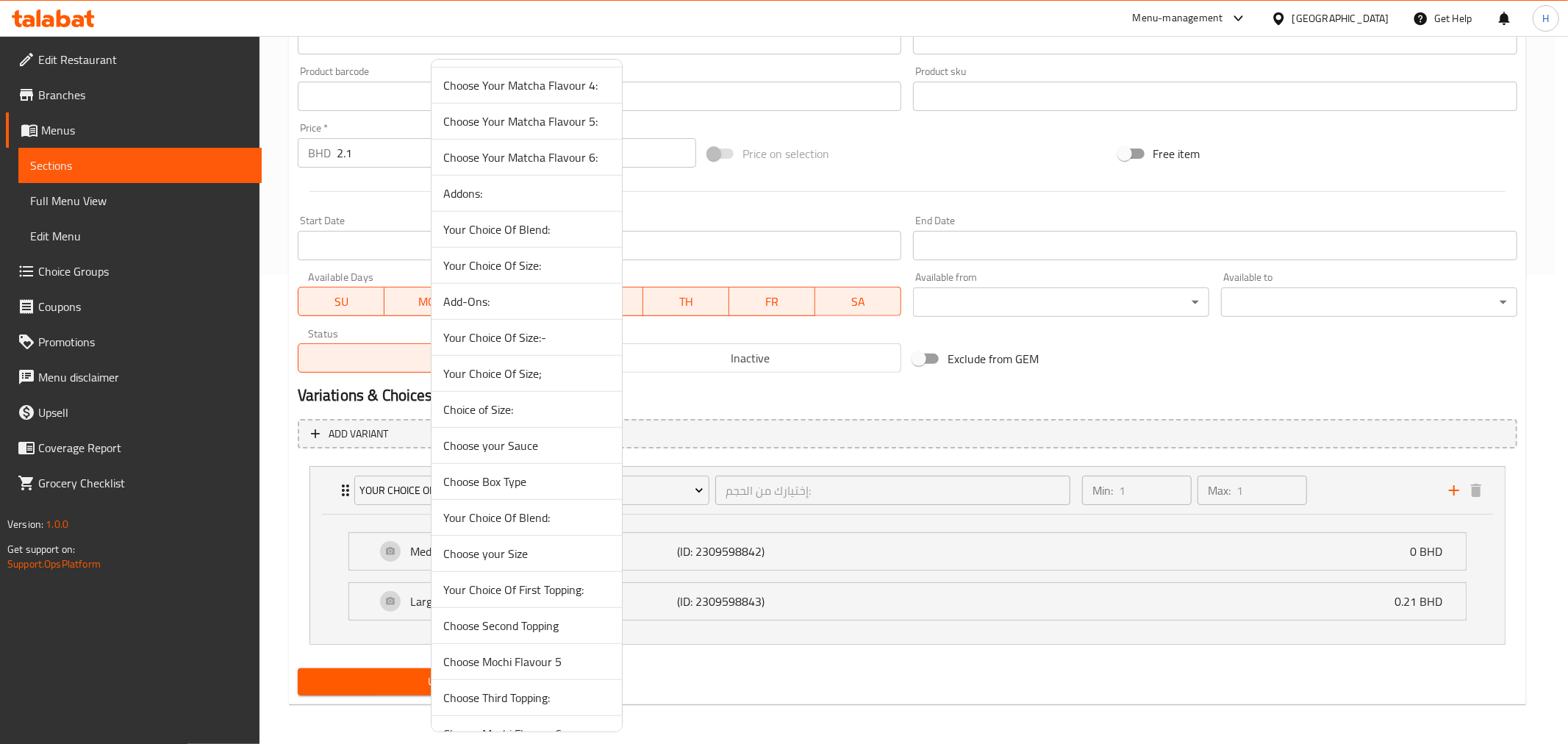
click at [490, 341] on span "Your Choice Of Size:-" at bounding box center [526, 337] width 167 height 17
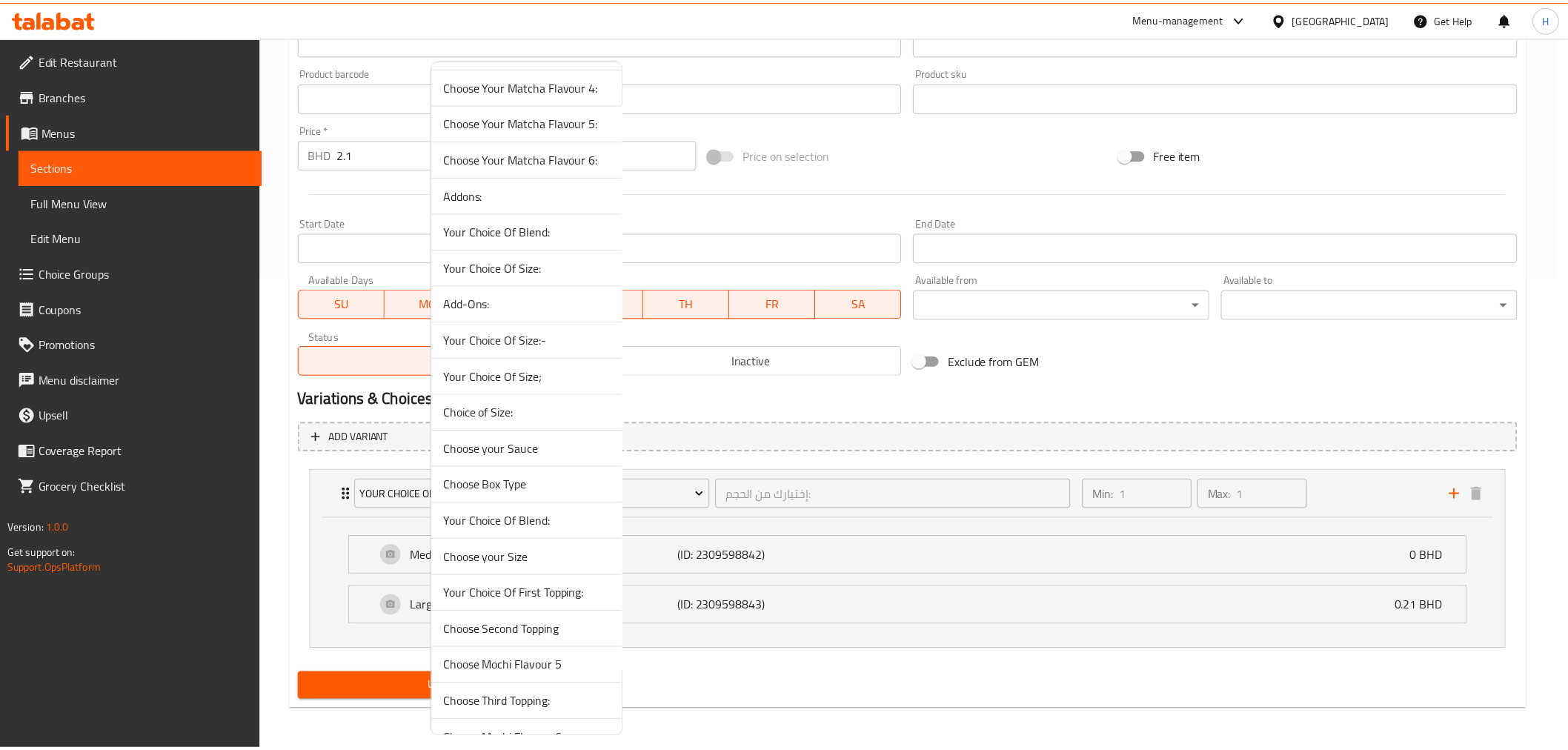
scroll to position [341, 0]
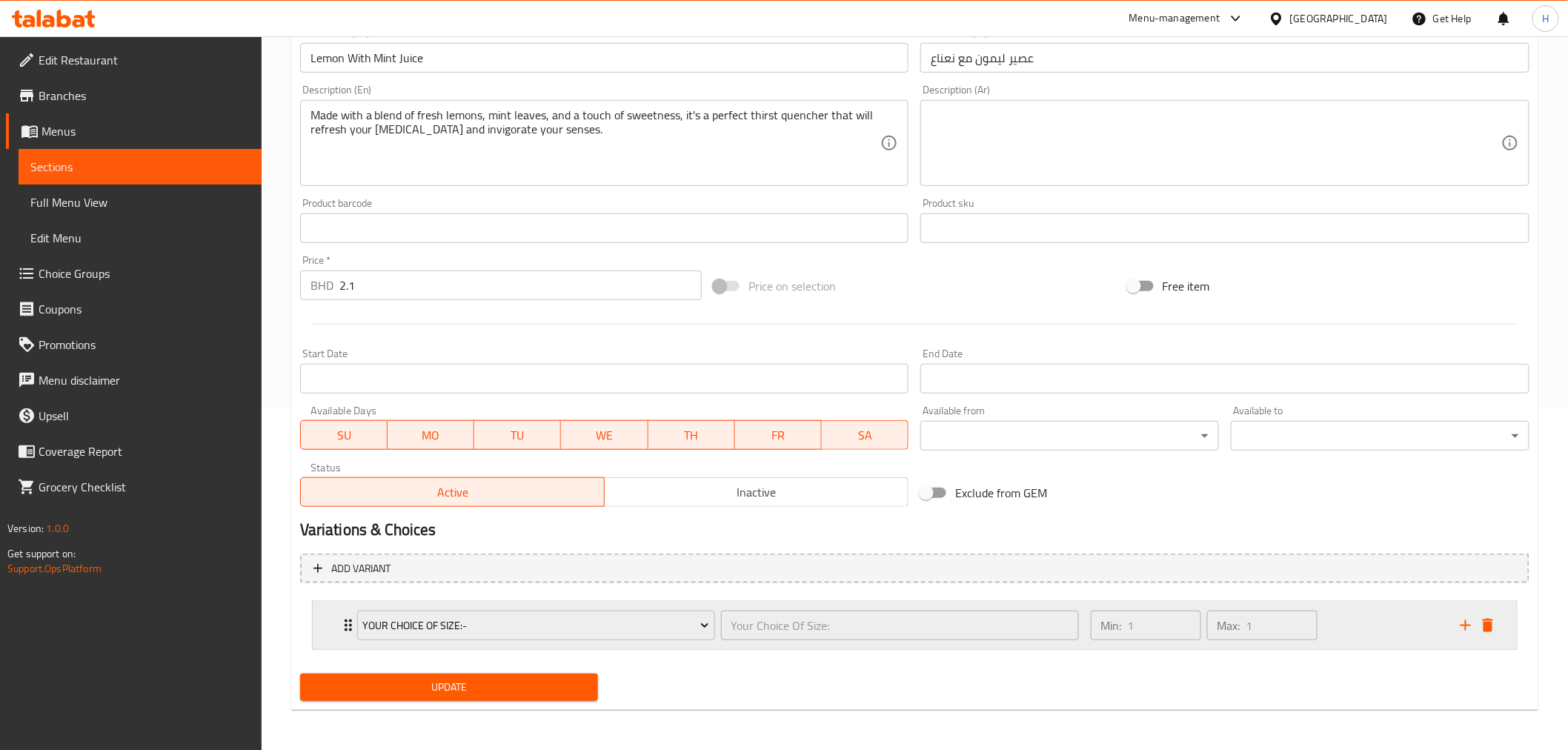
click at [340, 620] on icon "Expand" at bounding box center [348, 625] width 17 height 17
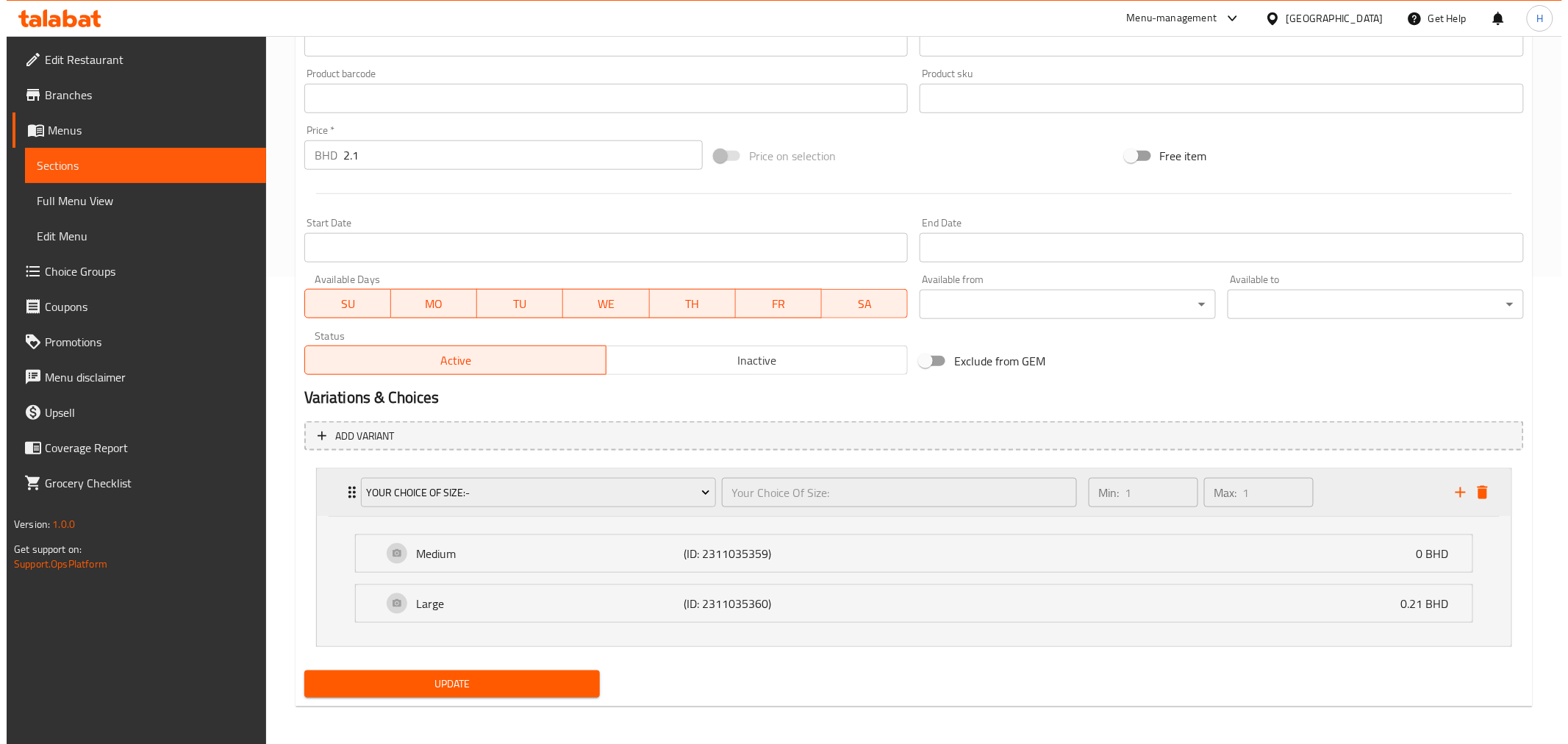
scroll to position [469, 0]
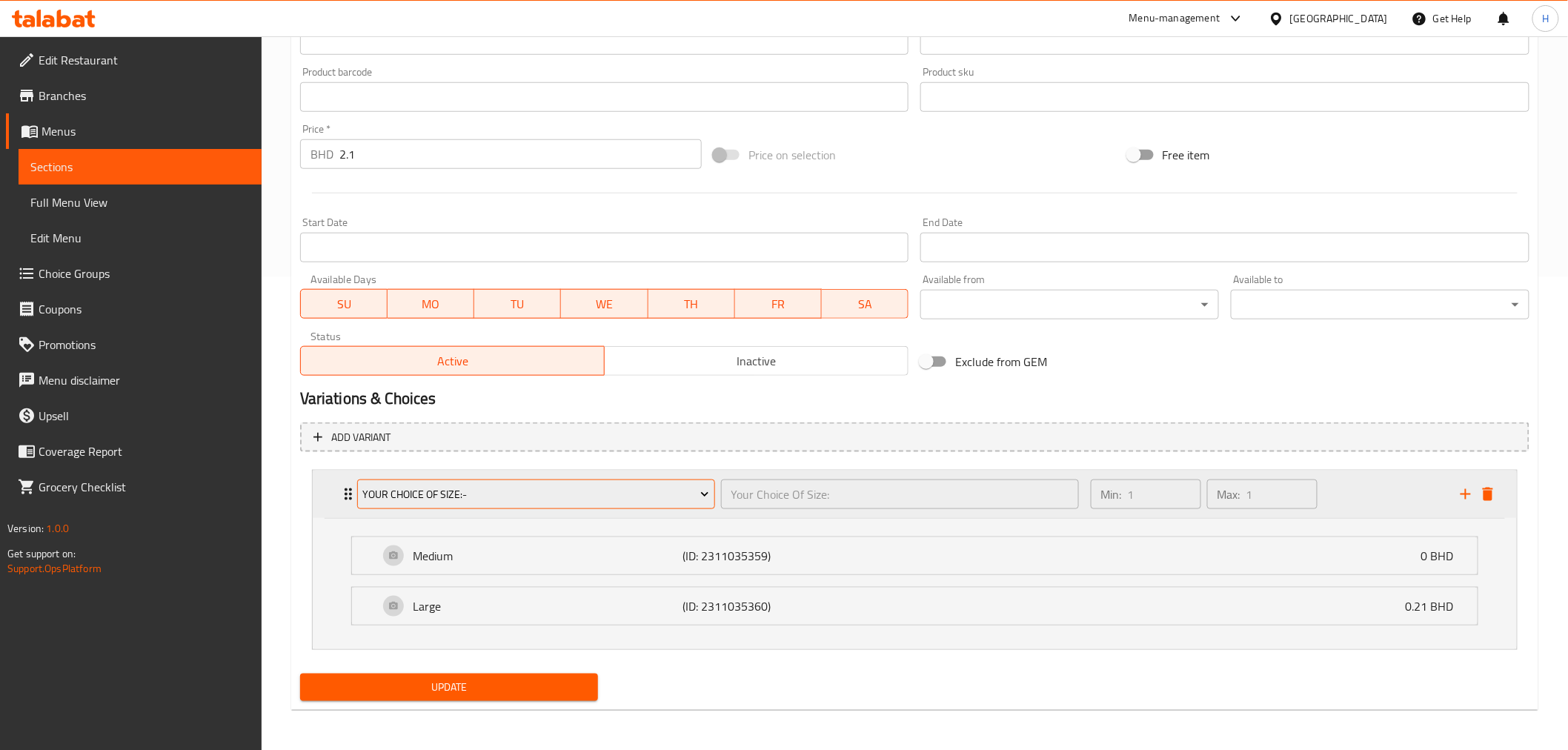
click at [397, 485] on span "Your Choice Of Size:-" at bounding box center [535, 494] width 347 height 18
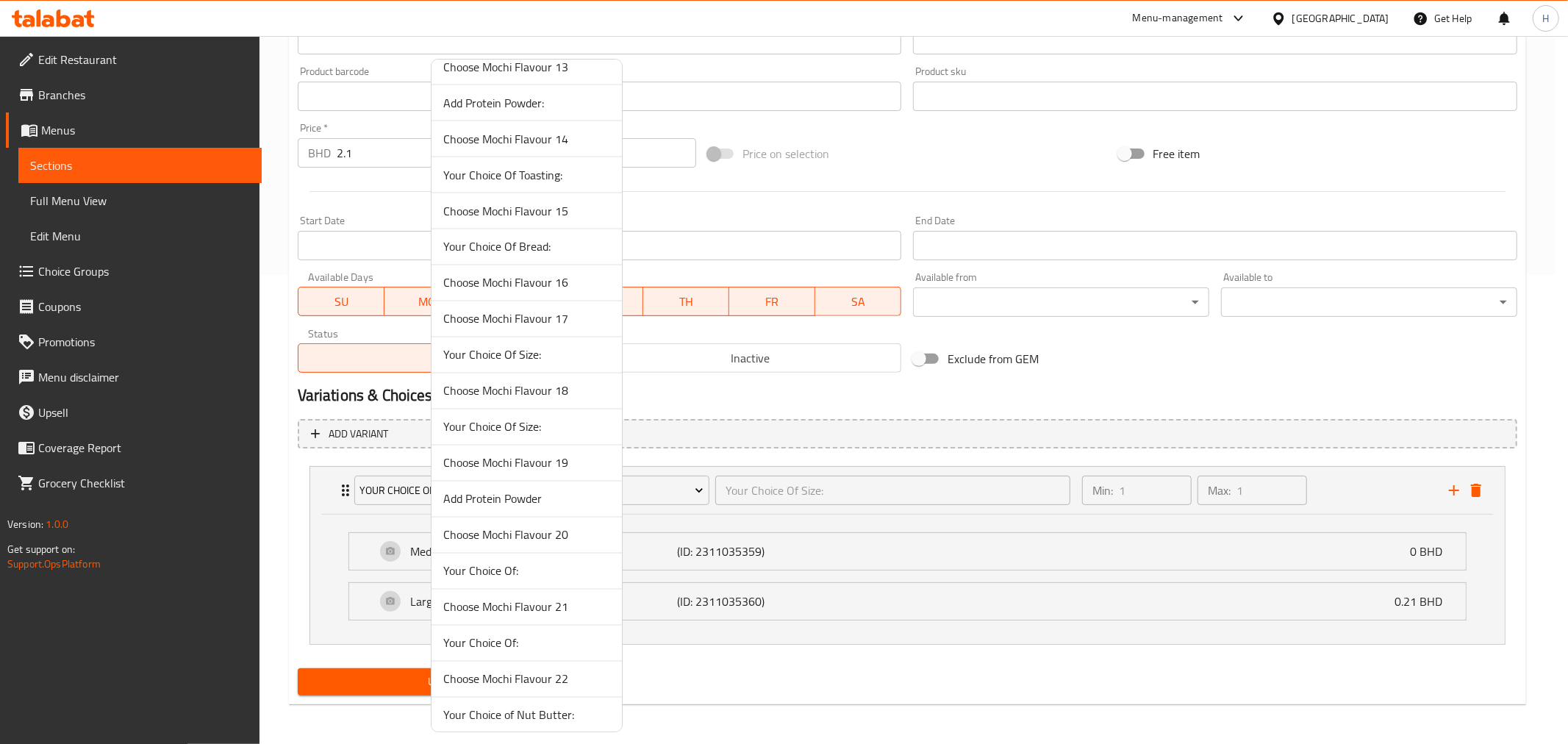
scroll to position [2168, 0]
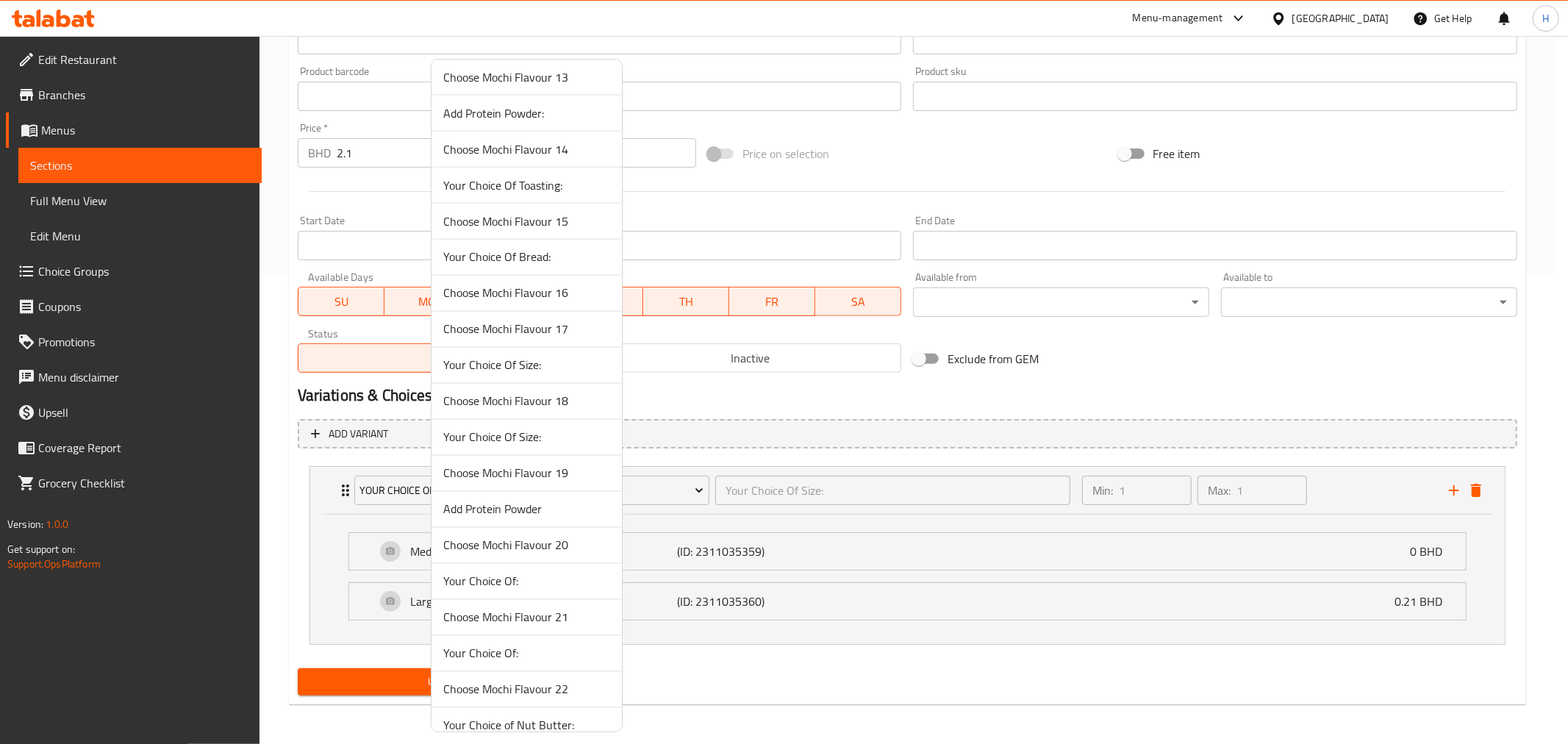
click at [506, 440] on span "Your Choice Of Size:" at bounding box center [526, 437] width 167 height 17
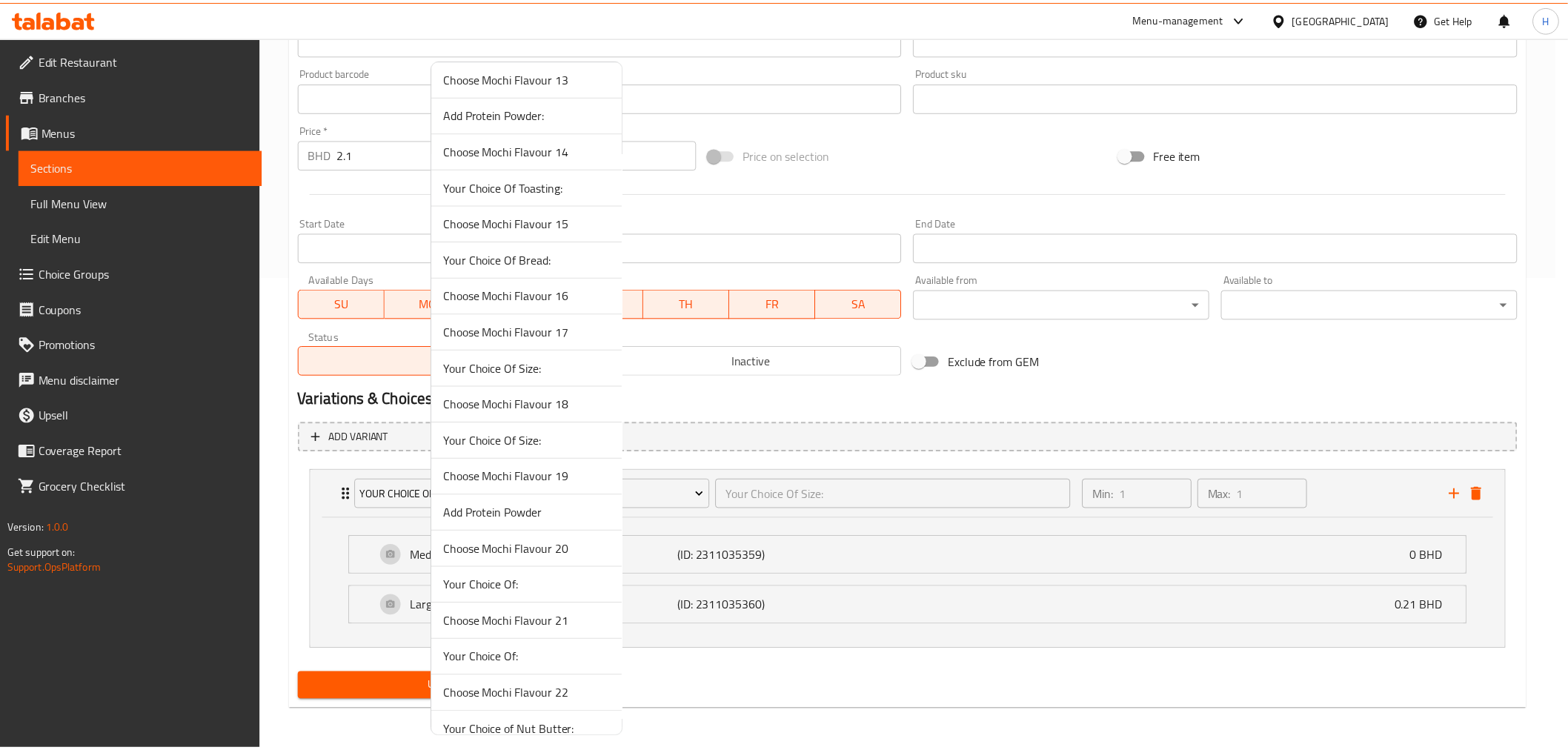
scroll to position [341, 0]
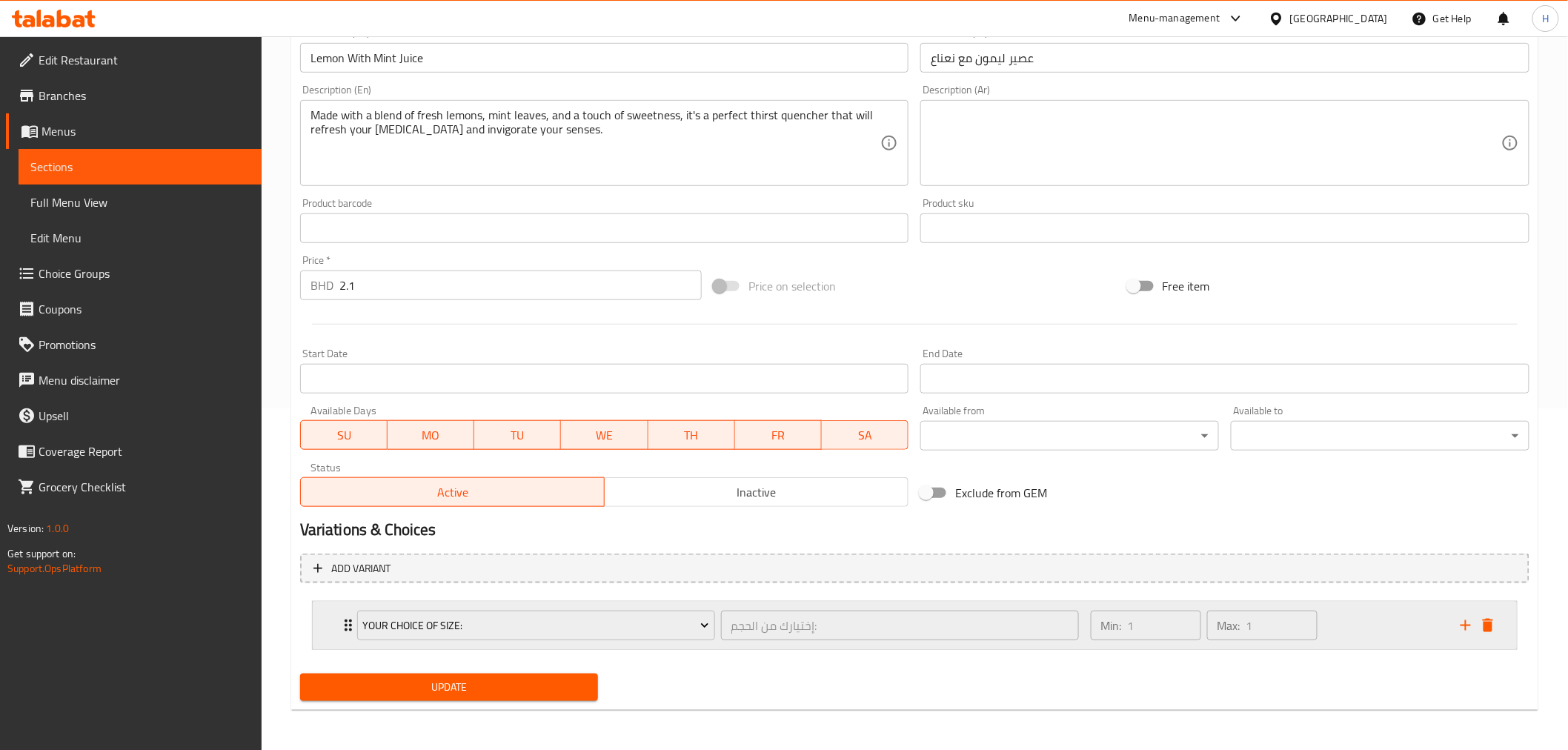
click at [354, 632] on div "Your Choice Of Size:" at bounding box center [536, 625] width 364 height 36
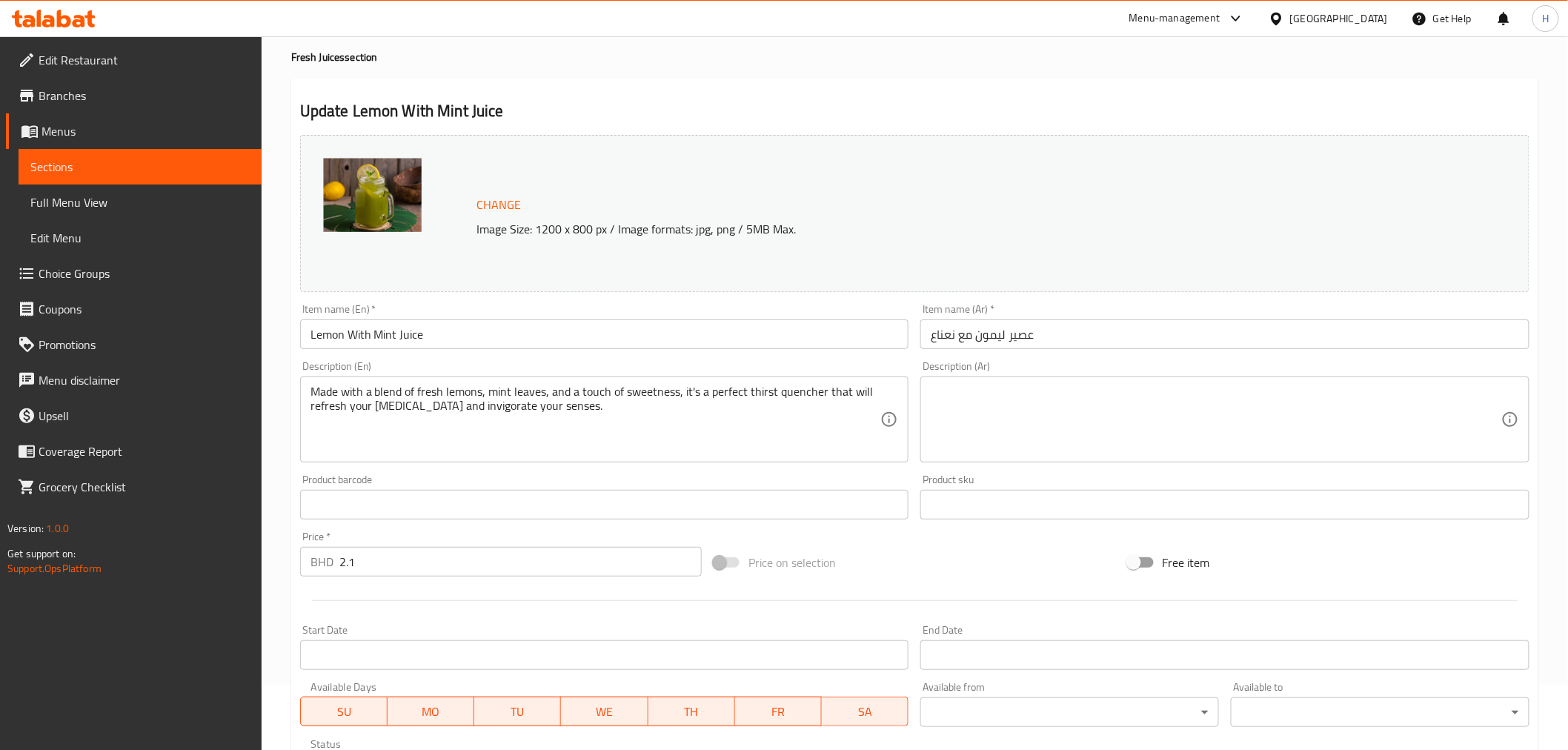
scroll to position [62, 0]
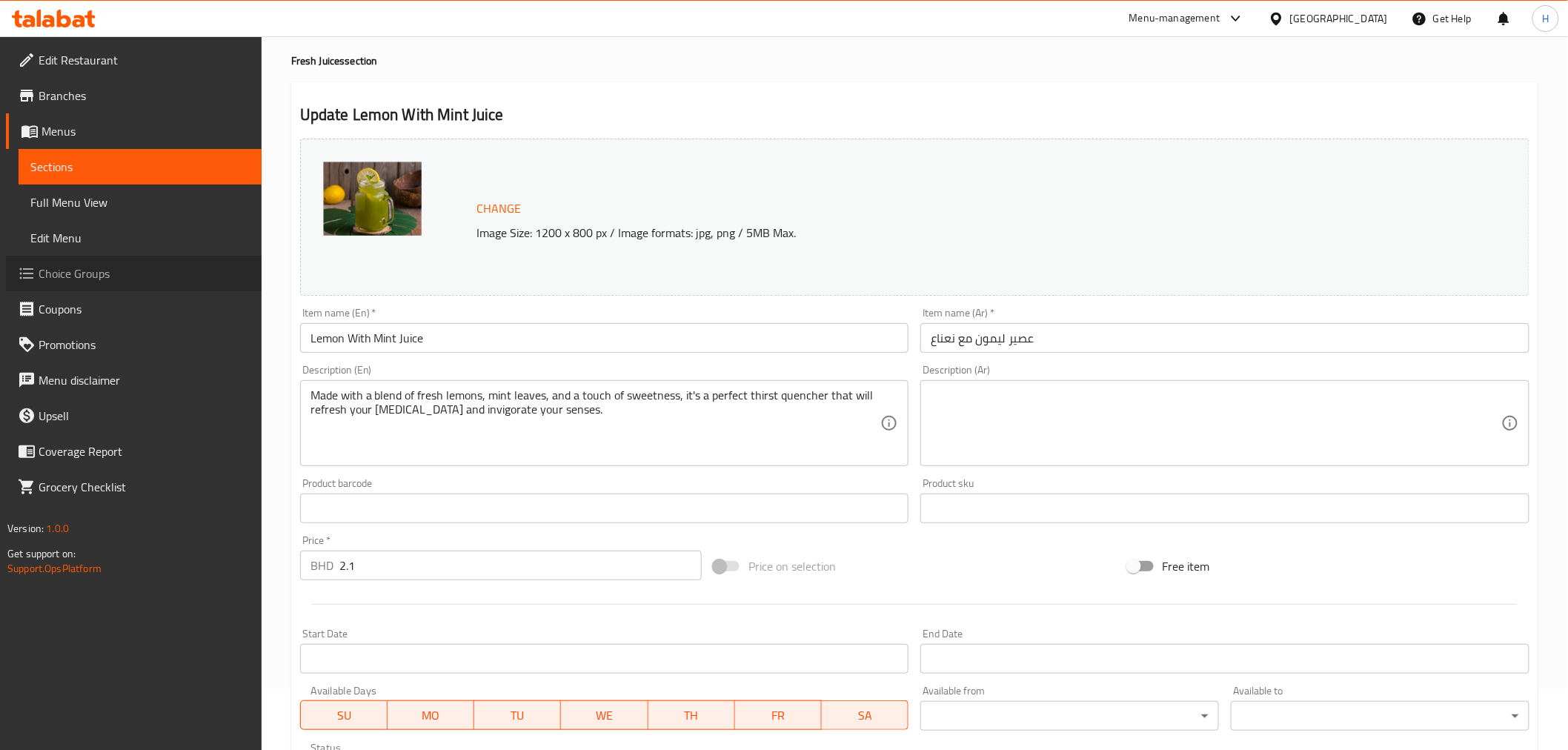
drag, startPoint x: 64, startPoint y: 280, endPoint x: 121, endPoint y: 245, distance: 66.9
click at [64, 280] on span "Choice Groups" at bounding box center [144, 274] width 212 height 17
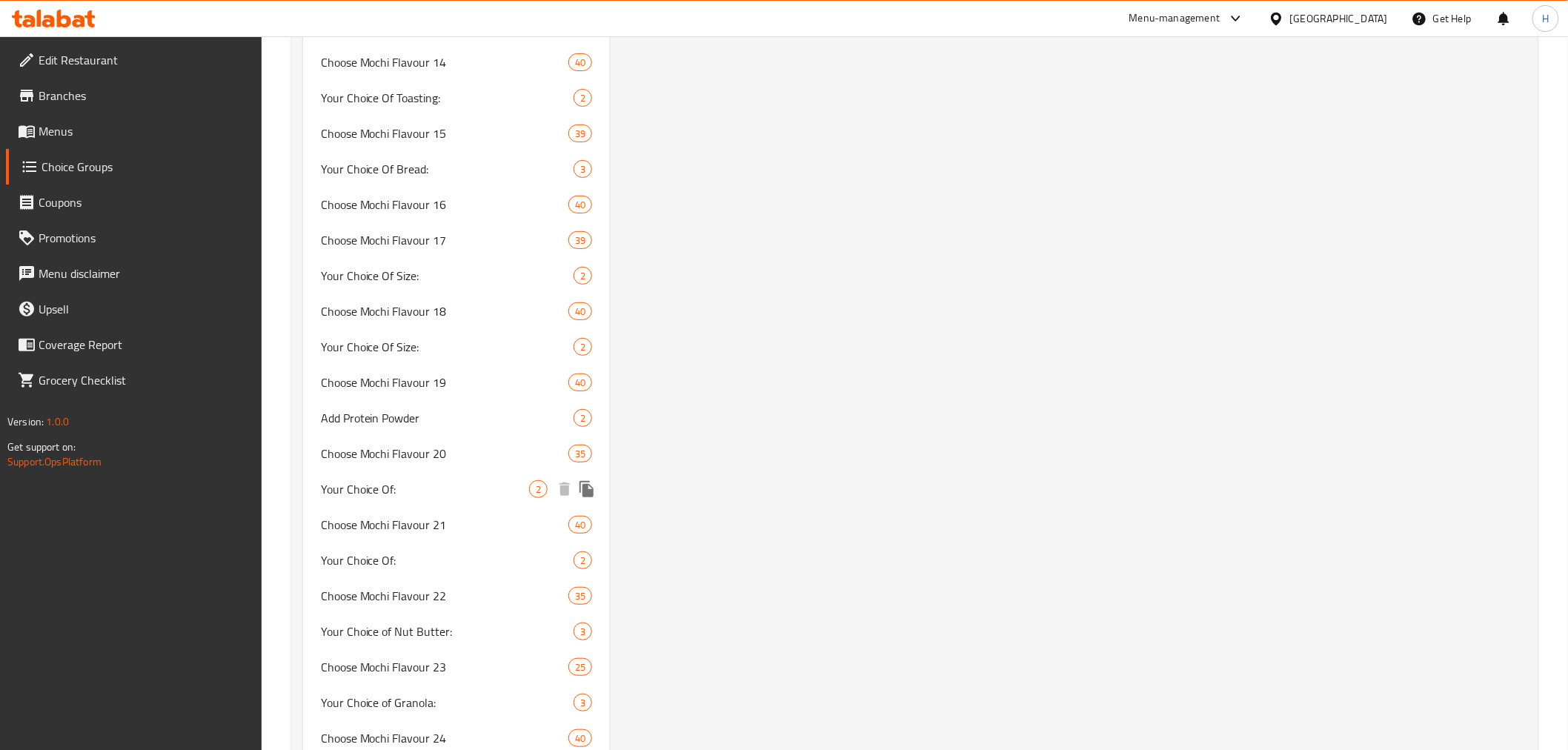
scroll to position [2416, 0]
click at [396, 358] on span "Your Choice Of Size:" at bounding box center [426, 352] width 209 height 17
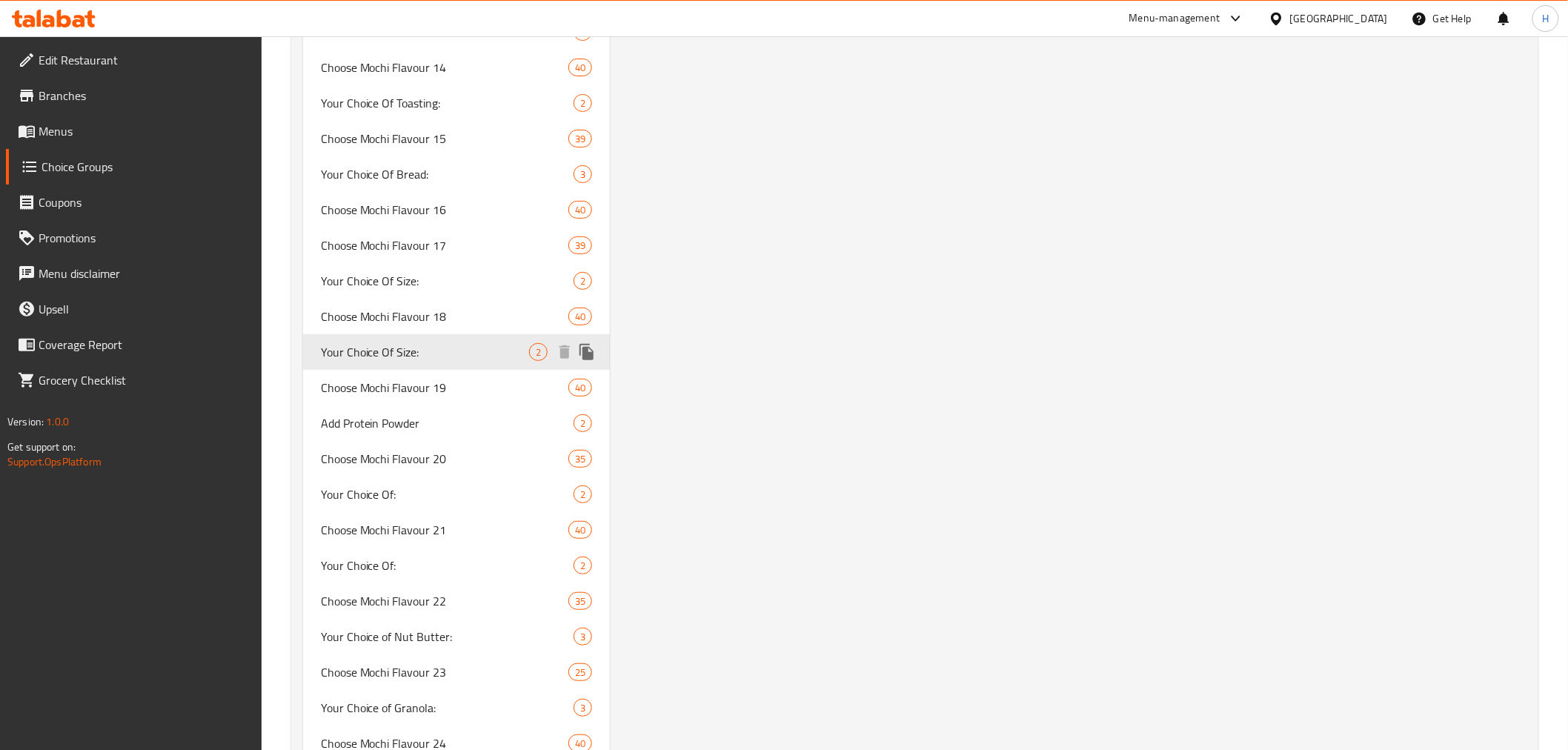
type input "Your Choice Of Size:"
type input "إختيارك من الحجم:"
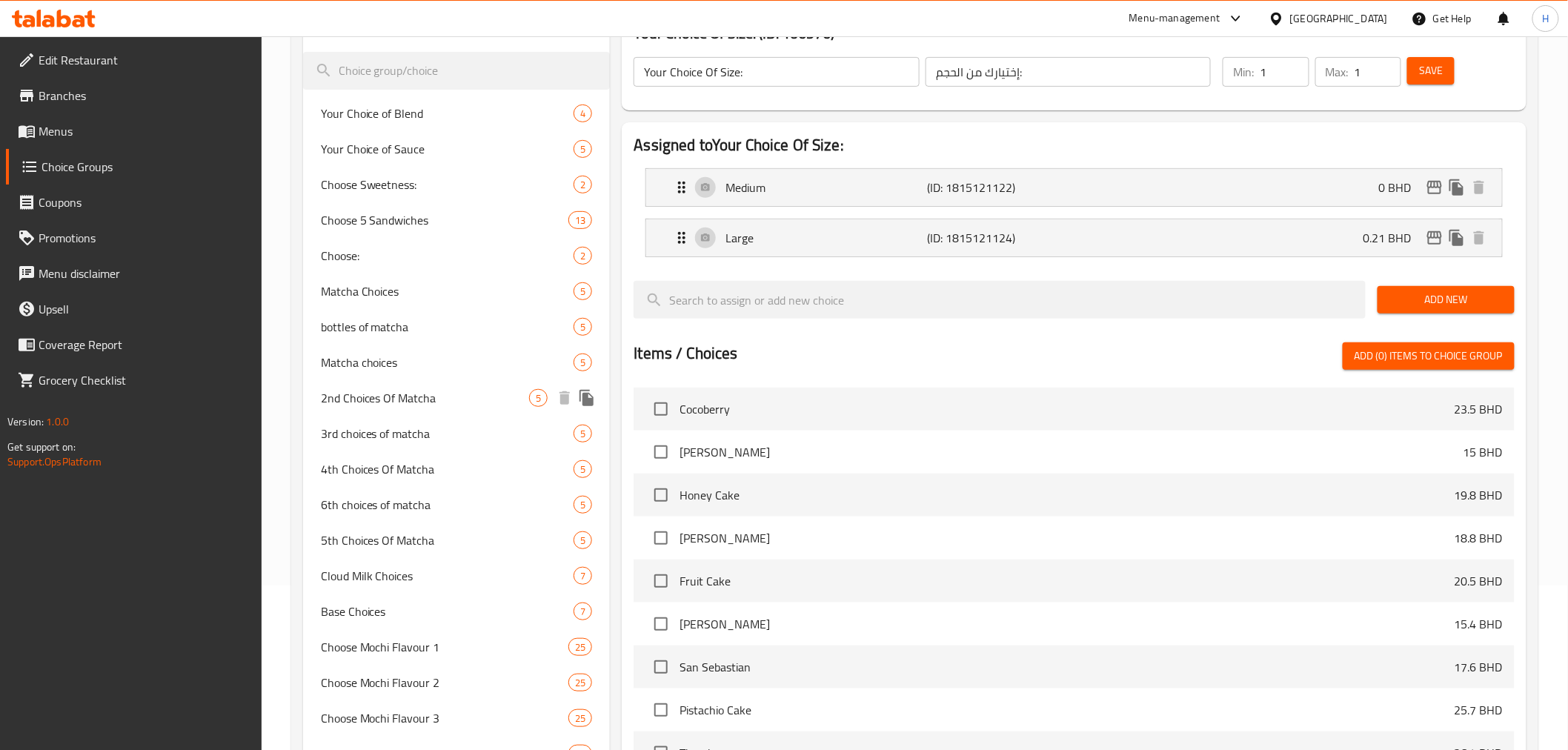
scroll to position [0, 0]
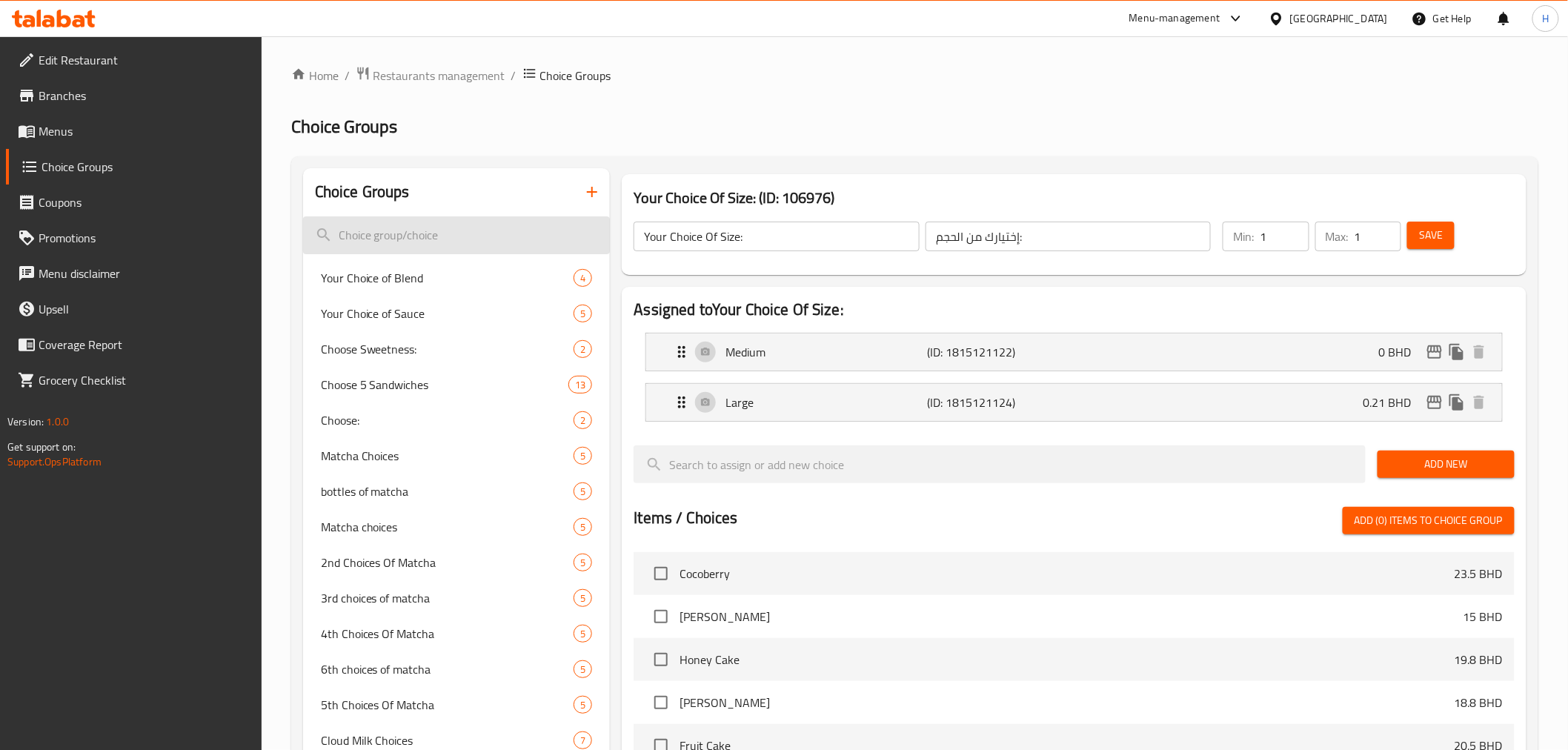
click at [387, 247] on input "search" at bounding box center [456, 235] width 307 height 37
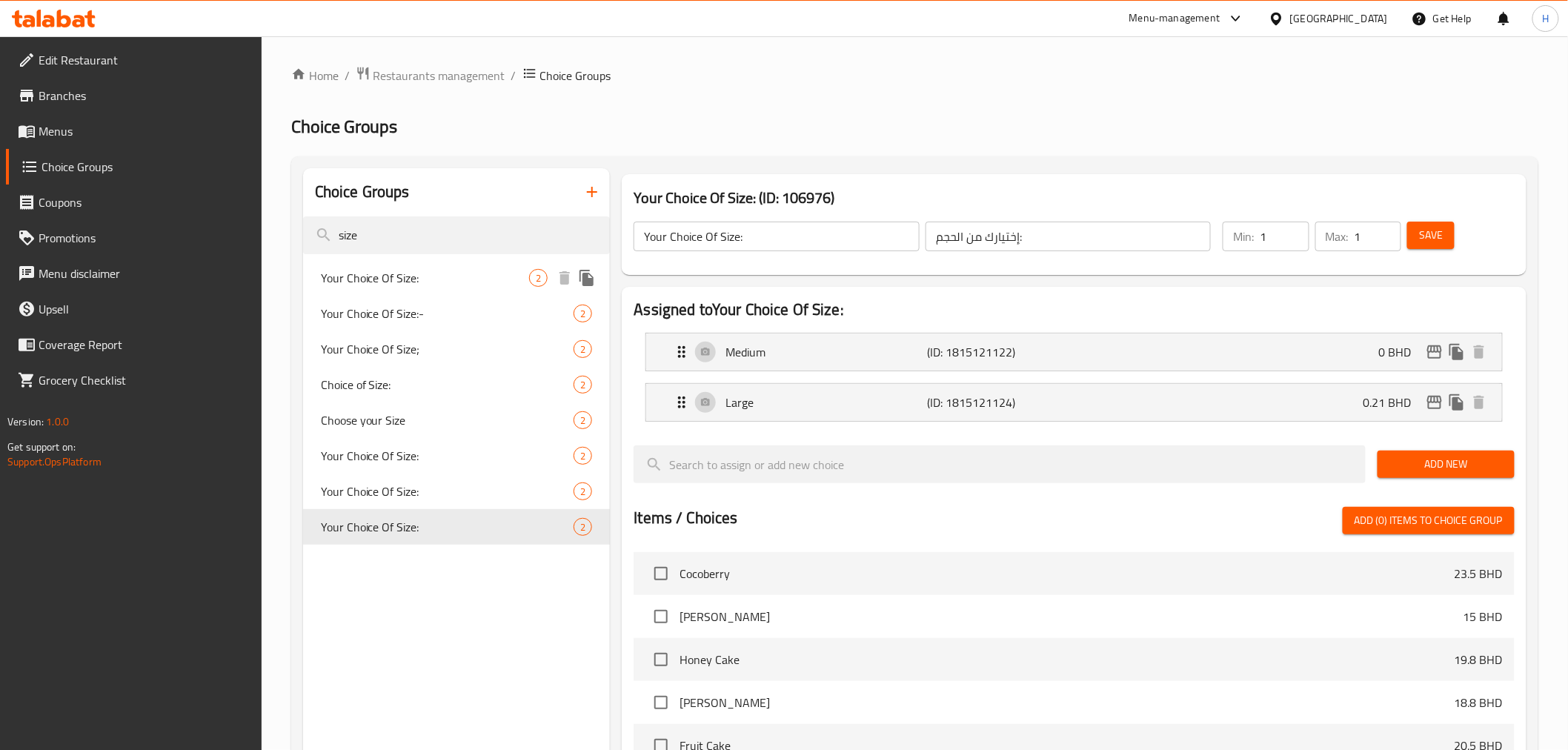
type input "size"
click at [344, 284] on span "Your Choice Of Size:" at bounding box center [426, 278] width 209 height 17
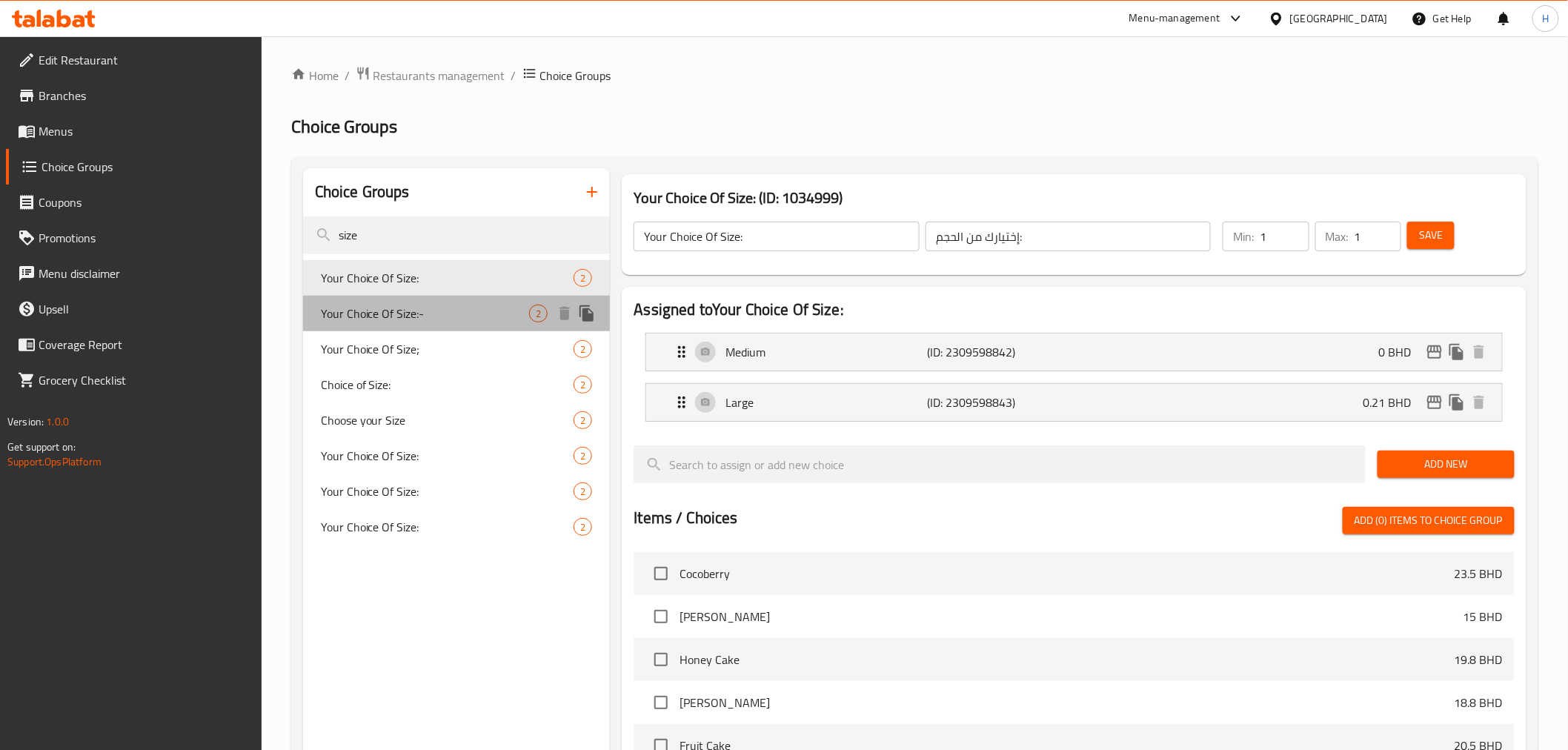
click at [340, 301] on div "Your Choice Of Size:- 2" at bounding box center [456, 314] width 307 height 36
type input "Your Choice Of Size:-"
type input "Your Choice Of Size:"
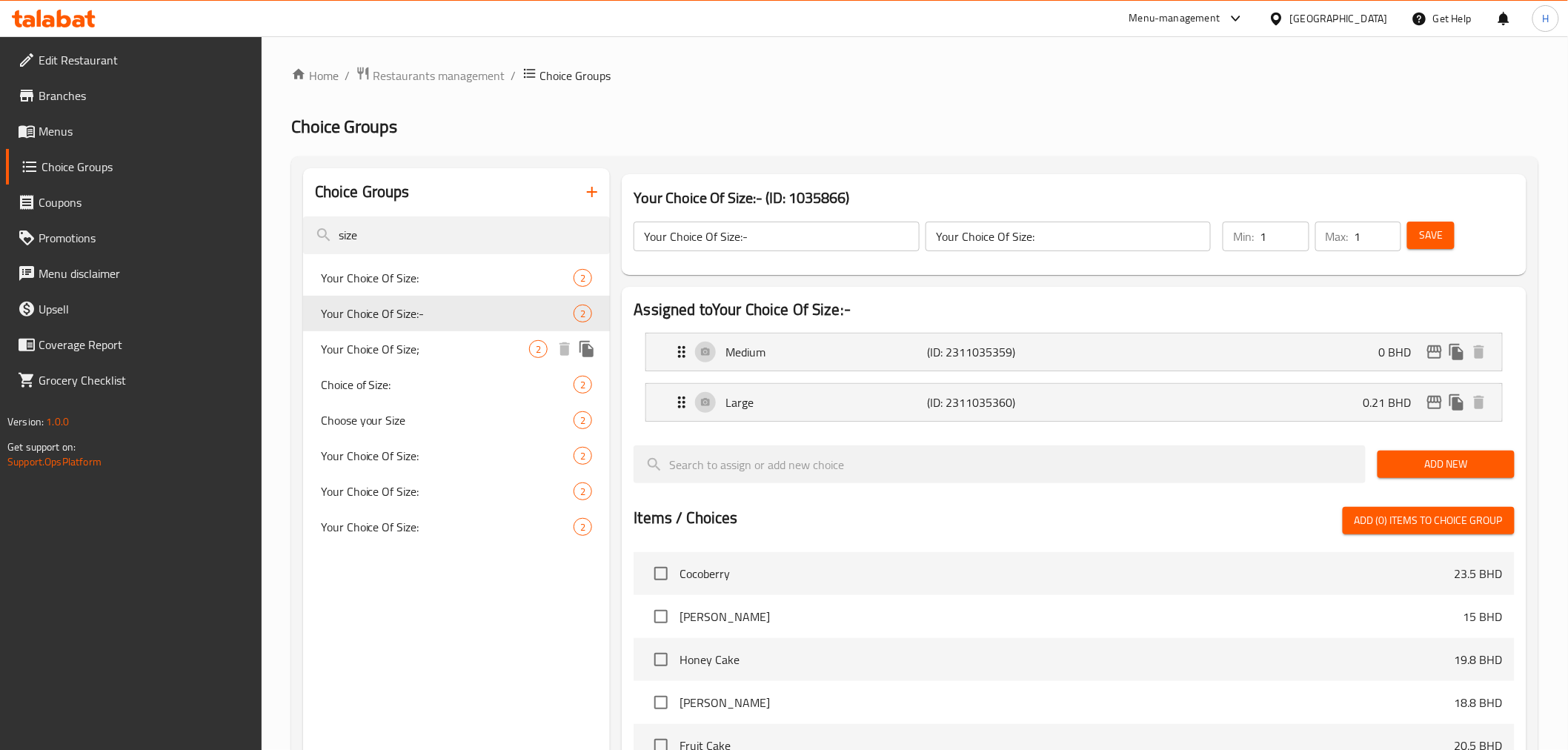
click at [338, 341] on span "Your Choice Of Size;" at bounding box center [426, 349] width 209 height 17
type input "Your Choice Of Size;"
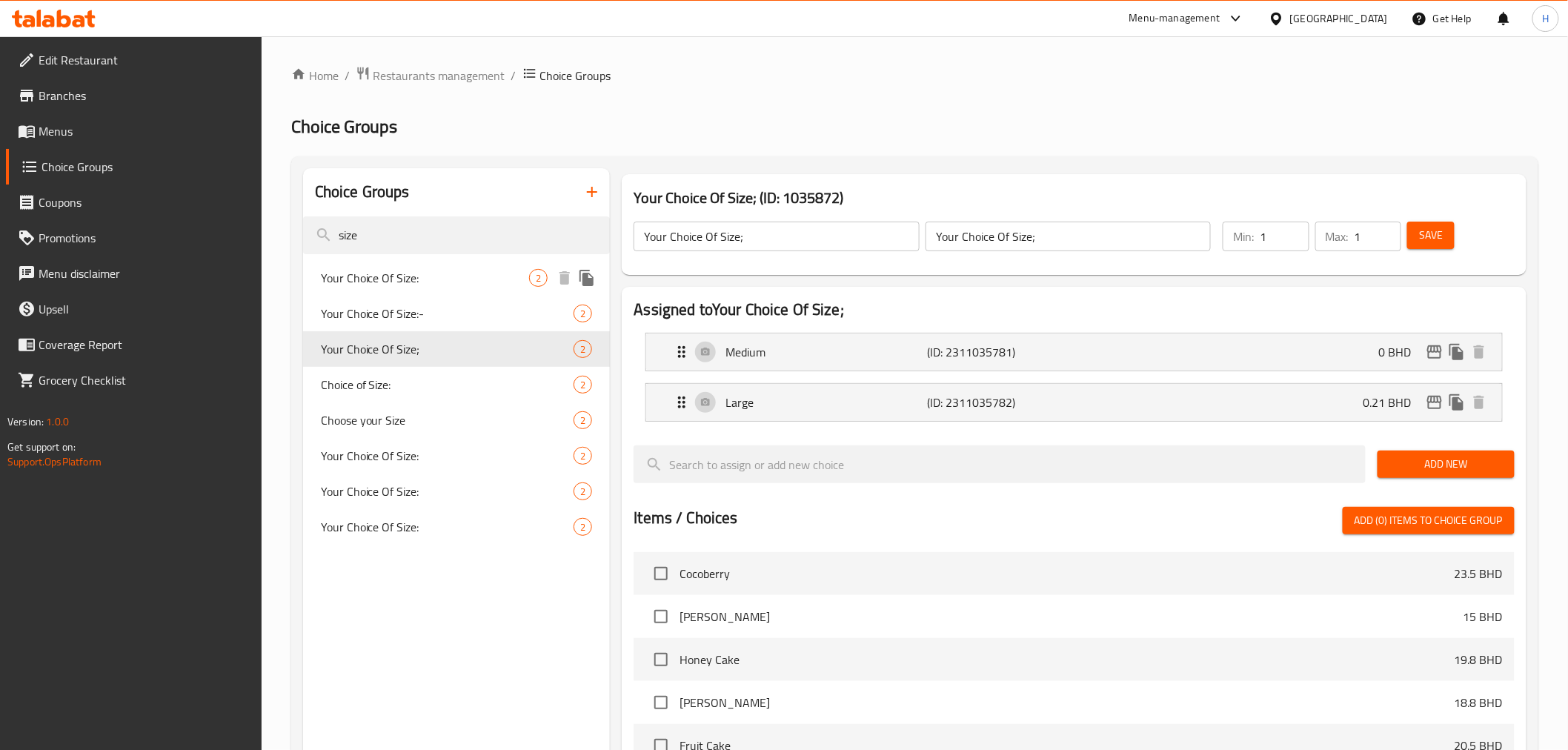
click at [344, 285] on span "Your Choice Of Size:" at bounding box center [426, 278] width 209 height 17
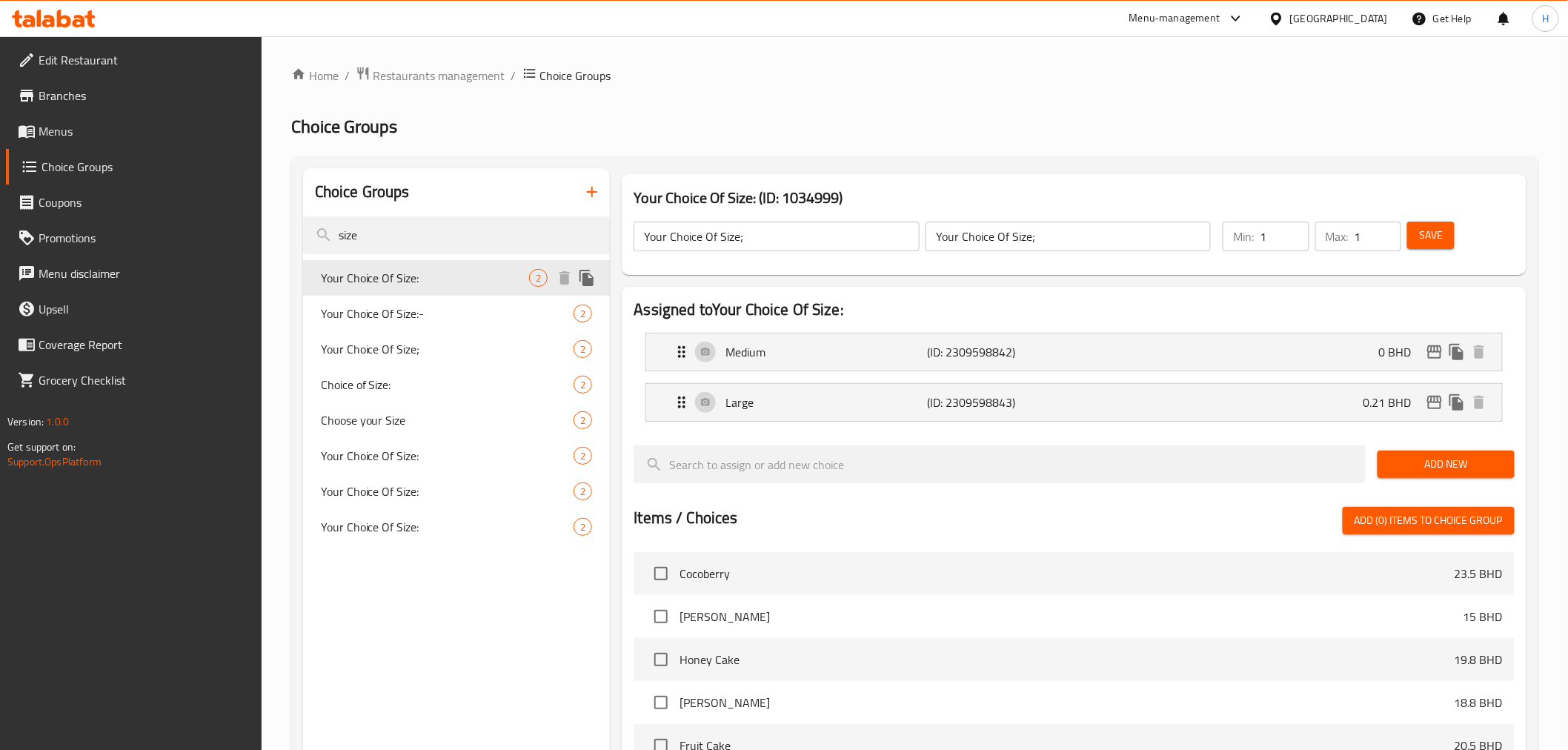
type input "Your Choice Of Size:"
type input "إختيارك من الحجم:"
click at [345, 397] on div "Choice of Size: 2" at bounding box center [456, 384] width 307 height 36
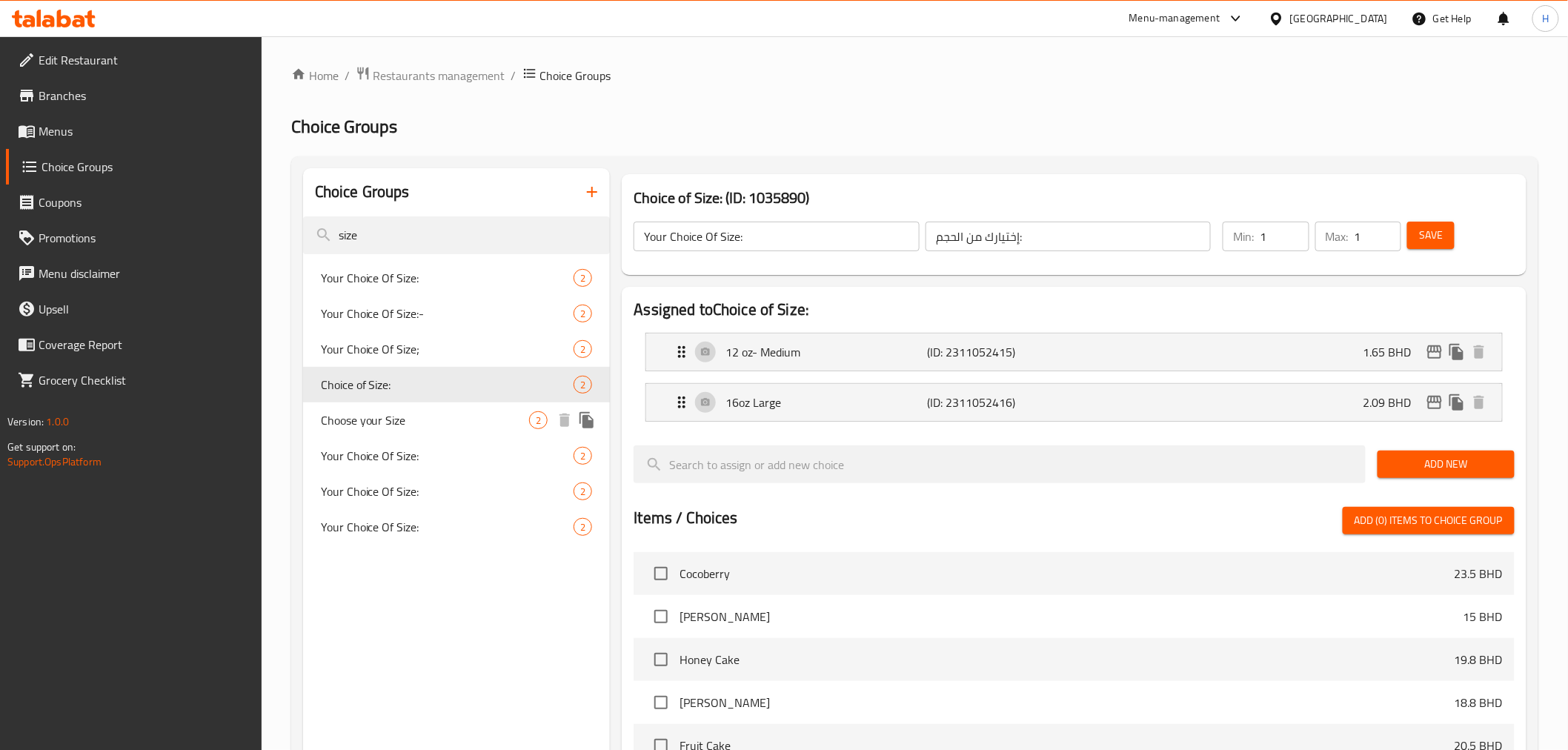
type input "Choice of Size:"
click at [346, 421] on span "Choose your Size" at bounding box center [426, 420] width 209 height 17
type input "Choose your Size"
type input "اختر الحجم الخاص بك"
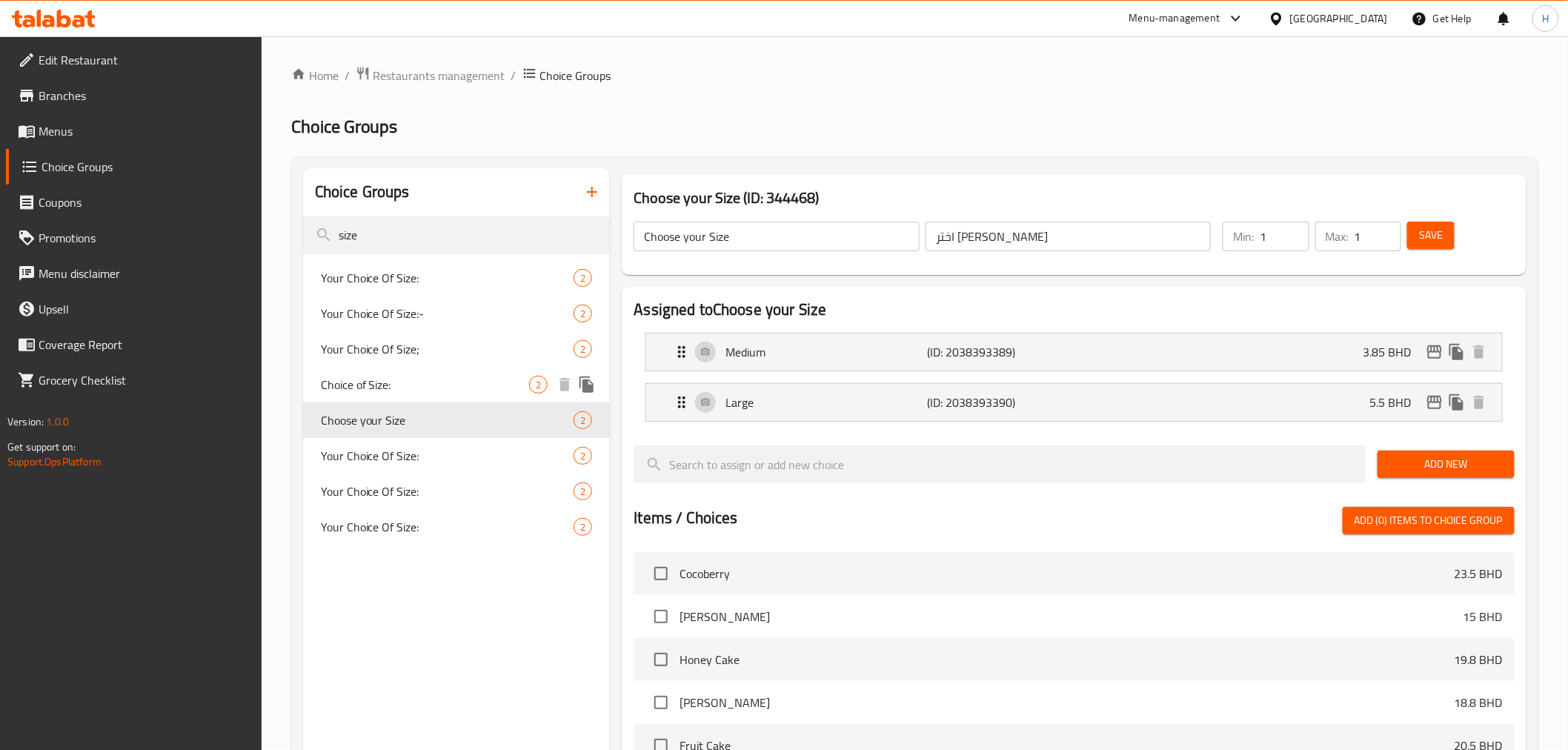
click at [346, 379] on span "Choice of Size:" at bounding box center [426, 384] width 209 height 17
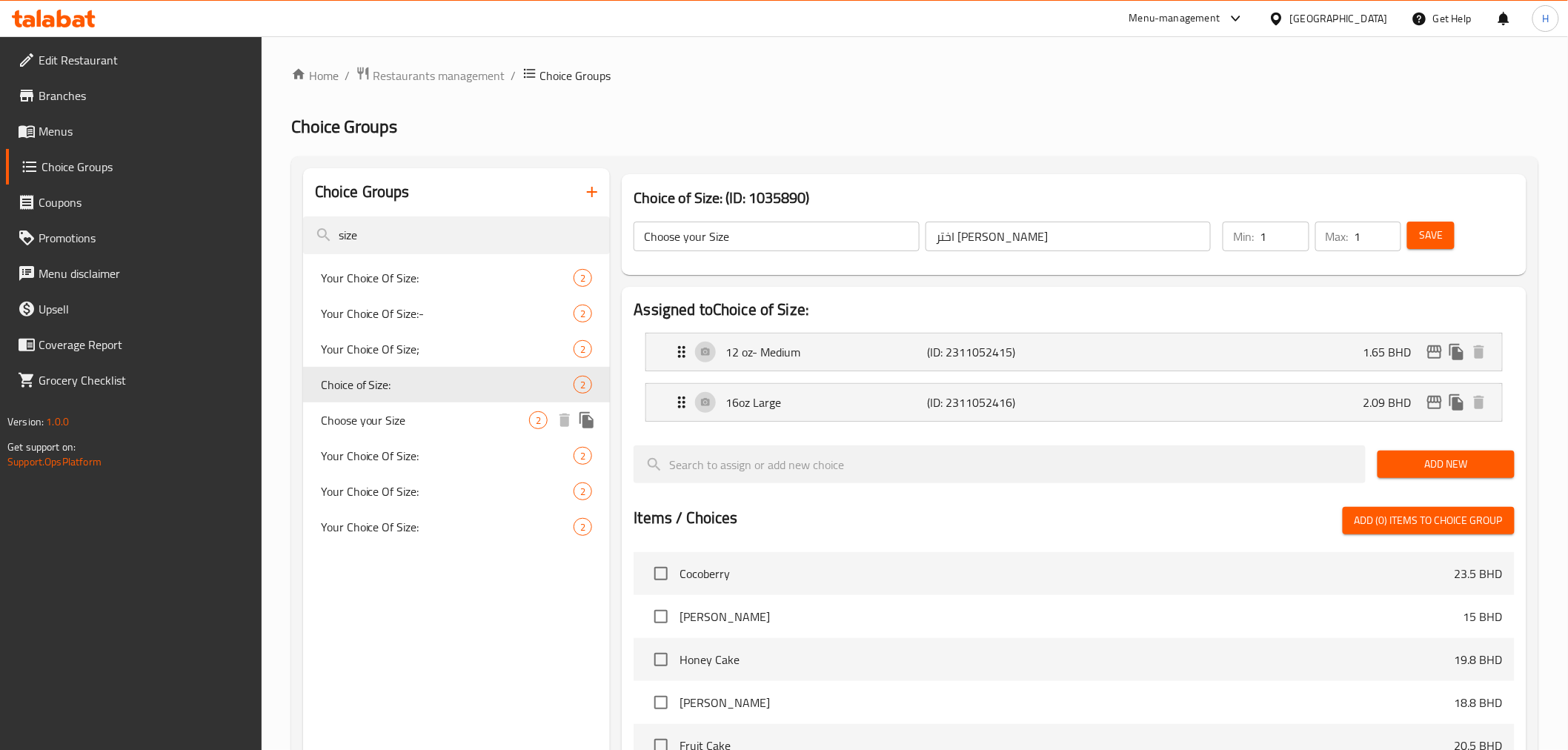
type input "Choice of Size:"
click at [354, 449] on span "Your Choice Of Size:" at bounding box center [426, 456] width 209 height 17
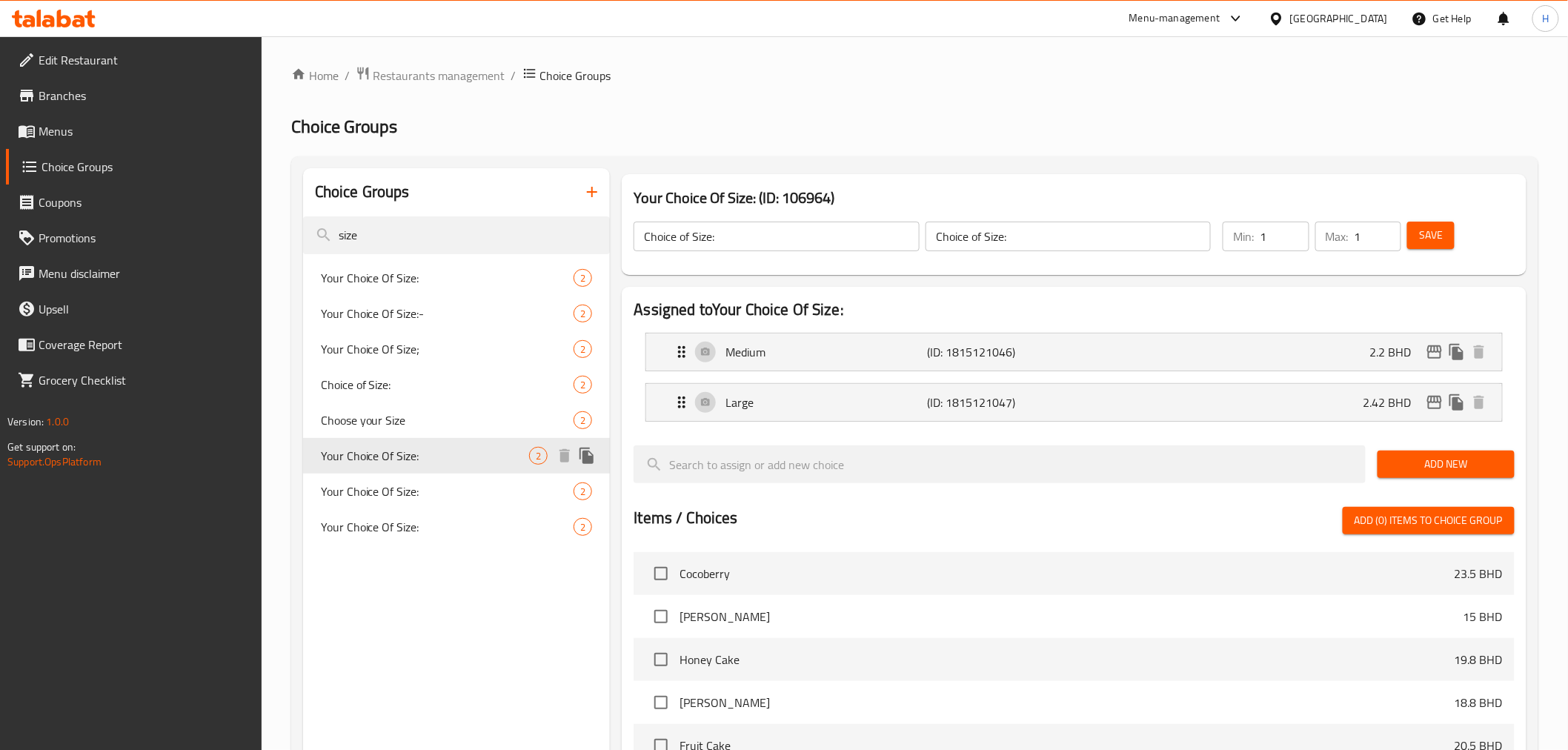
type input "Your Choice Of Size:"
type input "إختيارك من الحجم:"
click at [54, 134] on span "Menus" at bounding box center [144, 131] width 212 height 17
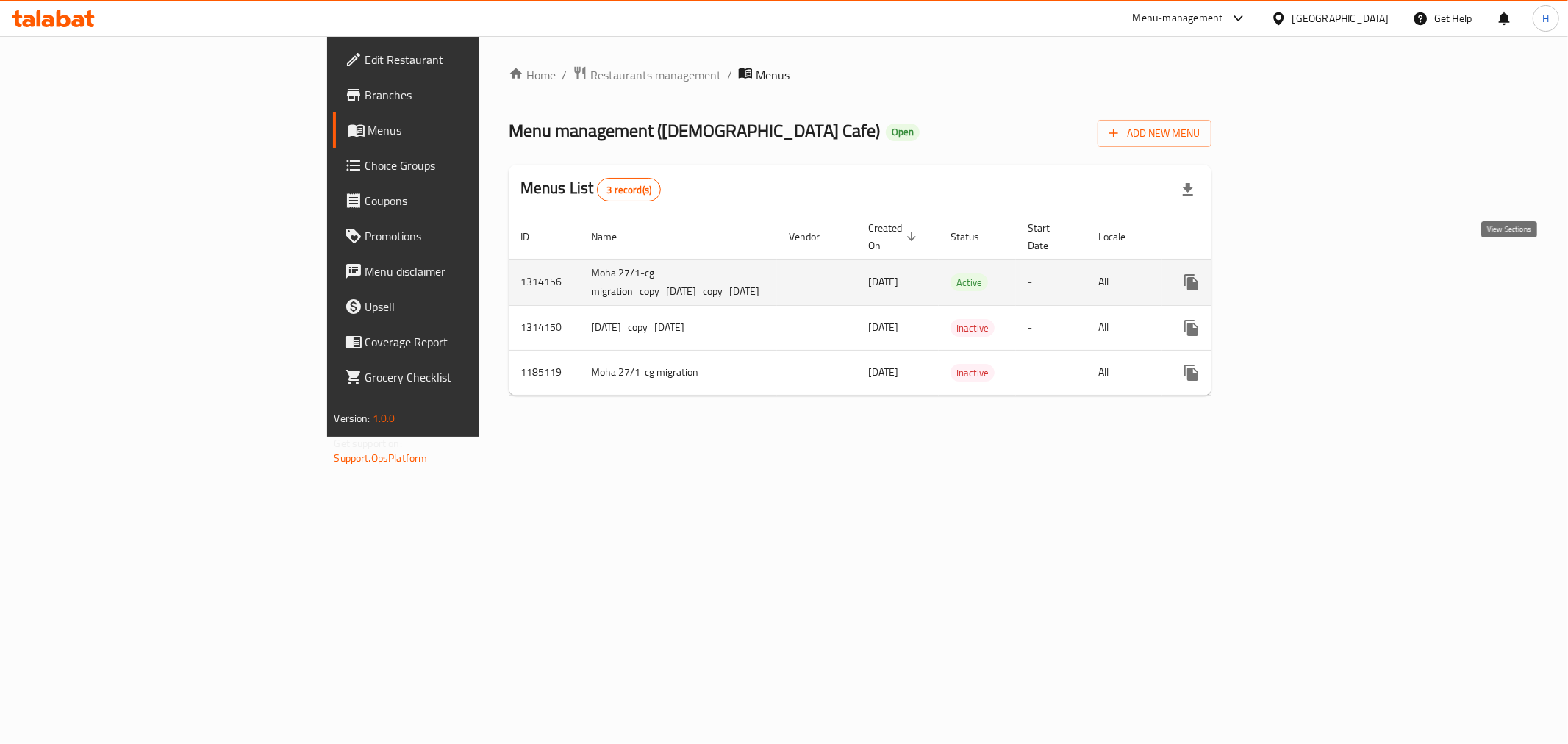
click at [1305, 276] on icon "enhanced table" at bounding box center [1297, 282] width 13 height 13
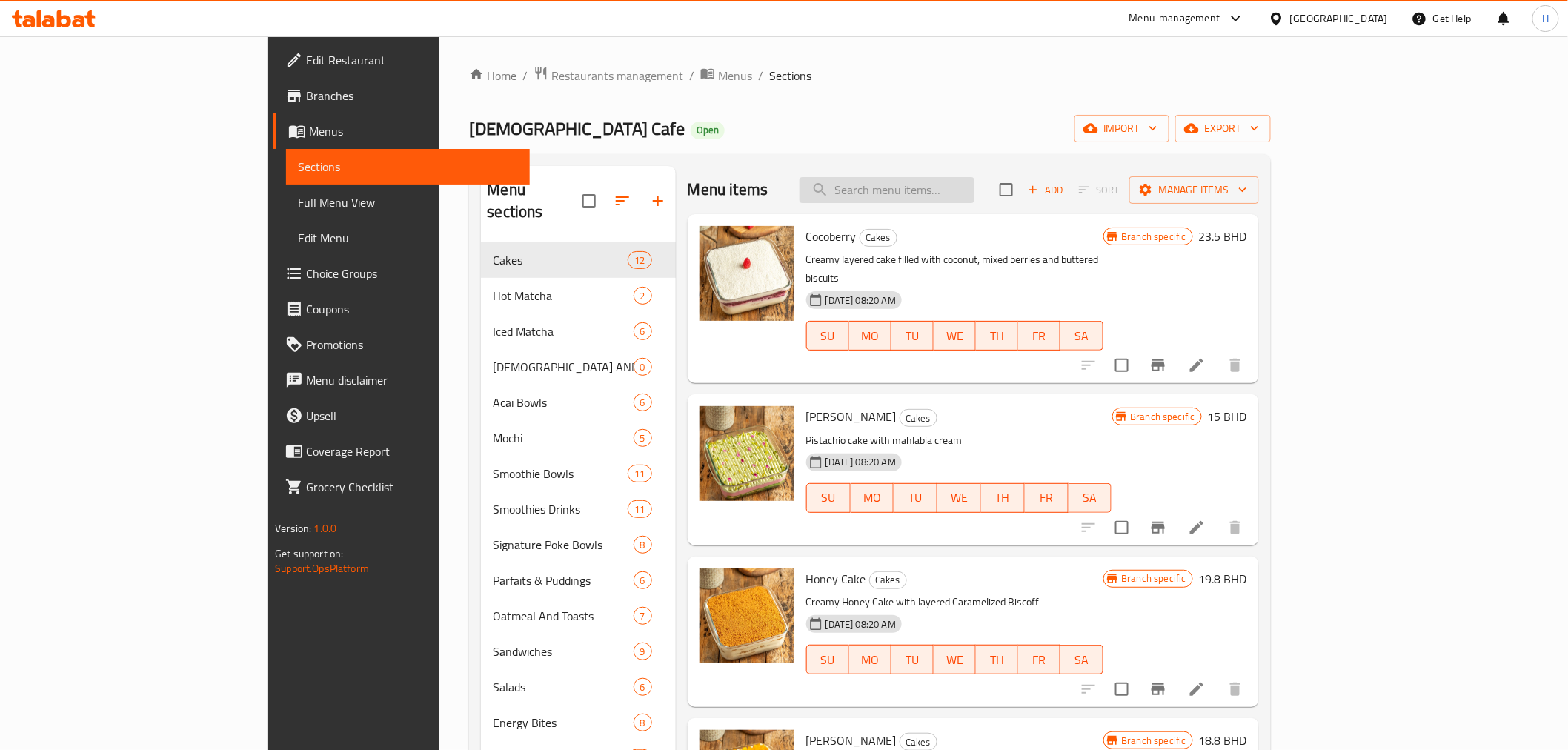
click at [974, 187] on input "search" at bounding box center [886, 190] width 175 height 26
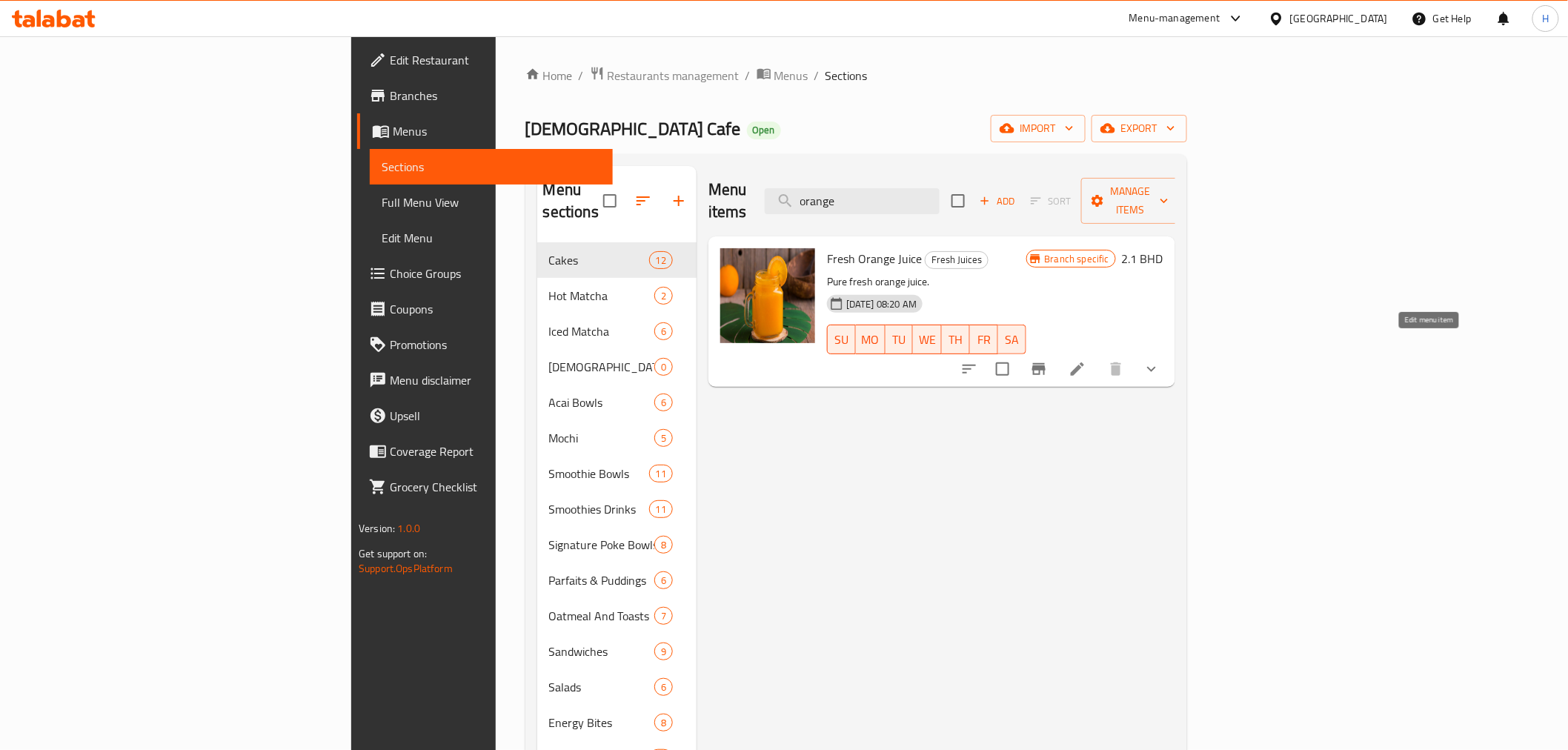
type input "orange"
click at [1098, 356] on li at bounding box center [1078, 369] width 42 height 27
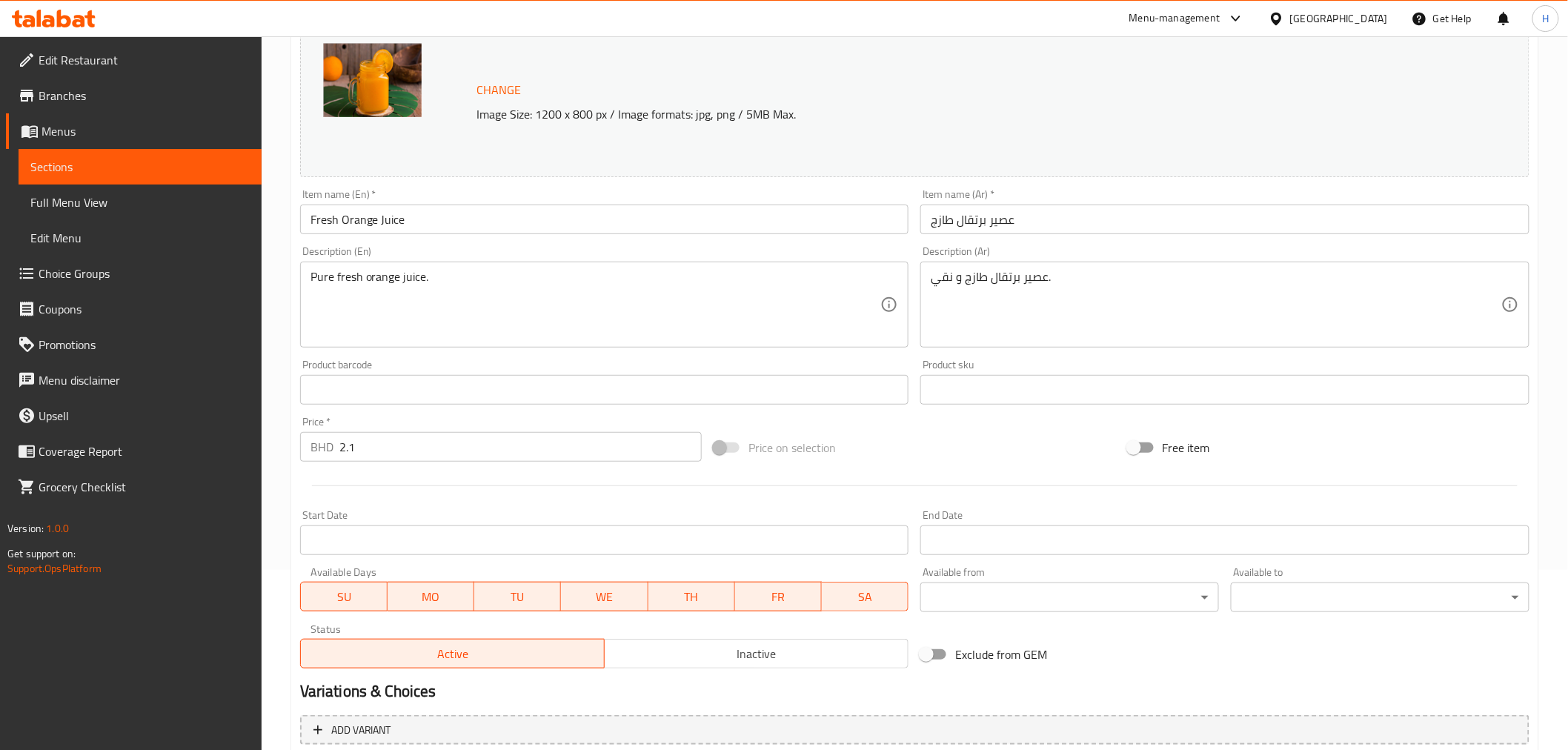
scroll to position [341, 0]
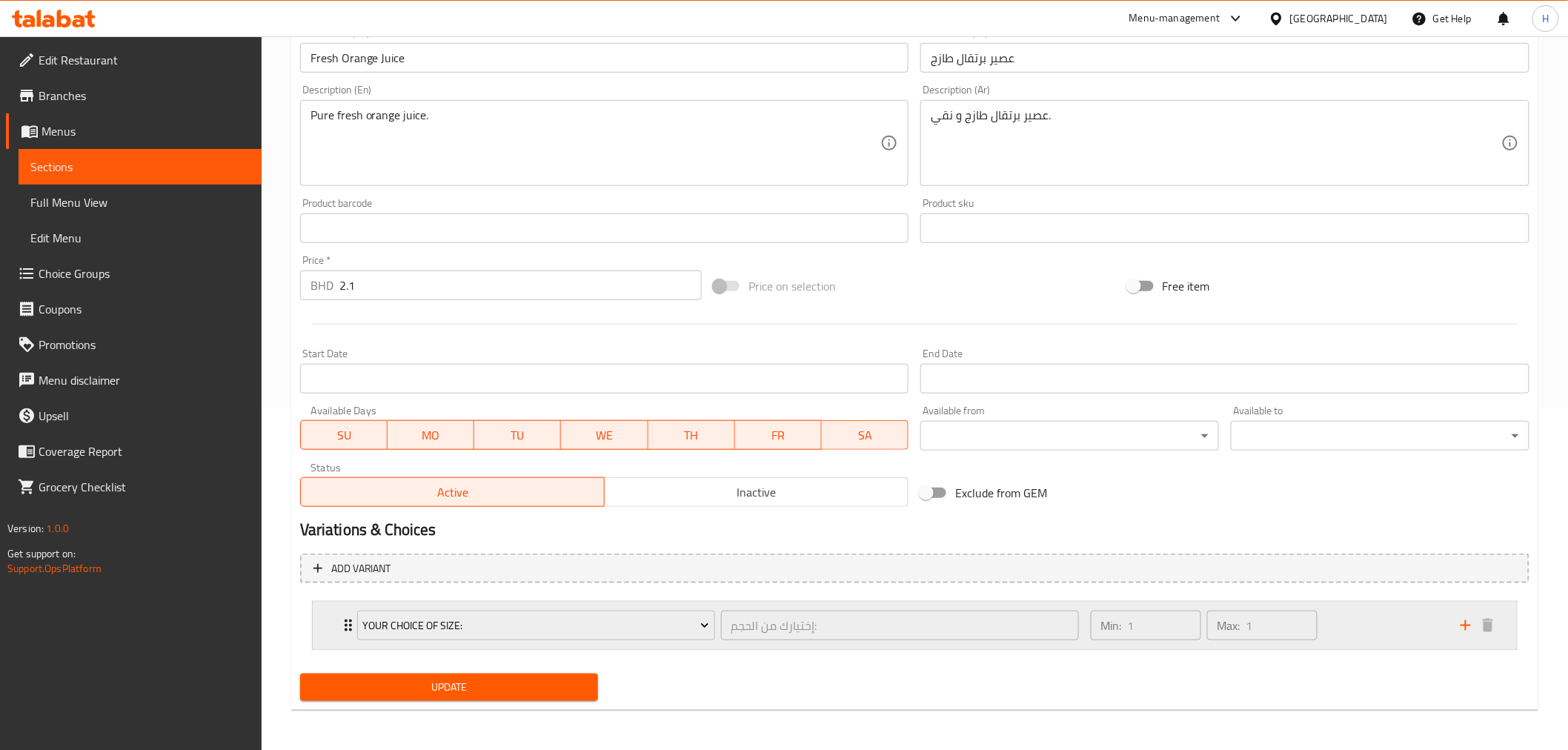
click at [340, 626] on icon "Expand" at bounding box center [348, 625] width 17 height 17
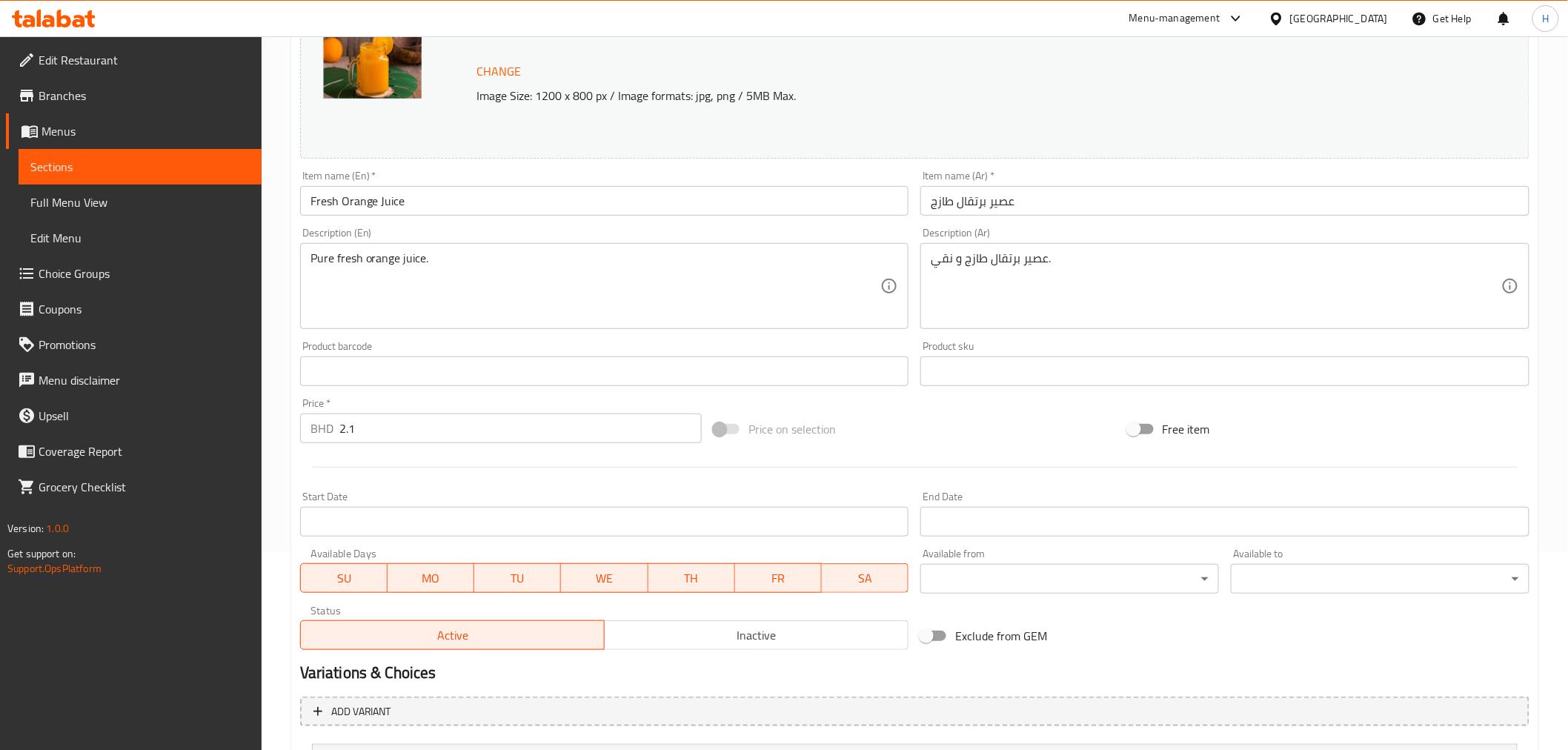
scroll to position [0, 0]
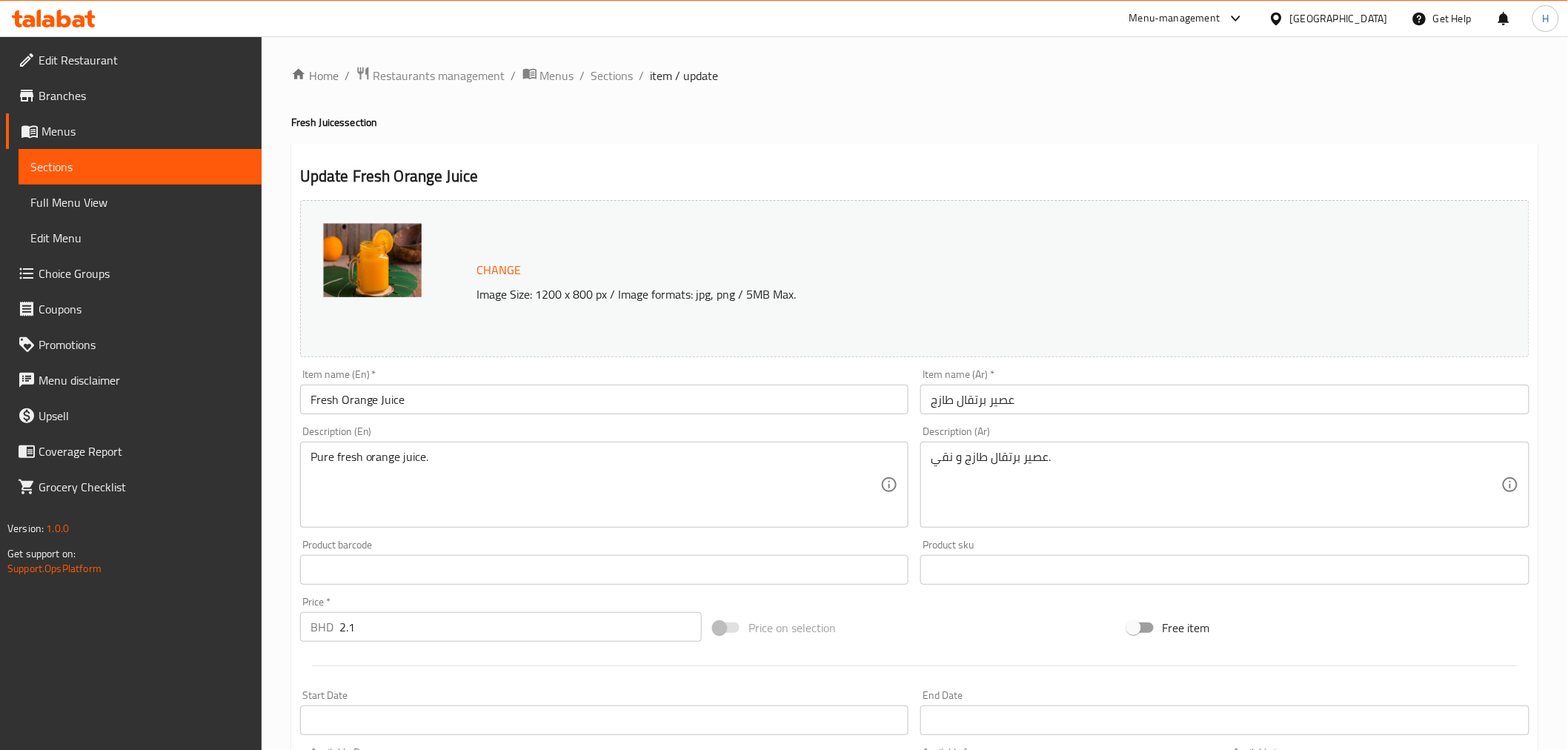
click at [57, 280] on span "Choice Groups" at bounding box center [144, 274] width 212 height 17
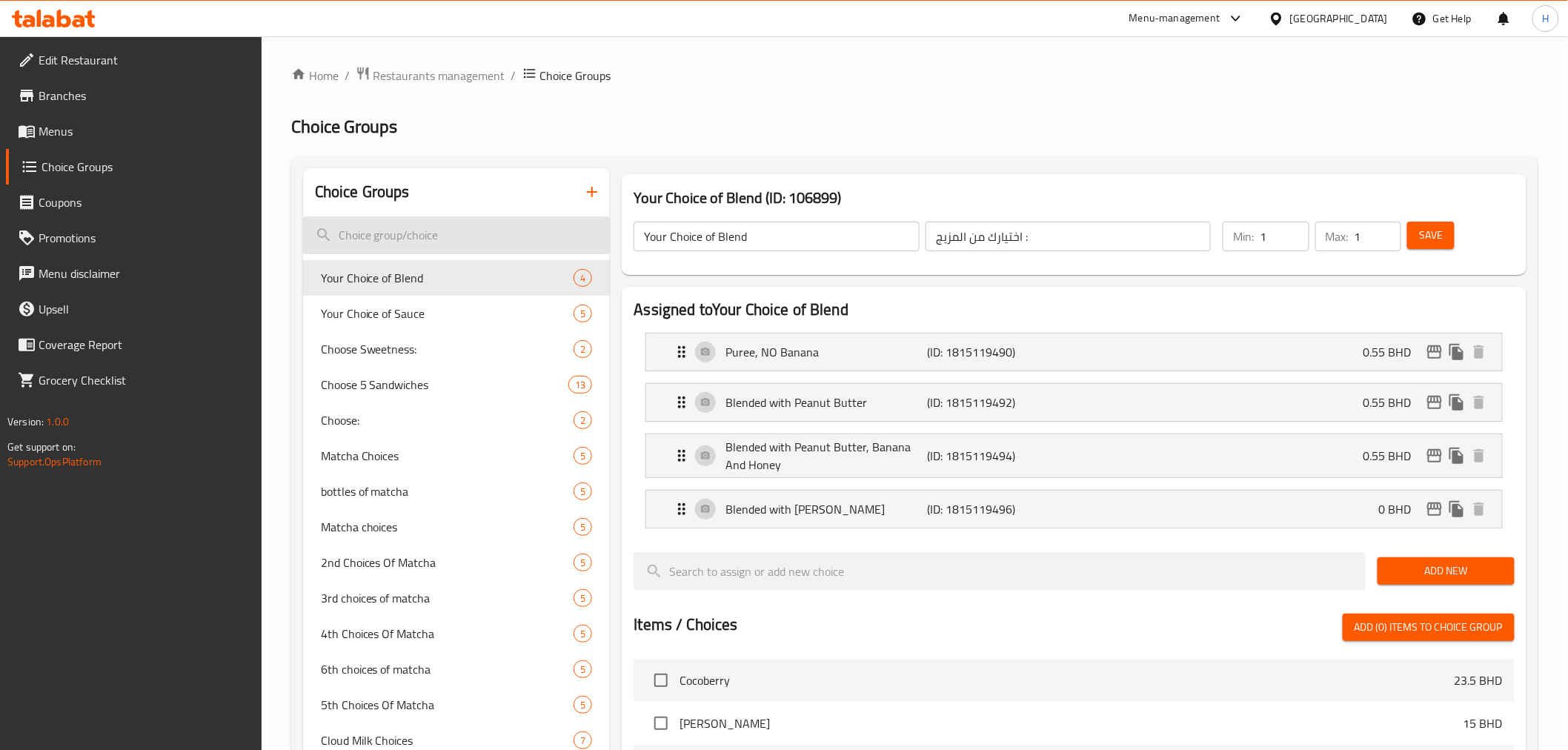
click at [455, 237] on input "search" at bounding box center [456, 235] width 307 height 37
click at [361, 232] on input "search" at bounding box center [456, 235] width 307 height 37
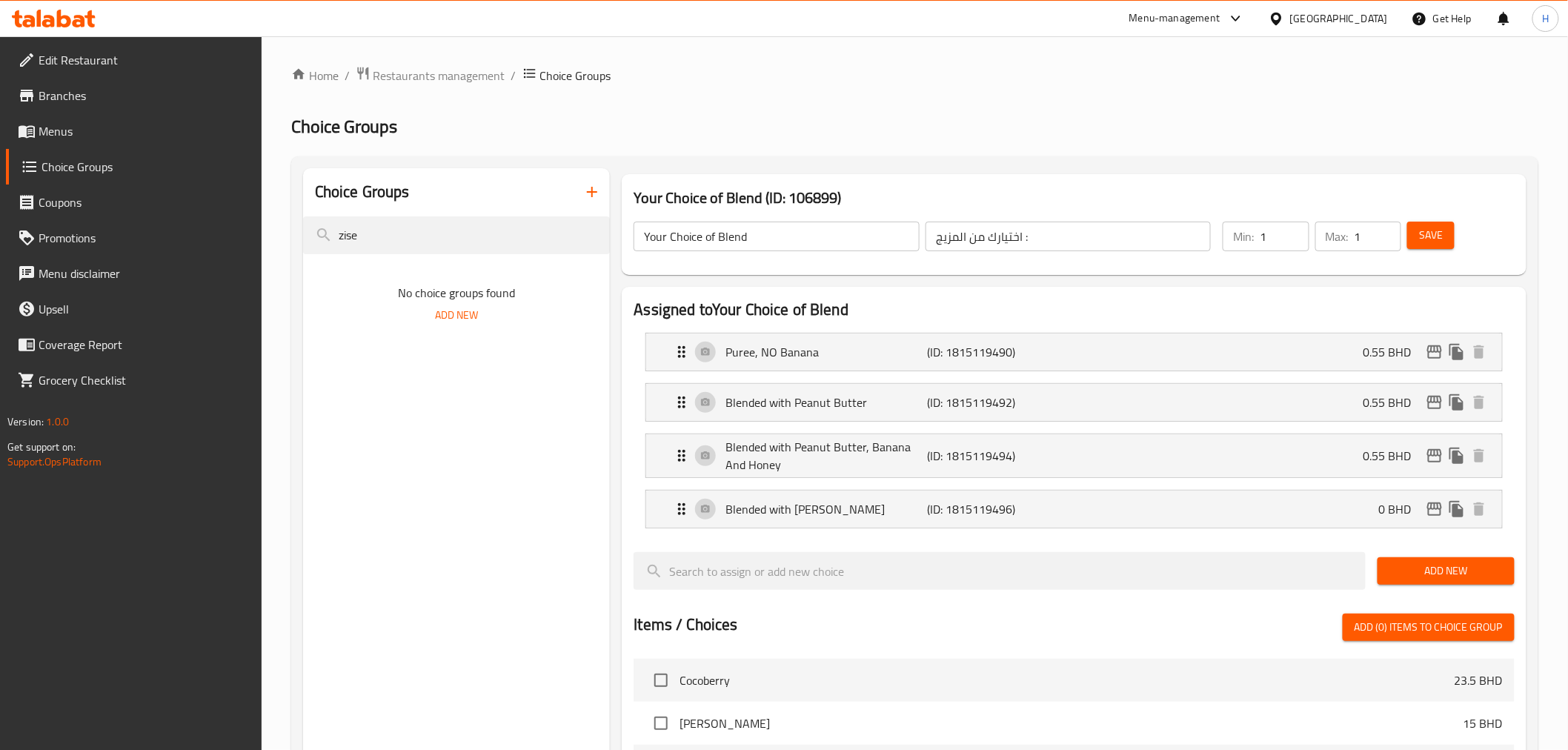
drag, startPoint x: 368, startPoint y: 240, endPoint x: 201, endPoint y: 233, distance: 167.1
click at [201, 233] on div "Edit Restaurant Branches Menus Choice Groups Coupons Promotions Menu disclaimer…" at bounding box center [784, 652] width 1568 height 1230
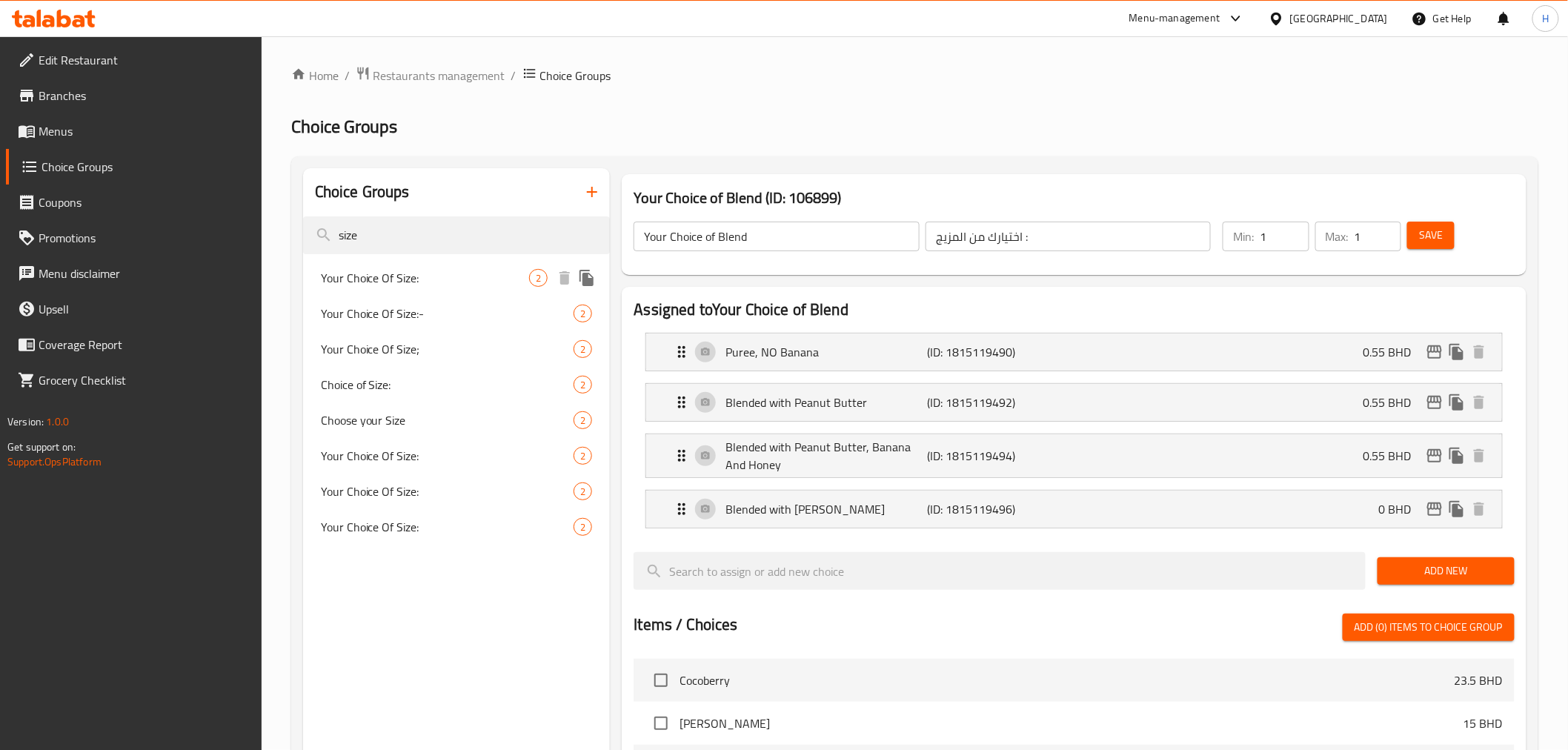
type input "size"
click at [394, 286] on span "Your Choice Of Size:" at bounding box center [426, 278] width 209 height 17
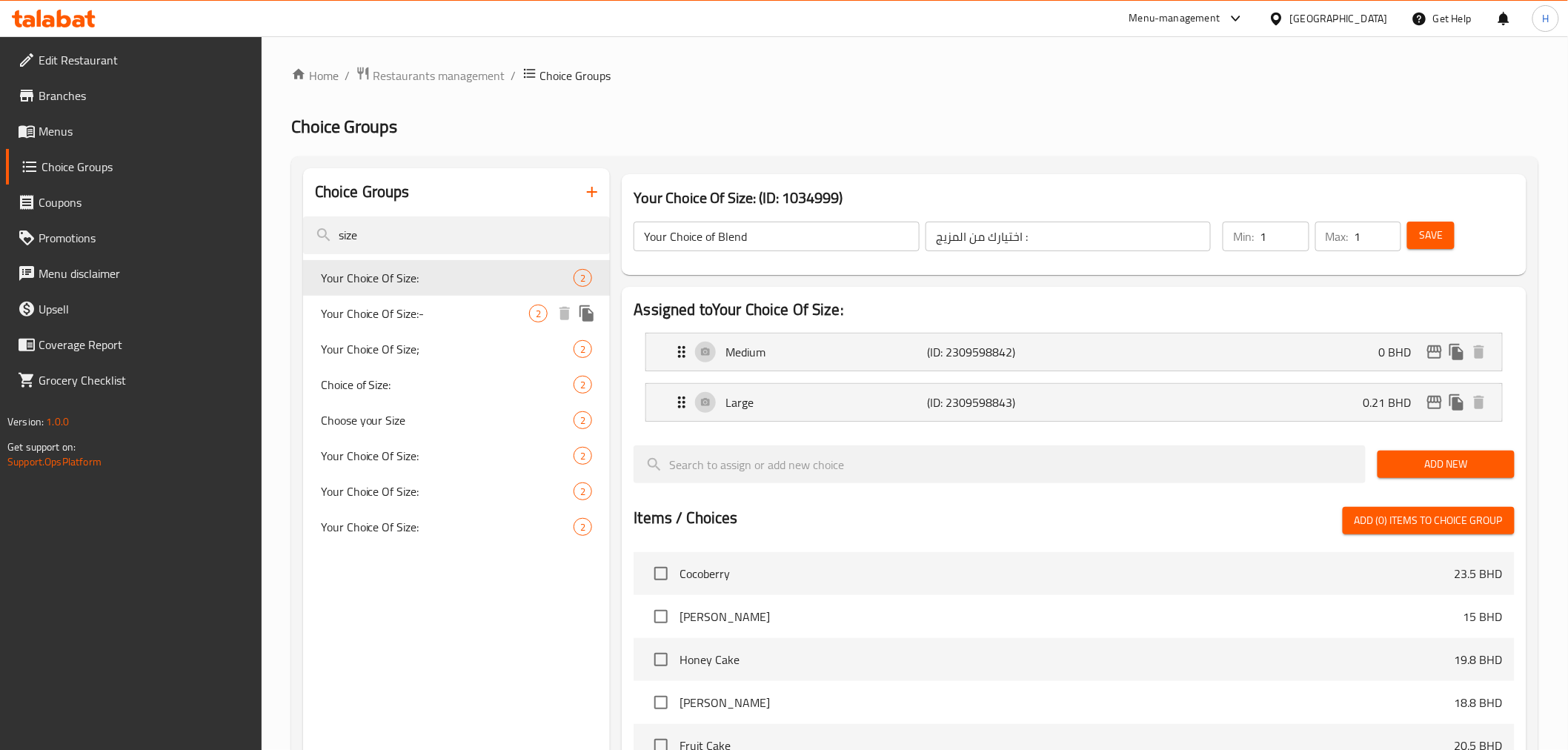
type input "Your Choice Of Size:"
type input "إختيارك من الحجم:"
click at [382, 312] on span "Your Choice Of Size:-" at bounding box center [426, 314] width 209 height 17
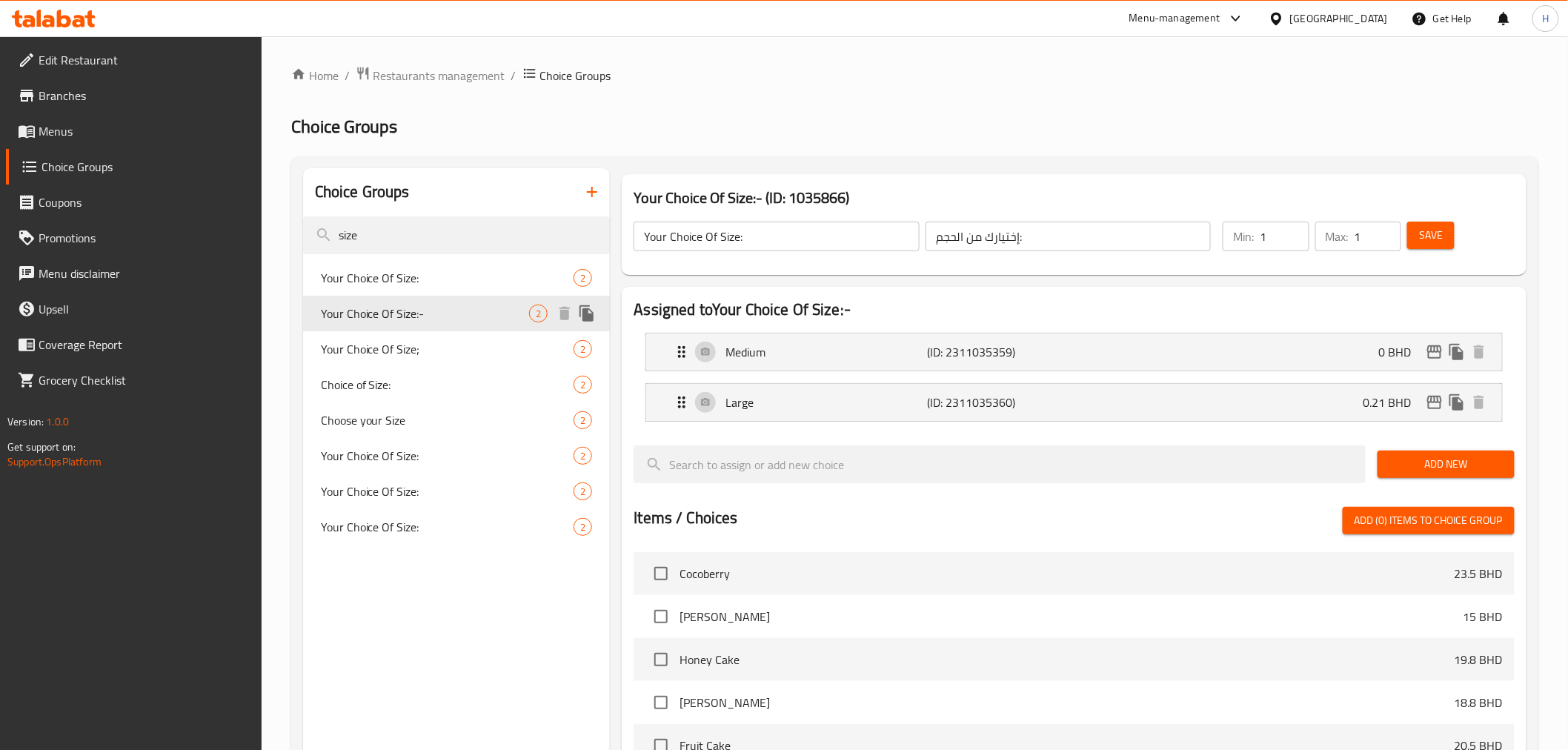
type input "Your Choice Of Size:-"
type input "Your Choice Of Size:"
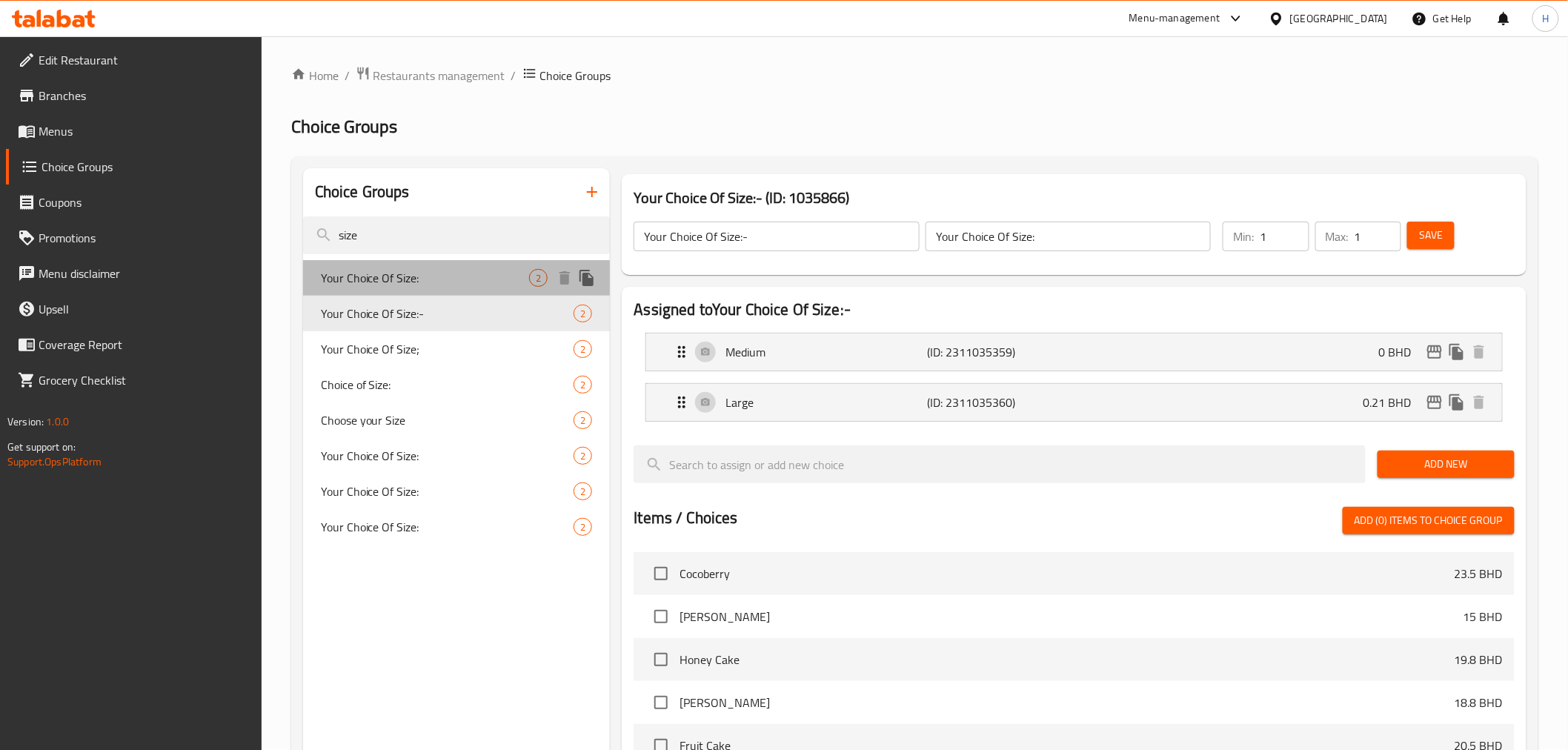
click at [382, 291] on div "Your Choice Of Size: 2" at bounding box center [456, 278] width 307 height 36
type input "Your Choice Of Size:"
type input "إختيارك من الحجم:"
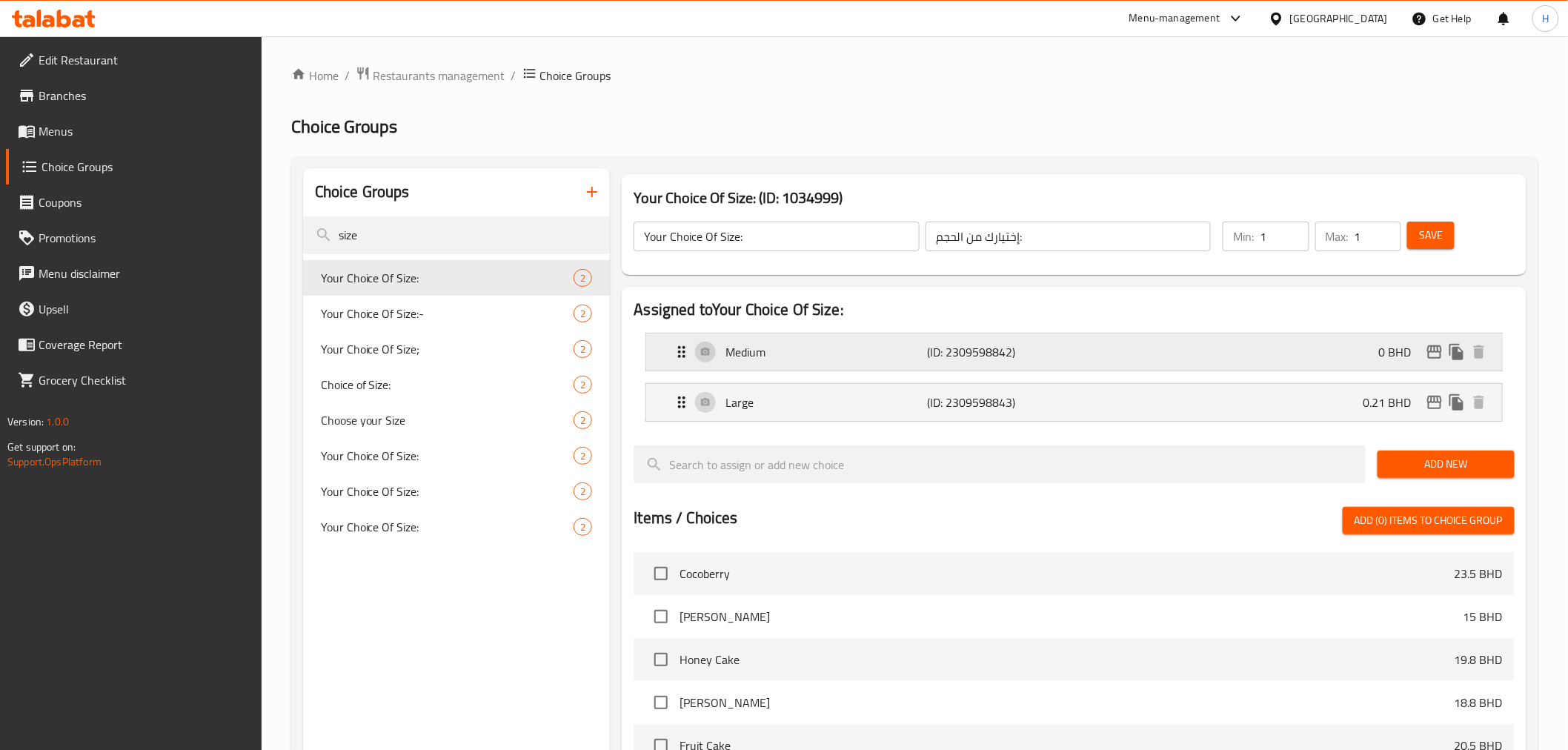
click at [1246, 347] on div "Medium (ID: 2309598842) 0 BHD" at bounding box center [1078, 352] width 811 height 37
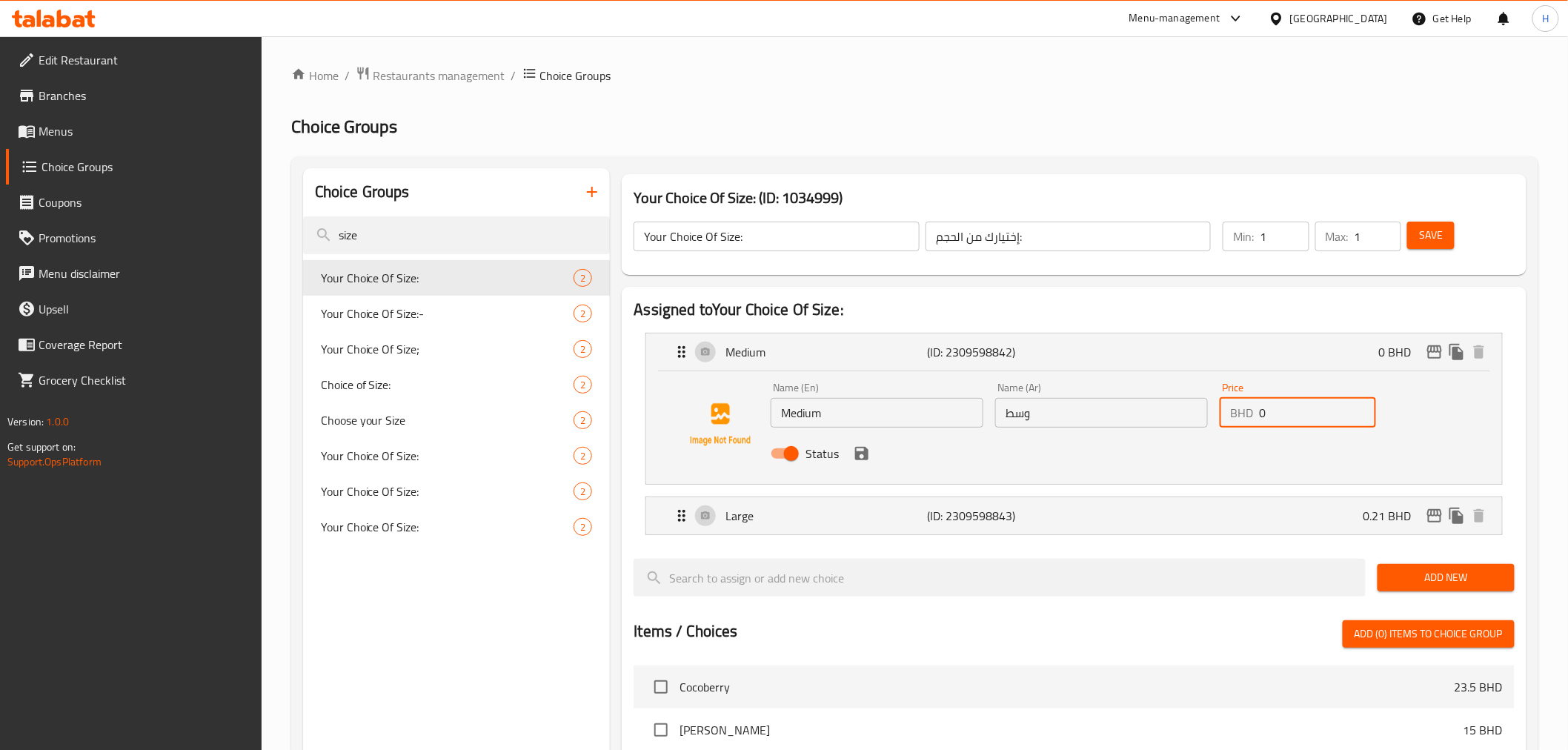
drag, startPoint x: 1275, startPoint y: 416, endPoint x: 1173, endPoint y: 416, distance: 102.0
click at [1173, 416] on div "Name (En) Medium Name (En) Name (Ar) وسط Name (Ar) Price BHD 0 Price Status" at bounding box center [1101, 424] width 674 height 97
click at [863, 454] on icon "save" at bounding box center [861, 453] width 13 height 13
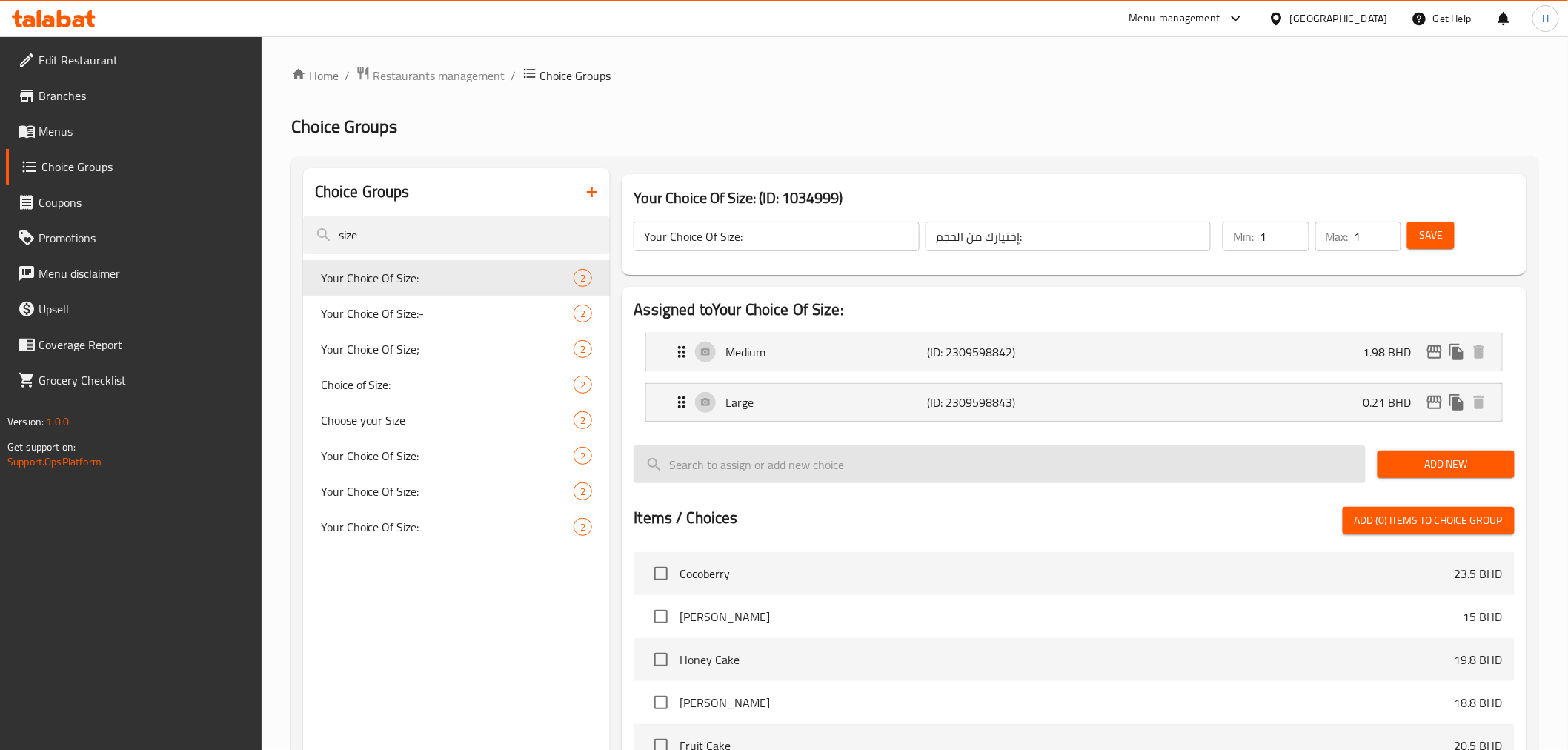
type input "1.98"
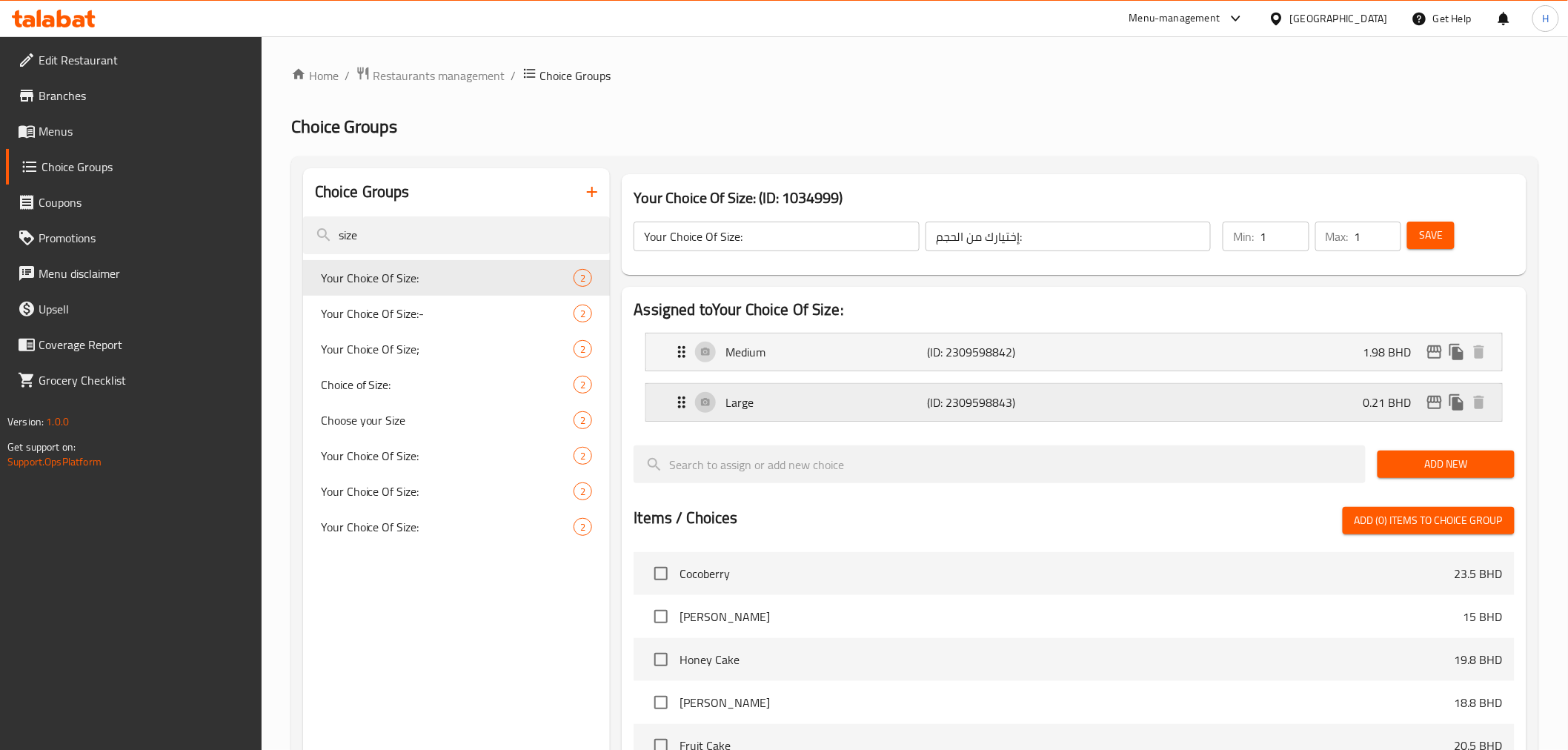
click at [1062, 409] on p "(ID: 2309598843)" at bounding box center [995, 402] width 135 height 17
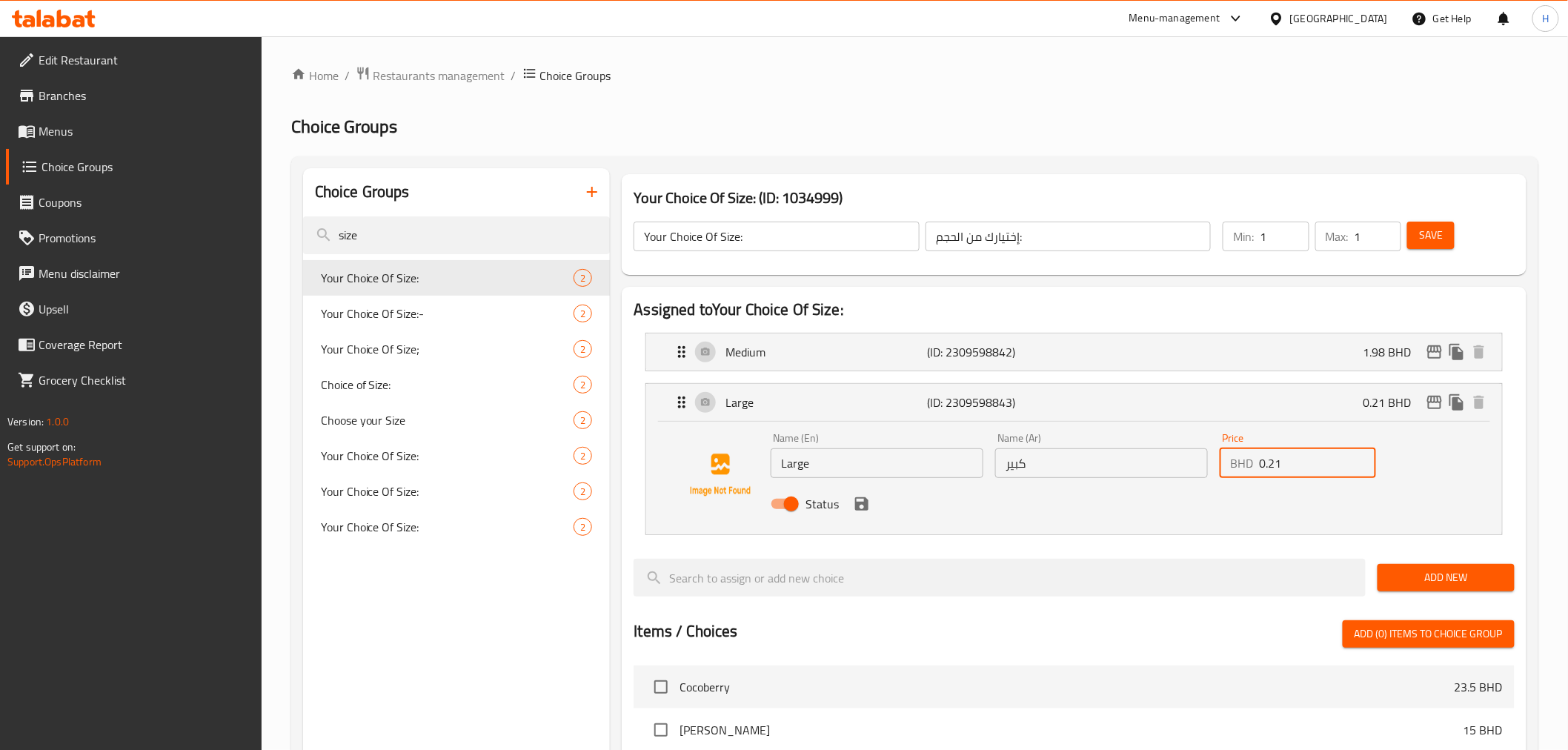
drag, startPoint x: 1275, startPoint y: 475, endPoint x: 1222, endPoint y: 469, distance: 53.3
click at [1223, 469] on div "BHD 0.21 Price" at bounding box center [1298, 463] width 157 height 30
drag, startPoint x: 1255, startPoint y: 463, endPoint x: 1216, endPoint y: 463, distance: 39.0
click at [1221, 463] on div "BHD 20 Price" at bounding box center [1298, 463] width 157 height 30
click at [858, 502] on icon "save" at bounding box center [861, 503] width 13 height 13
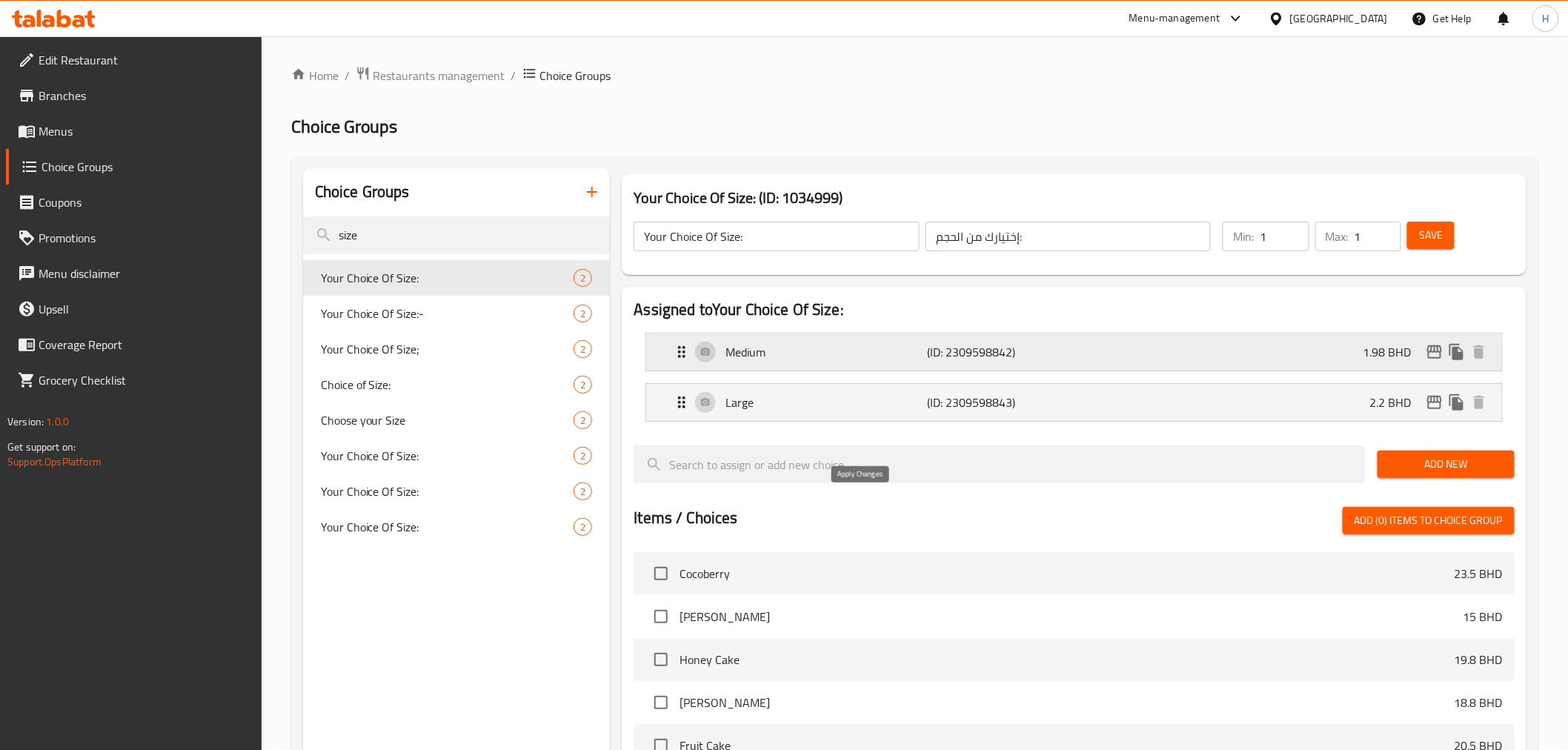
type input "2.2"
click at [1423, 242] on span "Save" at bounding box center [1430, 235] width 24 height 18
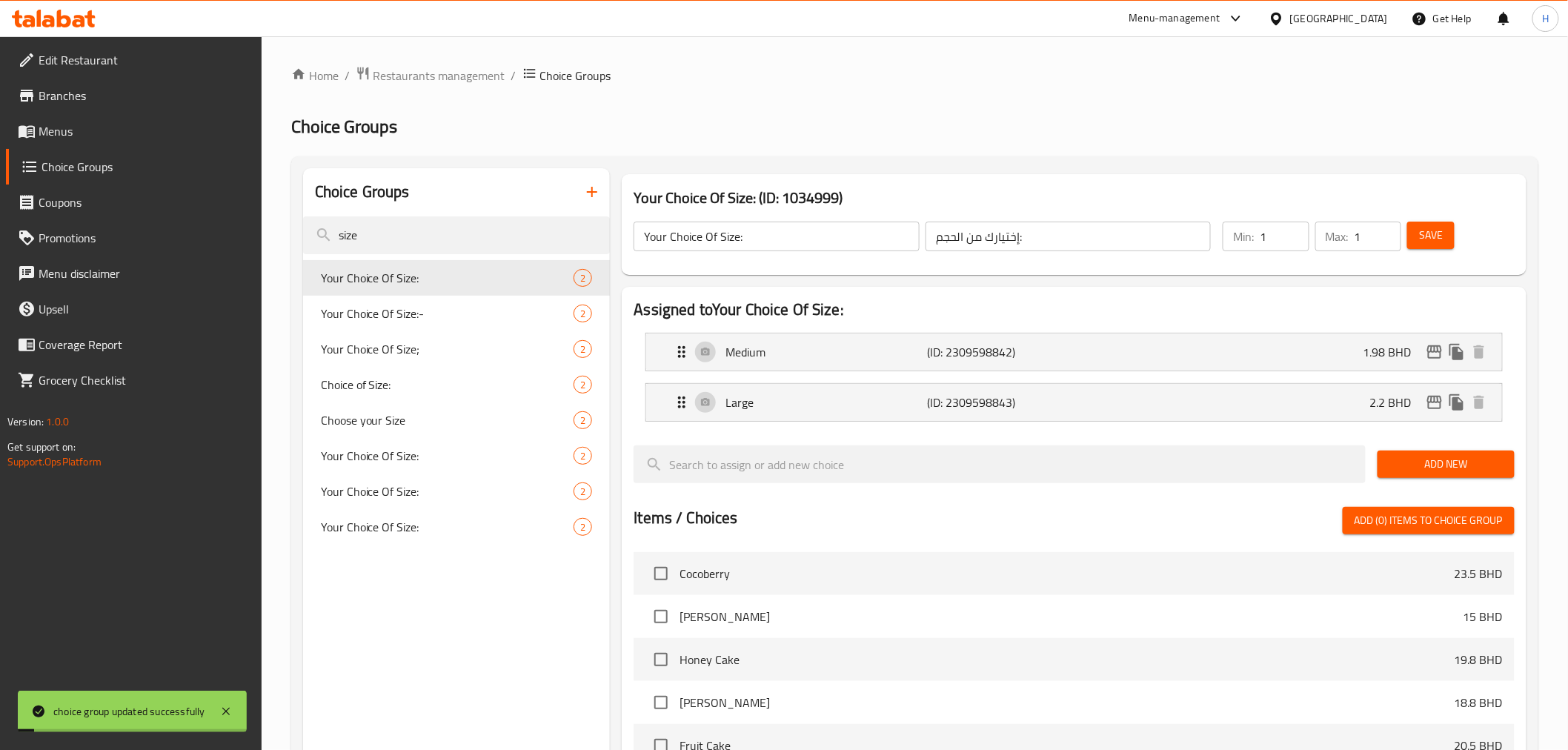
click at [39, 128] on span "Menus" at bounding box center [144, 131] width 212 height 17
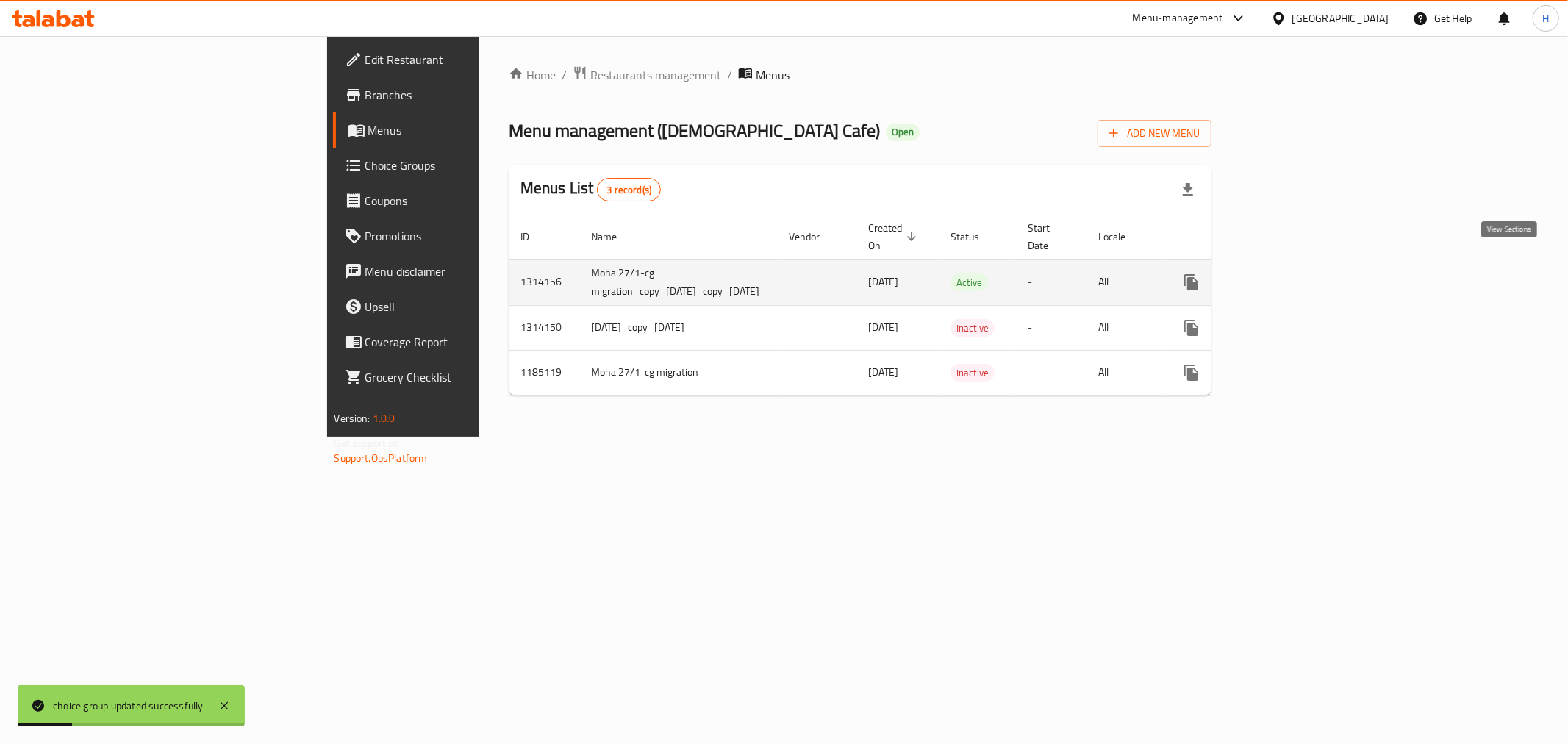
click at [1306, 274] on icon "enhanced table" at bounding box center [1298, 283] width 17 height 17
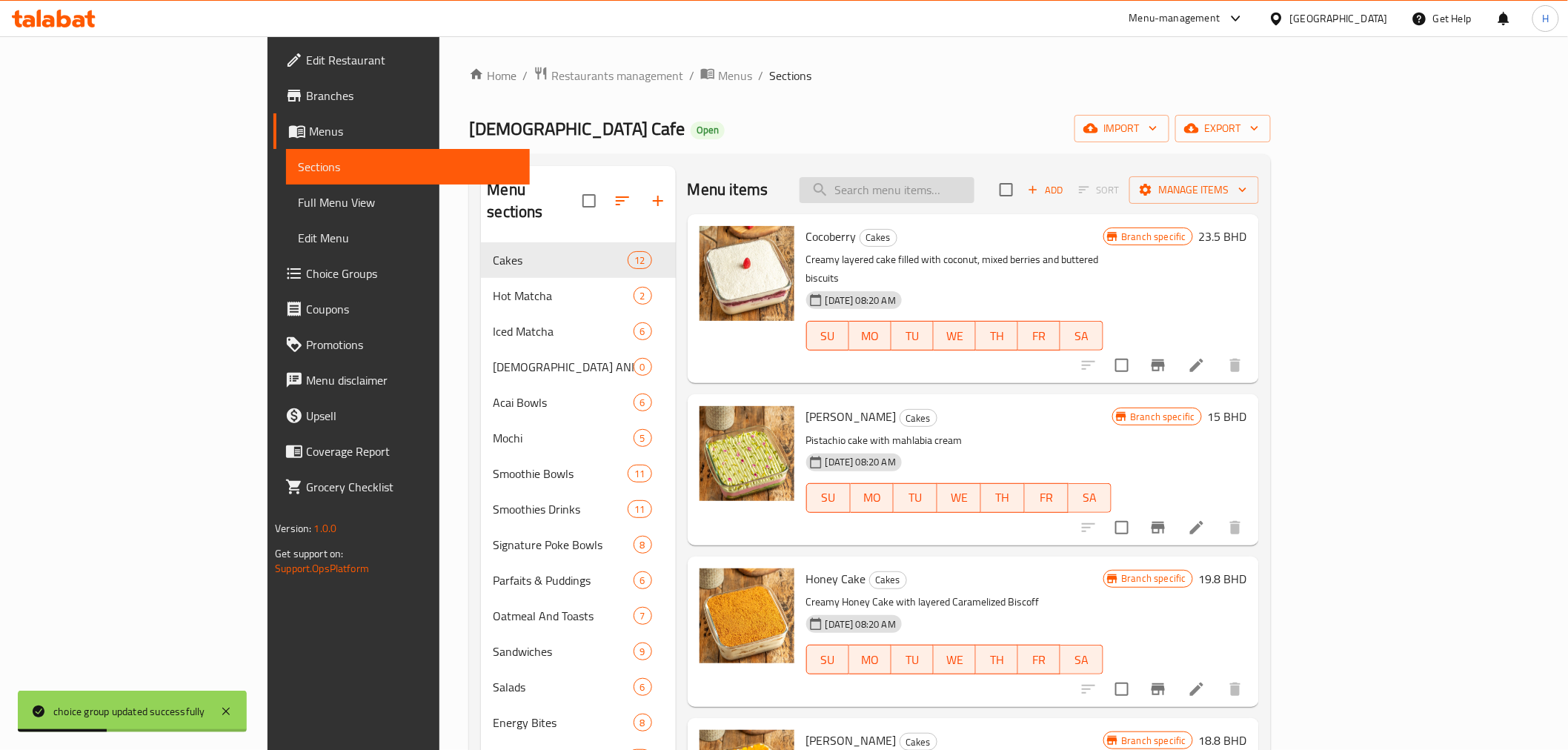
click at [964, 186] on input "search" at bounding box center [886, 190] width 175 height 26
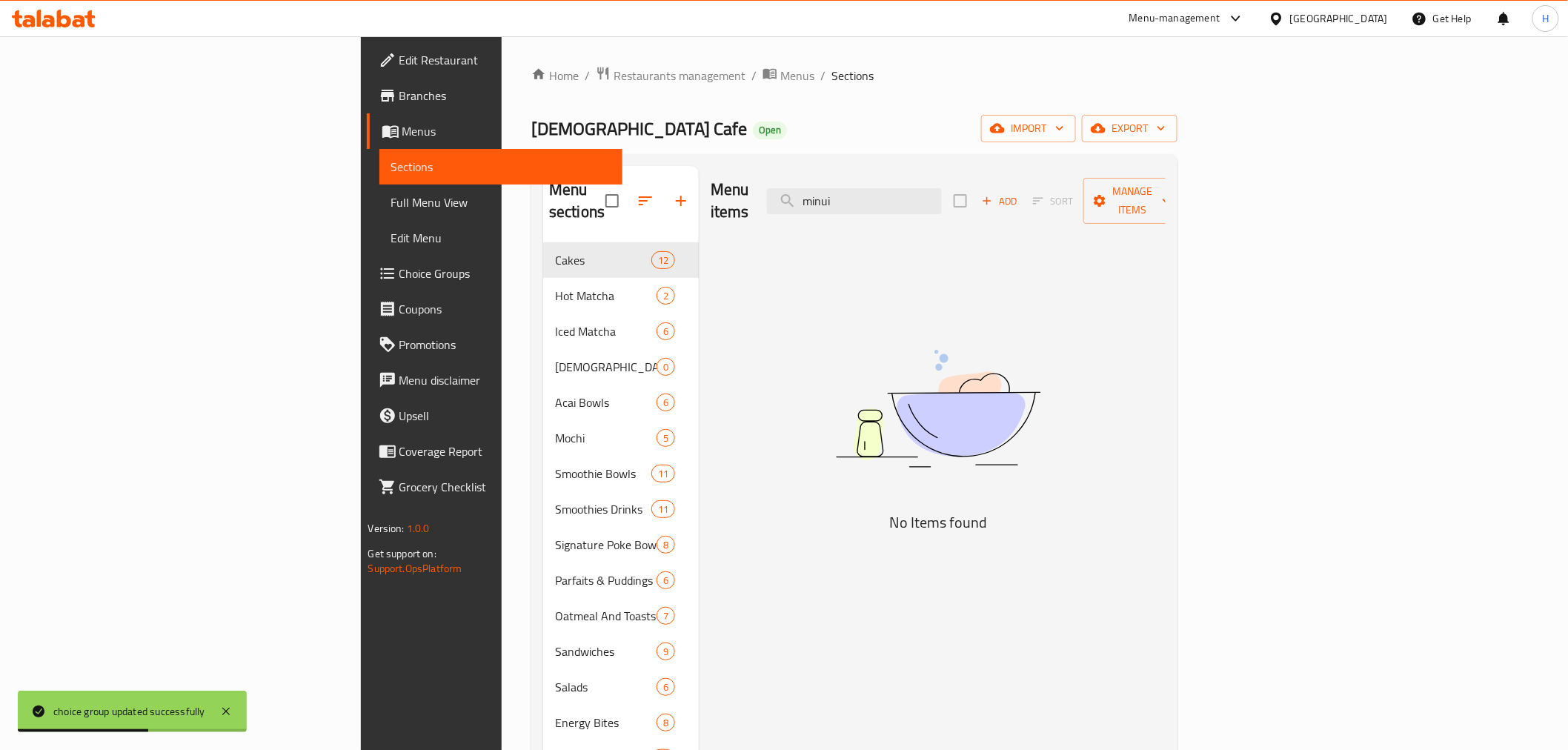
drag, startPoint x: 958, startPoint y: 186, endPoint x: 863, endPoint y: 188, distance: 95.0
click at [863, 188] on div "Menu items minui Add Sort Manage items" at bounding box center [938, 201] width 455 height 71
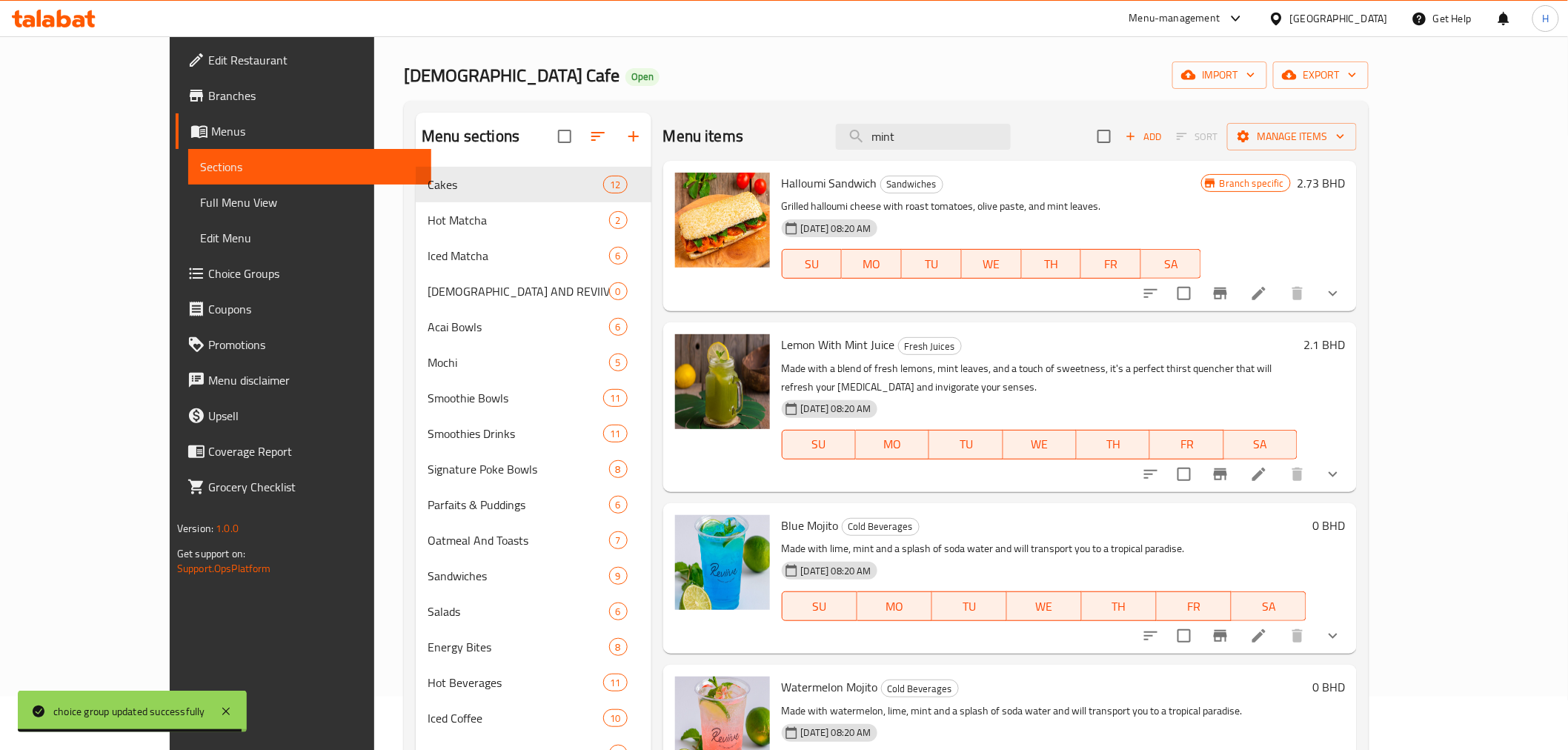
scroll to position [82, 0]
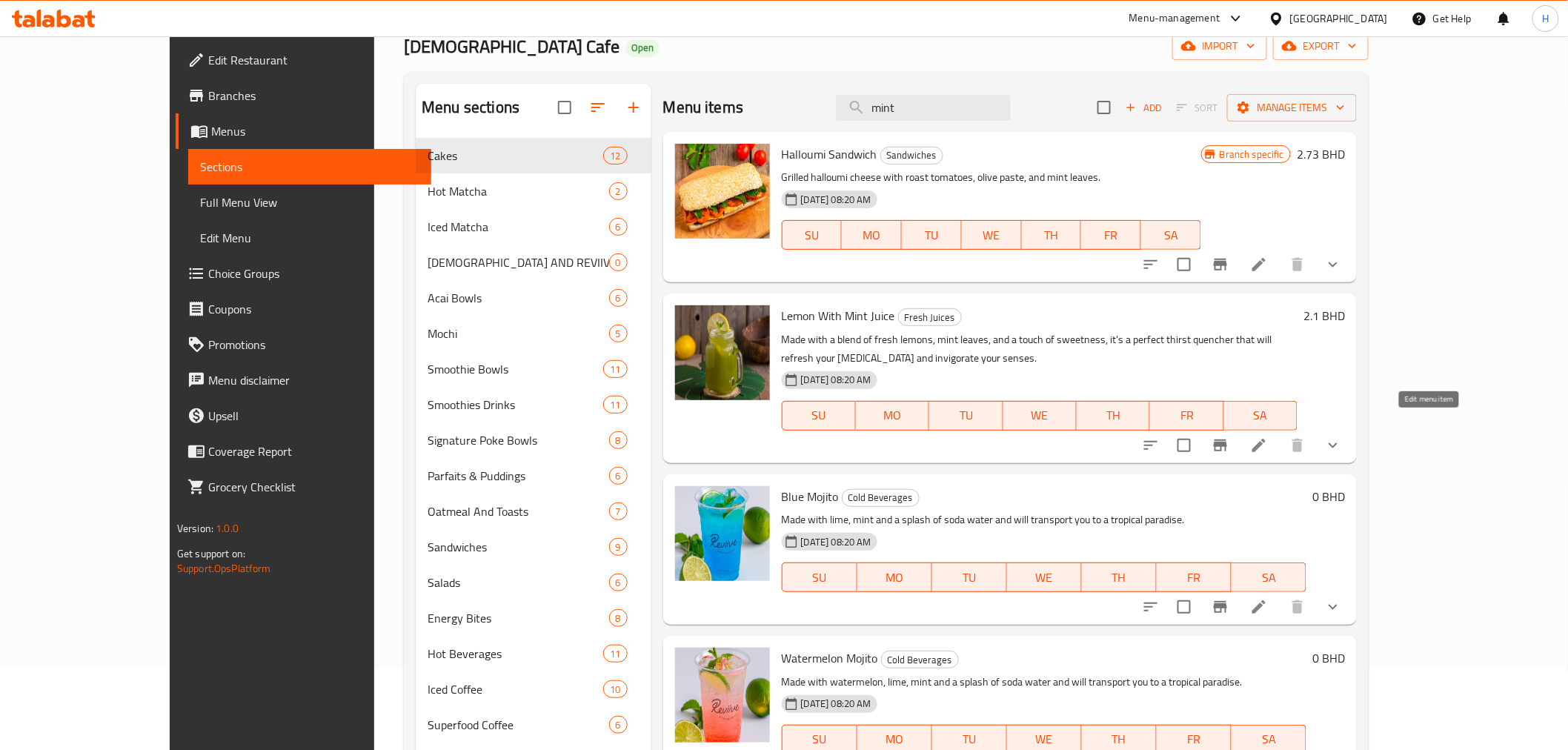
type input "mint"
click at [1268, 436] on icon at bounding box center [1259, 445] width 17 height 17
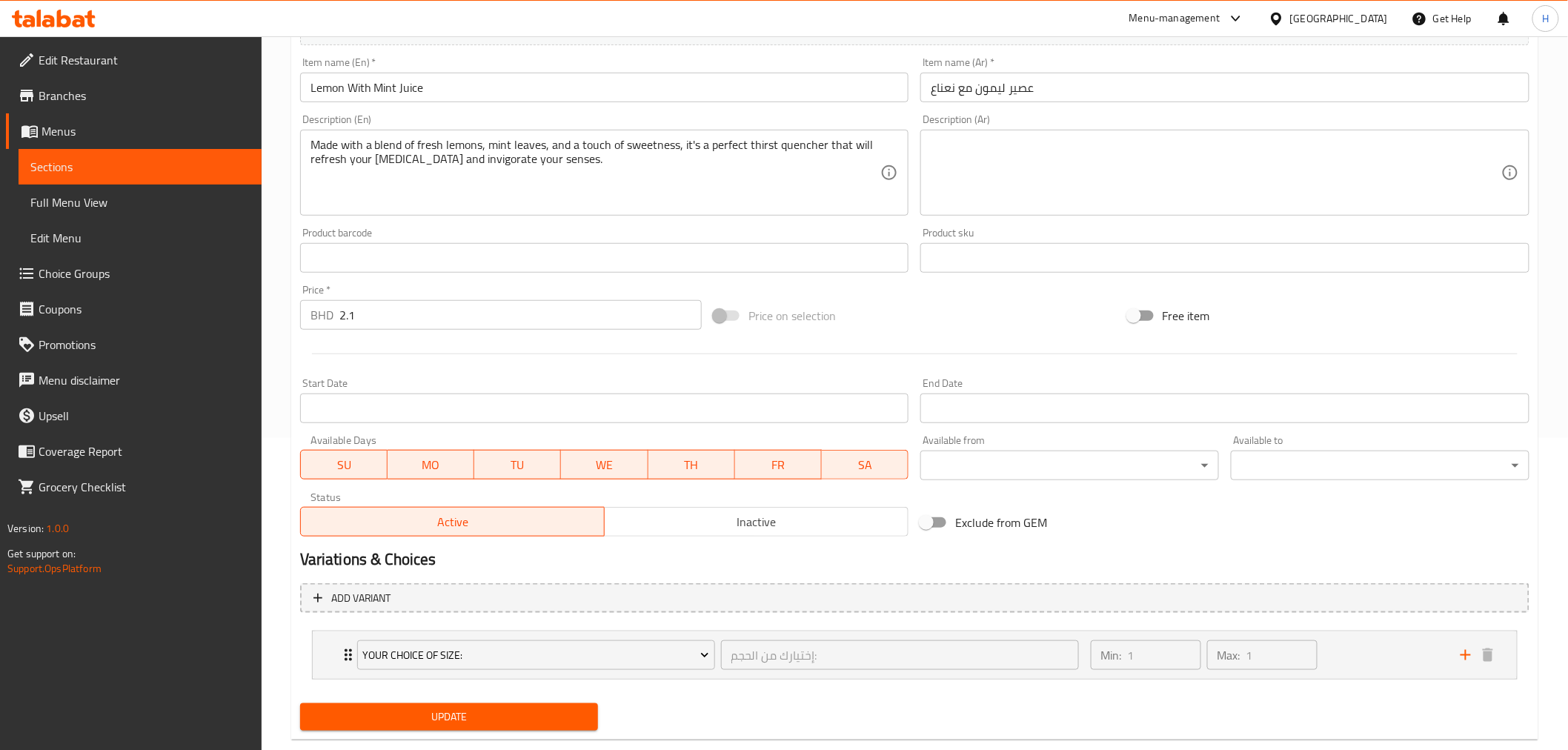
scroll to position [341, 0]
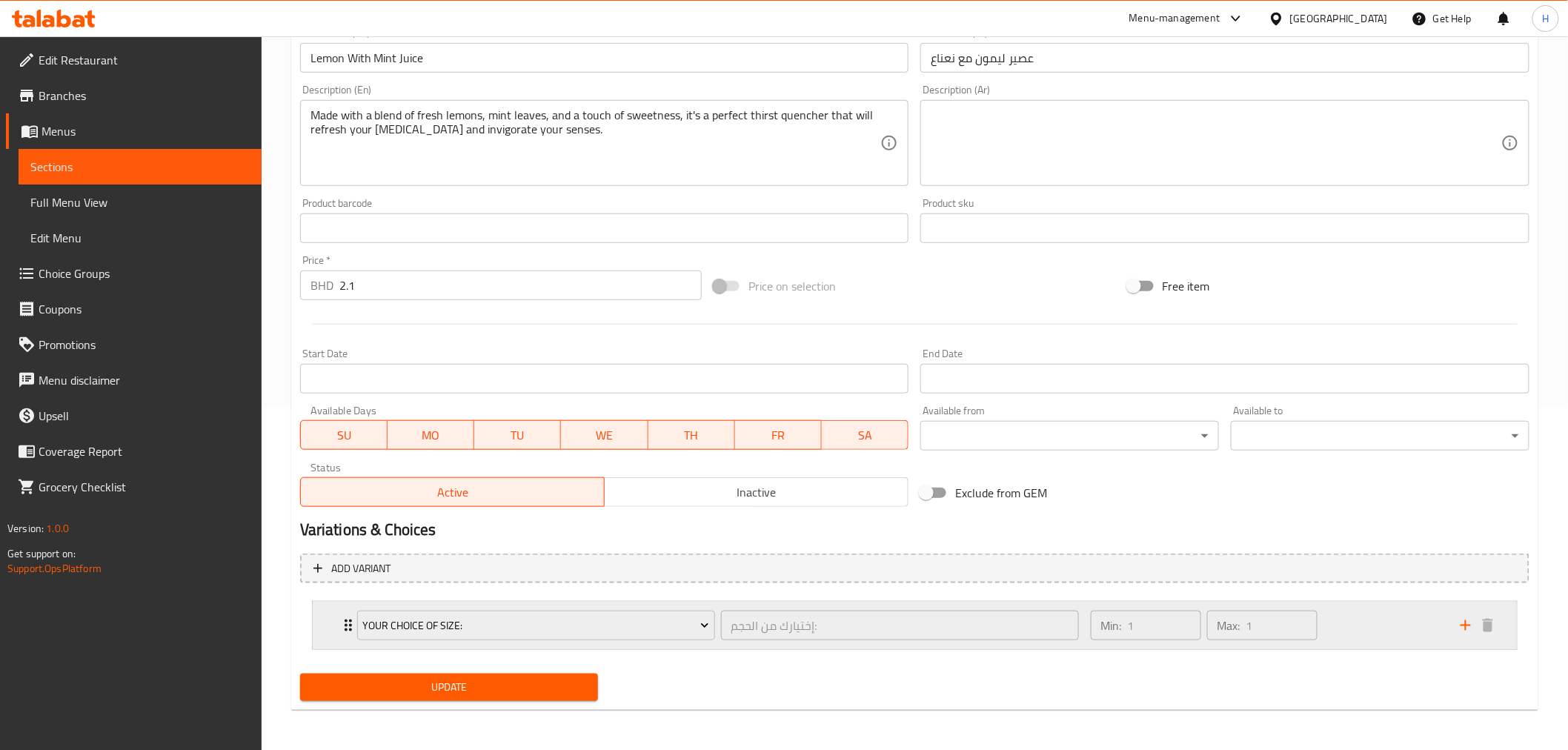
click at [331, 611] on div "Your Choice Of Size: إختيارك من الحجم: ​ Min: 1 ​ Max: 1 ​" at bounding box center [914, 625] width 1204 height 47
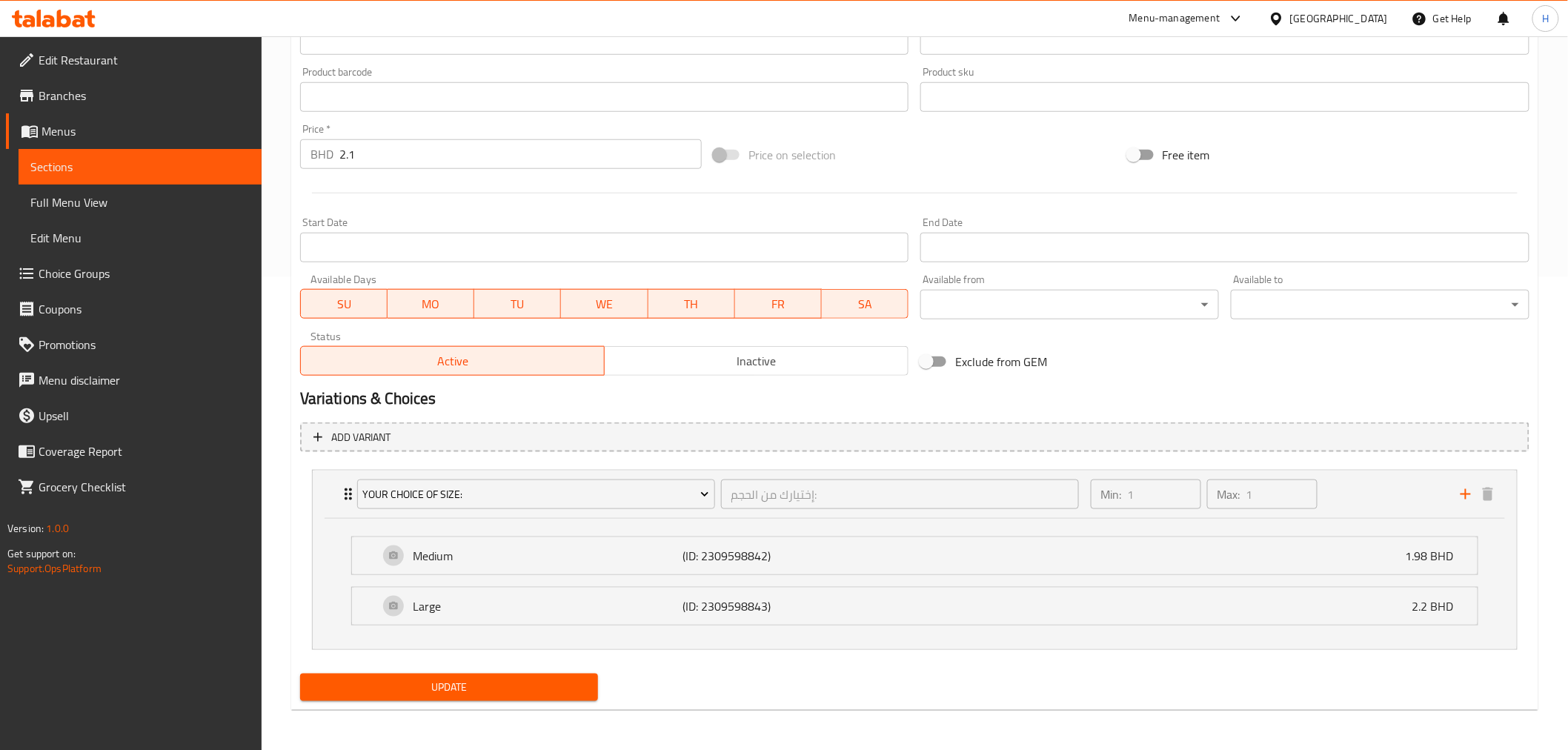
scroll to position [0, 0]
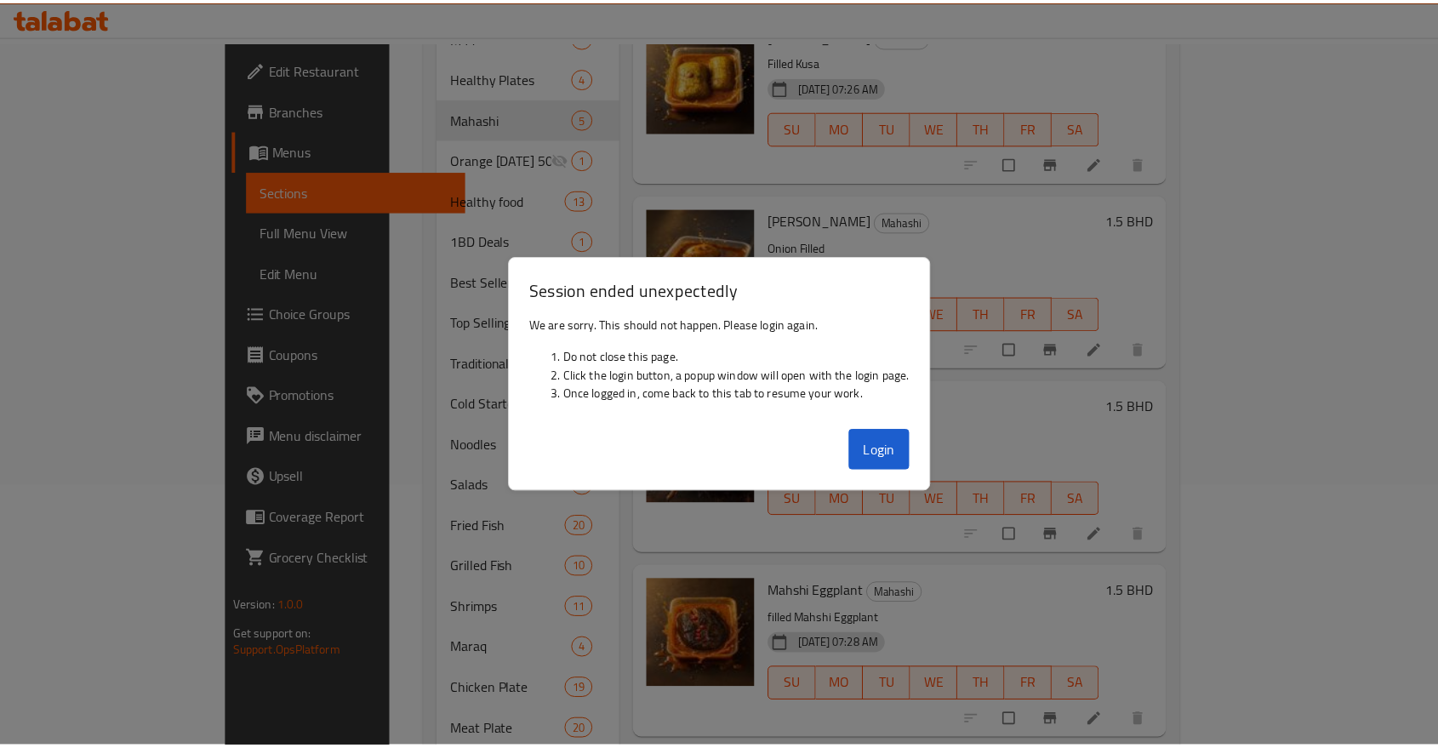
scroll to position [86, 0]
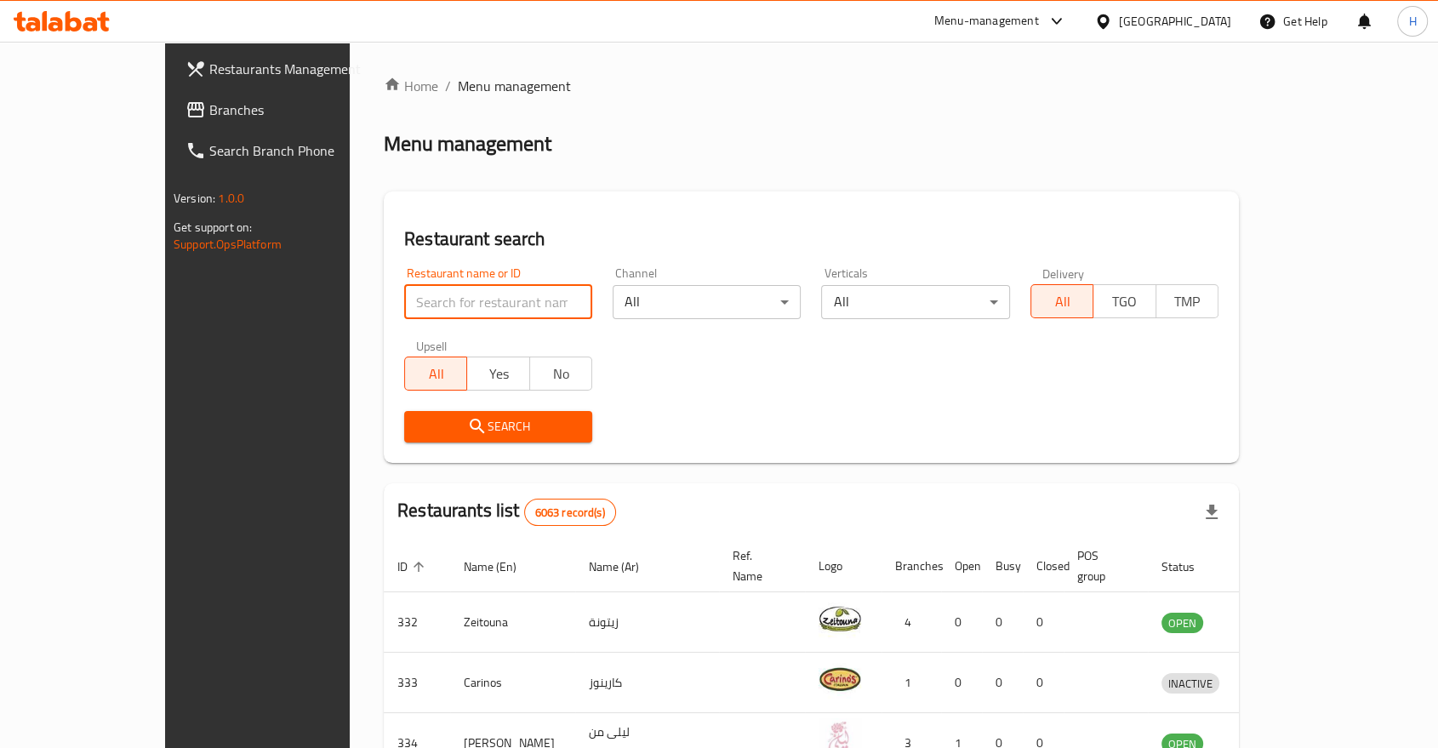
click at [404, 300] on input "search" at bounding box center [498, 302] width 188 height 34
type input "alaqr"
click button "Search" at bounding box center [498, 426] width 188 height 31
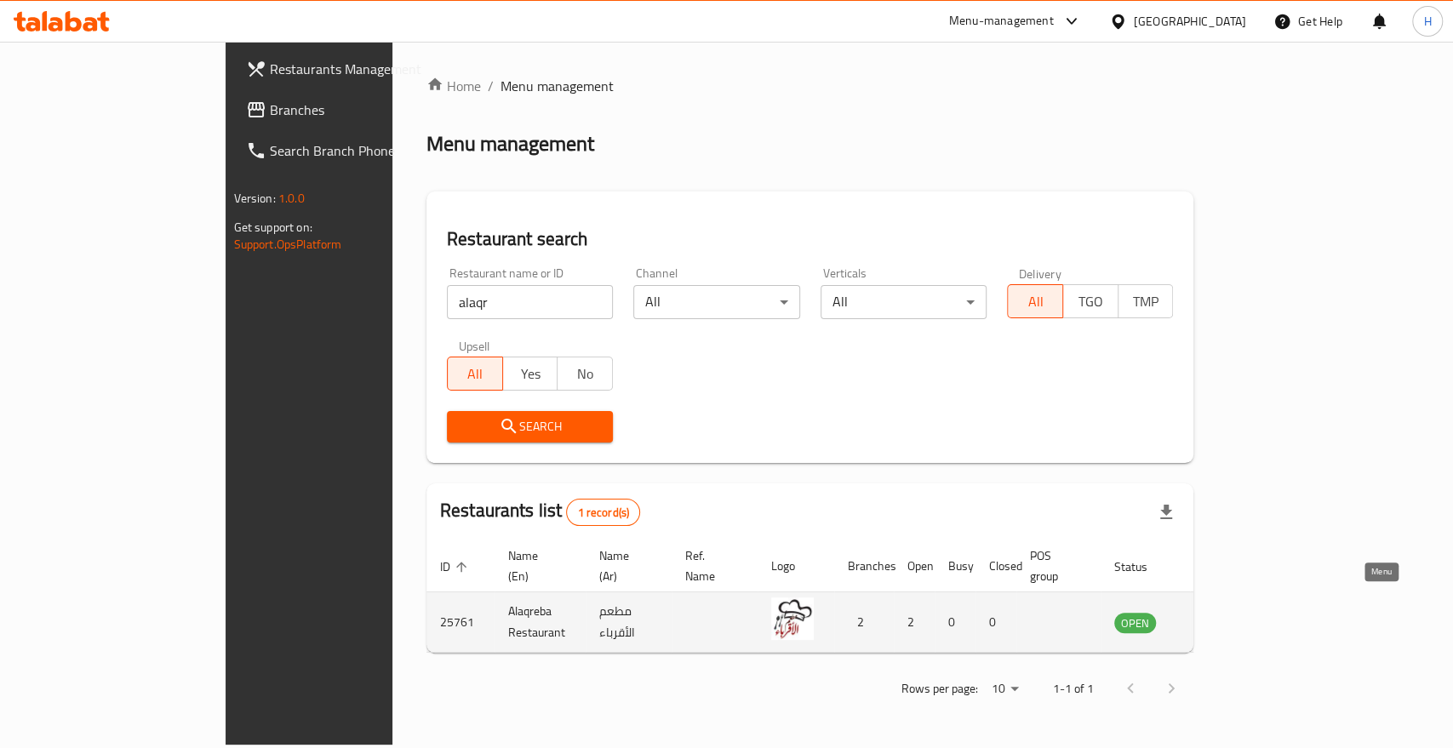
click at [1223, 616] on icon "enhanced table" at bounding box center [1213, 623] width 19 height 14
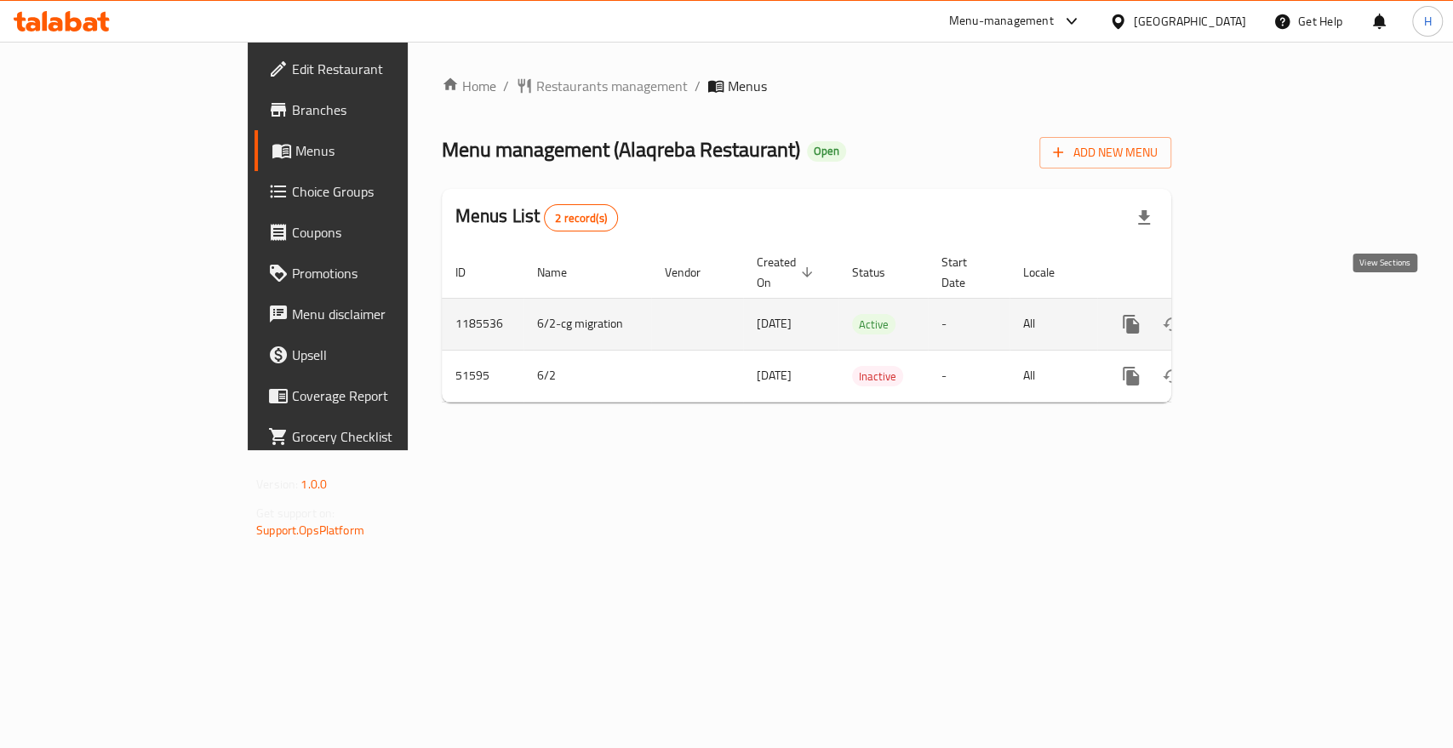
click at [1274, 304] on link "enhanced table" at bounding box center [1253, 324] width 41 height 41
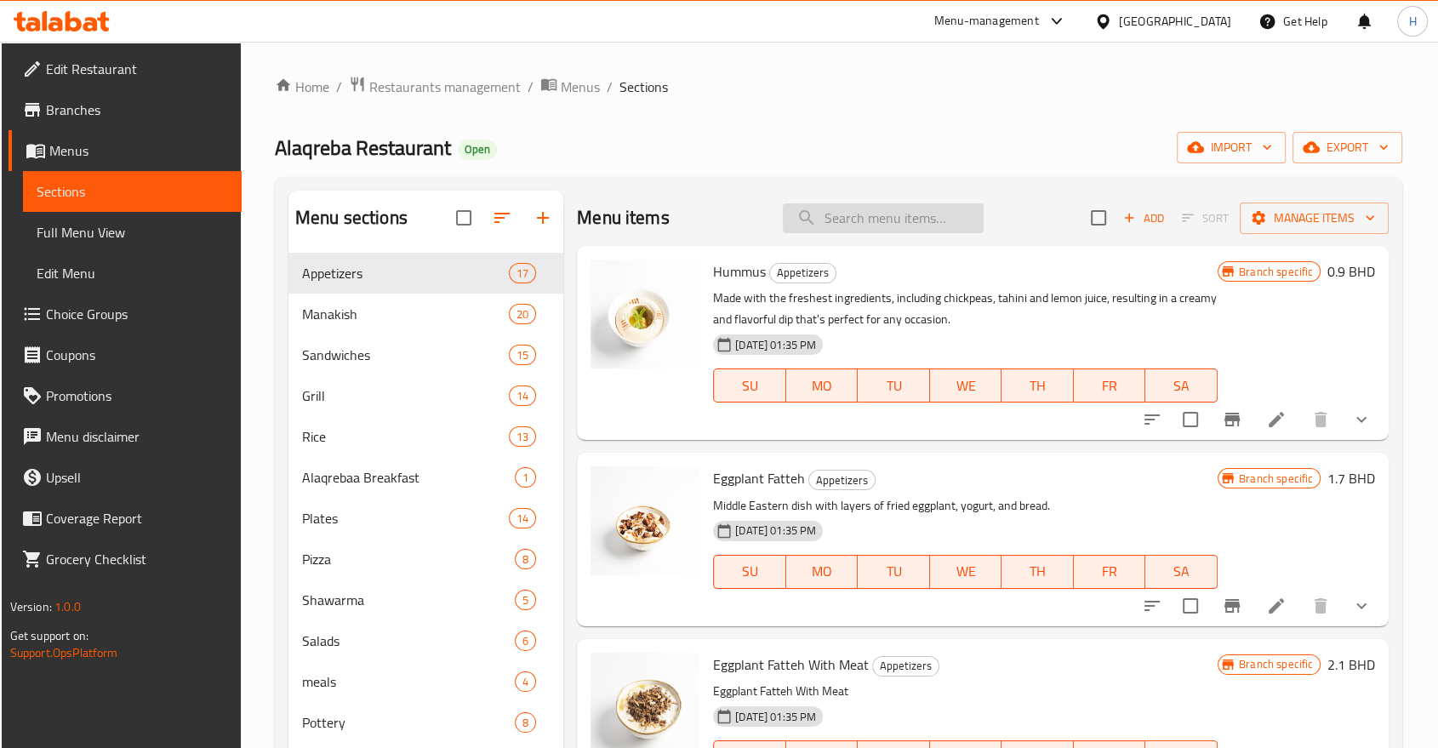
click at [827, 217] on input "search" at bounding box center [883, 218] width 201 height 30
paste input "MANDI CHICKEN SMALL"
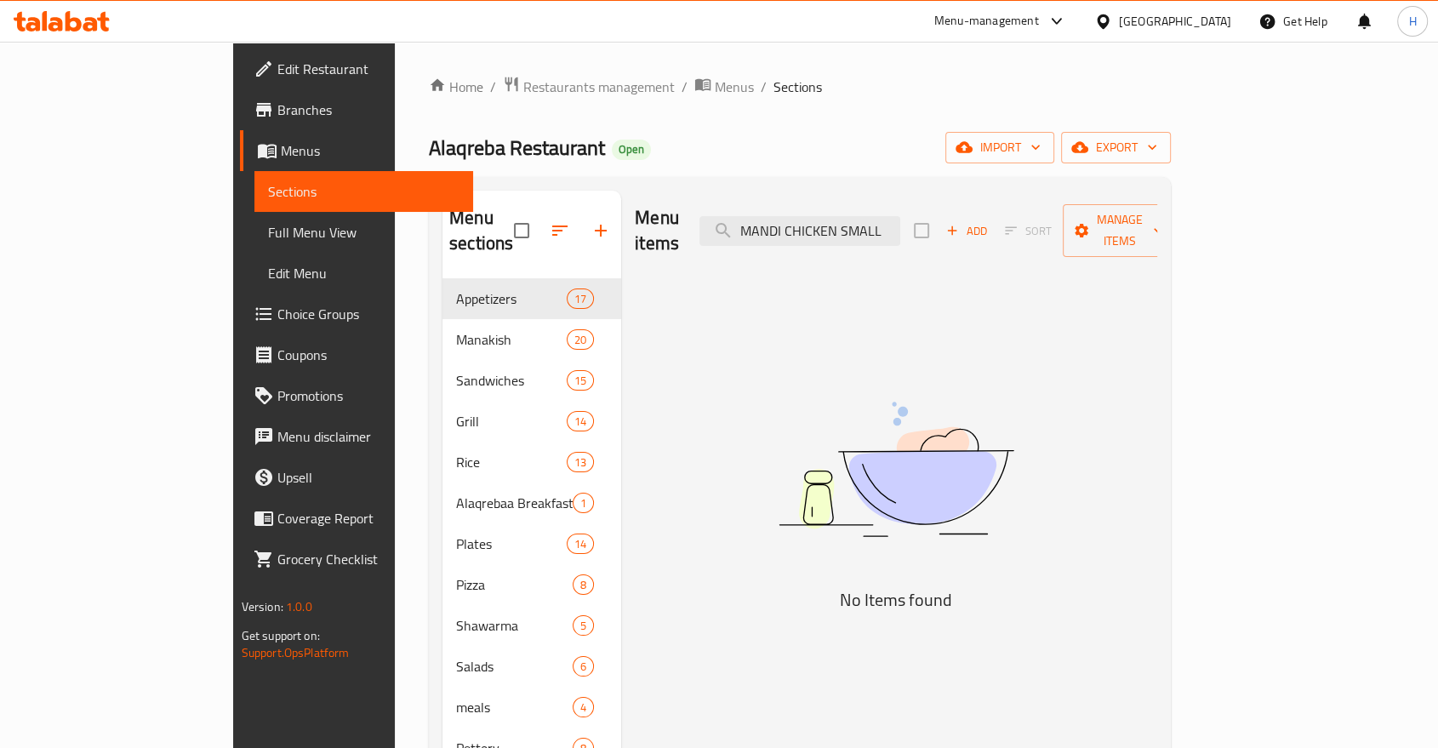
drag, startPoint x: 921, startPoint y: 216, endPoint x: 1195, endPoint y: 252, distance: 276.4
click at [1157, 252] on div "Menu items MANDI CHICKEN SMALL Add Sort Manage items No Items found" at bounding box center [889, 606] width 536 height 830
drag, startPoint x: 926, startPoint y: 217, endPoint x: 1225, endPoint y: 226, distance: 298.8
click at [1157, 226] on div "Menu items MANDI CHICKE Add Sort Manage items" at bounding box center [896, 231] width 523 height 81
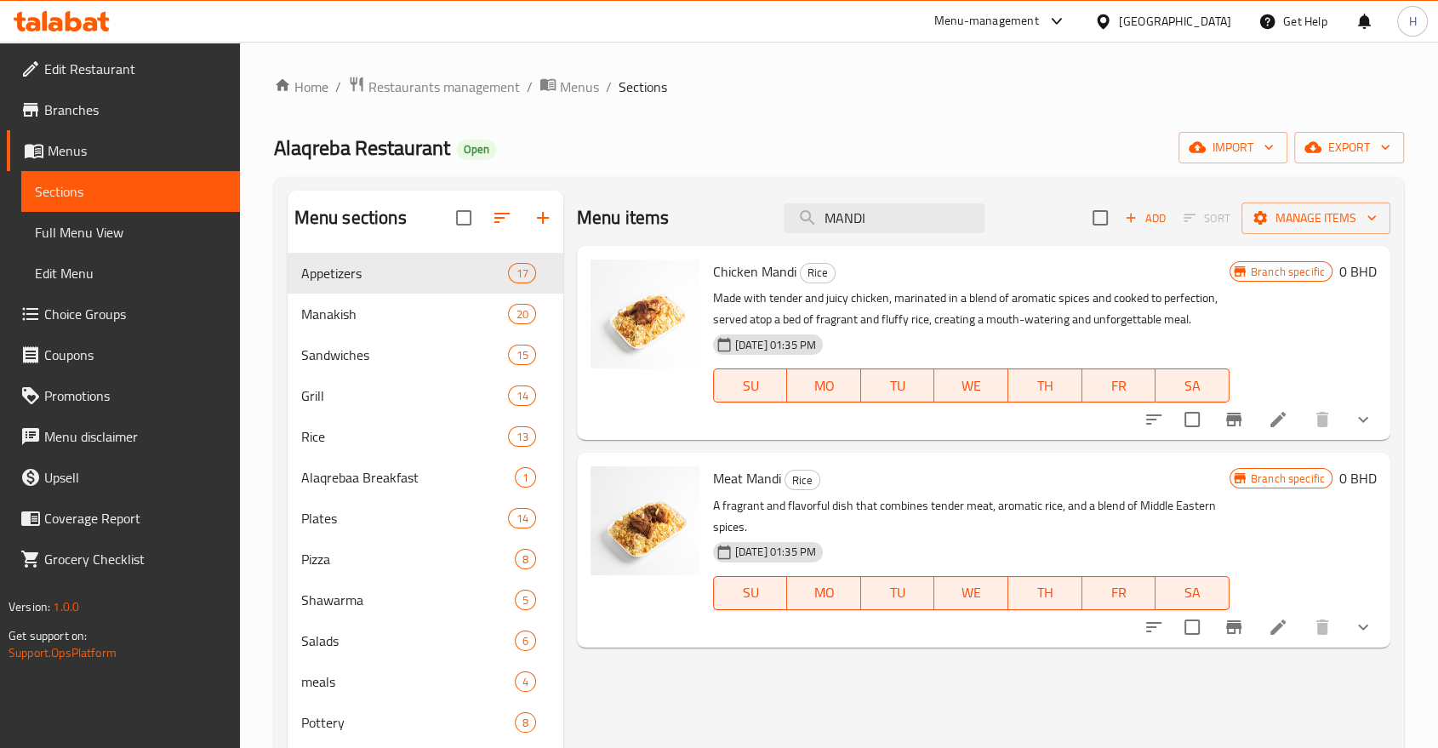
type input "MANDI"
click at [1357, 420] on icon "show more" at bounding box center [1363, 419] width 20 height 20
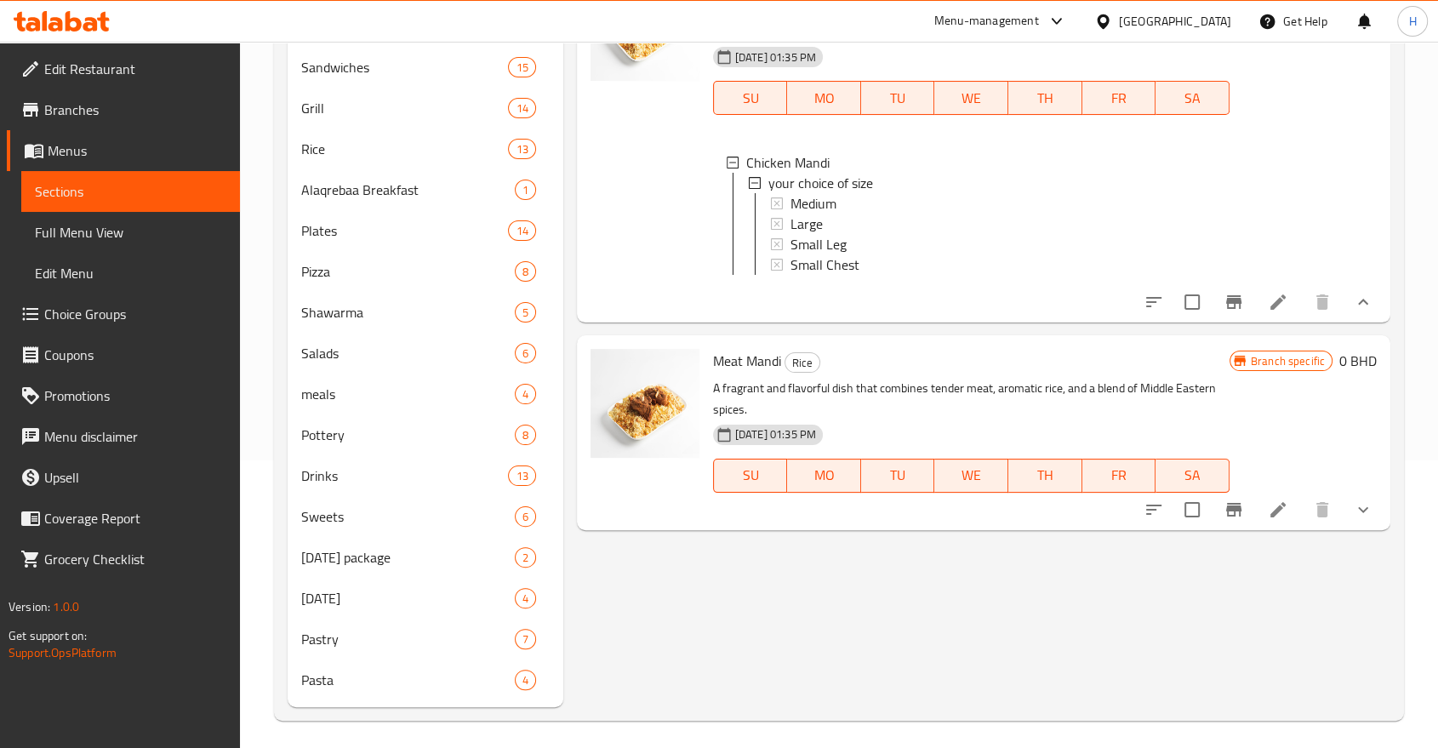
scroll to position [294, 0]
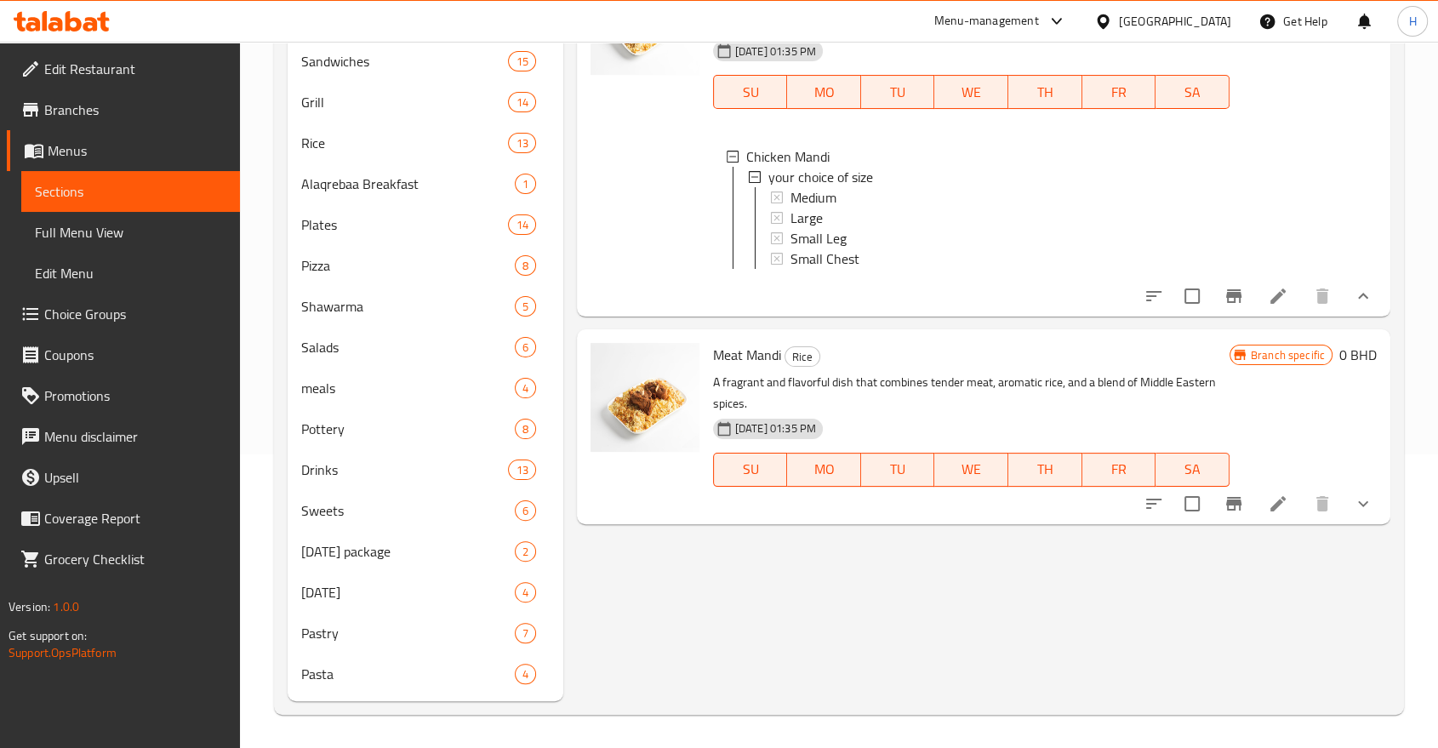
click at [1355, 514] on icon "show more" at bounding box center [1363, 504] width 20 height 20
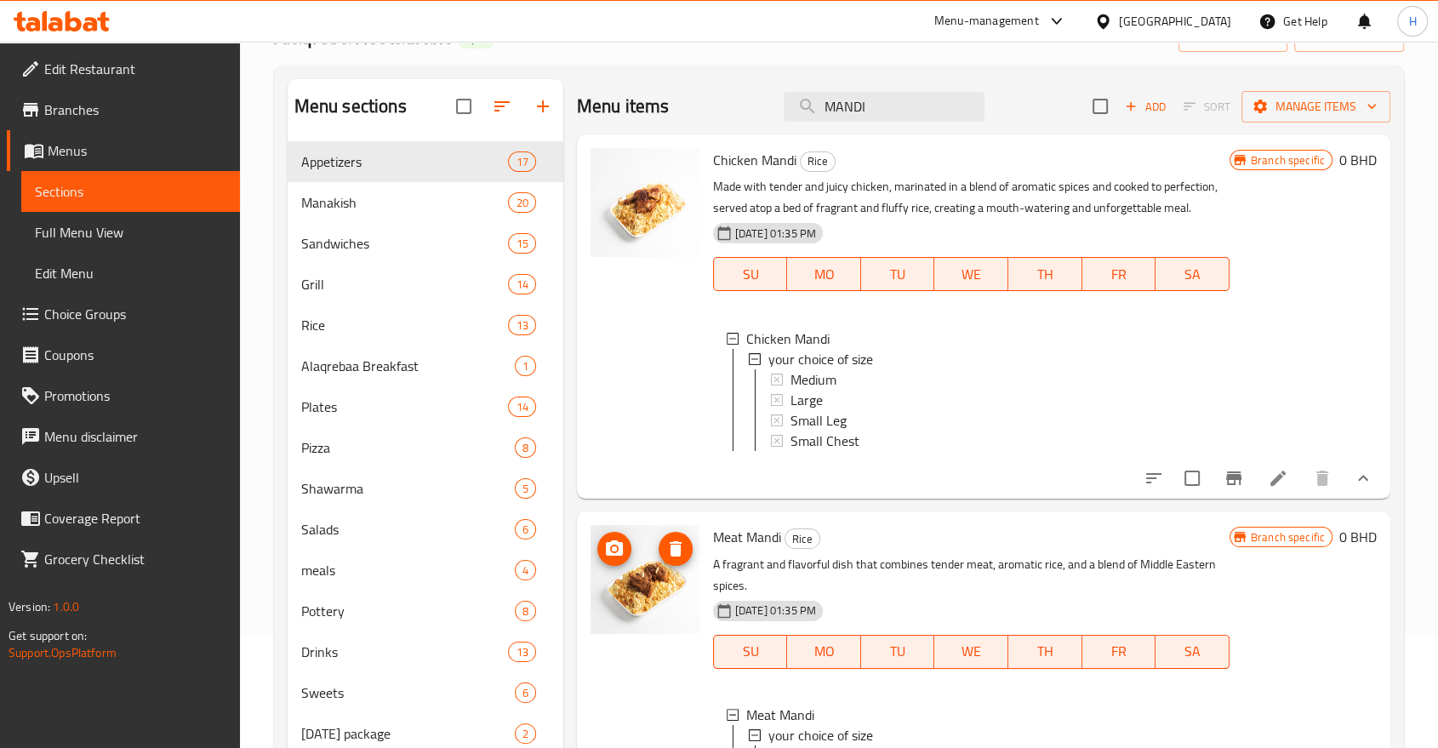
scroll to position [105, 0]
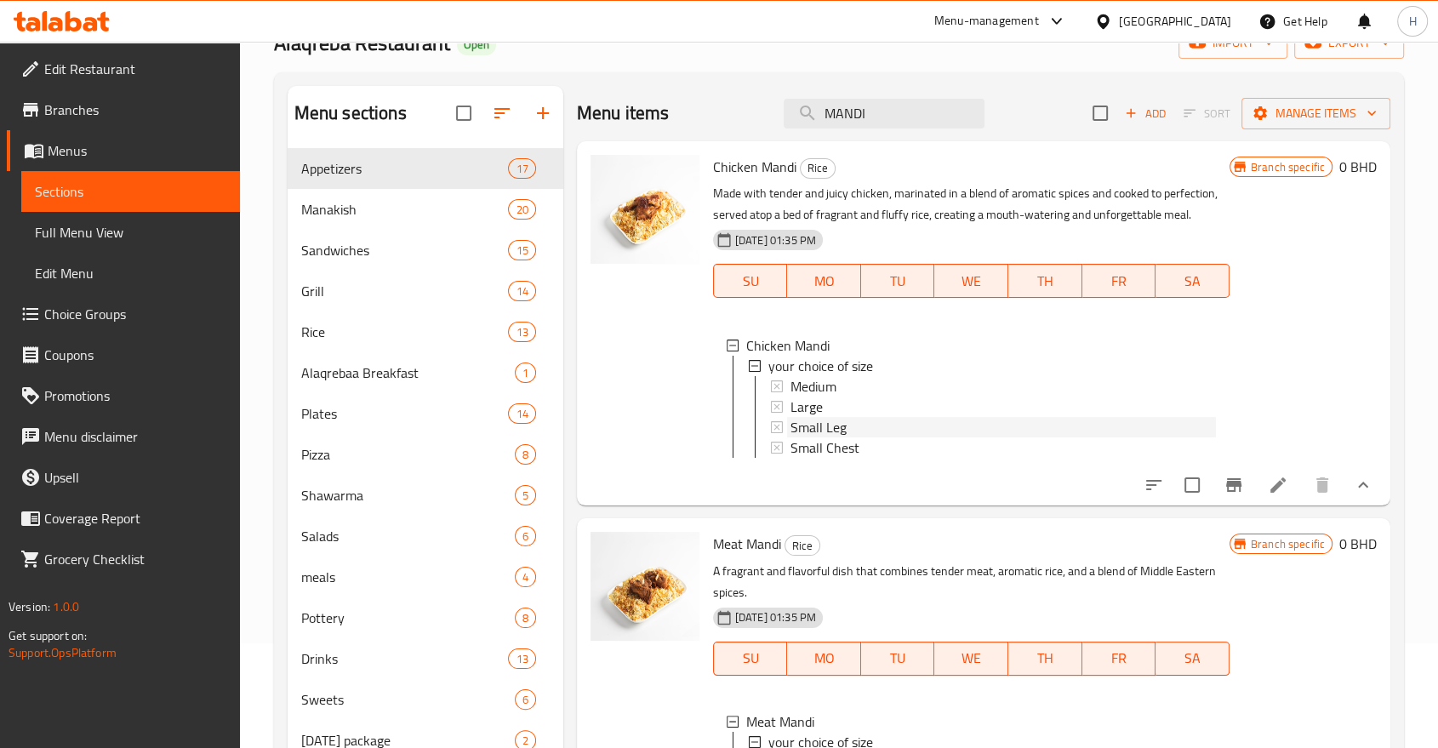
click at [820, 432] on span "Small Leg" at bounding box center [819, 427] width 56 height 20
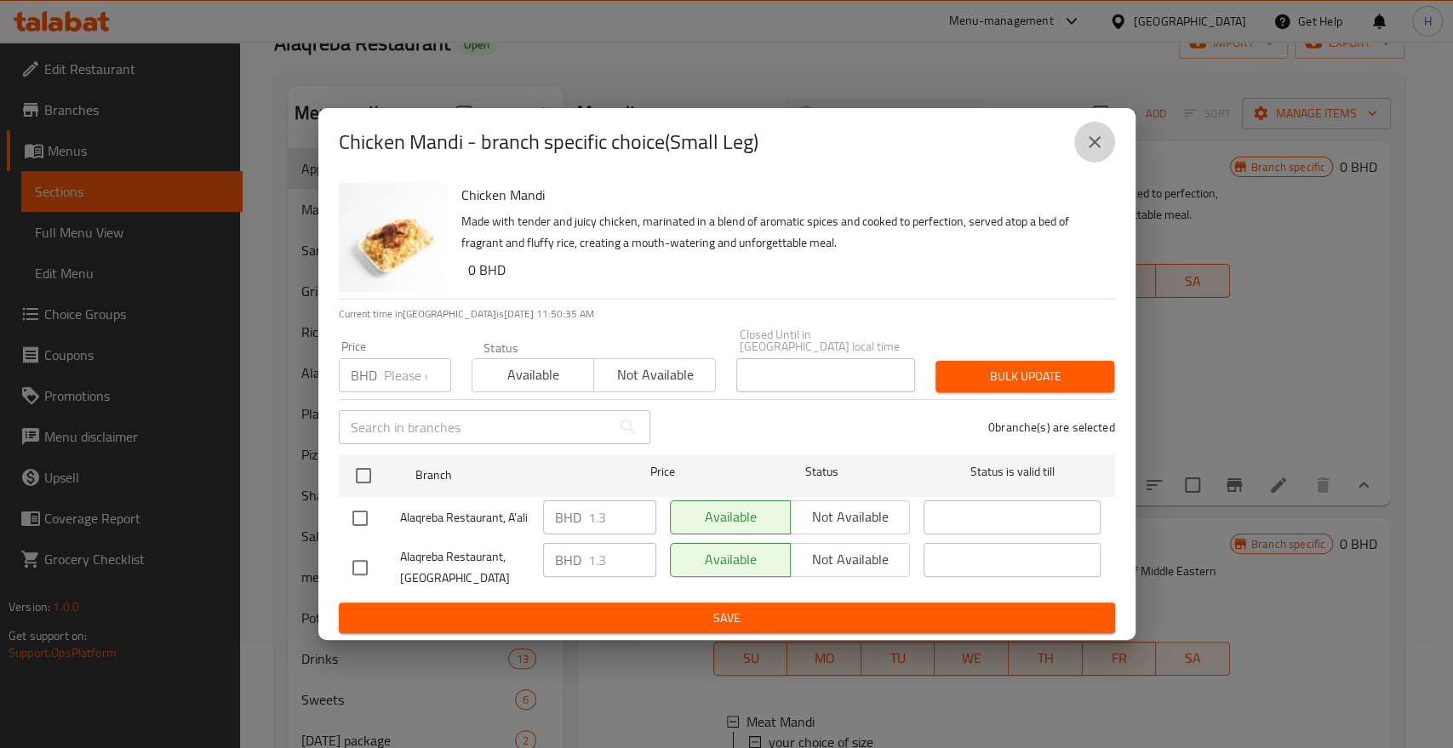
click at [1088, 163] on button "close" at bounding box center [1094, 142] width 41 height 41
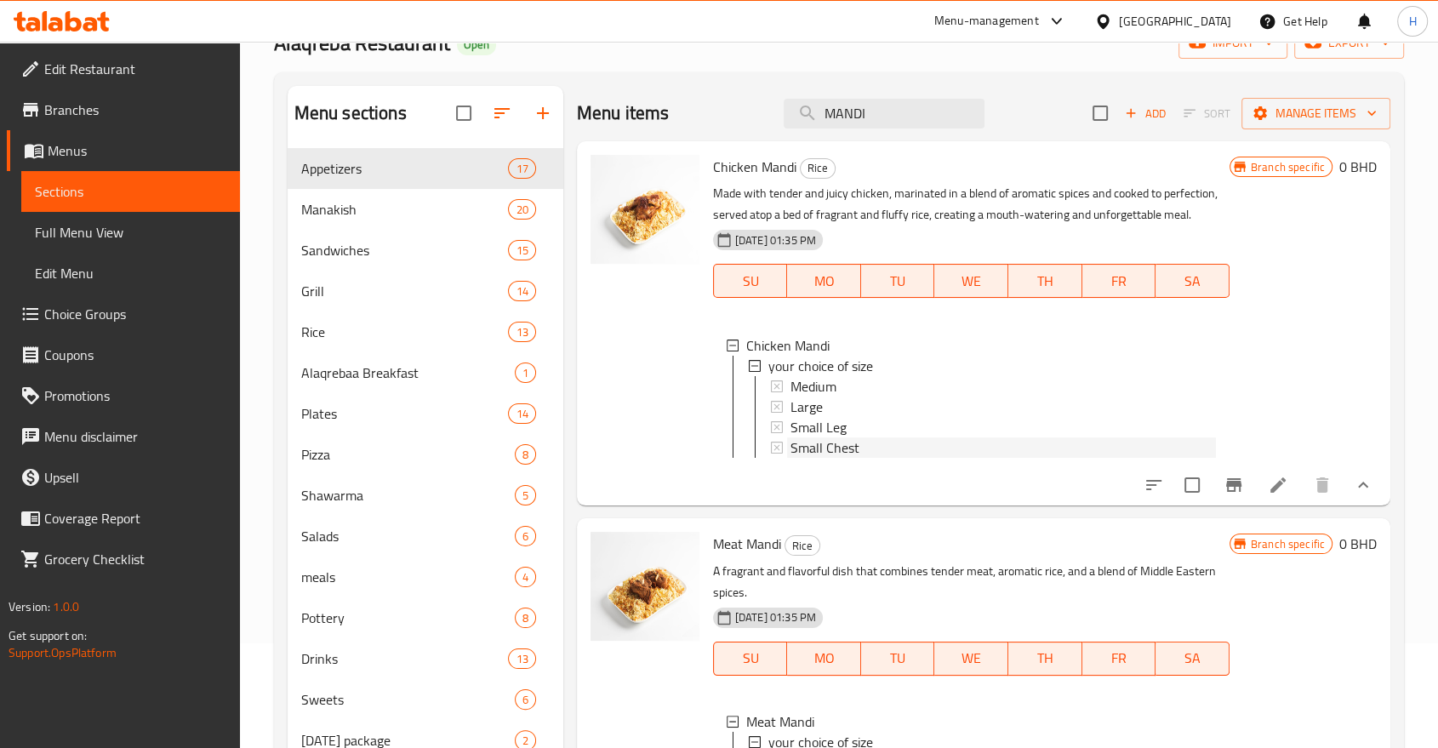
click at [807, 453] on span "Small Chest" at bounding box center [825, 447] width 69 height 20
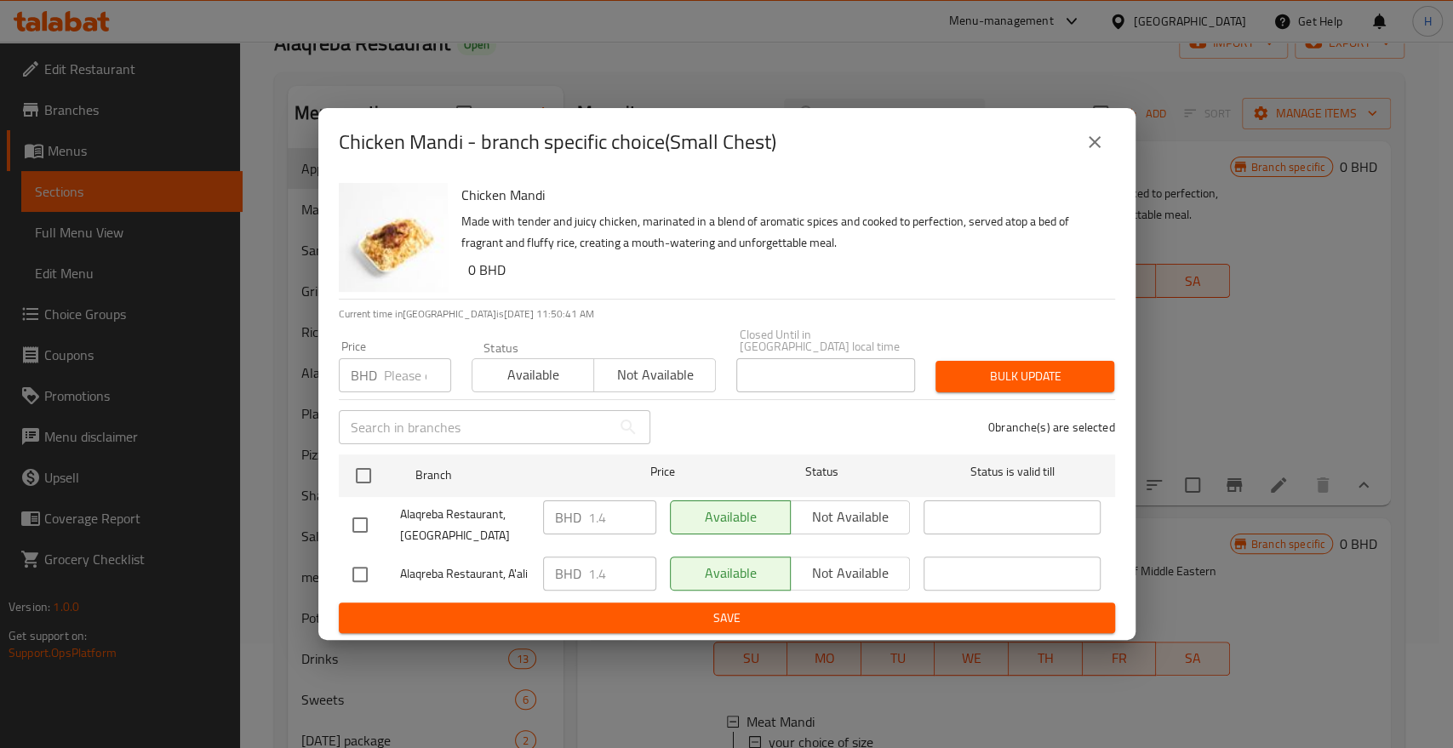
click at [1088, 147] on icon "close" at bounding box center [1094, 142] width 20 height 20
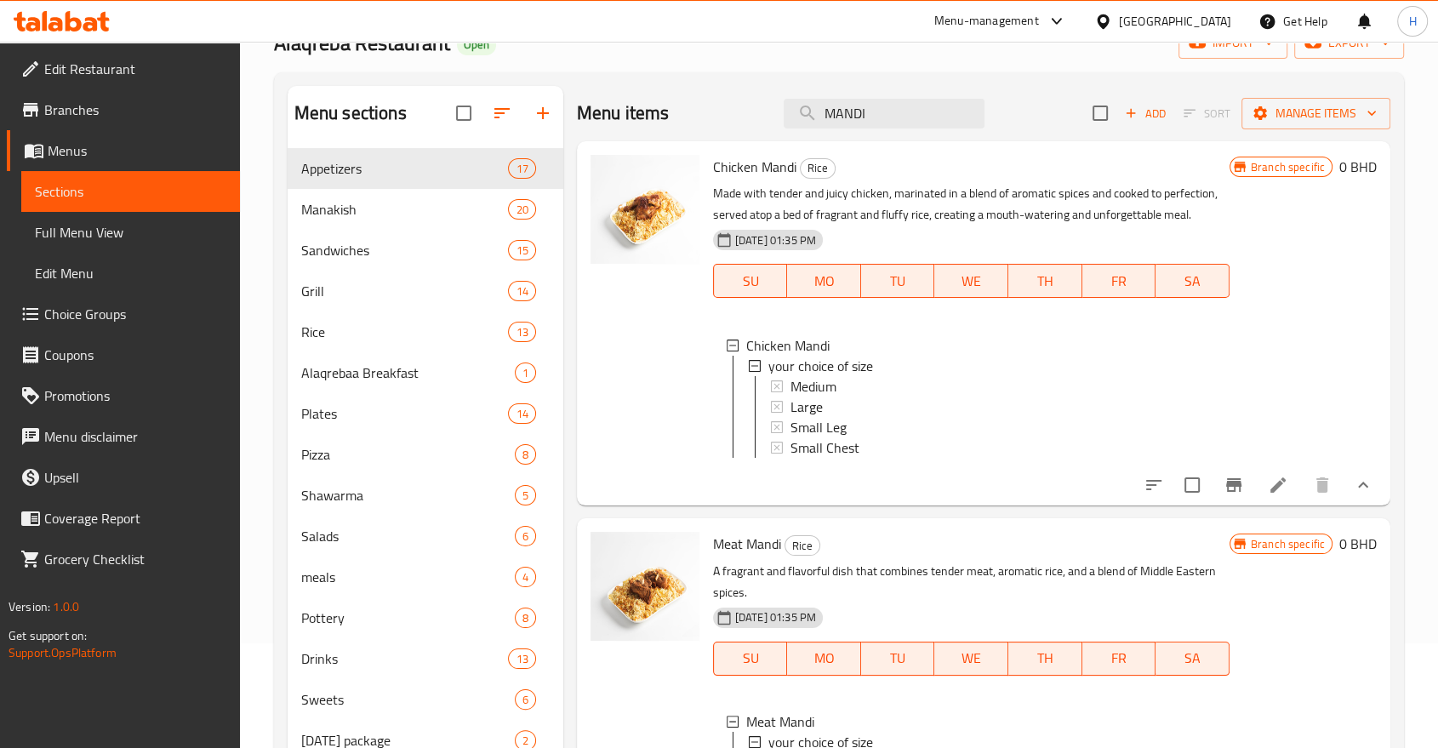
click at [814, 443] on span "Small Chest" at bounding box center [825, 447] width 69 height 20
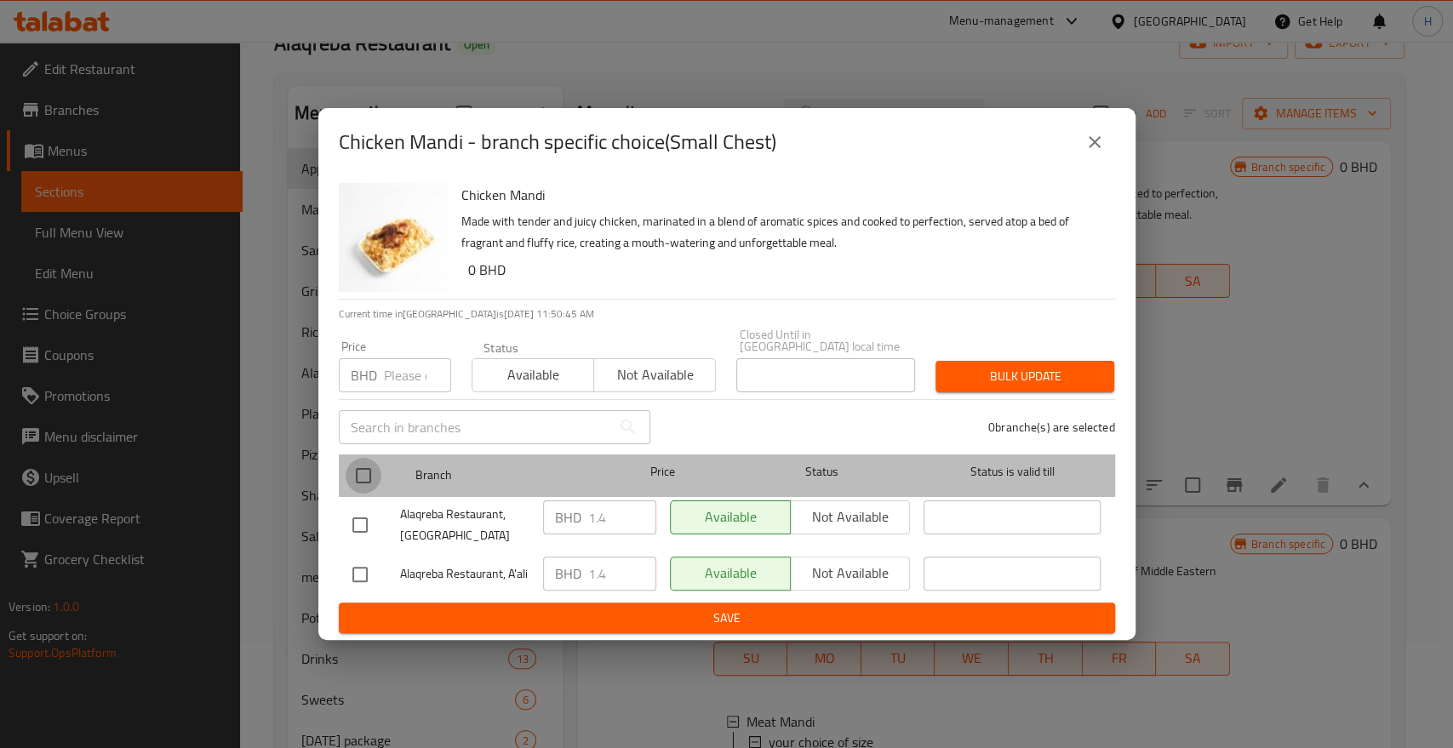
click at [356, 469] on input "checkbox" at bounding box center [364, 476] width 36 height 36
checkbox input "true"
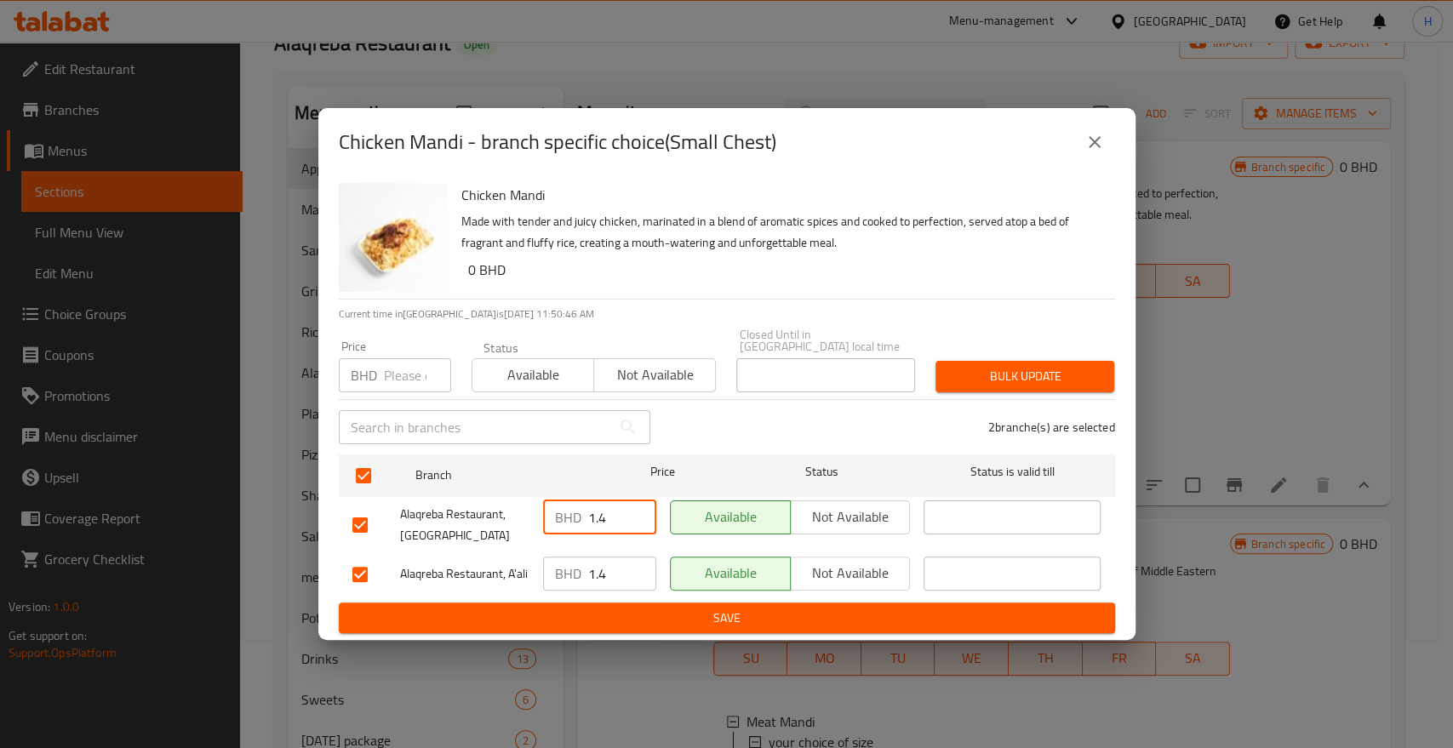
drag, startPoint x: 597, startPoint y: 509, endPoint x: 620, endPoint y: 525, distance: 27.4
click at [622, 512] on input "1.4" at bounding box center [622, 517] width 68 height 34
type input "1.5"
drag, startPoint x: 598, startPoint y: 561, endPoint x: 624, endPoint y: 567, distance: 26.2
click at [622, 567] on input "1.4" at bounding box center [622, 574] width 68 height 34
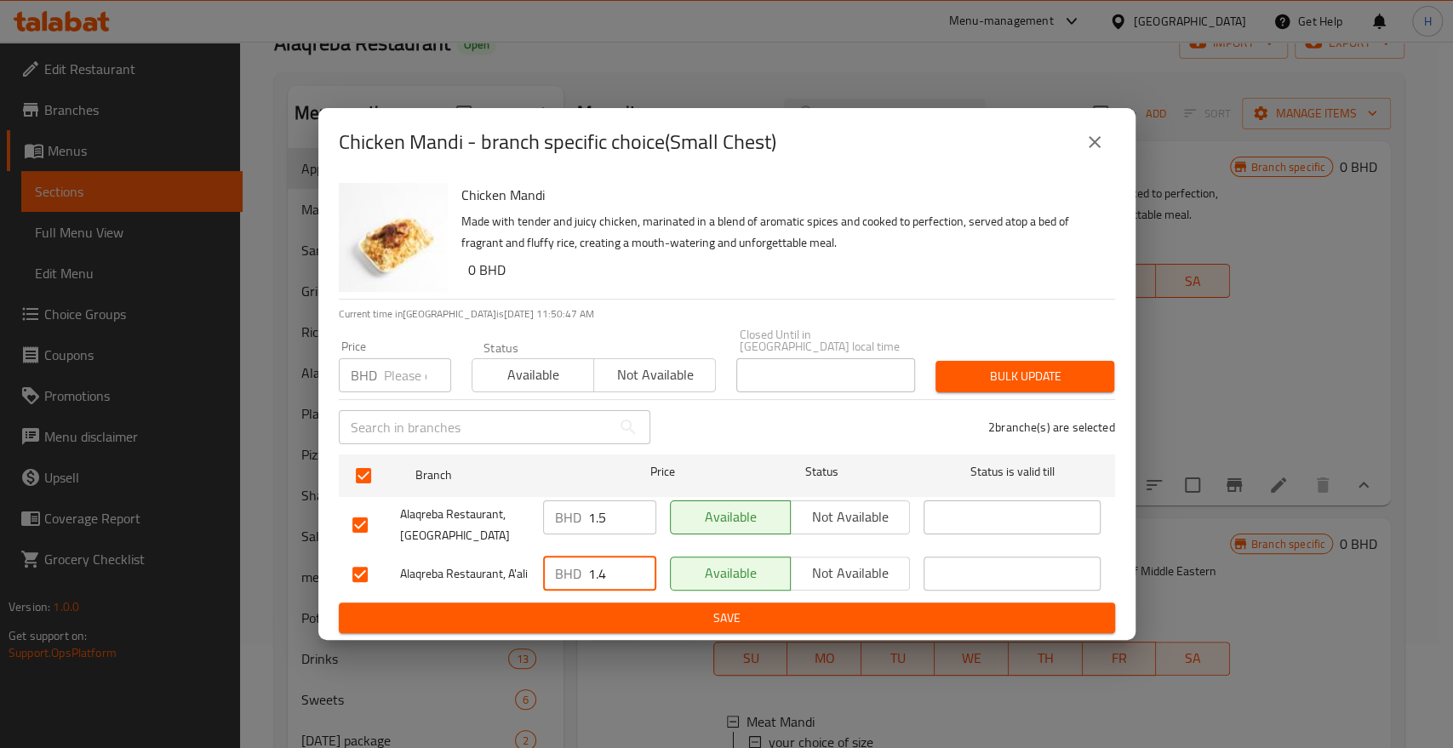
type input "1.5"
paste input "1.5"
type input "1.5"
drag, startPoint x: 612, startPoint y: 514, endPoint x: 482, endPoint y: 496, distance: 131.4
click at [497, 494] on div "Alaqreba Restaurant, Jidhafs BHD 1.5 ​ Available Not available ​" at bounding box center [727, 525] width 763 height 63
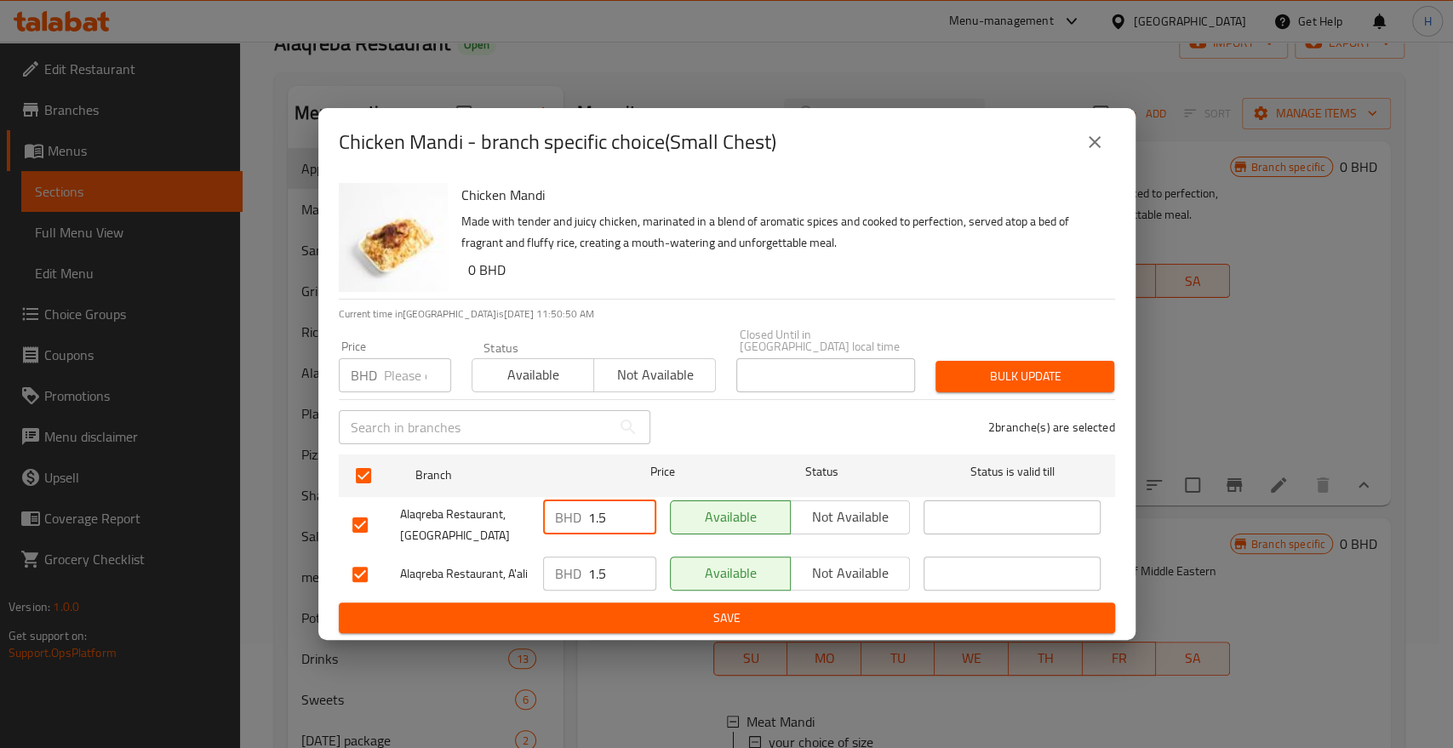
click at [564, 608] on span "Save" at bounding box center [726, 618] width 749 height 21
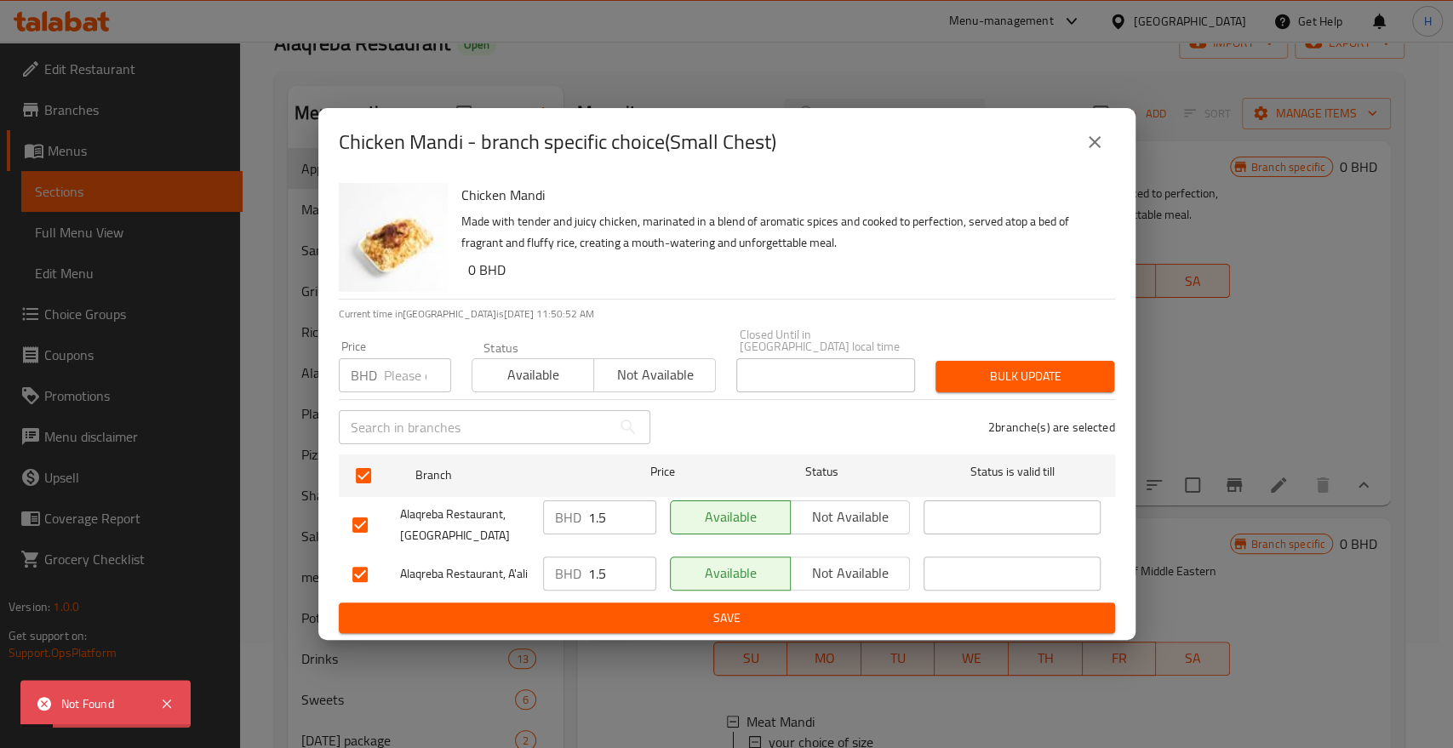
click at [1093, 148] on icon "close" at bounding box center [1094, 142] width 12 height 12
